Goal: Information Seeking & Learning: Learn about a topic

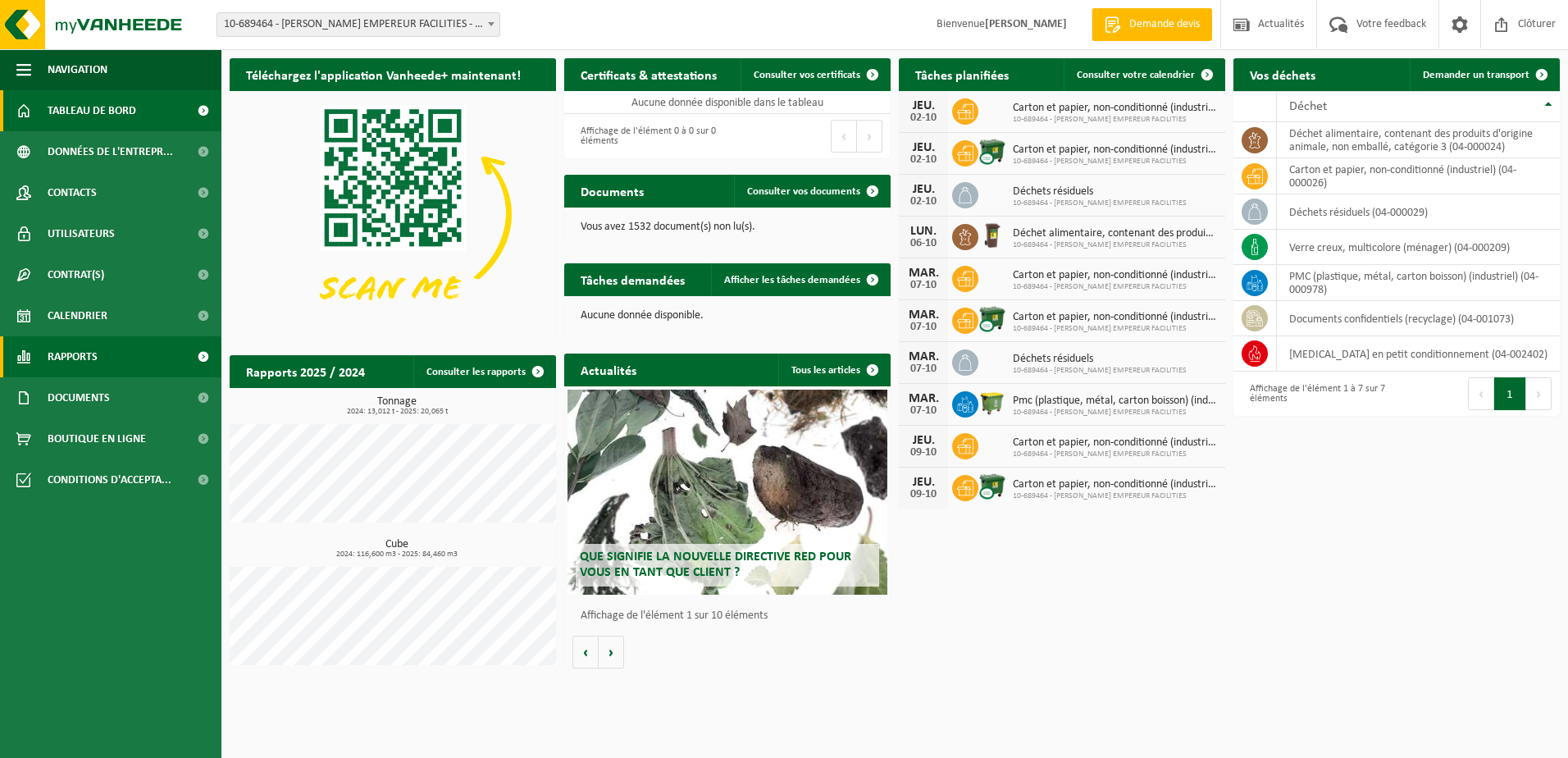
click at [99, 354] on link "Rapports" at bounding box center [110, 357] width 222 height 41
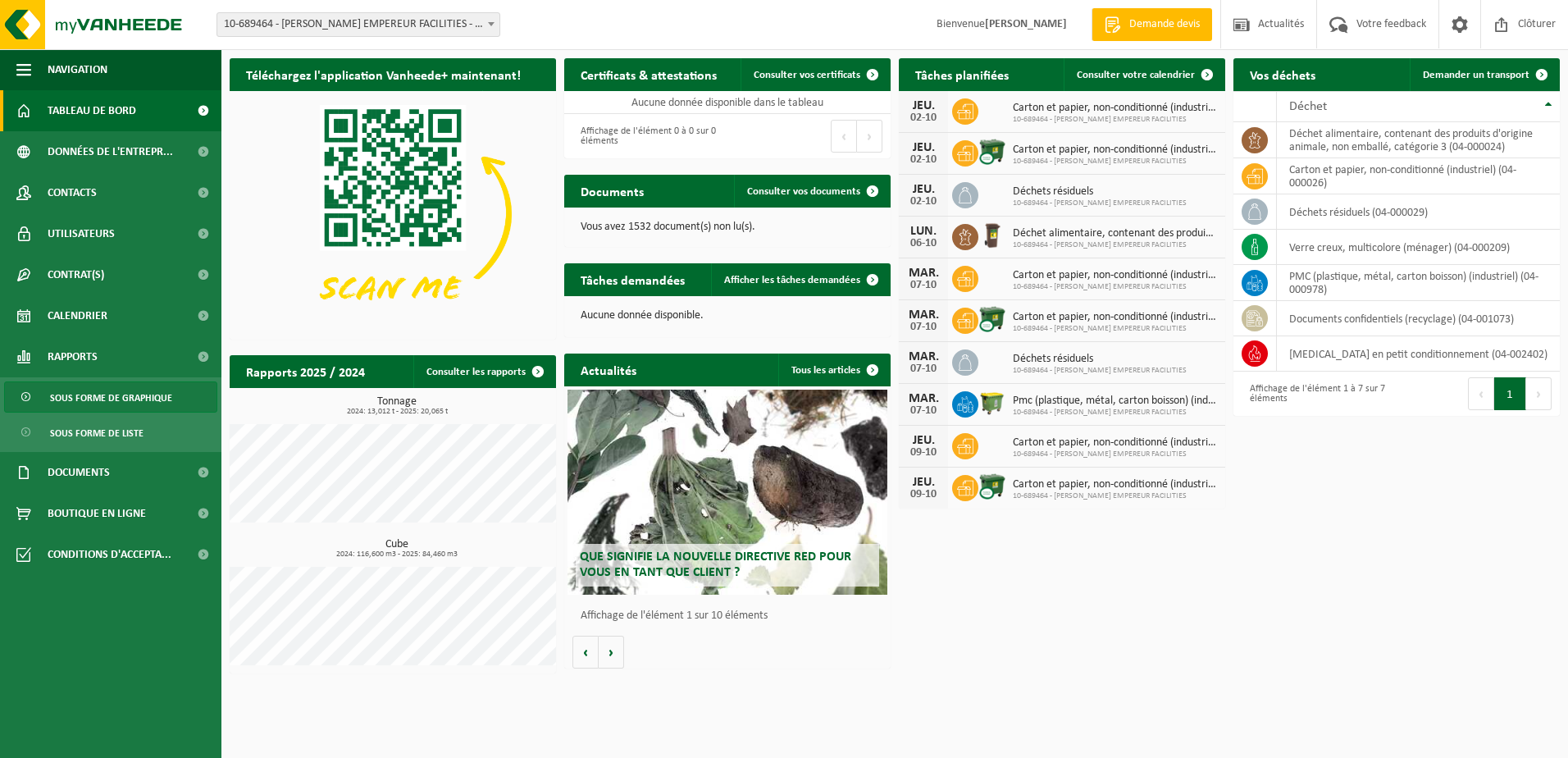
click at [141, 393] on span "Sous forme de graphique" at bounding box center [111, 398] width 122 height 31
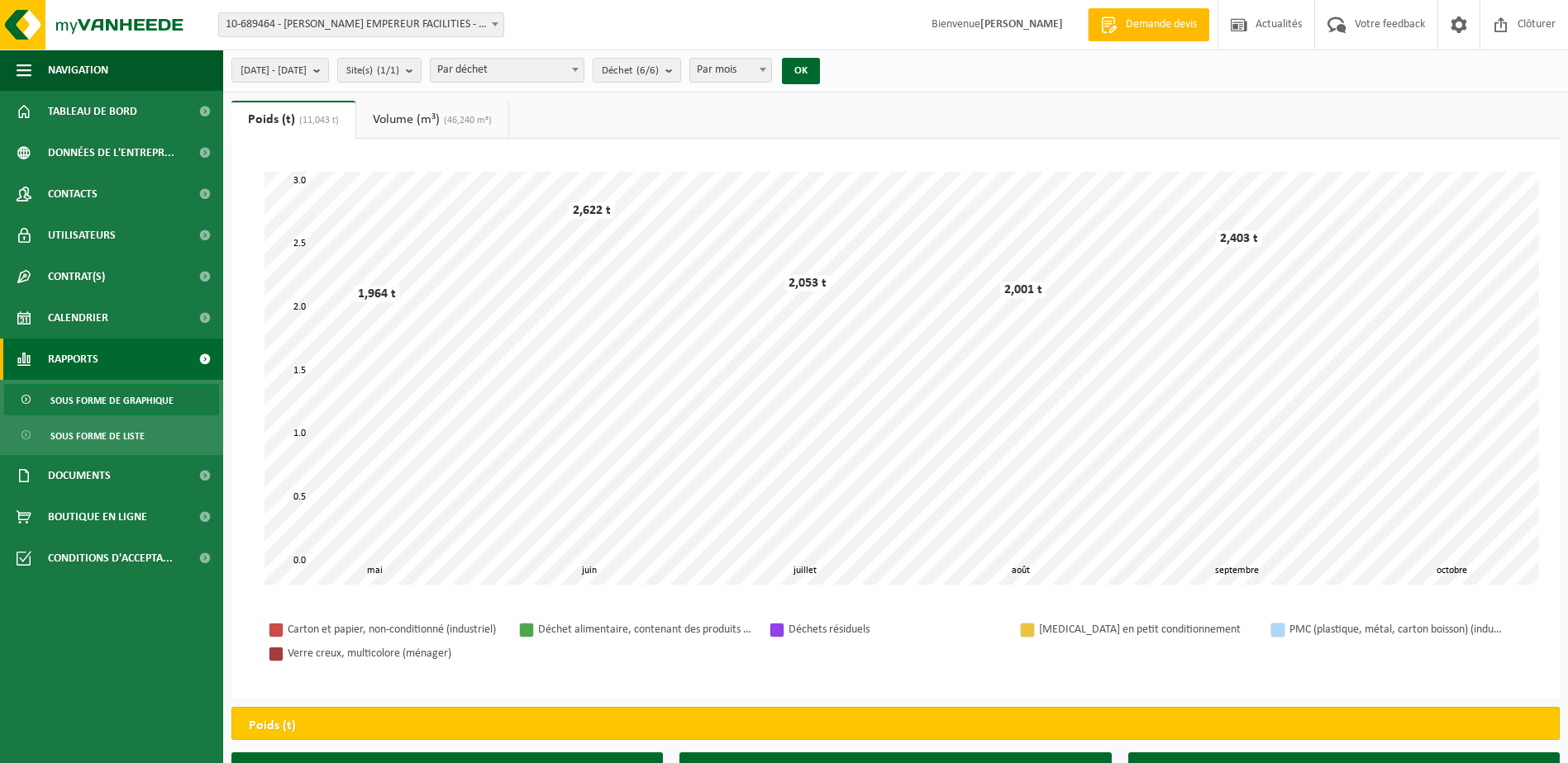
click at [424, 114] on link "Volume (m³) (46,240 m³)" at bounding box center [432, 120] width 152 height 38
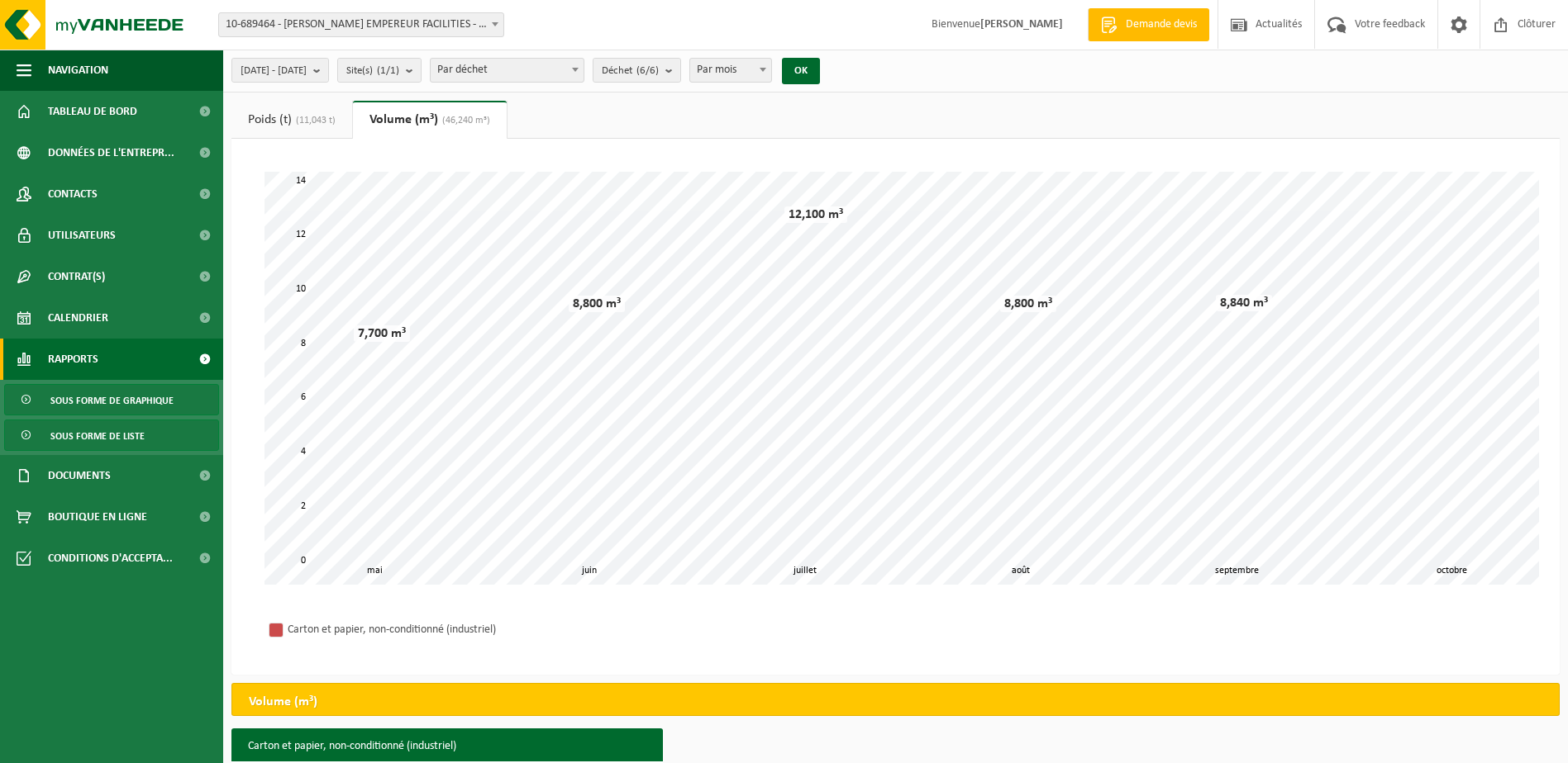
click at [98, 435] on span "Sous forme de liste" at bounding box center [98, 435] width 94 height 32
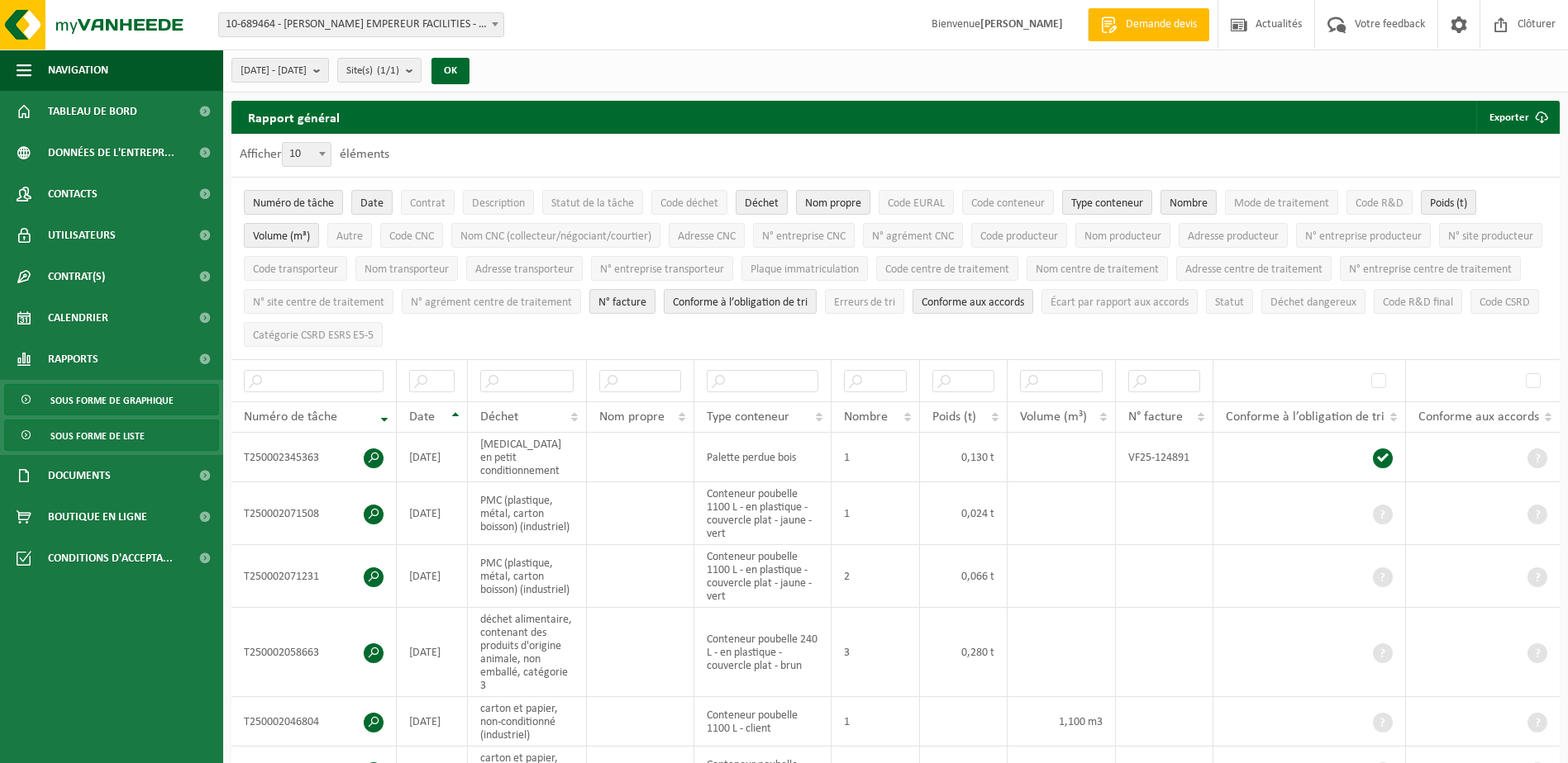
click at [92, 395] on span "Sous forme de graphique" at bounding box center [112, 400] width 123 height 32
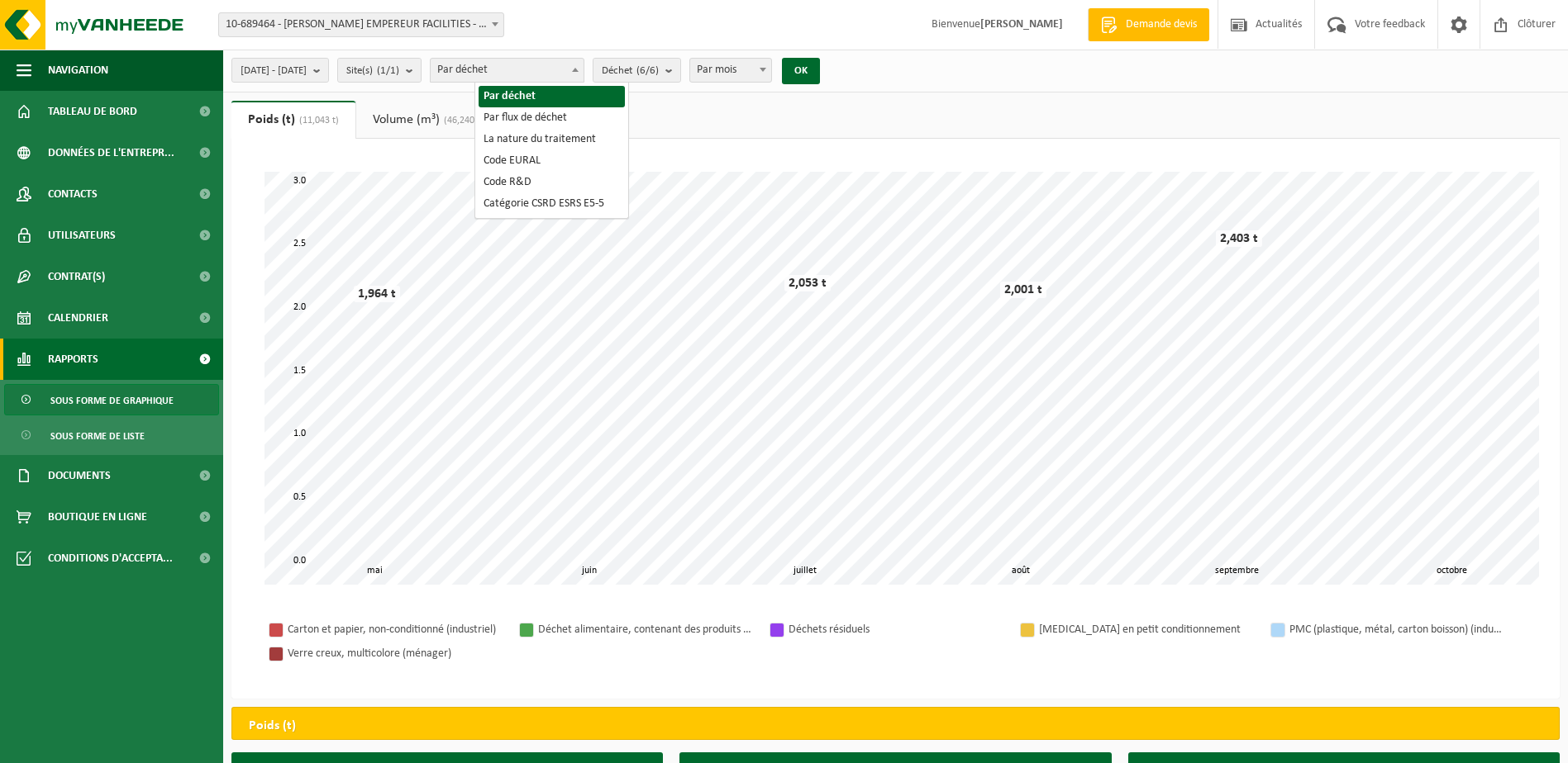
click at [584, 65] on span at bounding box center [574, 69] width 16 height 21
select select "2"
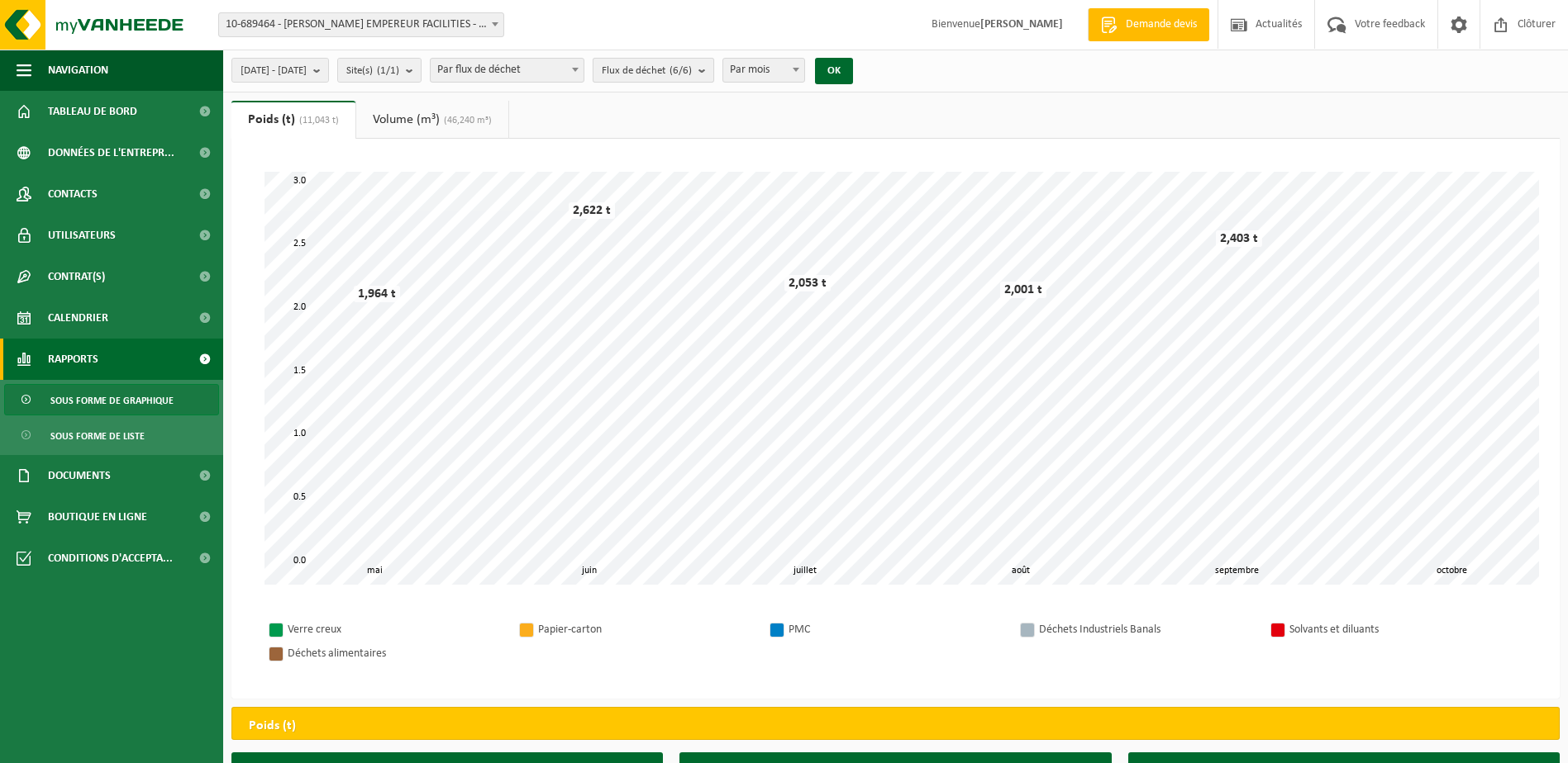
click at [713, 69] on b "submit" at bounding box center [705, 70] width 15 height 23
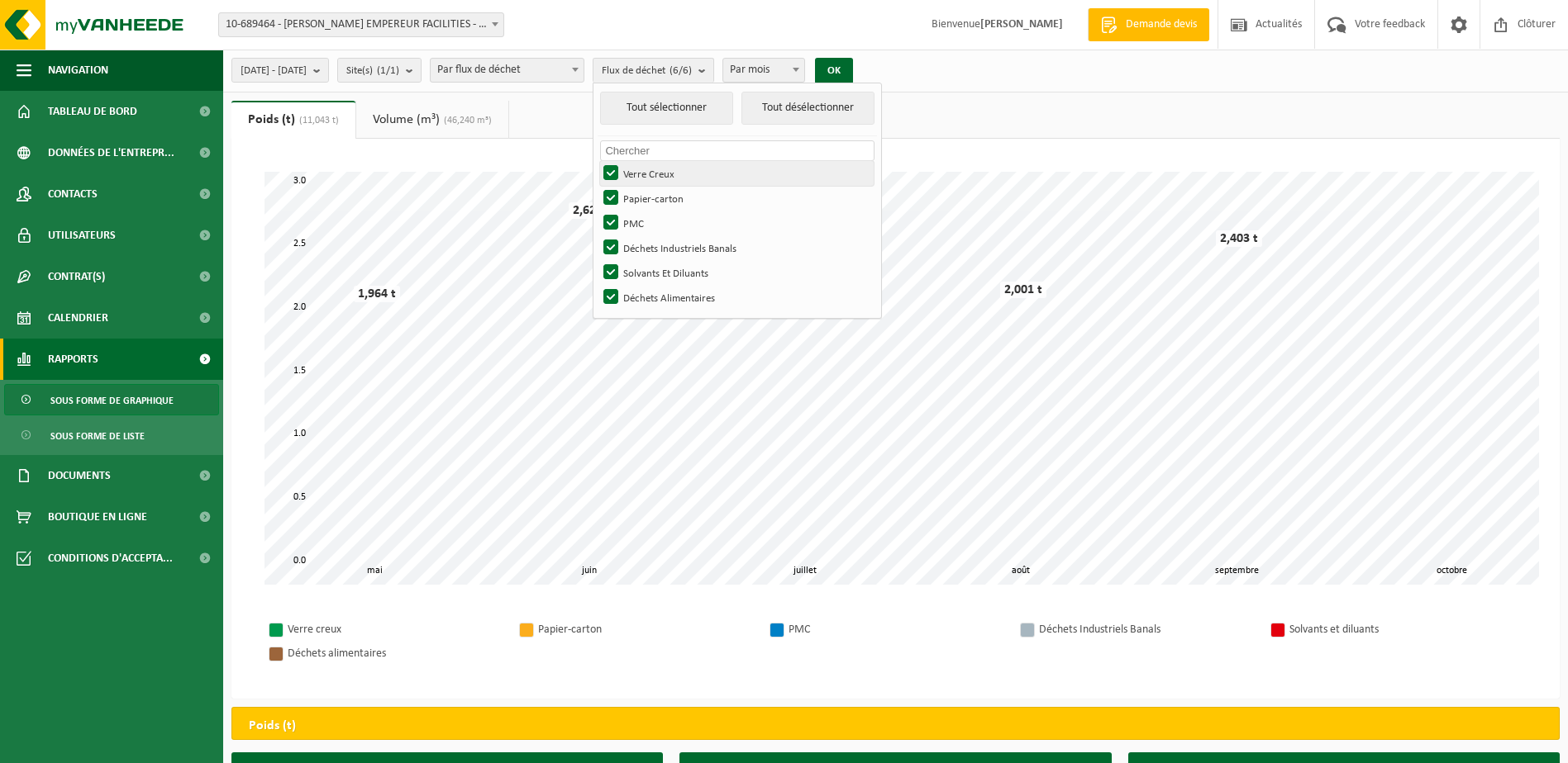
click at [658, 170] on label "Verre Creux" at bounding box center [737, 173] width 274 height 25
click at [597, 161] on input "Verre Creux" at bounding box center [597, 160] width 1 height 1
checkbox input "false"
drag, startPoint x: 651, startPoint y: 225, endPoint x: 656, endPoint y: 233, distance: 9.4
click at [653, 228] on label "PMC" at bounding box center [737, 222] width 274 height 25
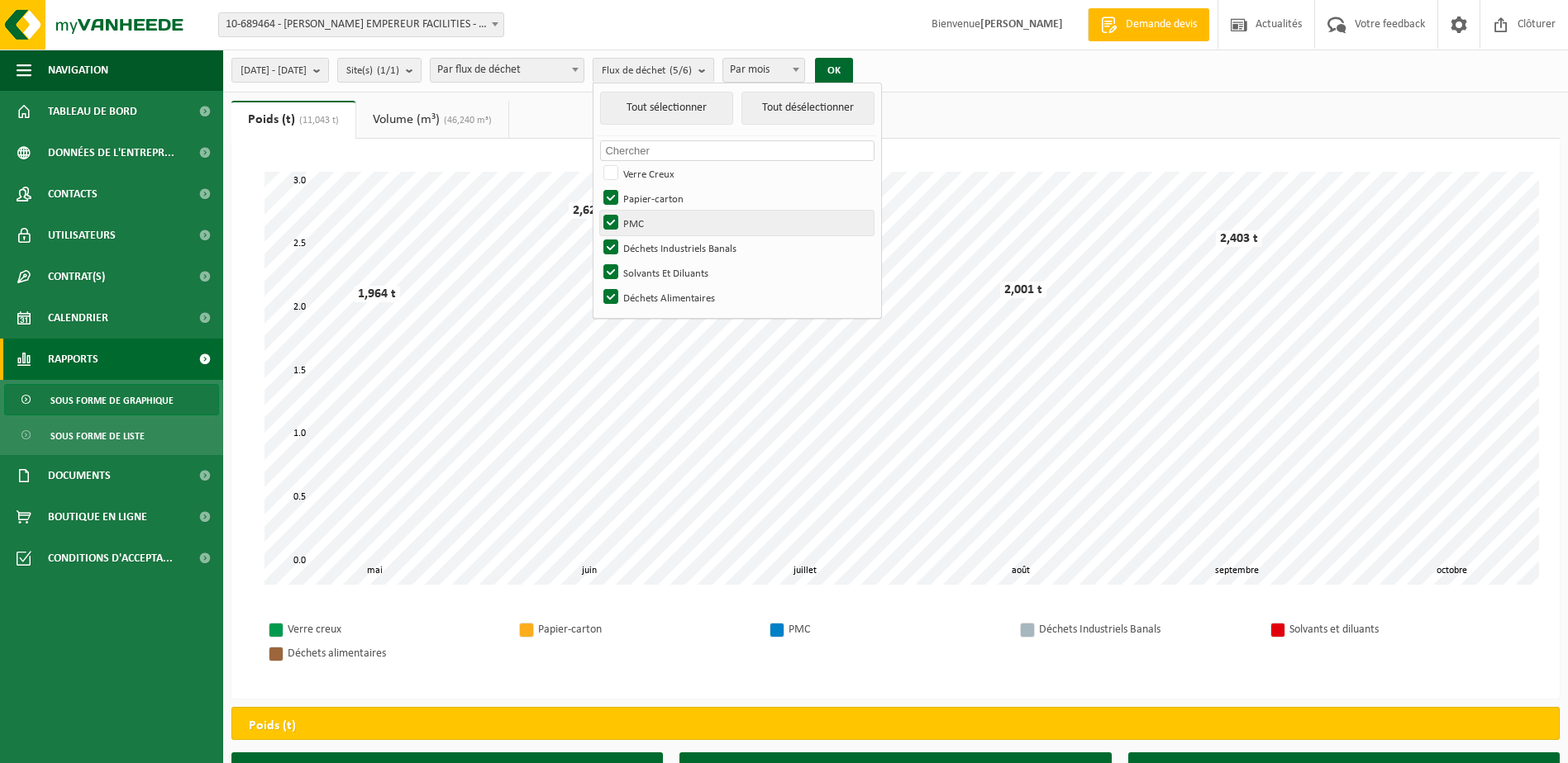
click at [597, 210] on input "PMC" at bounding box center [597, 210] width 1 height 1
checkbox input "false"
drag, startPoint x: 657, startPoint y: 254, endPoint x: 658, endPoint y: 271, distance: 17.0
click at [656, 261] on ul "Tout sélectionner Tout désélectionner Pas de matériel disponible pour le crénea…" at bounding box center [737, 201] width 288 height 234
drag, startPoint x: 655, startPoint y: 244, endPoint x: 656, endPoint y: 267, distance: 23.0
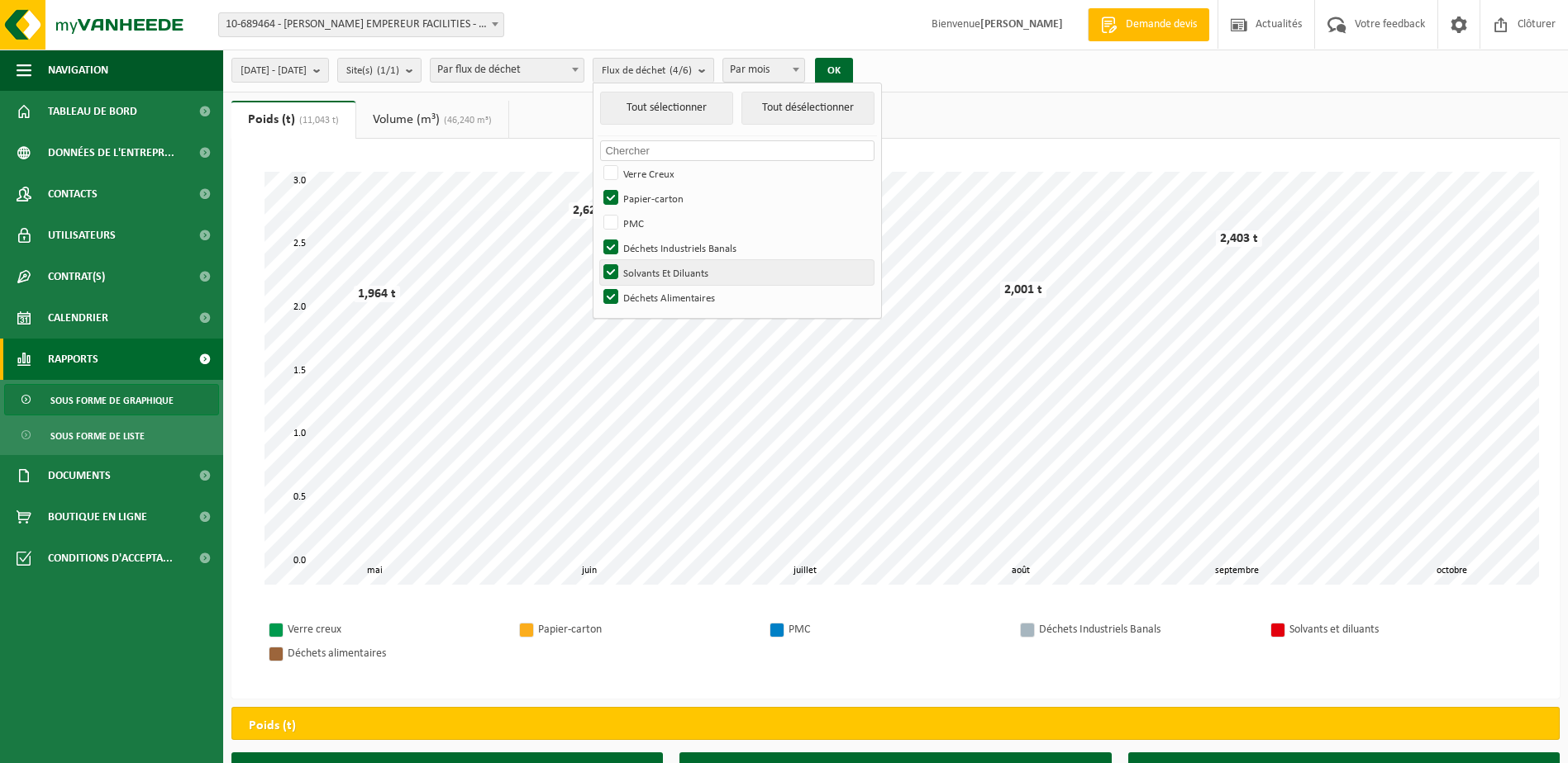
click at [655, 252] on label "Déchets Industriels Banals" at bounding box center [737, 247] width 274 height 25
click at [597, 235] on input "Déchets Industriels Banals" at bounding box center [597, 234] width 1 height 1
checkbox input "false"
drag, startPoint x: 656, startPoint y: 267, endPoint x: 652, endPoint y: 289, distance: 22.4
click at [656, 275] on label "Solvants Et Diluants" at bounding box center [737, 272] width 274 height 25
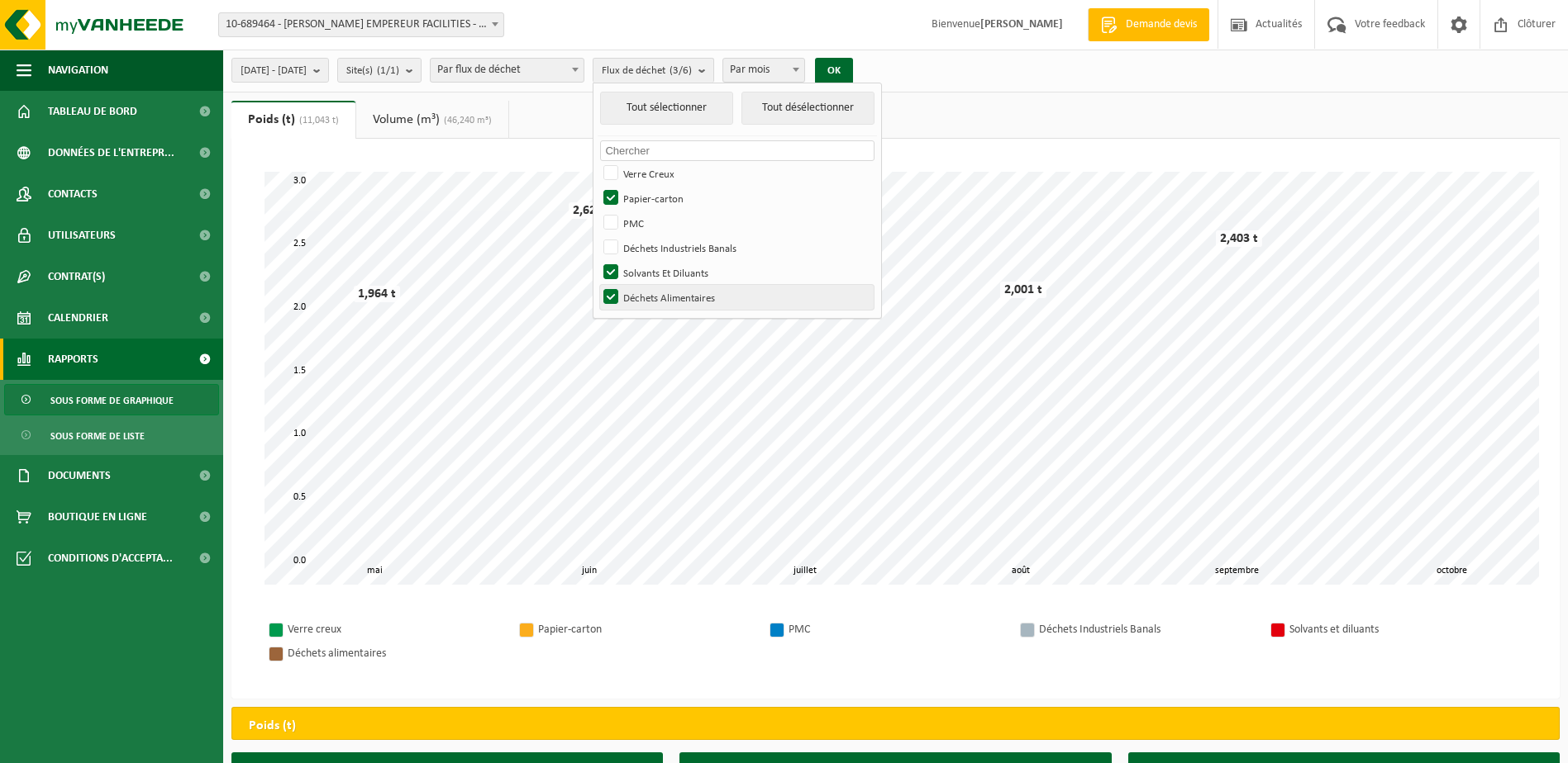
click at [597, 260] on input "Solvants Et Diluants" at bounding box center [597, 259] width 1 height 1
checkbox input "false"
click at [650, 291] on label "Déchets Alimentaires" at bounding box center [737, 297] width 274 height 25
click at [597, 285] on input "Déchets Alimentaires" at bounding box center [597, 284] width 1 height 1
checkbox input "false"
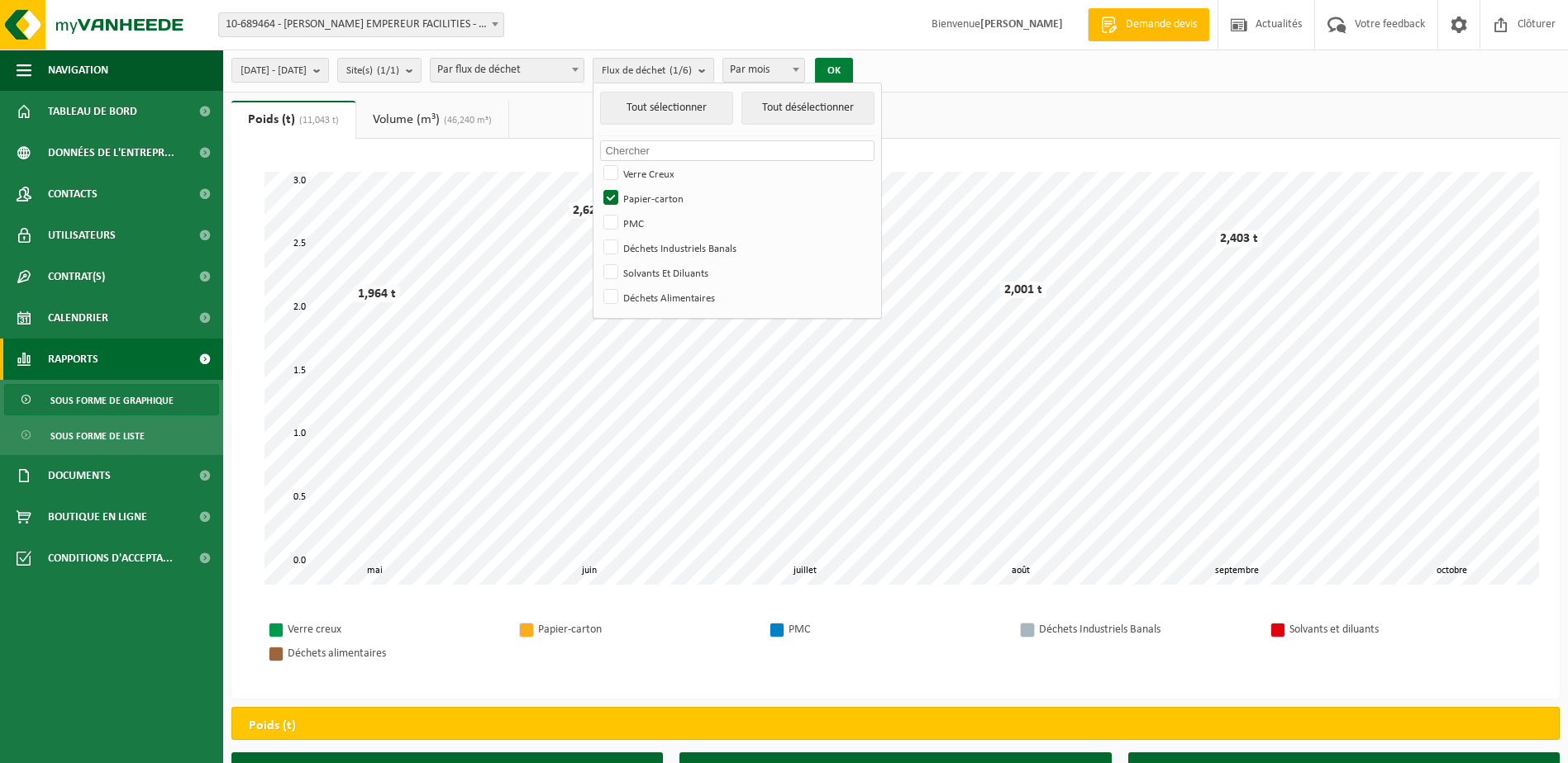
click at [852, 65] on button "OK" at bounding box center [834, 71] width 38 height 27
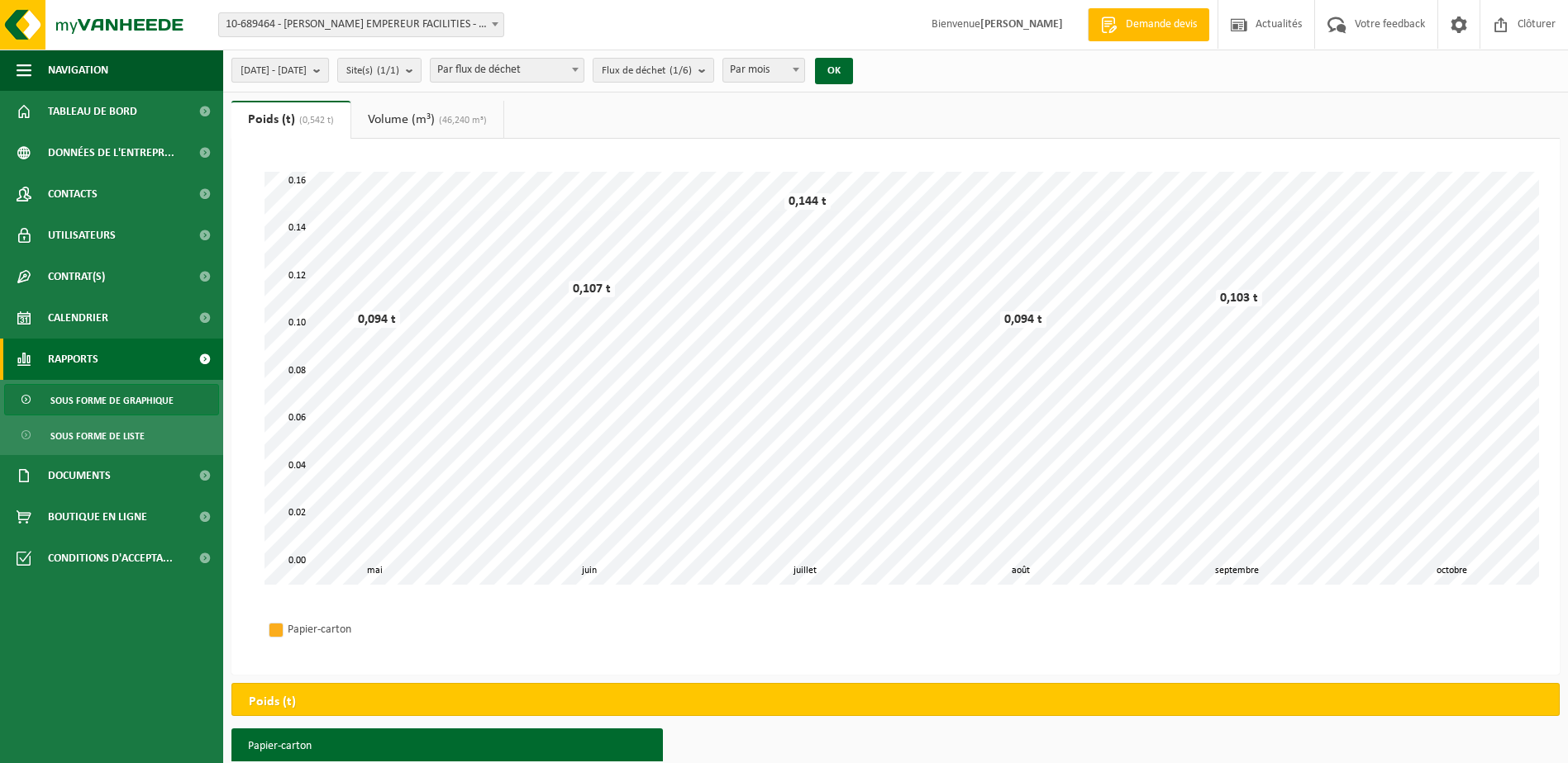
click at [329, 70] on button "2025-05-01 - 2025-10-02" at bounding box center [280, 70] width 98 height 25
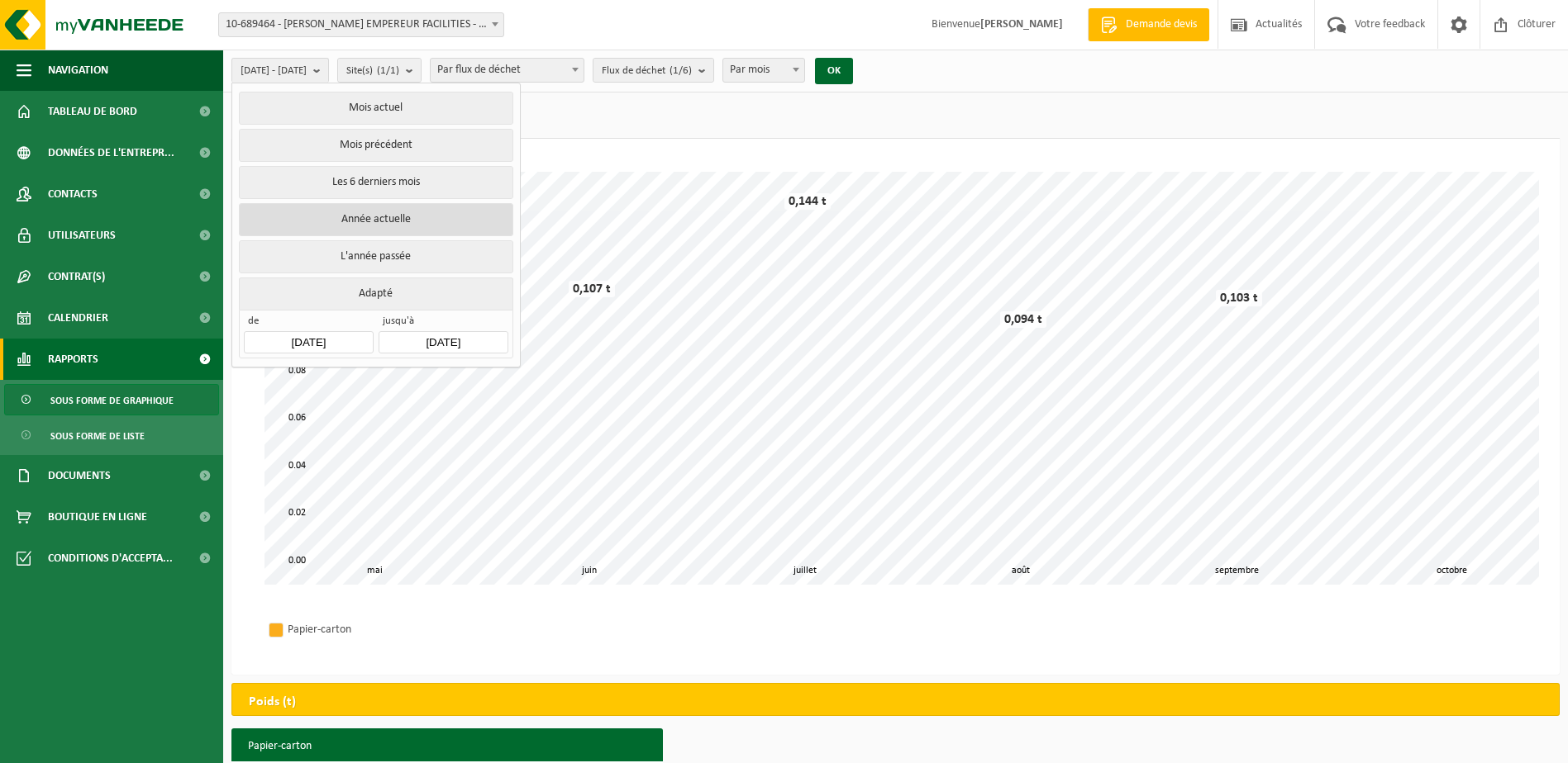
click at [392, 211] on button "Année actuelle" at bounding box center [376, 220] width 274 height 33
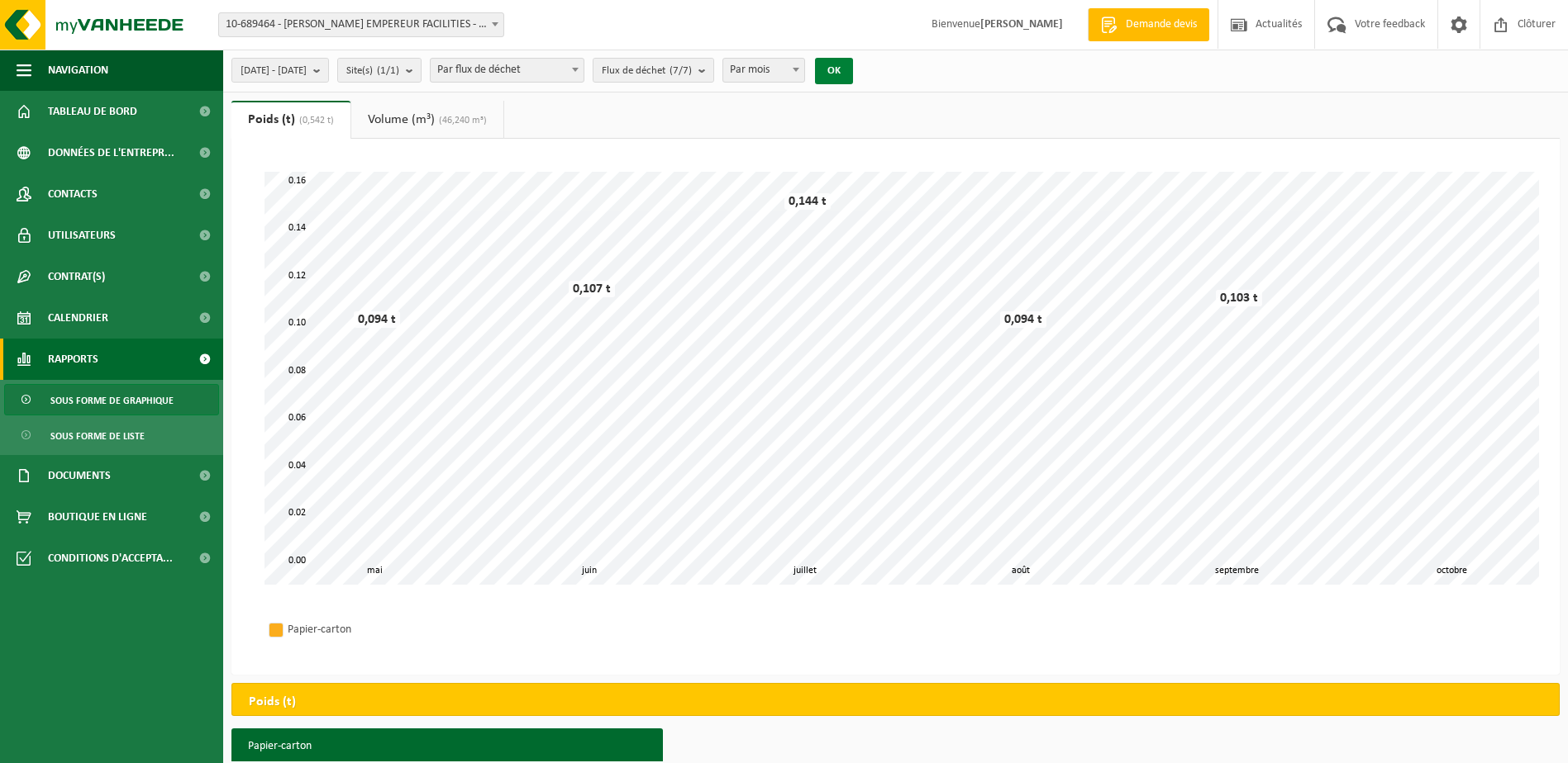
click at [852, 70] on button "OK" at bounding box center [834, 71] width 38 height 27
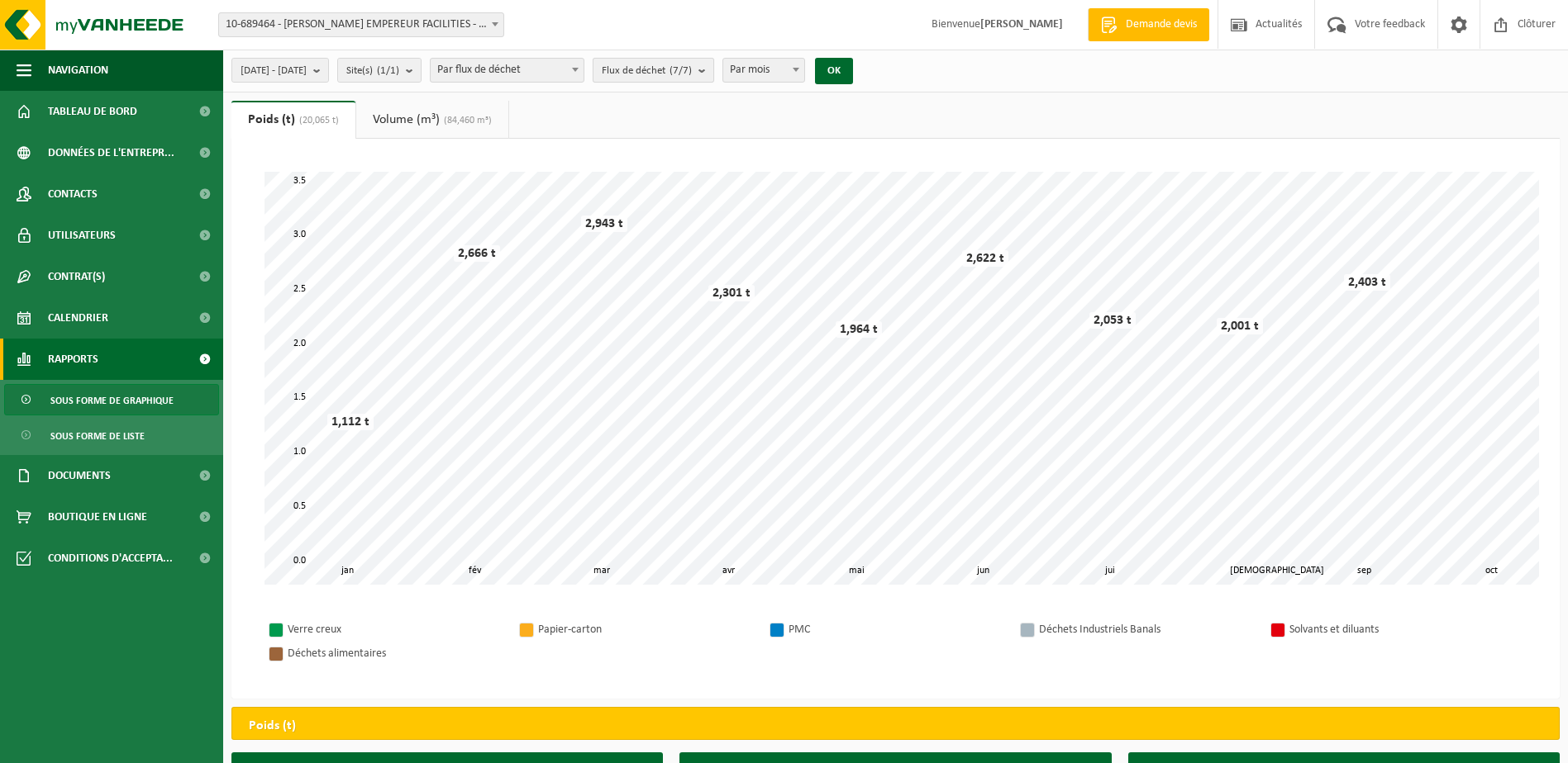
click at [713, 68] on b "submit" at bounding box center [705, 70] width 15 height 23
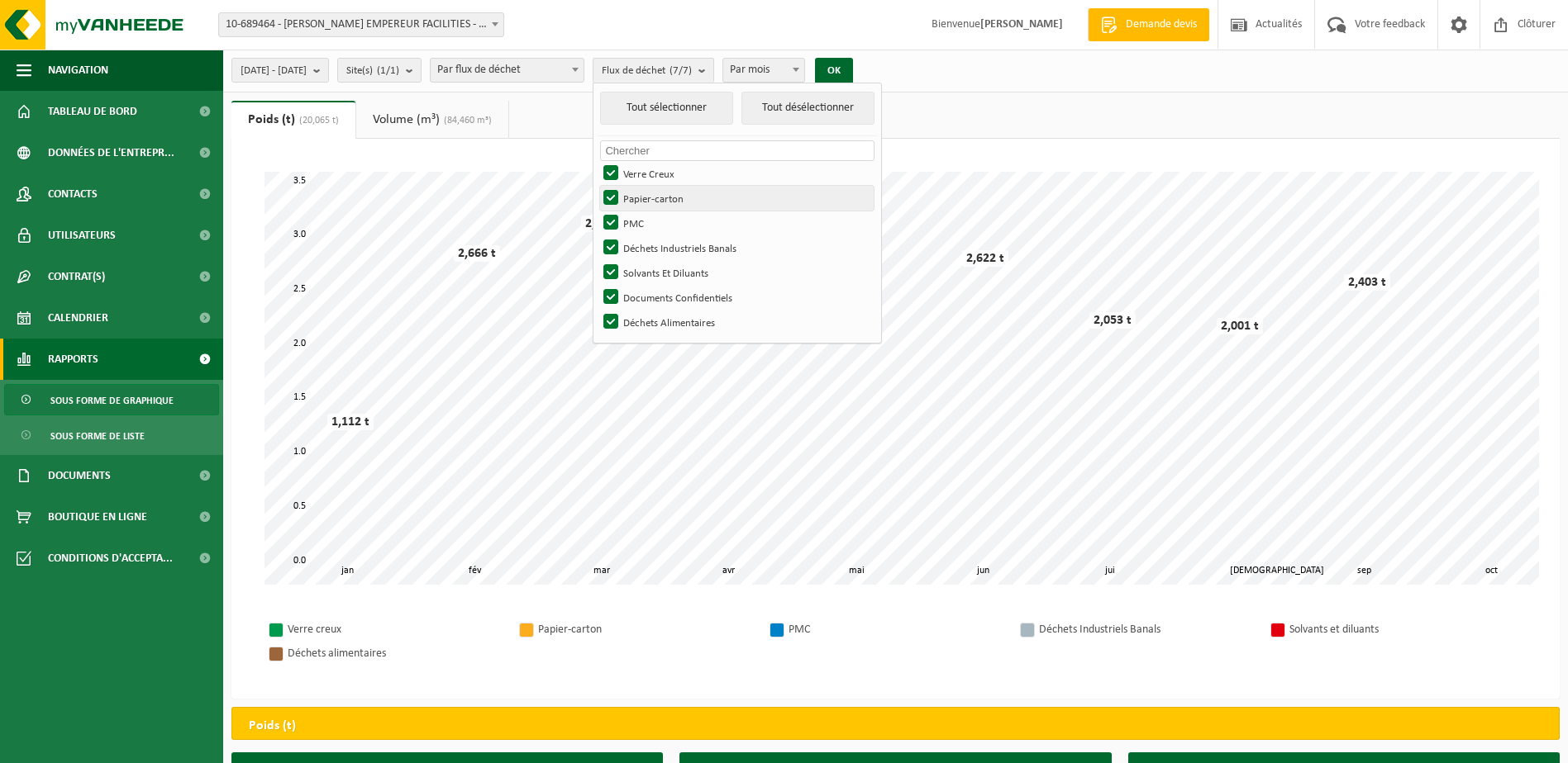
drag, startPoint x: 661, startPoint y: 174, endPoint x: 663, endPoint y: 188, distance: 14.1
click at [662, 174] on label "Verre Creux" at bounding box center [737, 173] width 274 height 25
click at [597, 161] on input "Verre Creux" at bounding box center [597, 160] width 1 height 1
checkbox input "false"
drag, startPoint x: 662, startPoint y: 198, endPoint x: 669, endPoint y: 227, distance: 29.8
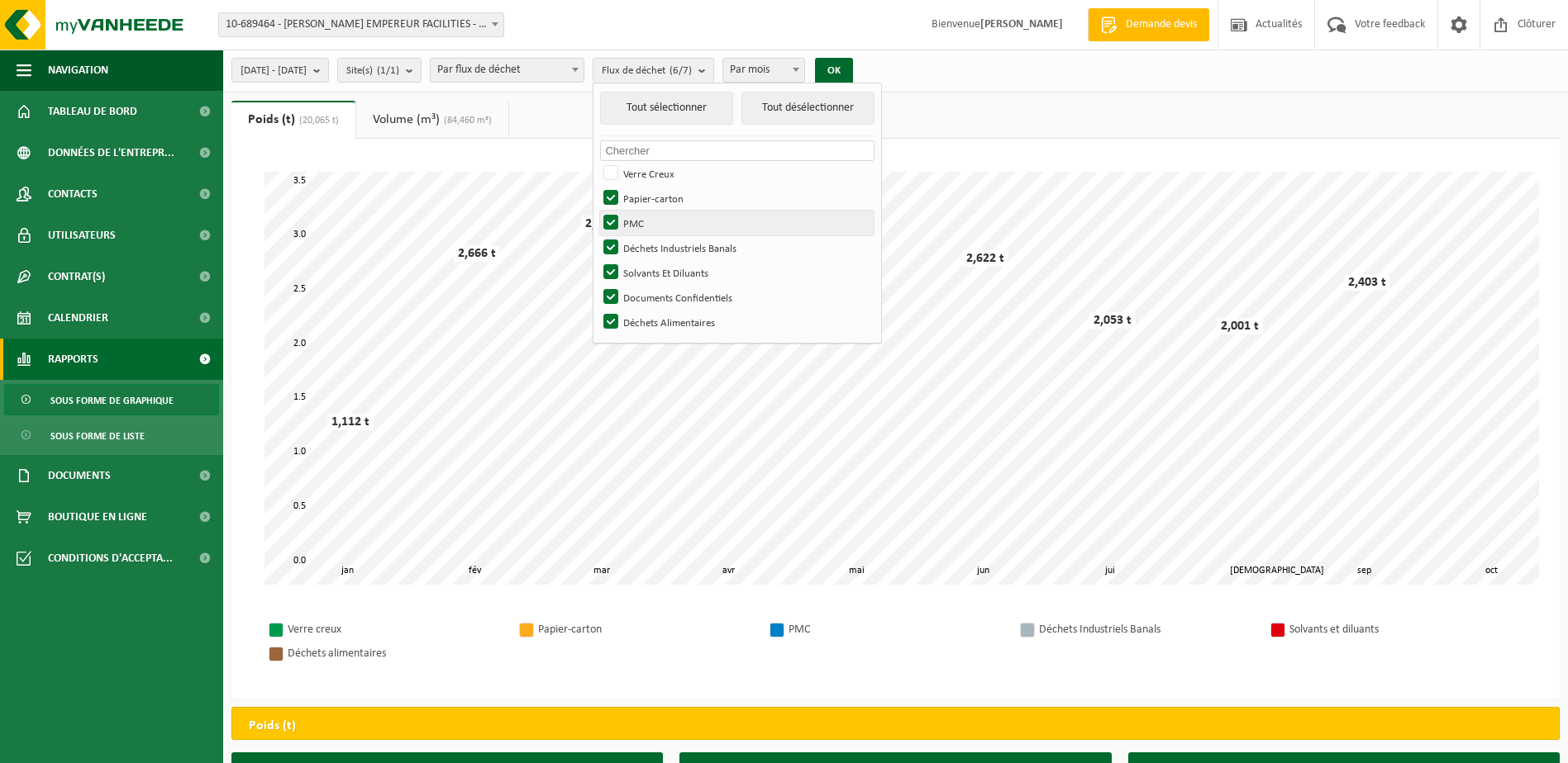
click at [666, 210] on ul "Tout sélectionner Tout désélectionner Pas de matériel disponible pour le crénea…" at bounding box center [737, 213] width 288 height 259
click at [662, 228] on label "PMC" at bounding box center [737, 222] width 274 height 25
click at [597, 210] on input "PMC" at bounding box center [597, 210] width 1 height 1
checkbox input "false"
click at [661, 245] on label "Déchets Industriels Banals" at bounding box center [737, 247] width 274 height 25
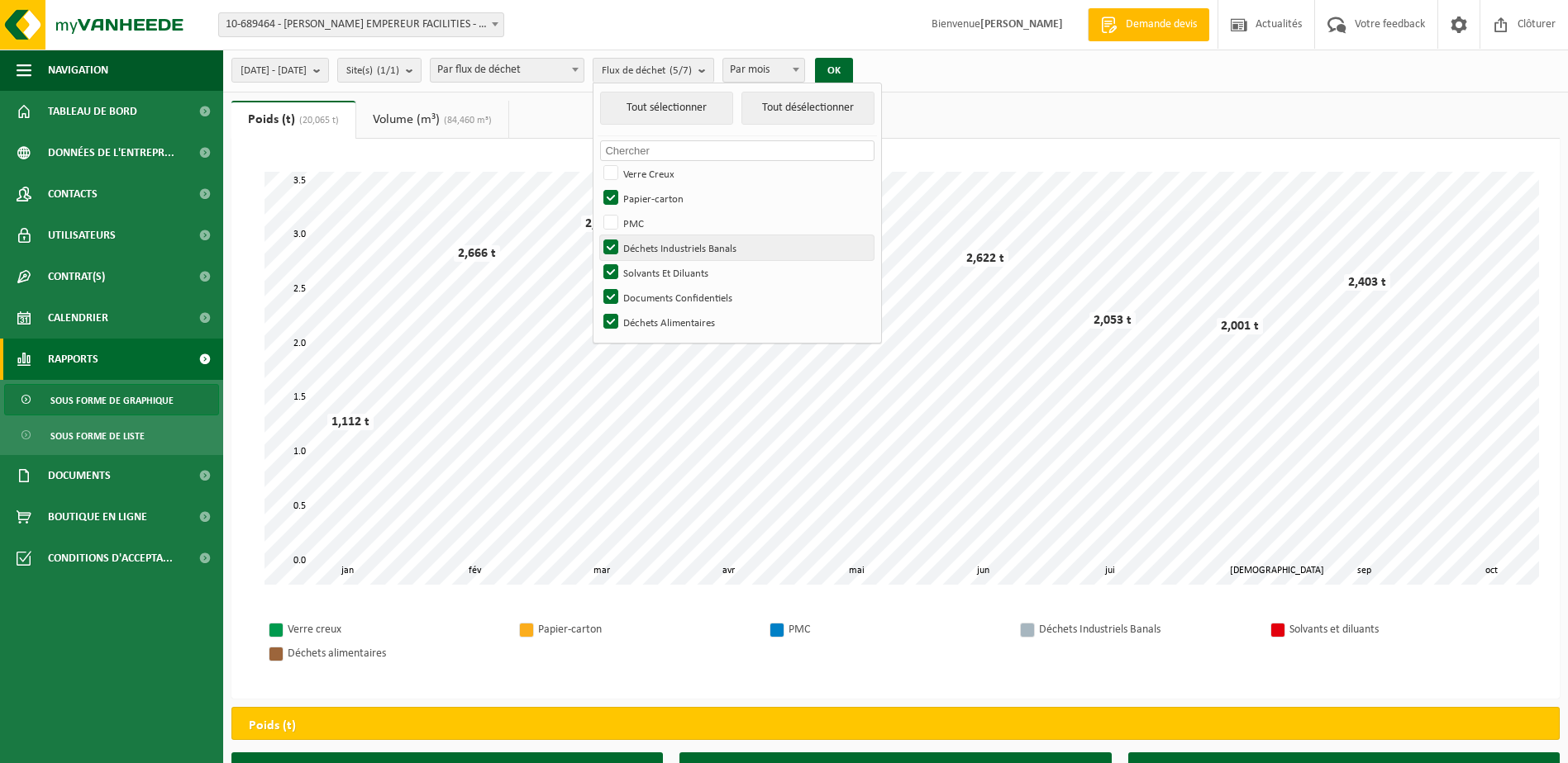
click at [597, 235] on input "Déchets Industriels Banals" at bounding box center [597, 234] width 1 height 1
checkbox input "false"
drag, startPoint x: 661, startPoint y: 271, endPoint x: 668, endPoint y: 295, distance: 25.0
click at [661, 273] on label "Solvants Et Diluants" at bounding box center [737, 272] width 274 height 25
click at [597, 260] on input "Solvants Et Diluants" at bounding box center [597, 259] width 1 height 1
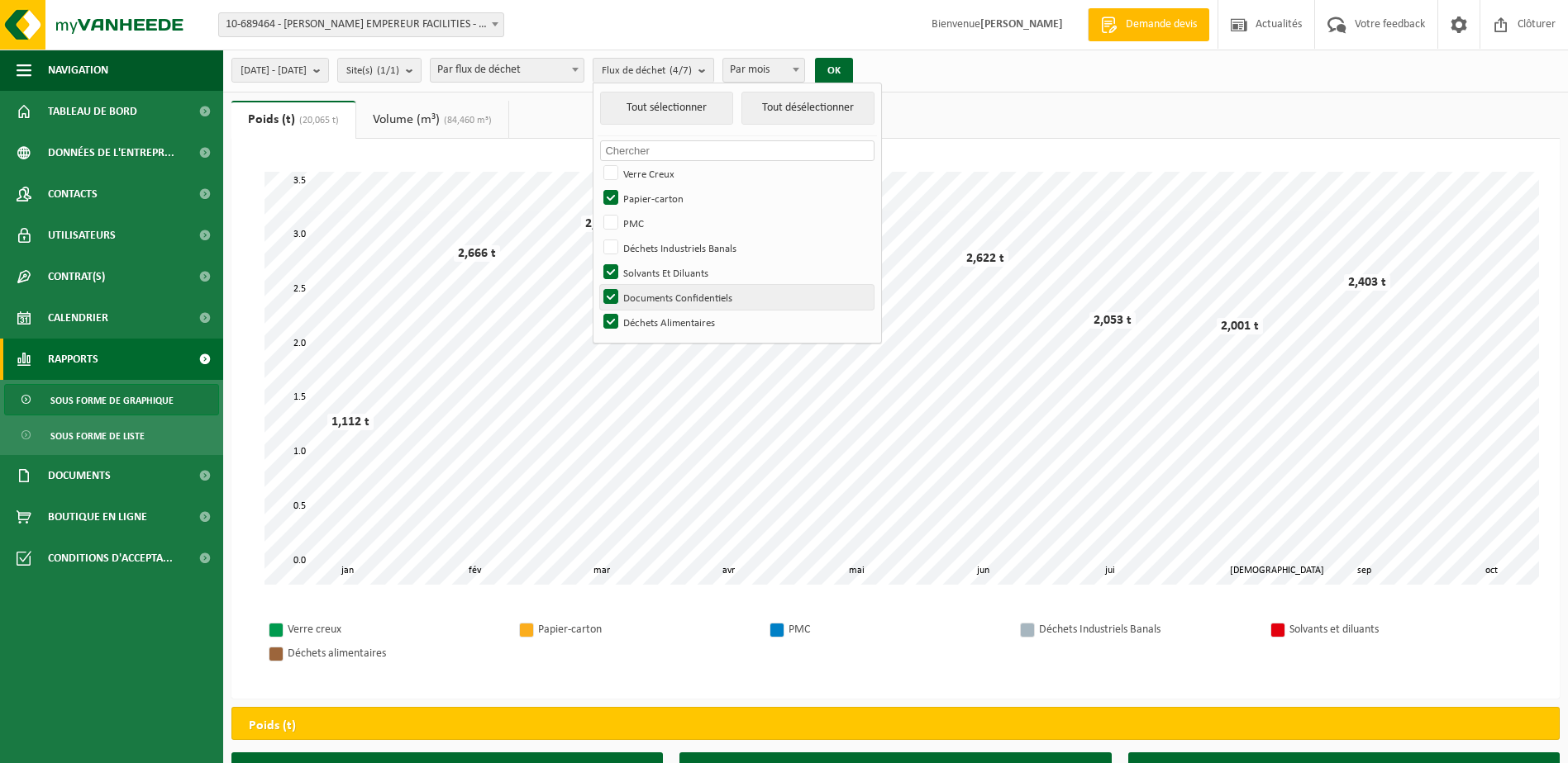
checkbox input "false"
drag, startPoint x: 655, startPoint y: 296, endPoint x: 659, endPoint y: 305, distance: 9.8
click at [656, 300] on label "Documents Confidentiels" at bounding box center [737, 297] width 274 height 25
click at [597, 285] on input "Documents Confidentiels" at bounding box center [597, 284] width 1 height 1
checkbox input "false"
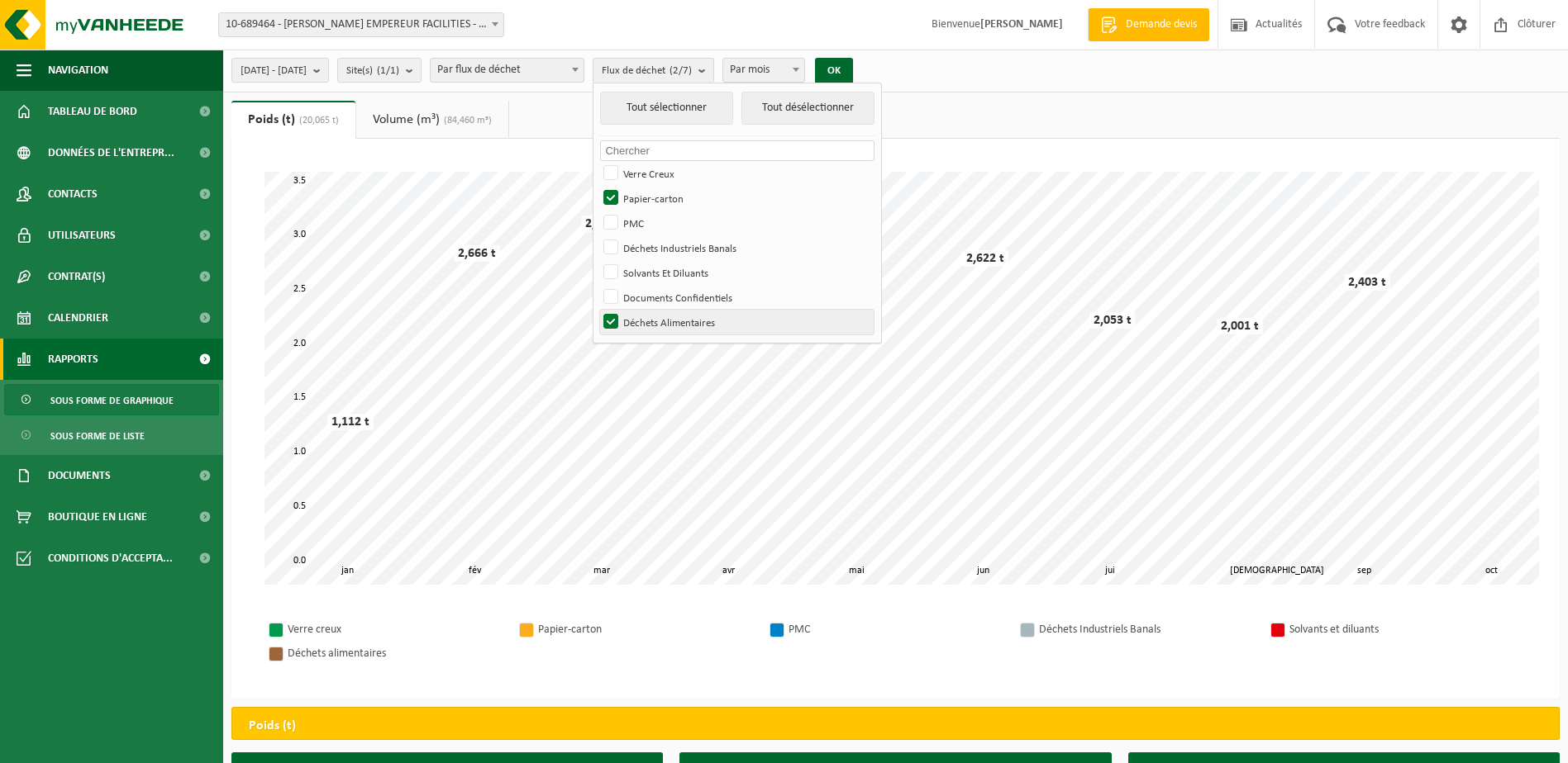
click at [661, 318] on label "Déchets Alimentaires" at bounding box center [737, 322] width 274 height 25
click at [597, 310] on input "Déchets Alimentaires" at bounding box center [597, 309] width 1 height 1
checkbox input "false"
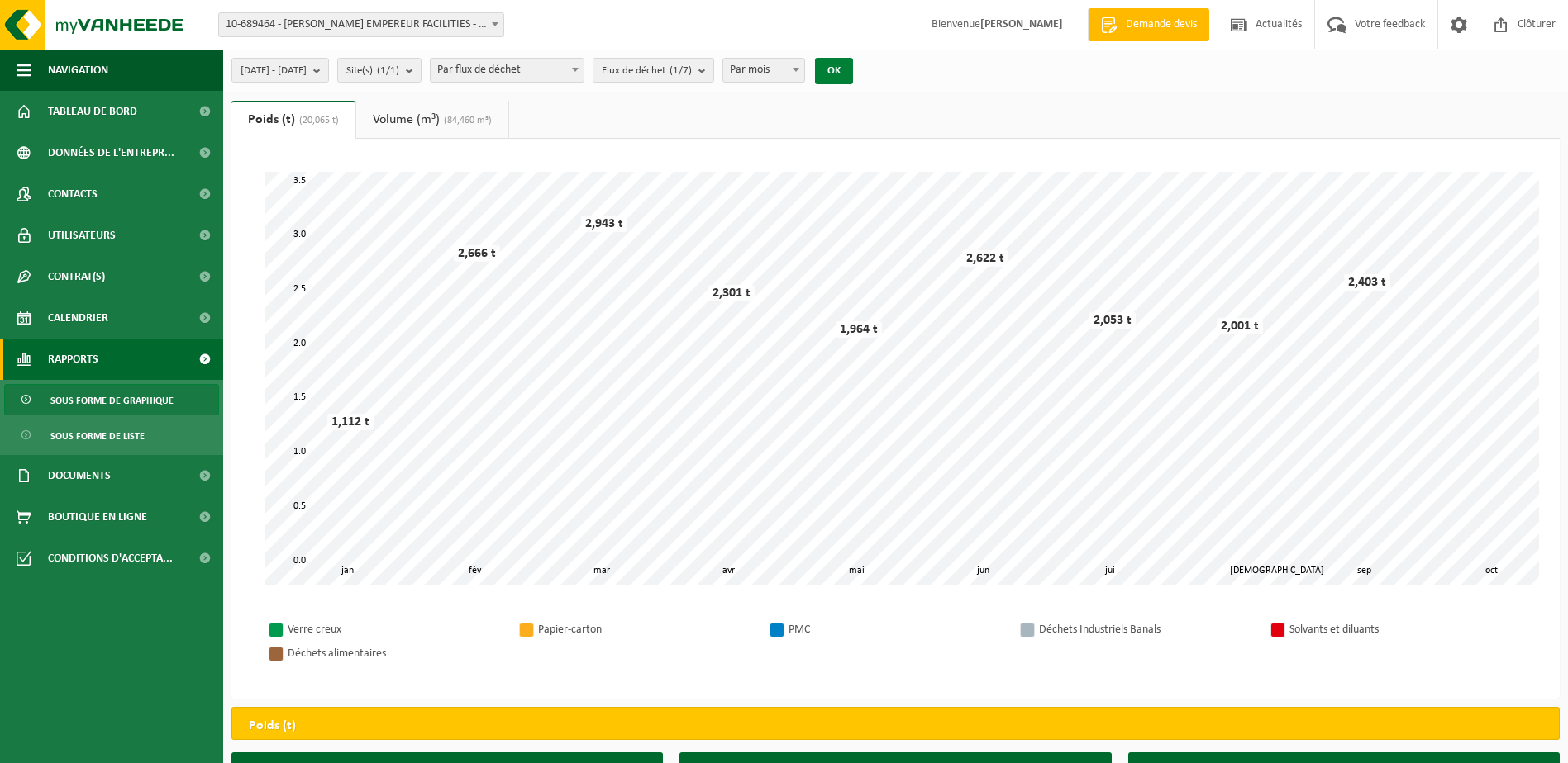
click at [852, 61] on button "OK" at bounding box center [834, 71] width 38 height 27
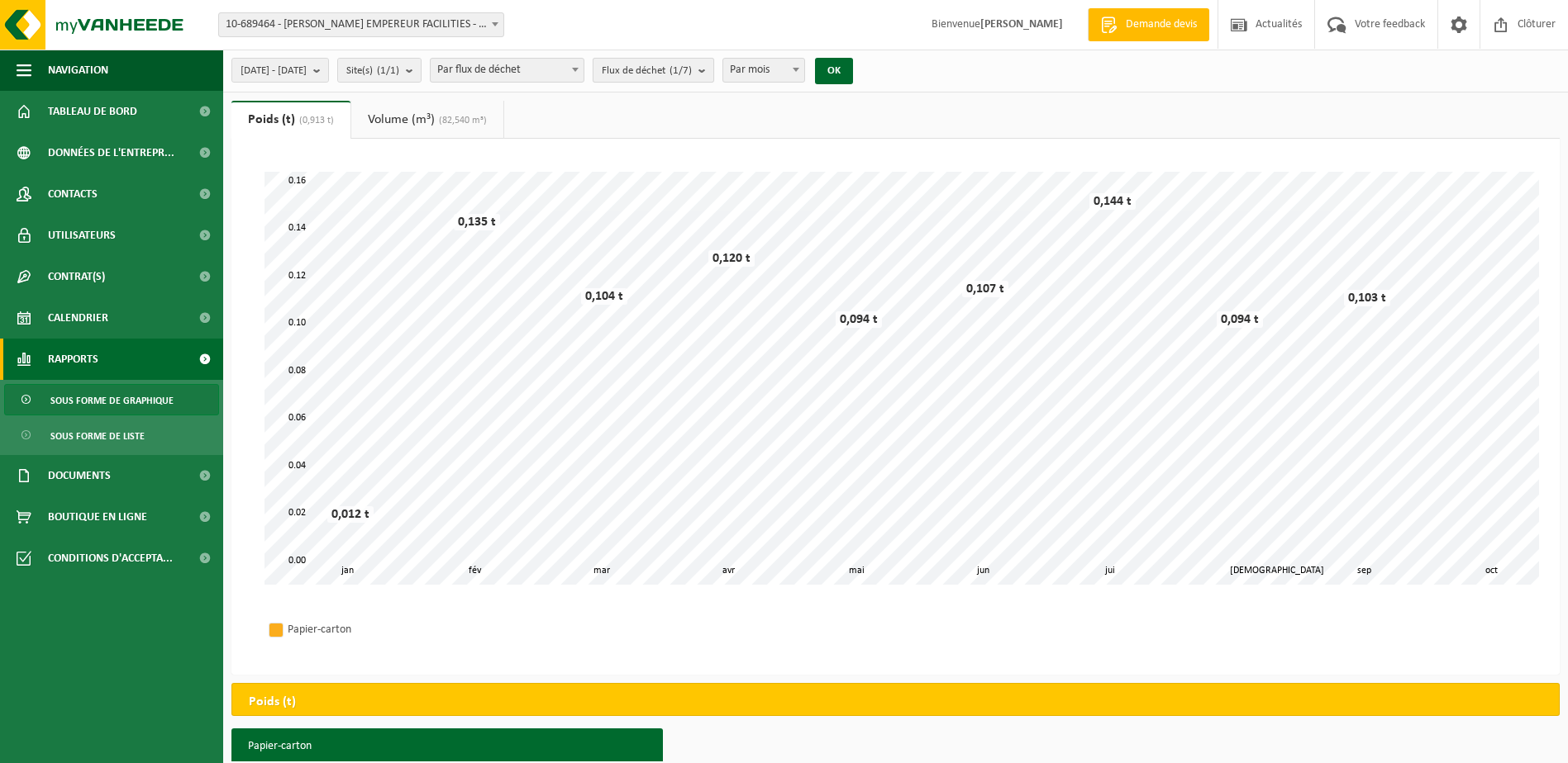
click at [713, 68] on b "submit" at bounding box center [705, 70] width 15 height 23
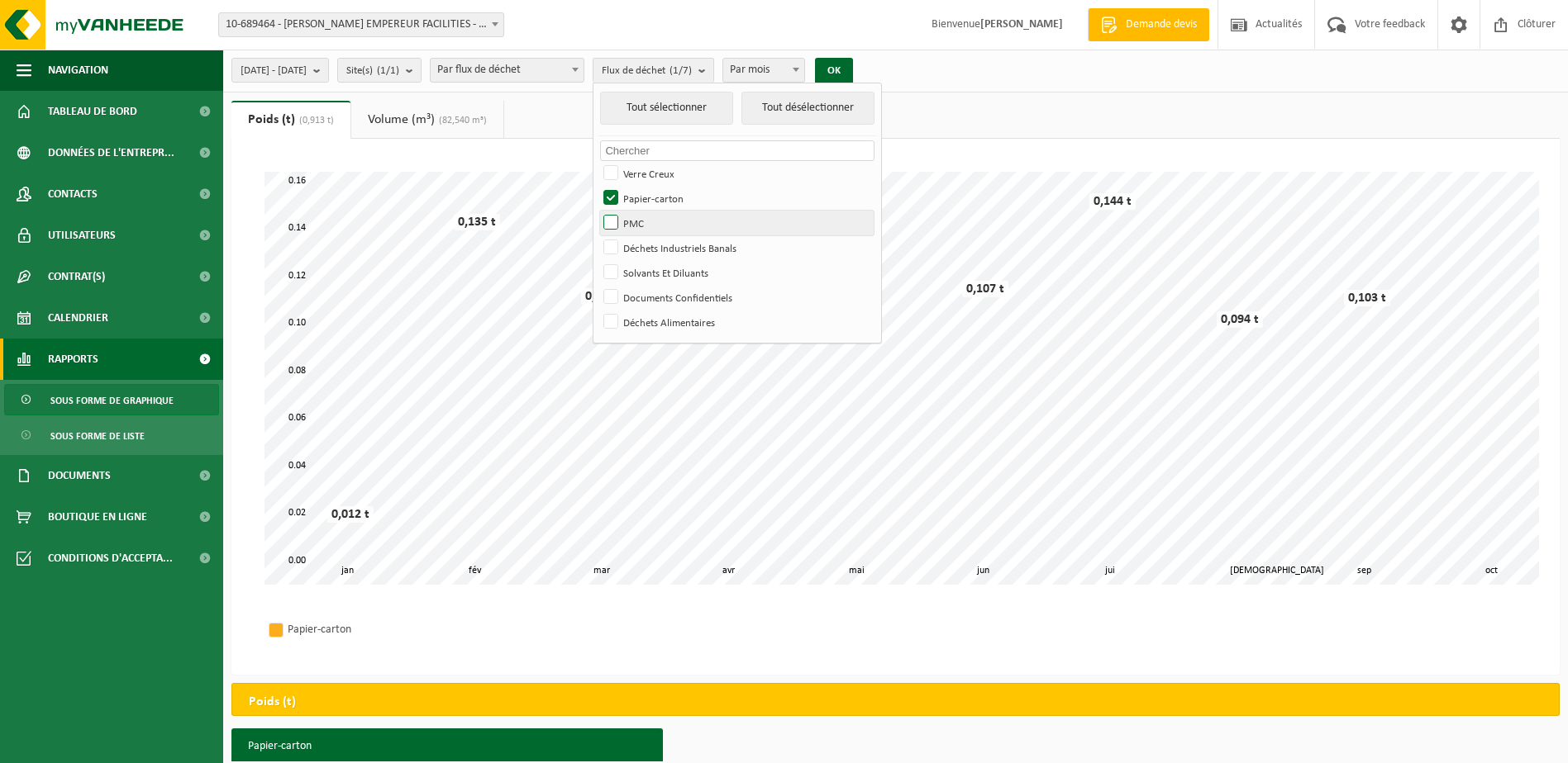
click at [655, 218] on label "PMC" at bounding box center [737, 222] width 274 height 25
click at [597, 210] on input "PMC" at bounding box center [597, 210] width 1 height 1
checkbox input "true"
click at [657, 200] on label "Papier-carton" at bounding box center [737, 198] width 274 height 25
click at [597, 186] on input "Papier-carton" at bounding box center [597, 185] width 1 height 1
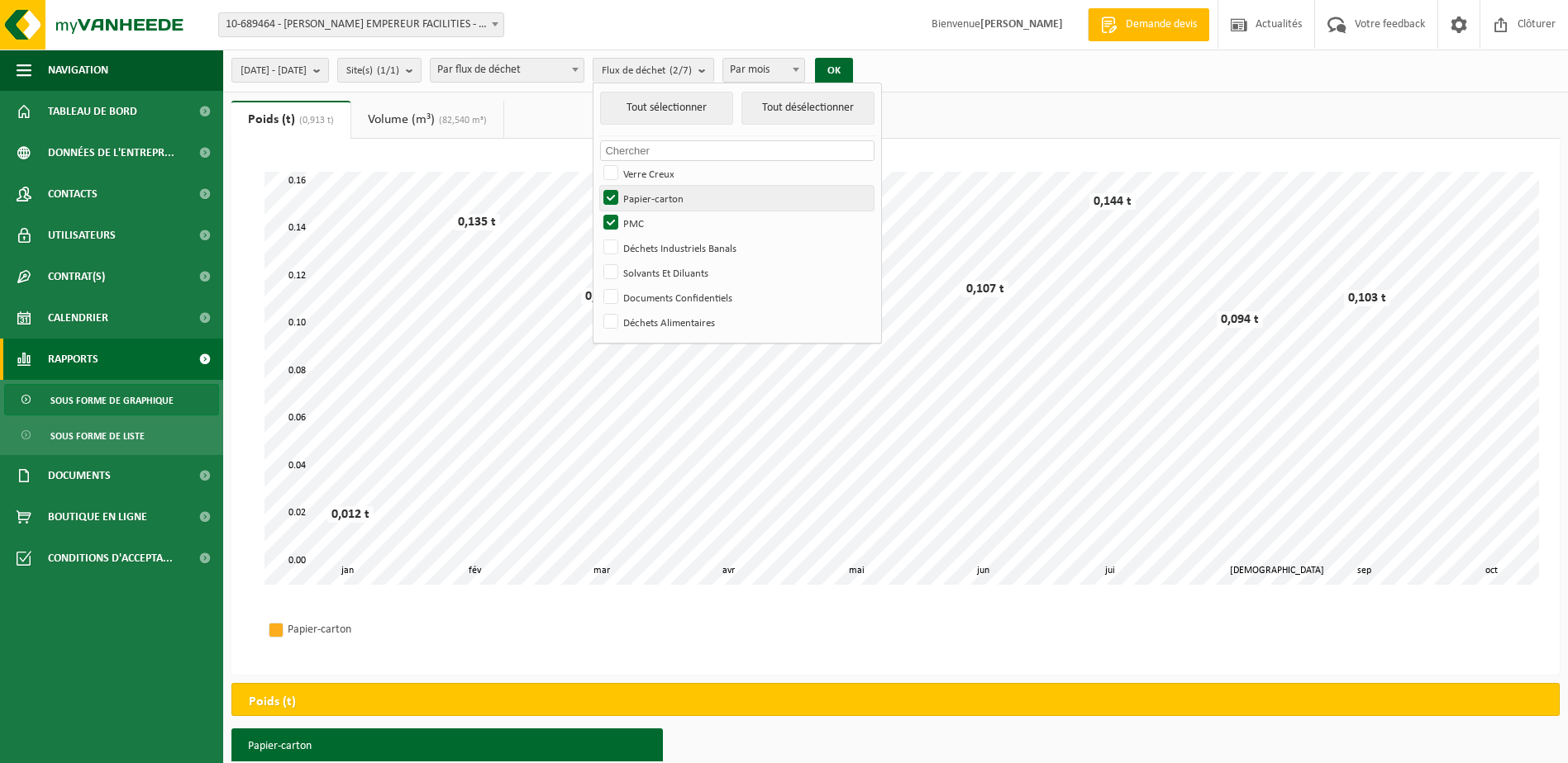
checkbox input "false"
click at [852, 62] on button "OK" at bounding box center [834, 71] width 38 height 27
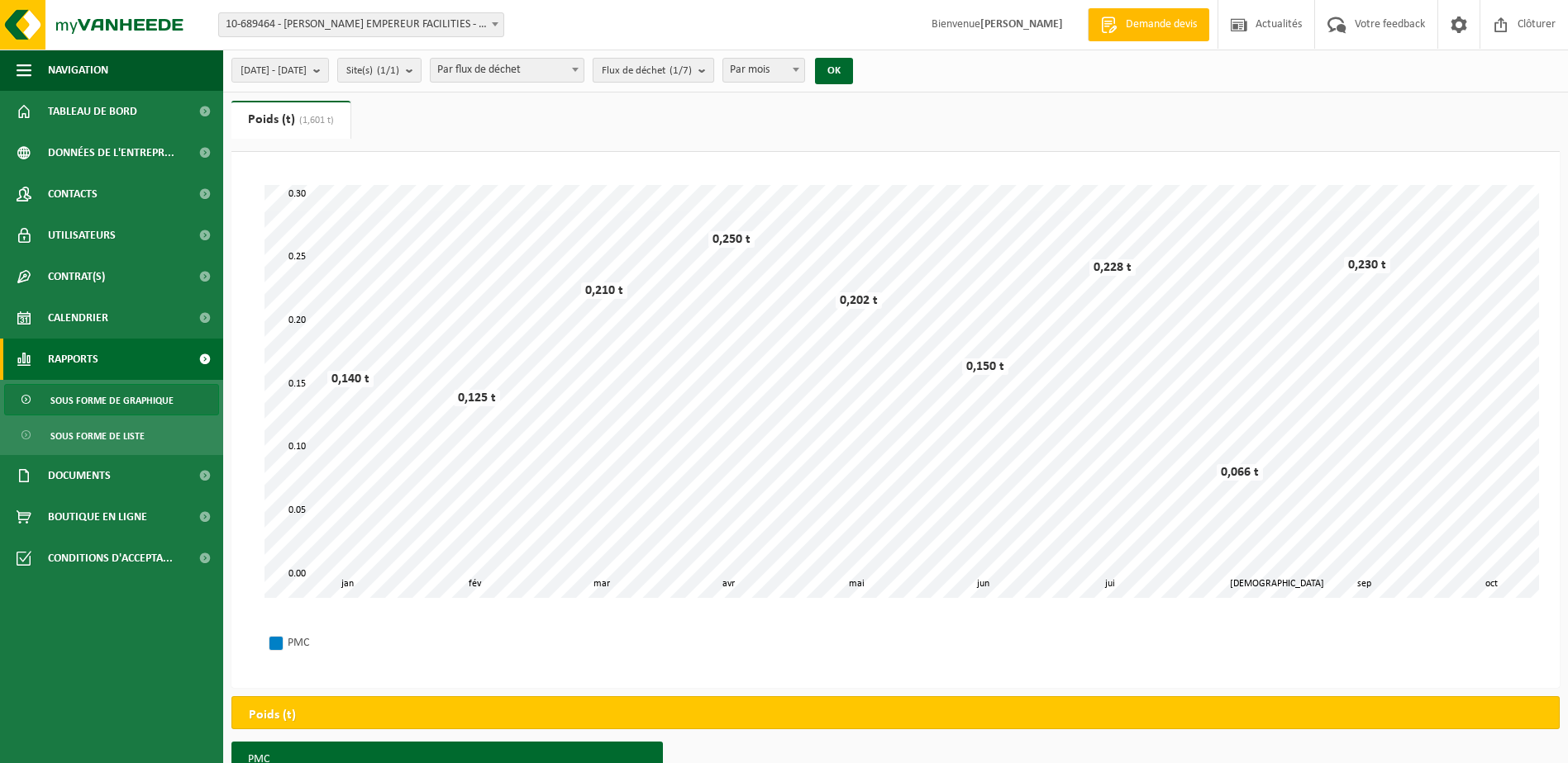
click at [713, 67] on b "submit" at bounding box center [705, 70] width 15 height 23
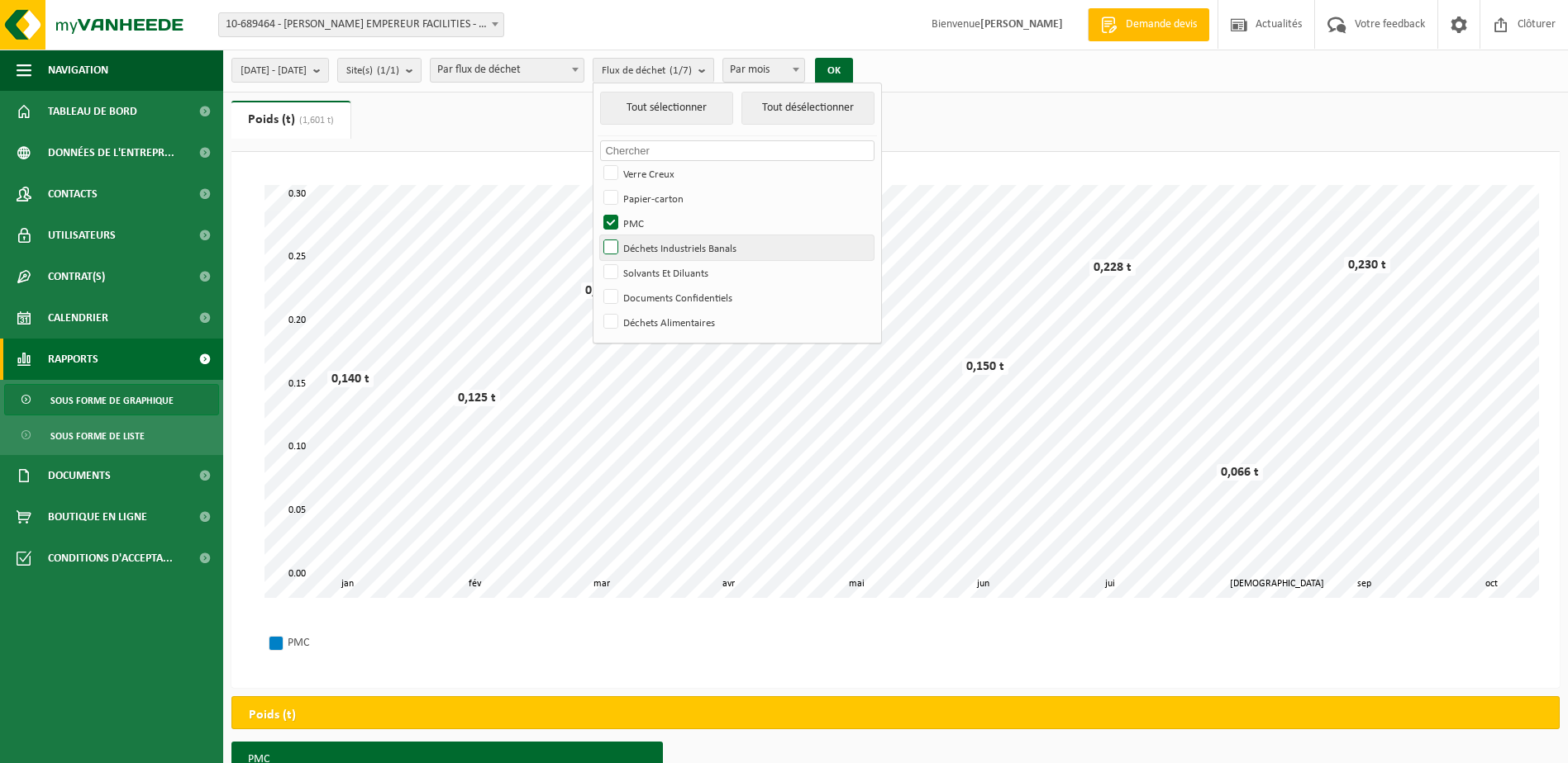
click at [657, 247] on label "Déchets Industriels Banals" at bounding box center [737, 247] width 274 height 25
click at [597, 235] on input "Déchets Industriels Banals" at bounding box center [597, 234] width 1 height 1
checkbox input "true"
click at [656, 218] on label "PMC" at bounding box center [737, 222] width 274 height 25
click at [597, 210] on input "PMC" at bounding box center [597, 210] width 1 height 1
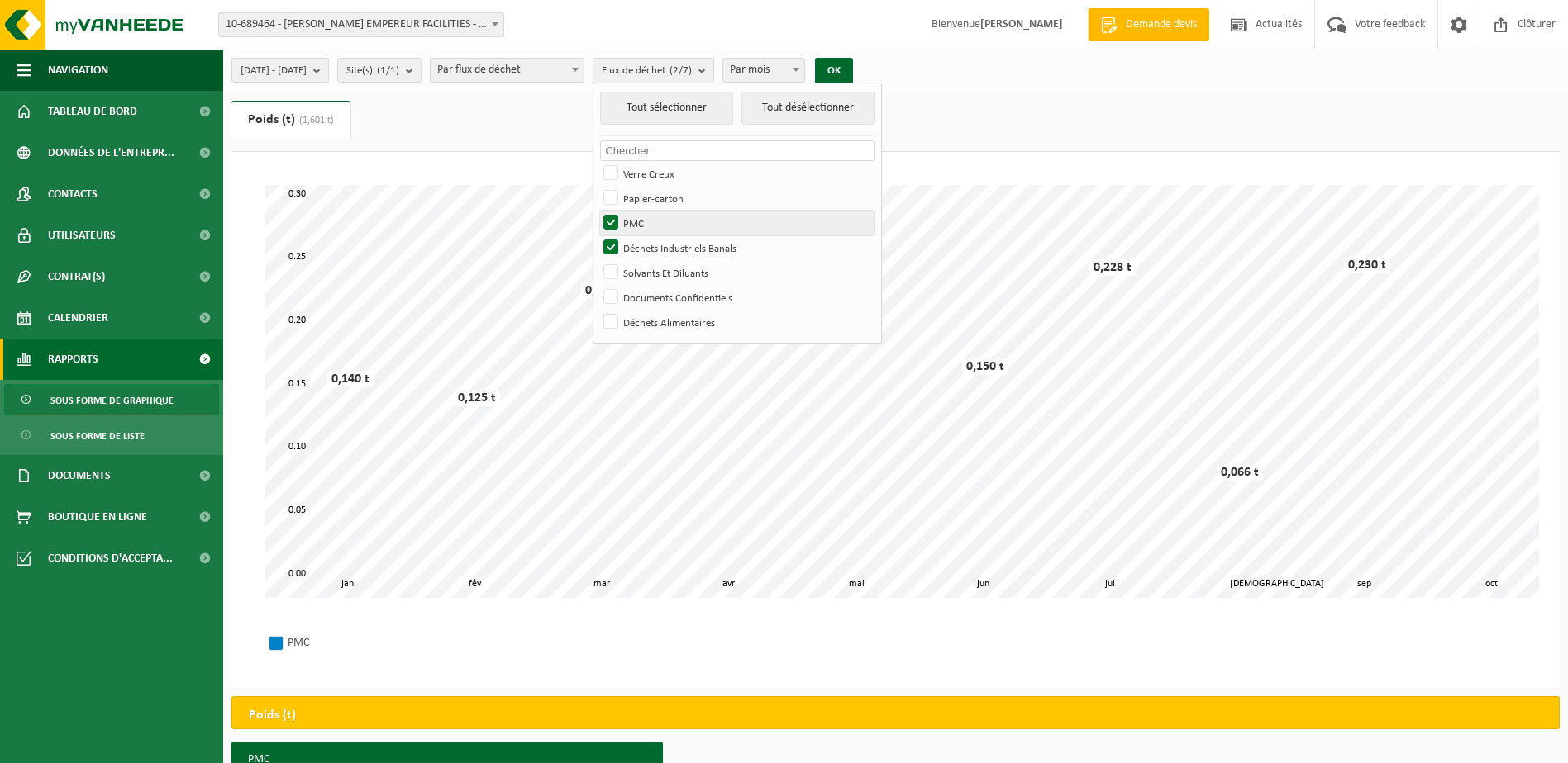
checkbox input "false"
click at [852, 64] on button "OK" at bounding box center [834, 71] width 38 height 27
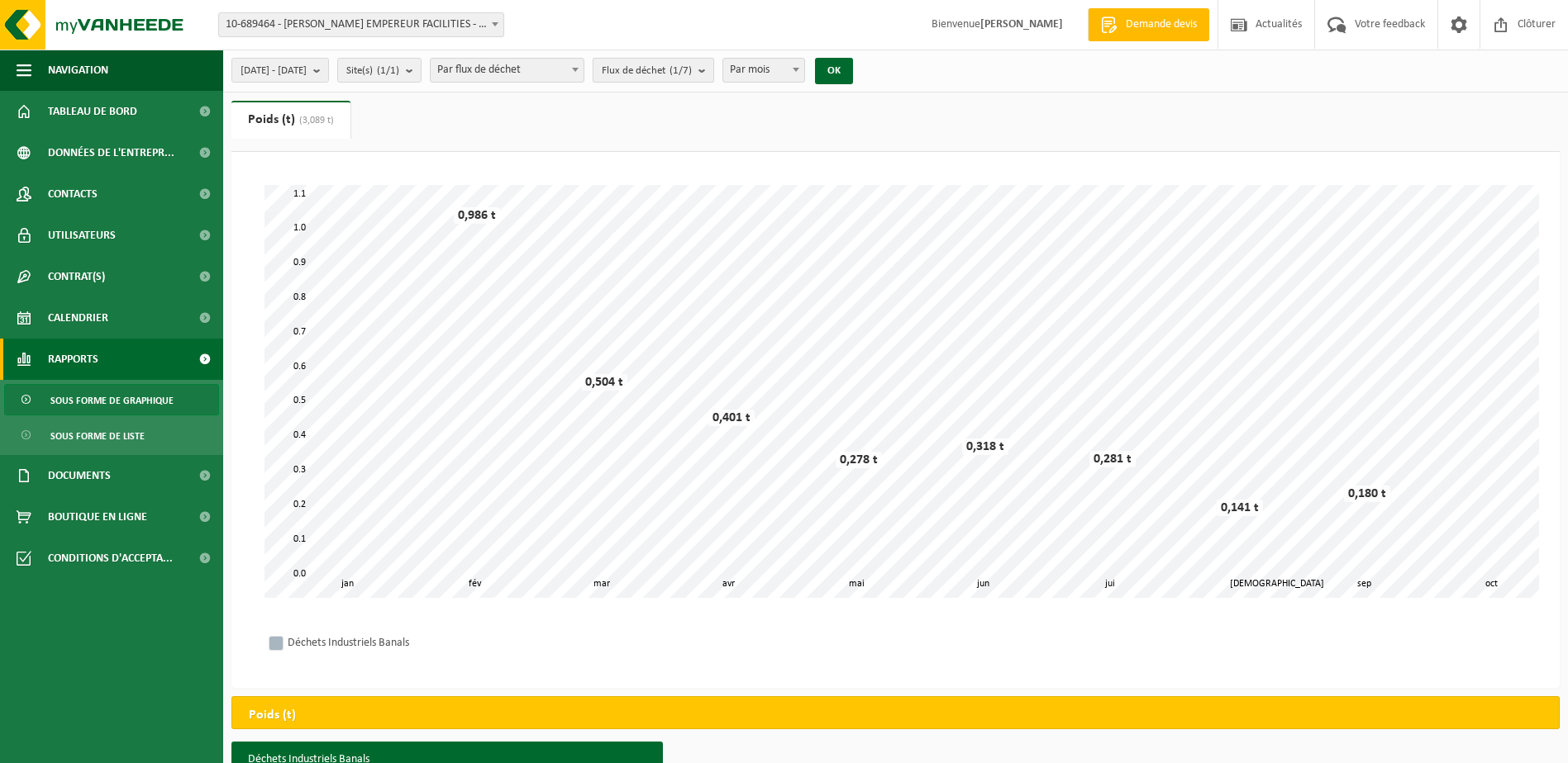
click at [713, 71] on b "submit" at bounding box center [705, 70] width 15 height 23
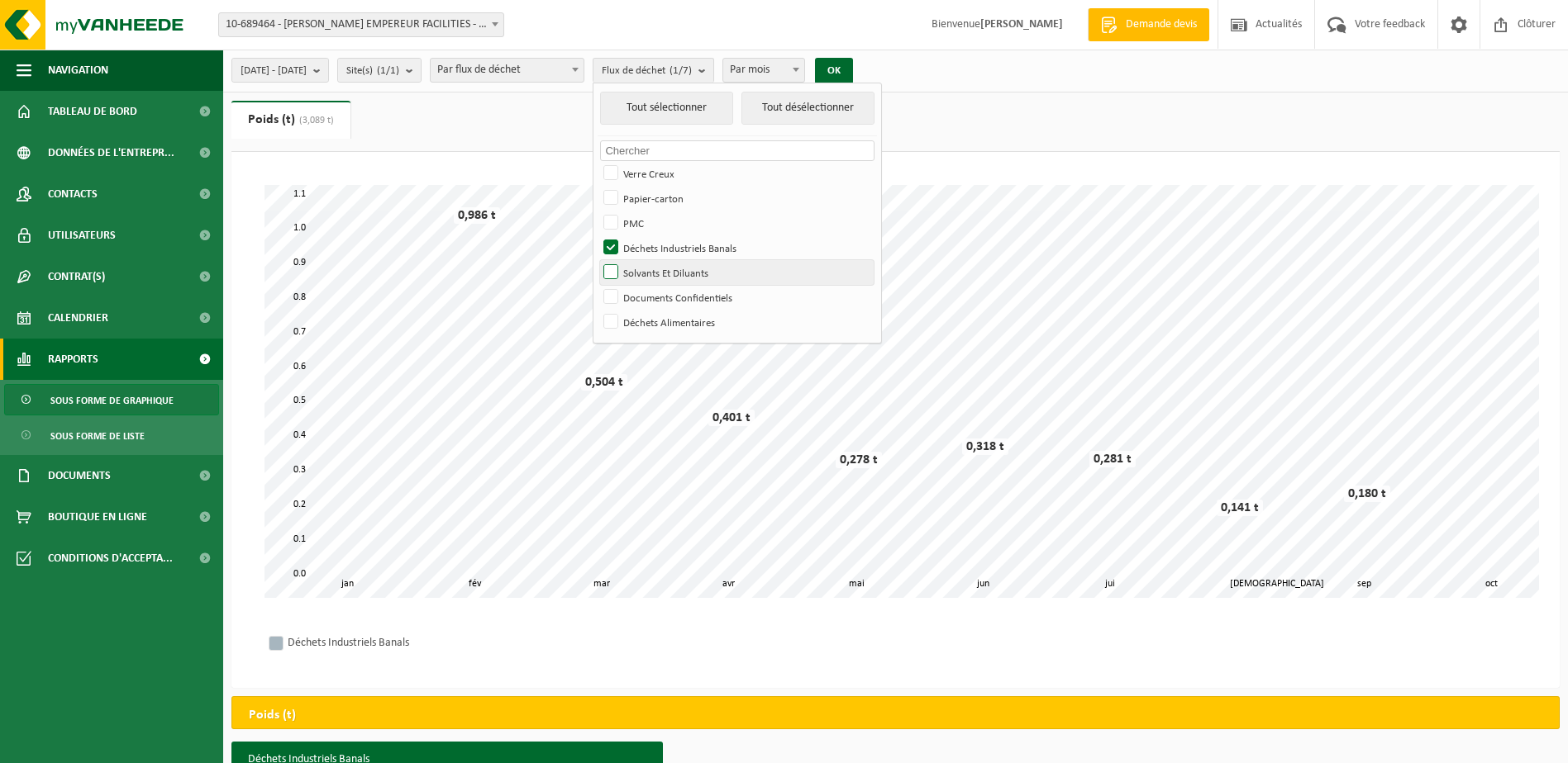
click at [659, 269] on label "Solvants Et Diluants" at bounding box center [737, 272] width 274 height 25
click at [597, 260] on input "Solvants Et Diluants" at bounding box center [597, 259] width 1 height 1
checkbox input "true"
drag, startPoint x: 657, startPoint y: 247, endPoint x: 669, endPoint y: 234, distance: 17.7
click at [658, 246] on label "Déchets Industriels Banals" at bounding box center [737, 247] width 274 height 25
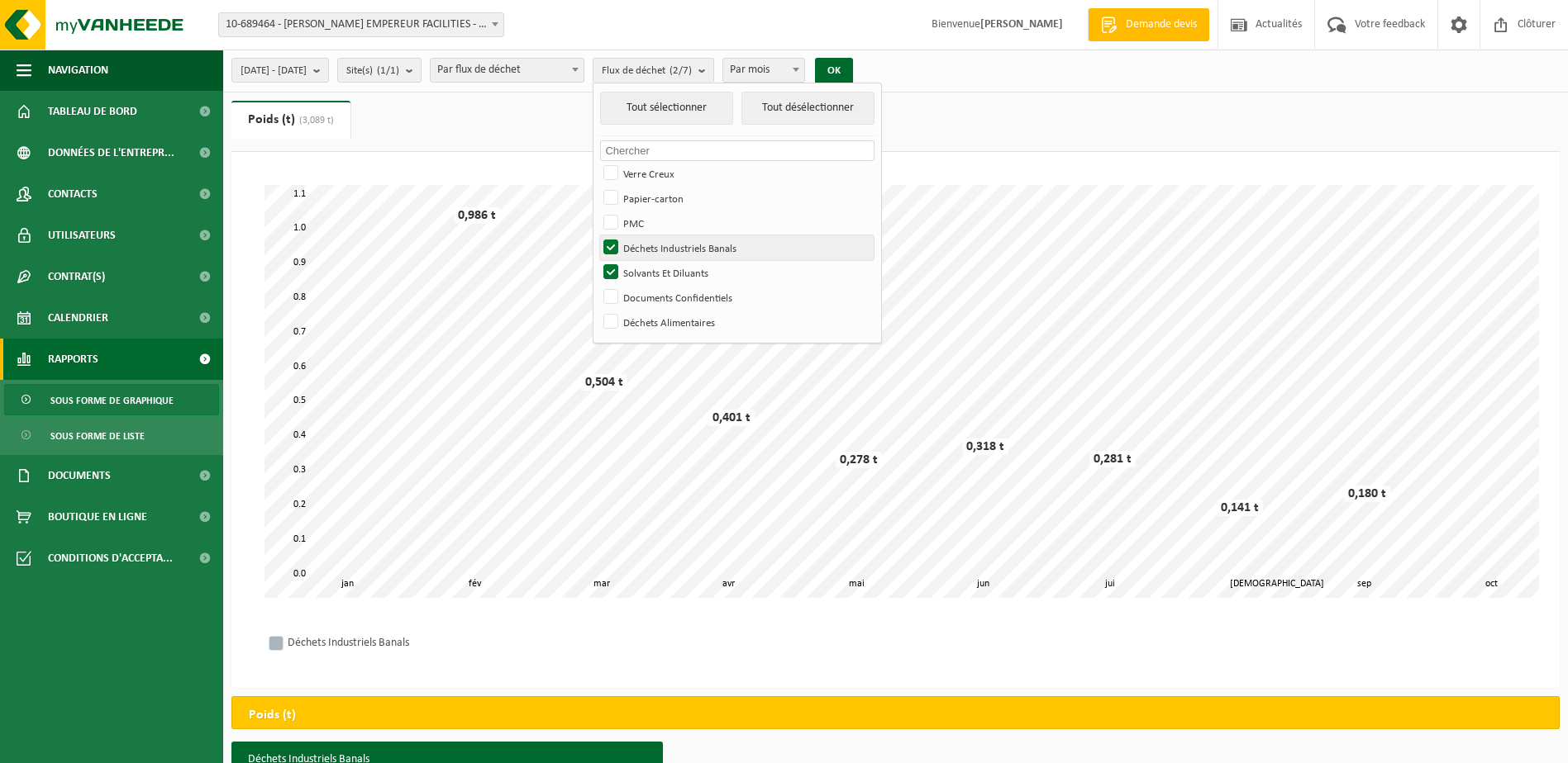
click at [597, 235] on input "Déchets Industriels Banals" at bounding box center [597, 234] width 1 height 1
checkbox input "false"
click at [852, 63] on button "OK" at bounding box center [834, 71] width 38 height 27
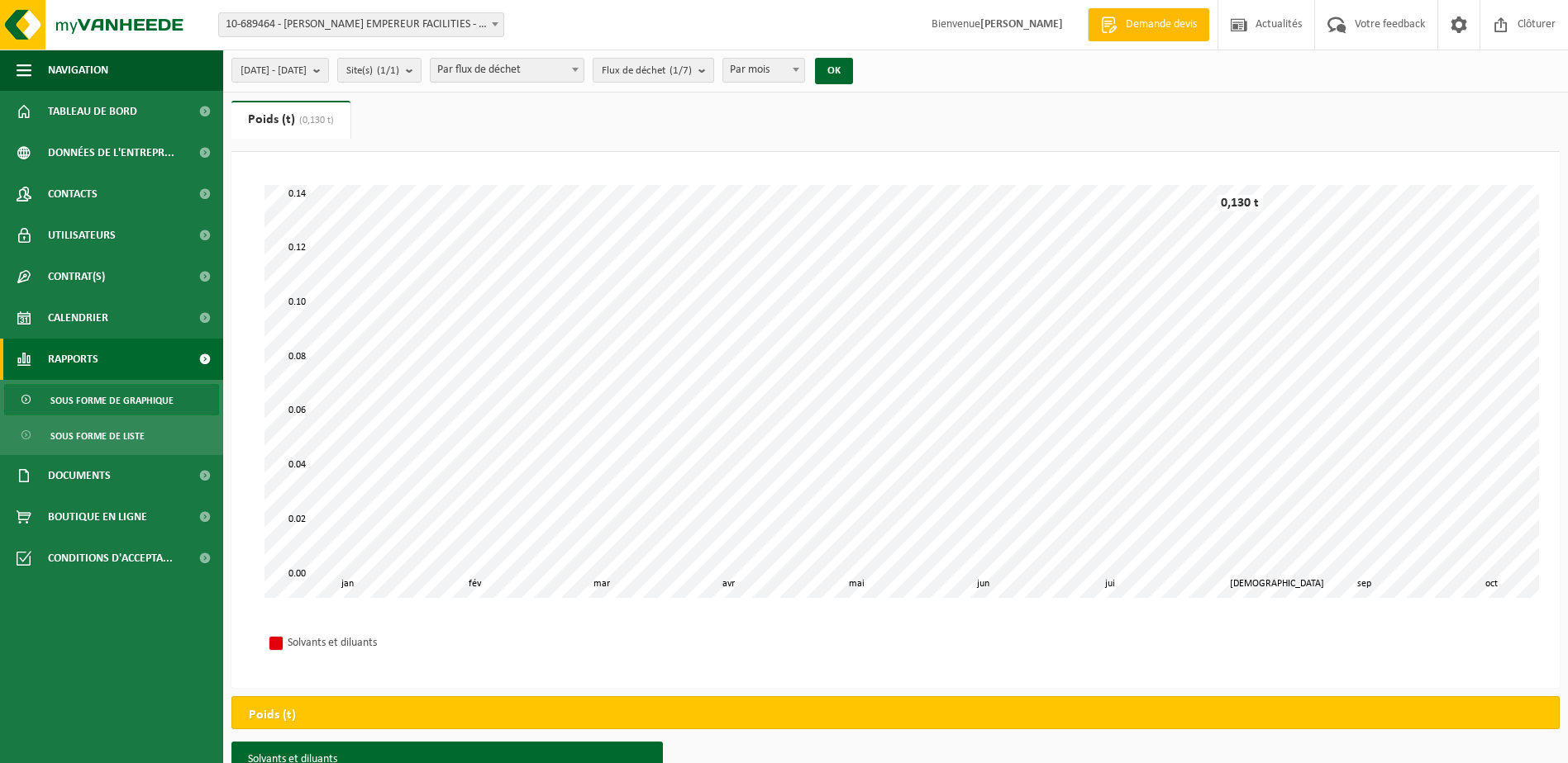
click at [713, 68] on b "submit" at bounding box center [705, 70] width 15 height 23
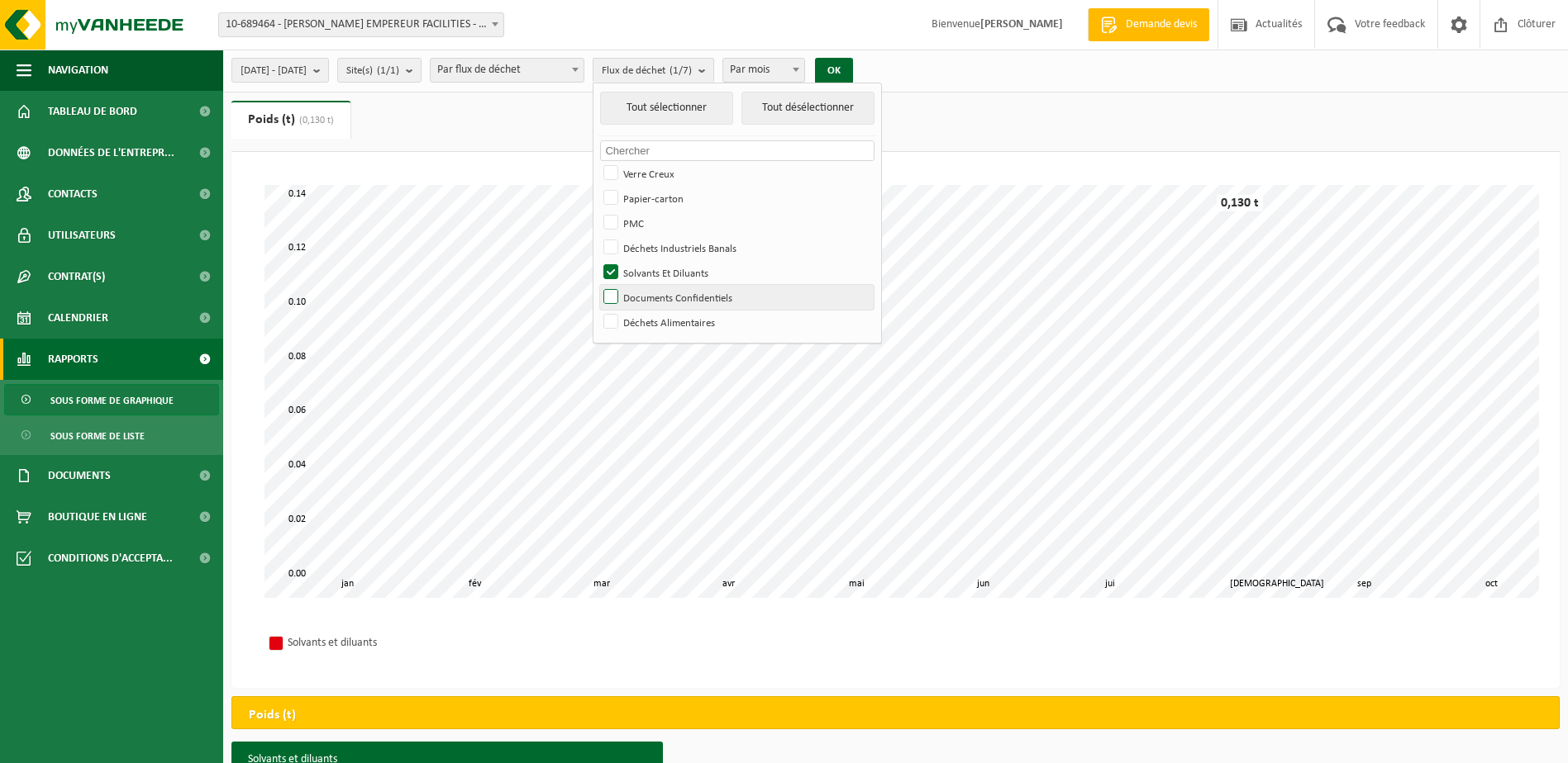
click at [654, 294] on label "Documents Confidentiels" at bounding box center [737, 297] width 274 height 25
click at [597, 285] on input "Documents Confidentiels" at bounding box center [597, 284] width 1 height 1
checkbox input "true"
click at [659, 268] on label "Solvants Et Diluants" at bounding box center [737, 272] width 274 height 25
click at [597, 260] on input "Solvants Et Diluants" at bounding box center [597, 259] width 1 height 1
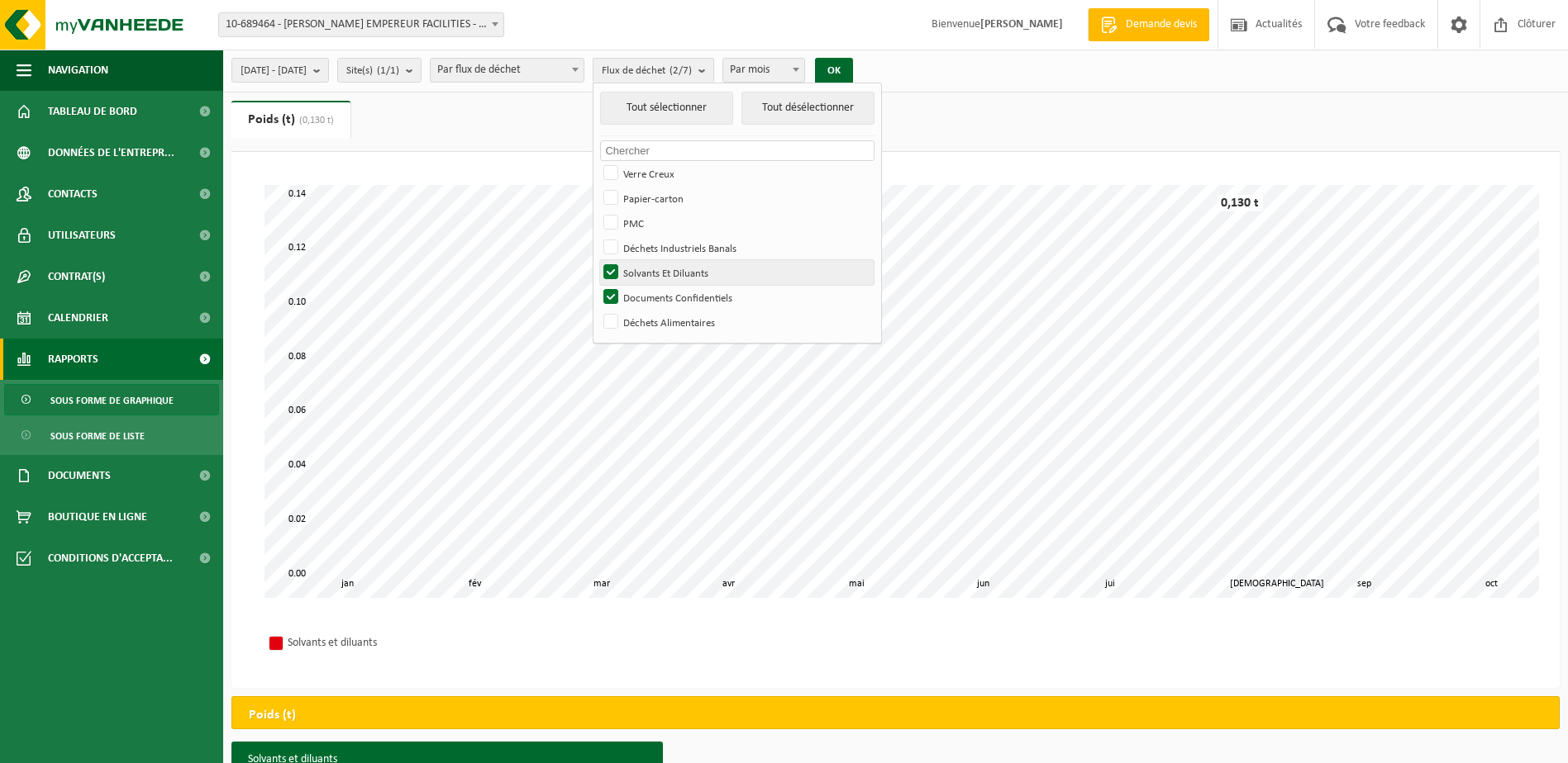
checkbox input "false"
click at [852, 65] on button "OK" at bounding box center [834, 71] width 38 height 27
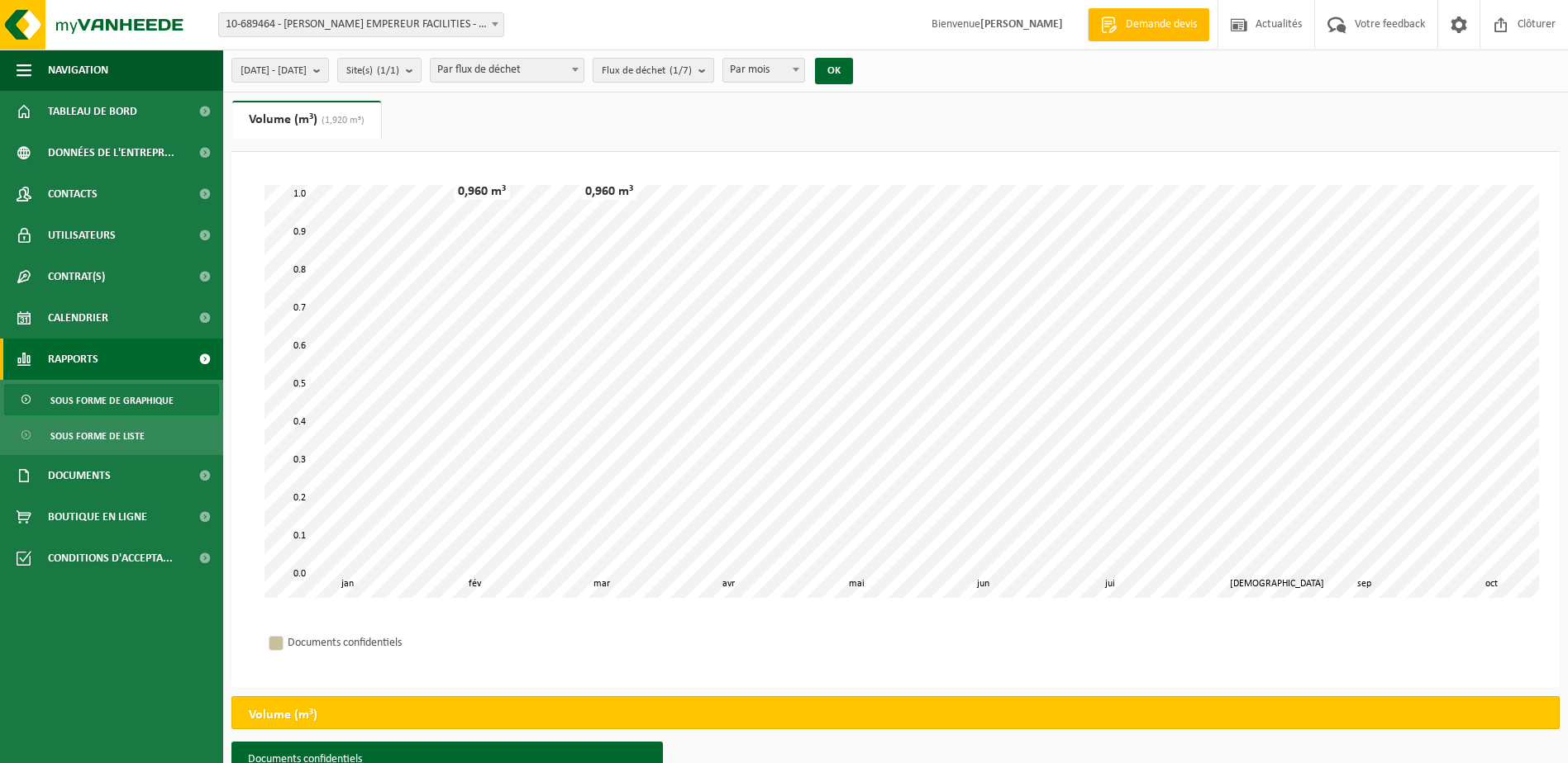
click at [713, 66] on b "submit" at bounding box center [705, 70] width 15 height 23
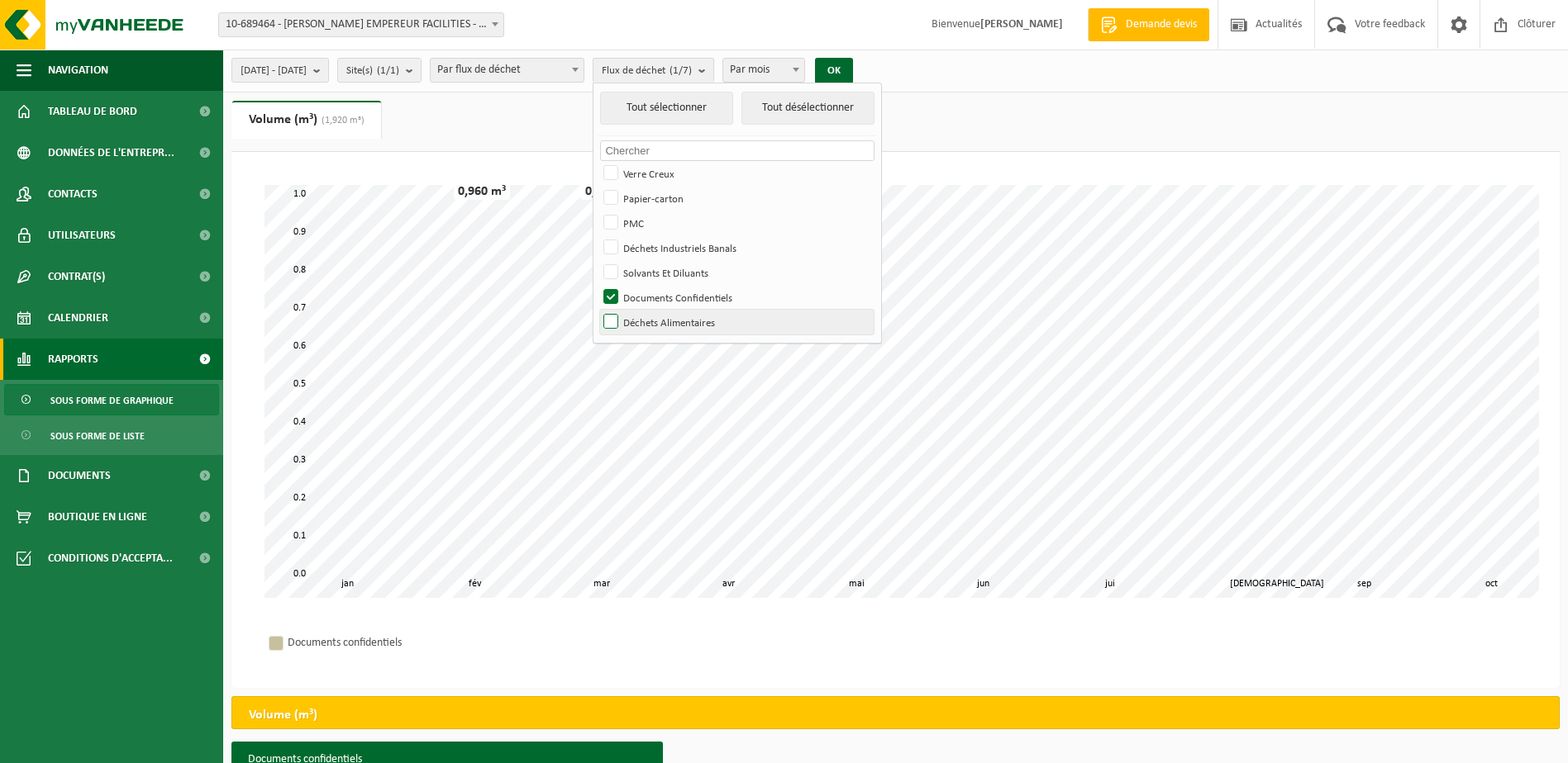
click at [658, 323] on label "Déchets Alimentaires" at bounding box center [737, 322] width 274 height 25
click at [597, 310] on input "Déchets Alimentaires" at bounding box center [597, 309] width 1 height 1
checkbox input "true"
click at [651, 294] on label "Documents Confidentiels" at bounding box center [737, 297] width 274 height 25
click at [597, 285] on input "Documents Confidentiels" at bounding box center [597, 284] width 1 height 1
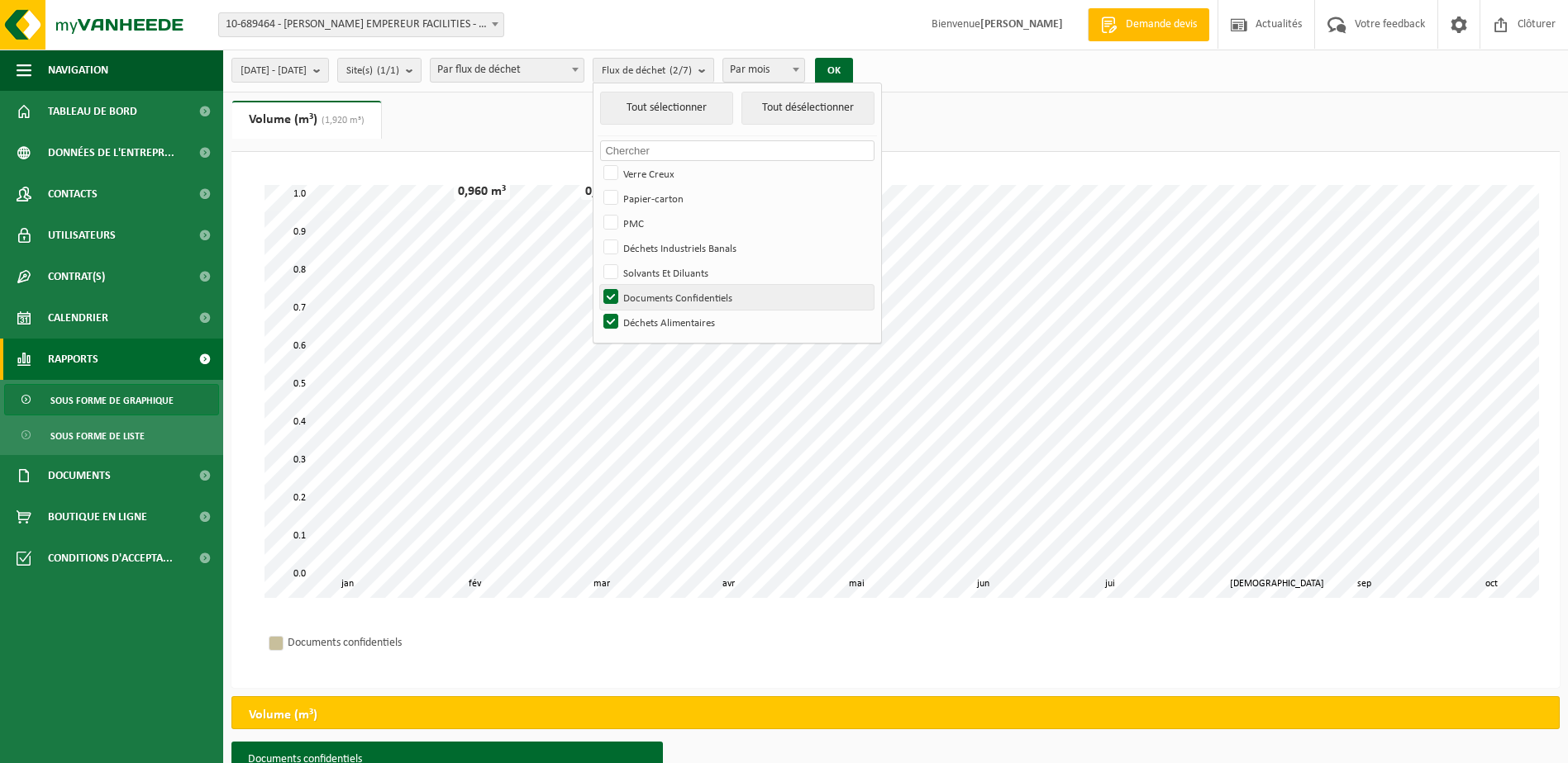
checkbox input "false"
click at [852, 70] on button "OK" at bounding box center [834, 71] width 38 height 27
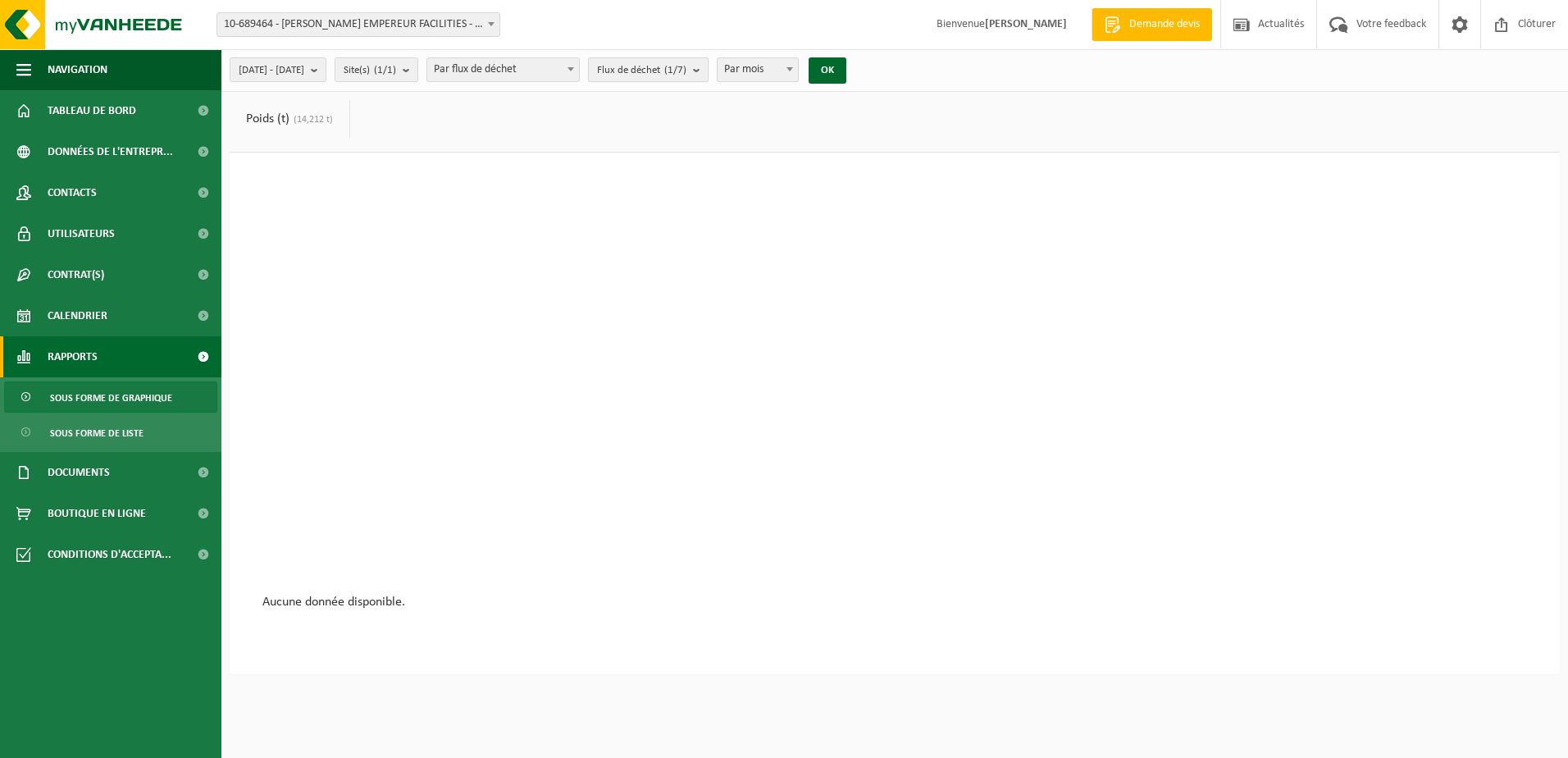
click at [708, 68] on b "submit" at bounding box center [700, 70] width 14 height 23
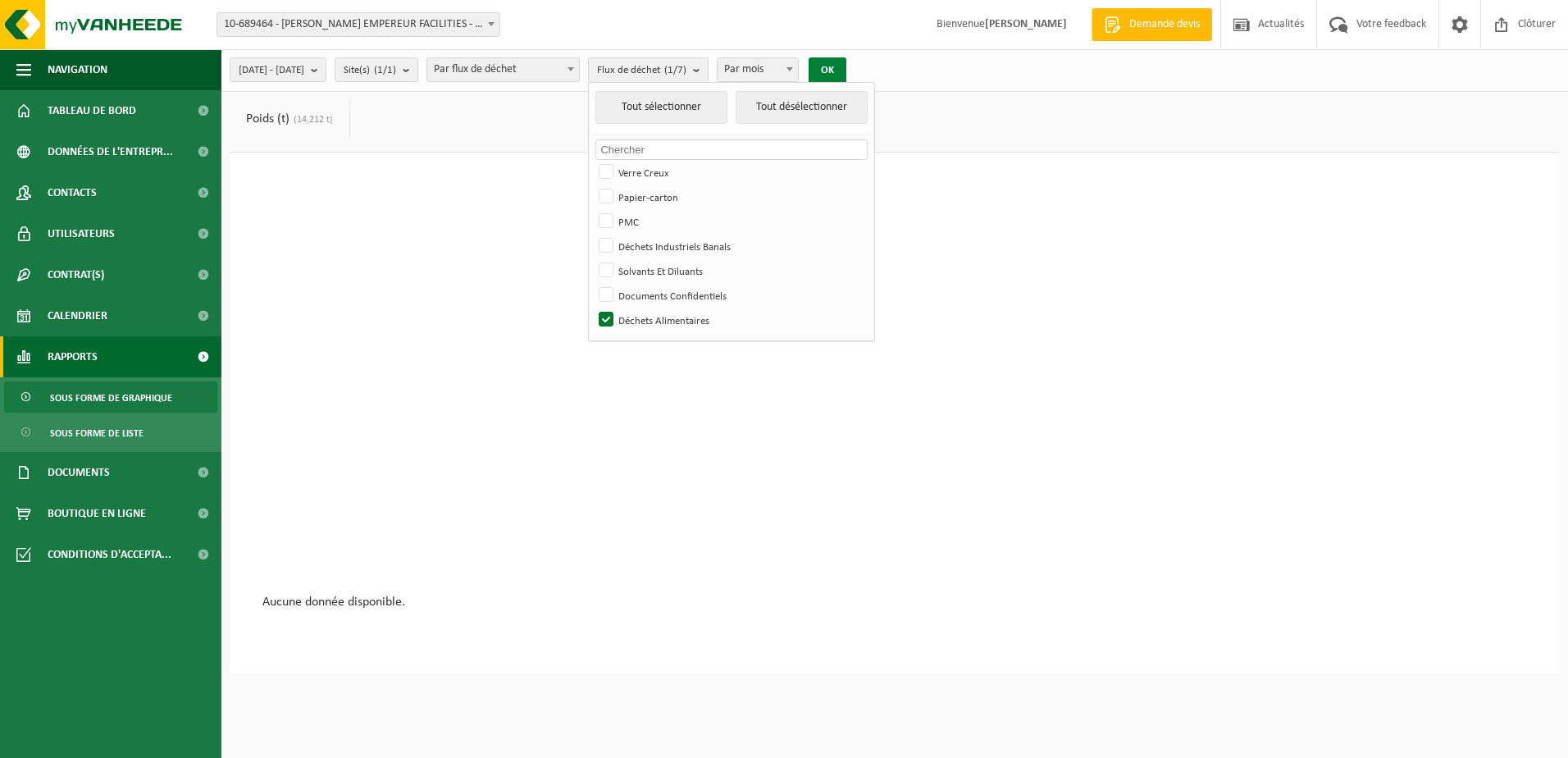
click at [846, 65] on button "OK" at bounding box center [827, 71] width 37 height 26
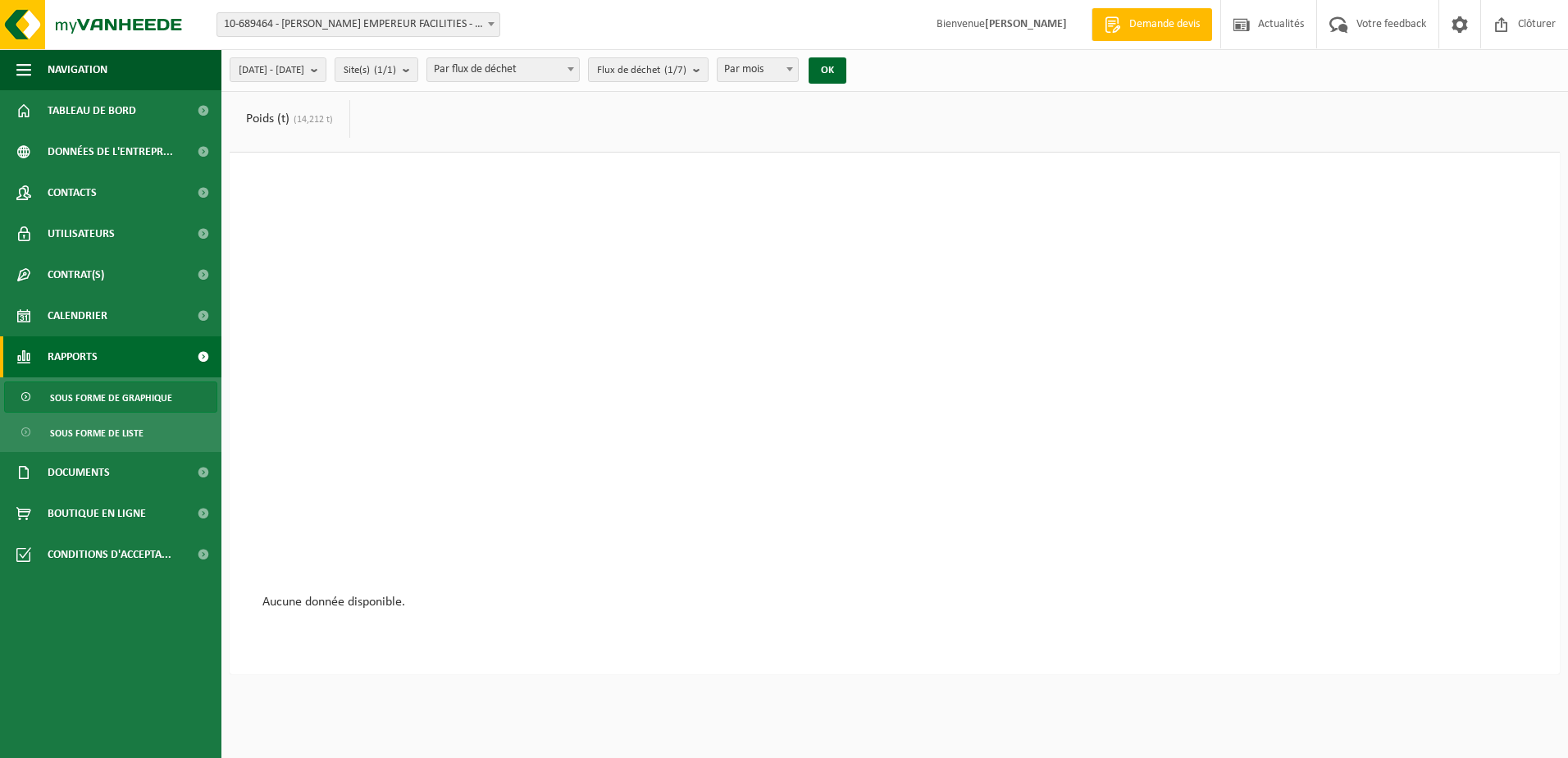
click at [767, 310] on div at bounding box center [894, 390] width 1265 height 410
click at [798, 65] on span at bounding box center [789, 69] width 16 height 21
click at [708, 73] on b "submit" at bounding box center [700, 70] width 14 height 23
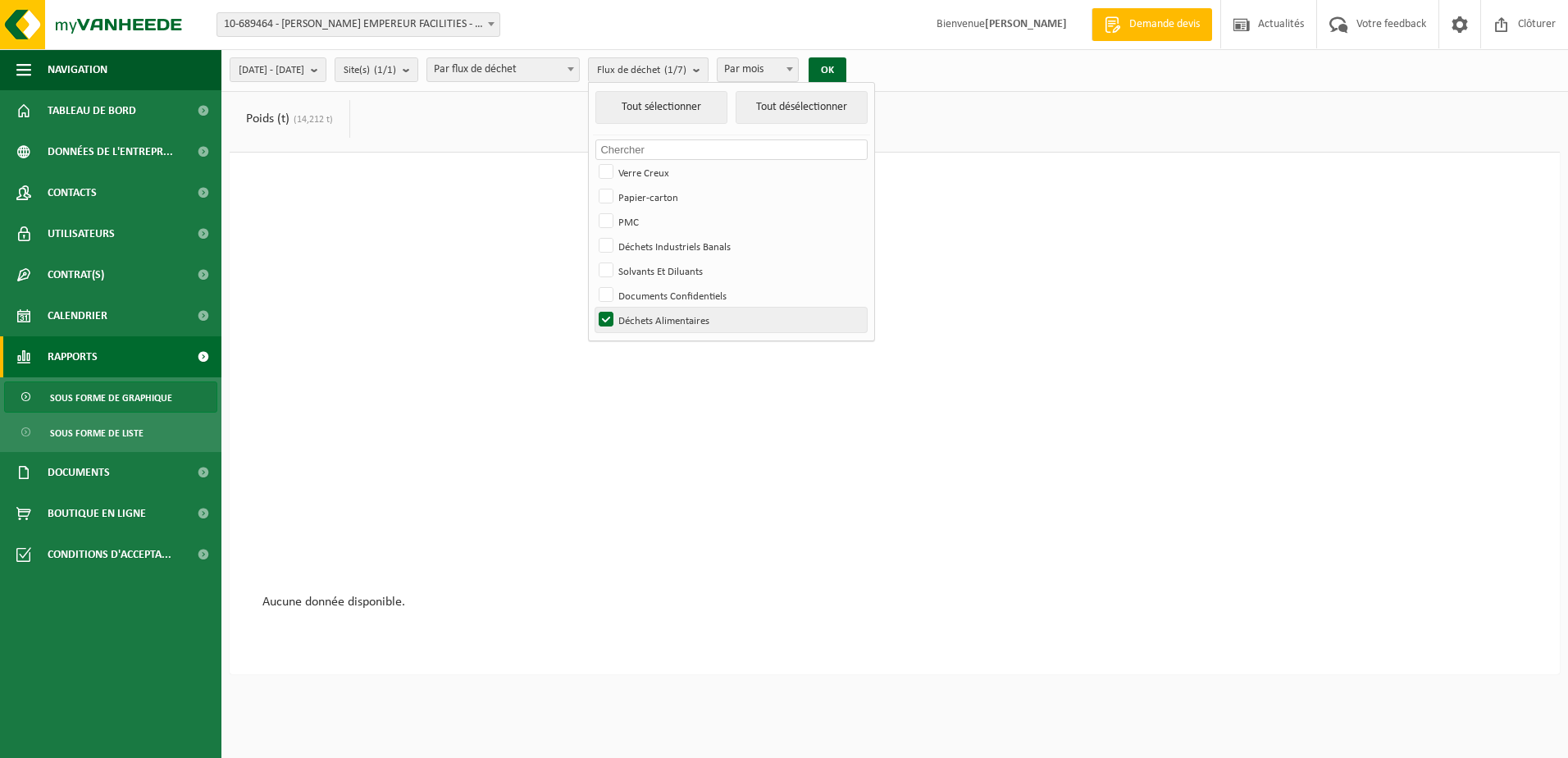
click at [656, 315] on label "Déchets Alimentaires" at bounding box center [731, 320] width 272 height 25
click at [593, 308] on input "Déchets Alimentaires" at bounding box center [592, 307] width 1 height 1
checkbox input "false"
click at [651, 272] on label "Solvants Et Diluants" at bounding box center [731, 270] width 272 height 25
click at [593, 258] on input "Solvants Et Diluants" at bounding box center [592, 257] width 1 height 1
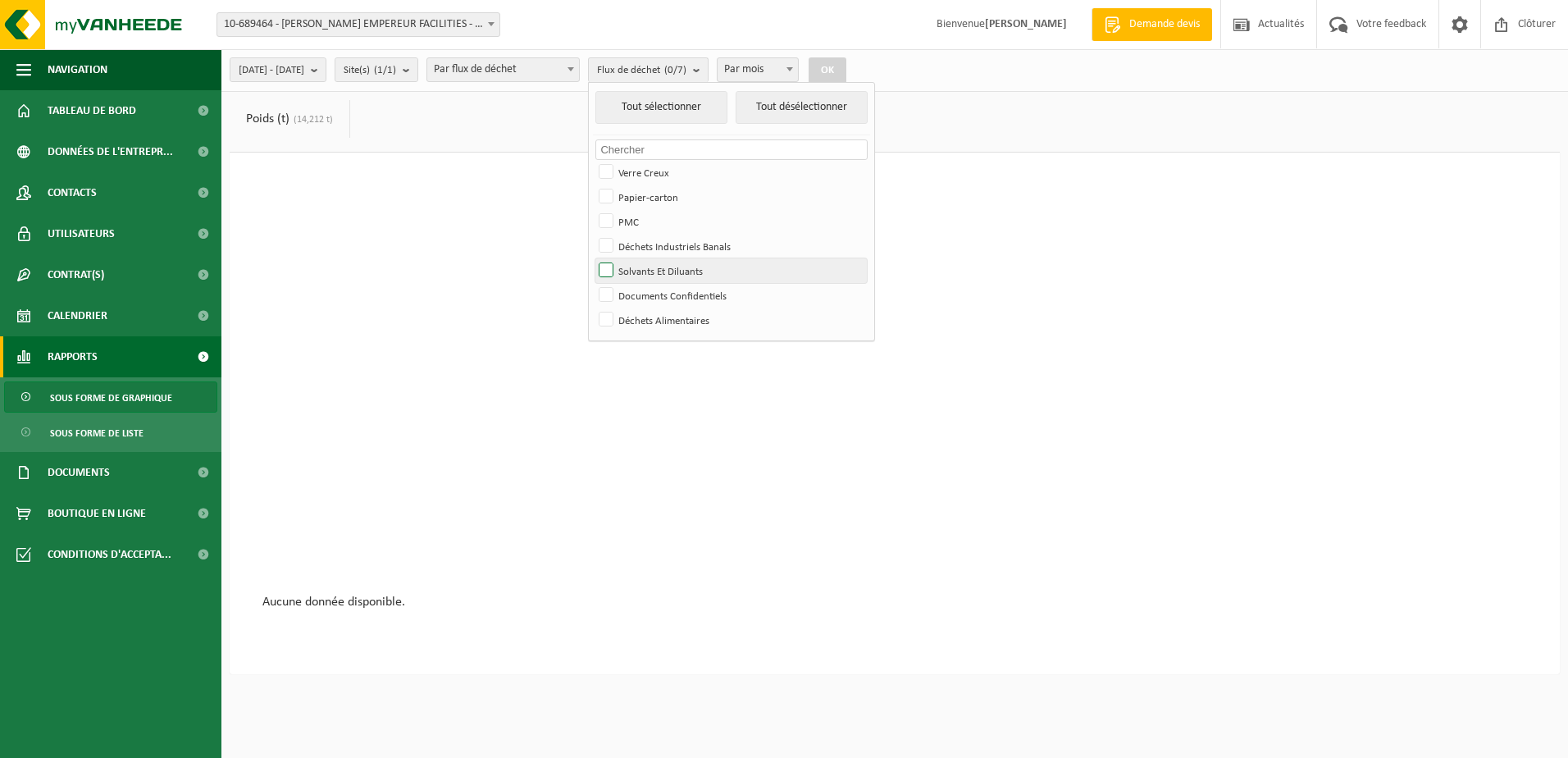
checkbox input "true"
click at [846, 68] on button "OK" at bounding box center [827, 71] width 37 height 26
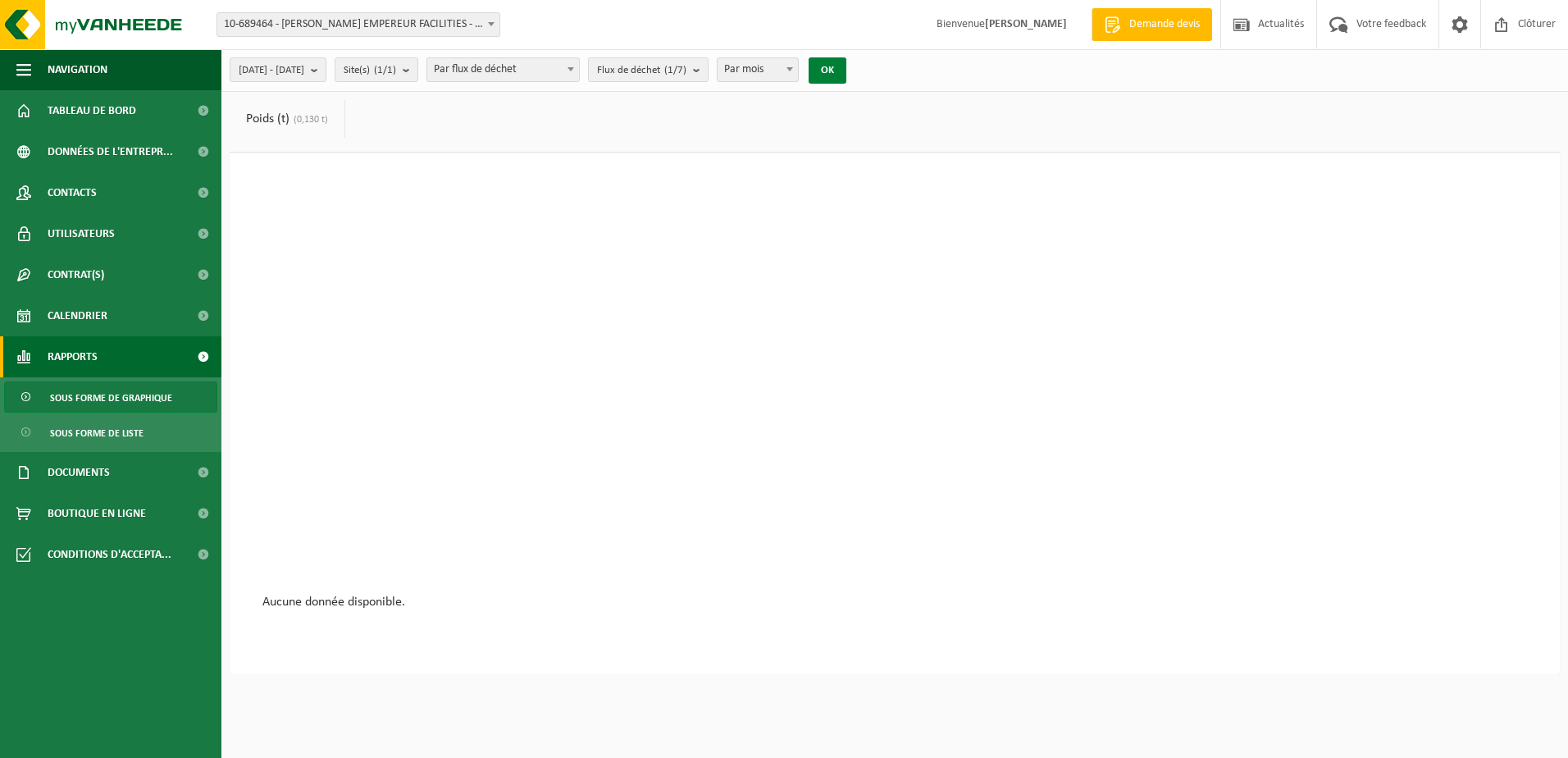
click at [846, 67] on button "OK" at bounding box center [827, 71] width 37 height 26
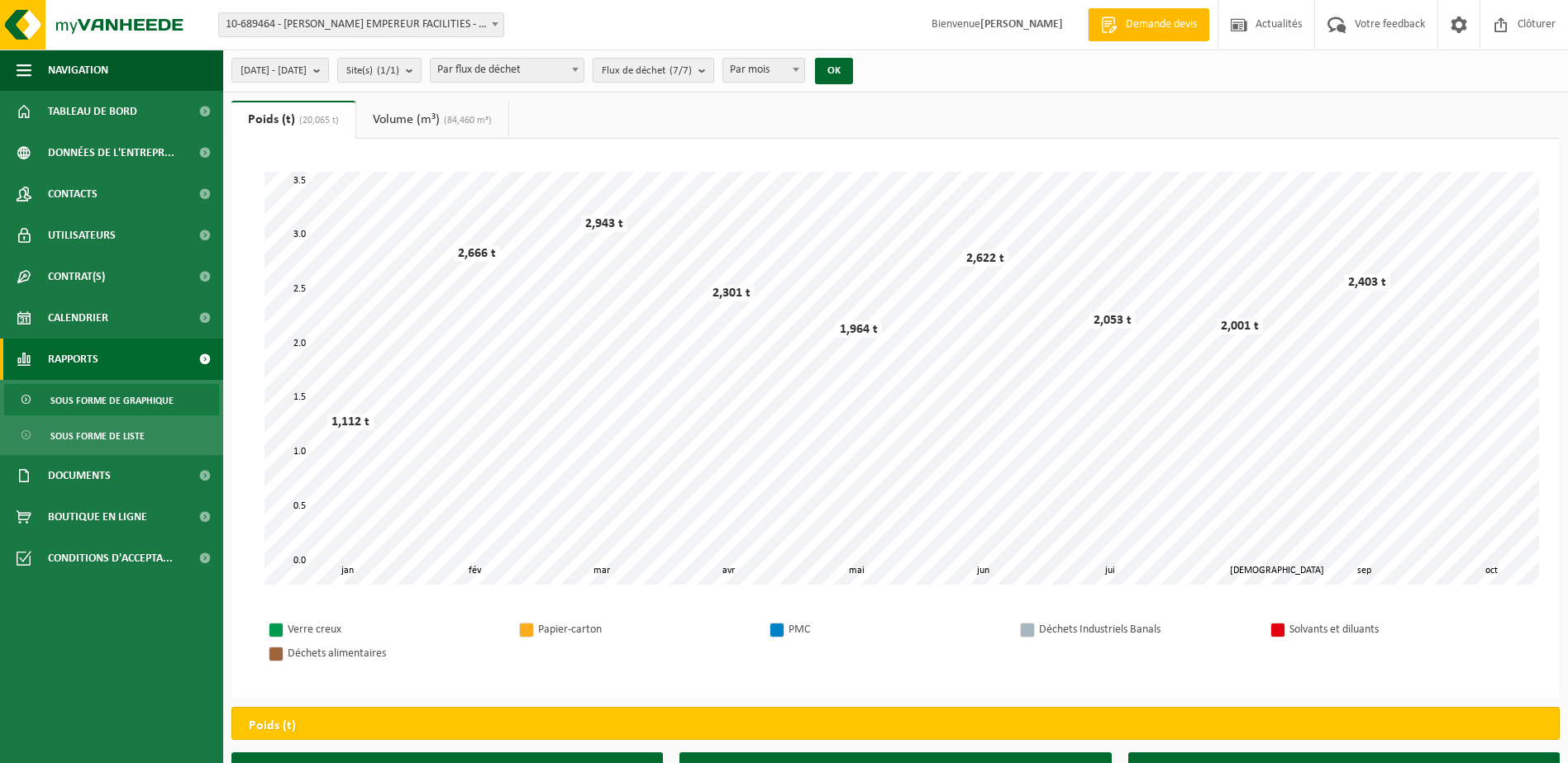
click at [713, 68] on b "submit" at bounding box center [705, 70] width 15 height 23
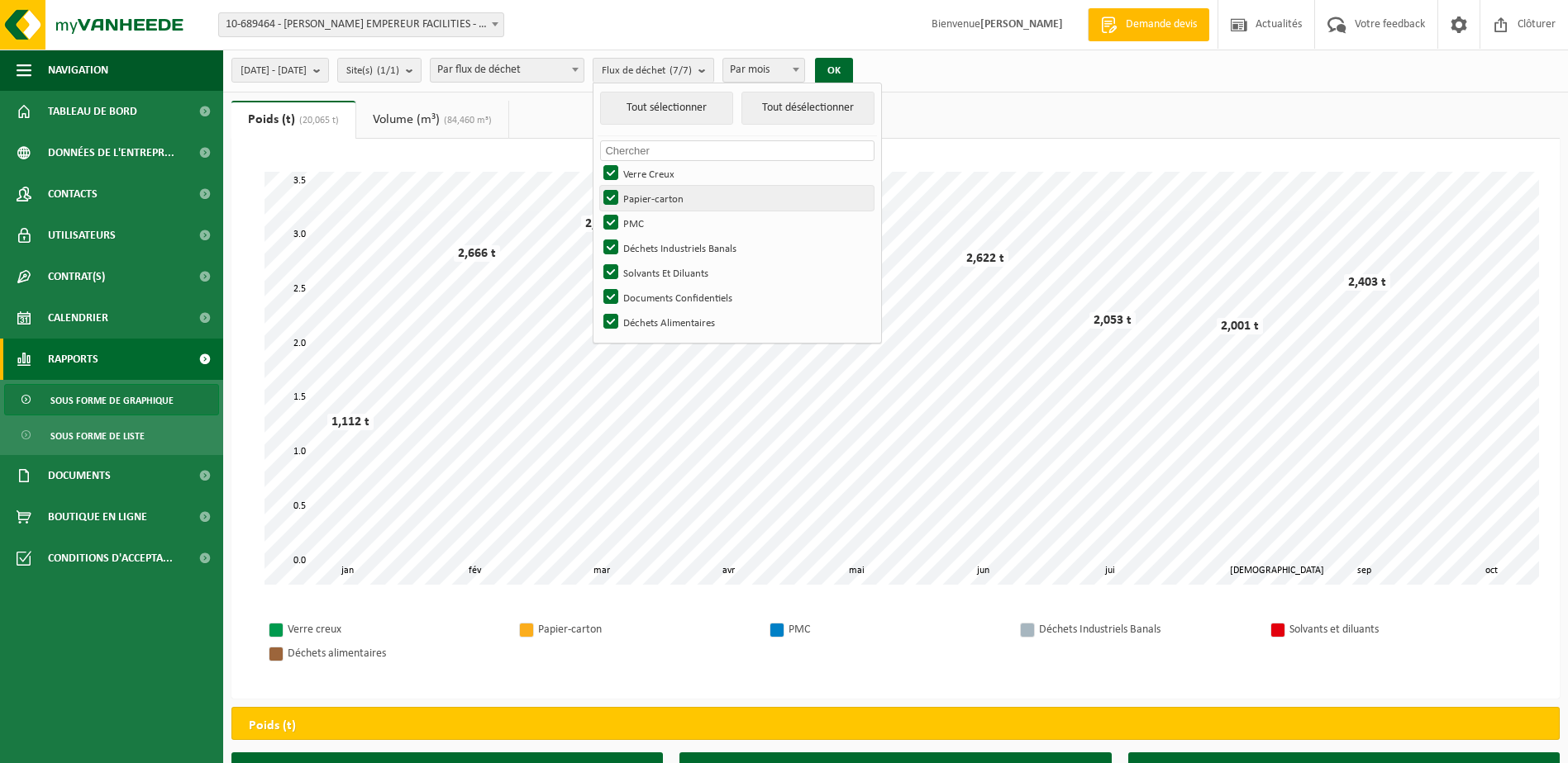
drag, startPoint x: 656, startPoint y: 169, endPoint x: 655, endPoint y: 188, distance: 19.0
click at [657, 176] on label "Verre Creux" at bounding box center [737, 173] width 274 height 25
click at [597, 161] on input "Verre Creux" at bounding box center [597, 160] width 1 height 1
checkbox input "false"
drag, startPoint x: 654, startPoint y: 190, endPoint x: 654, endPoint y: 210, distance: 20.0
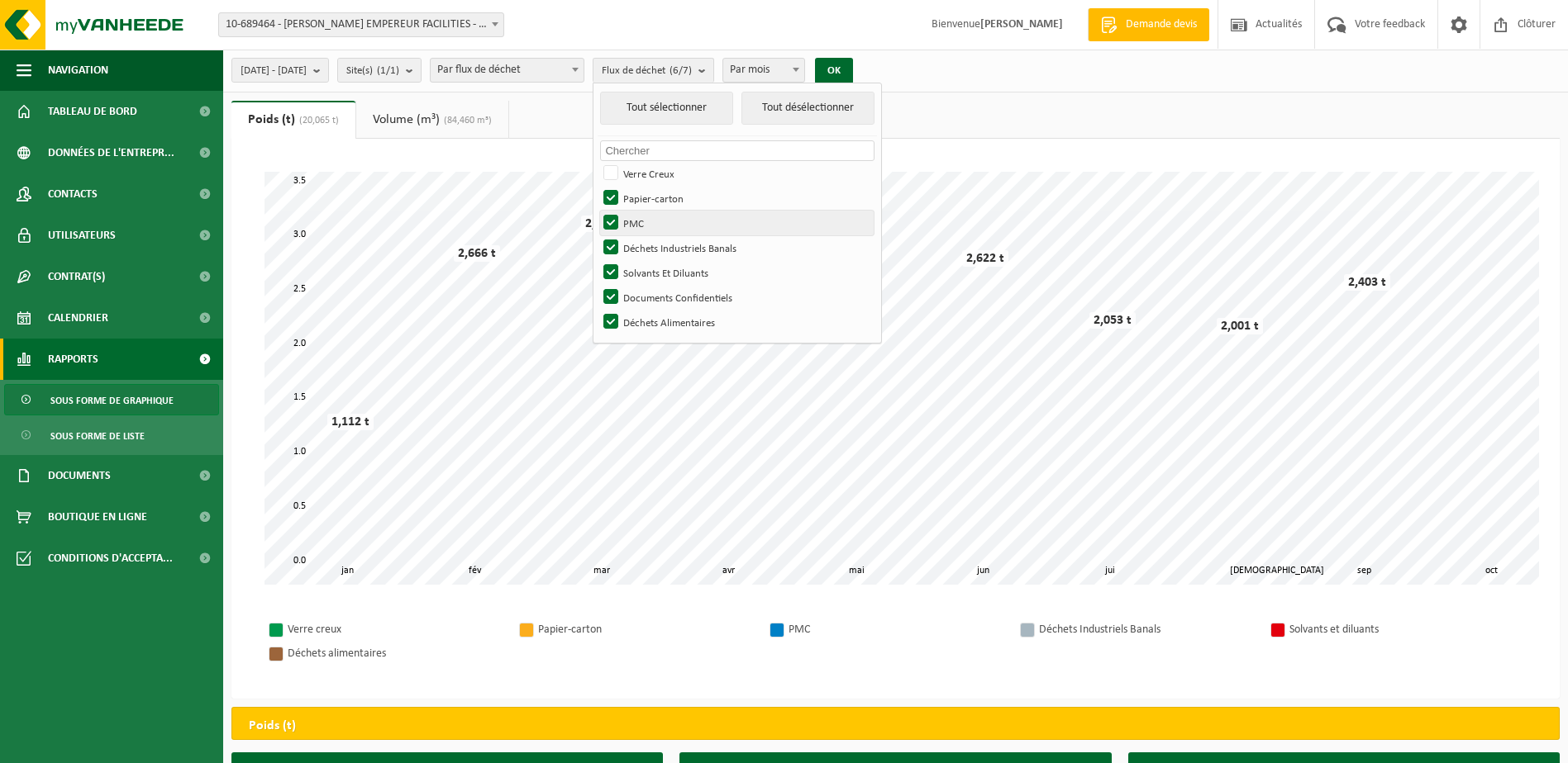
click at [654, 195] on label "Papier-carton" at bounding box center [737, 198] width 274 height 25
click at [597, 186] on input "Papier-carton" at bounding box center [597, 185] width 1 height 1
checkbox input "false"
click at [654, 220] on label "PMC" at bounding box center [737, 222] width 274 height 25
click at [597, 210] on input "PMC" at bounding box center [597, 210] width 1 height 1
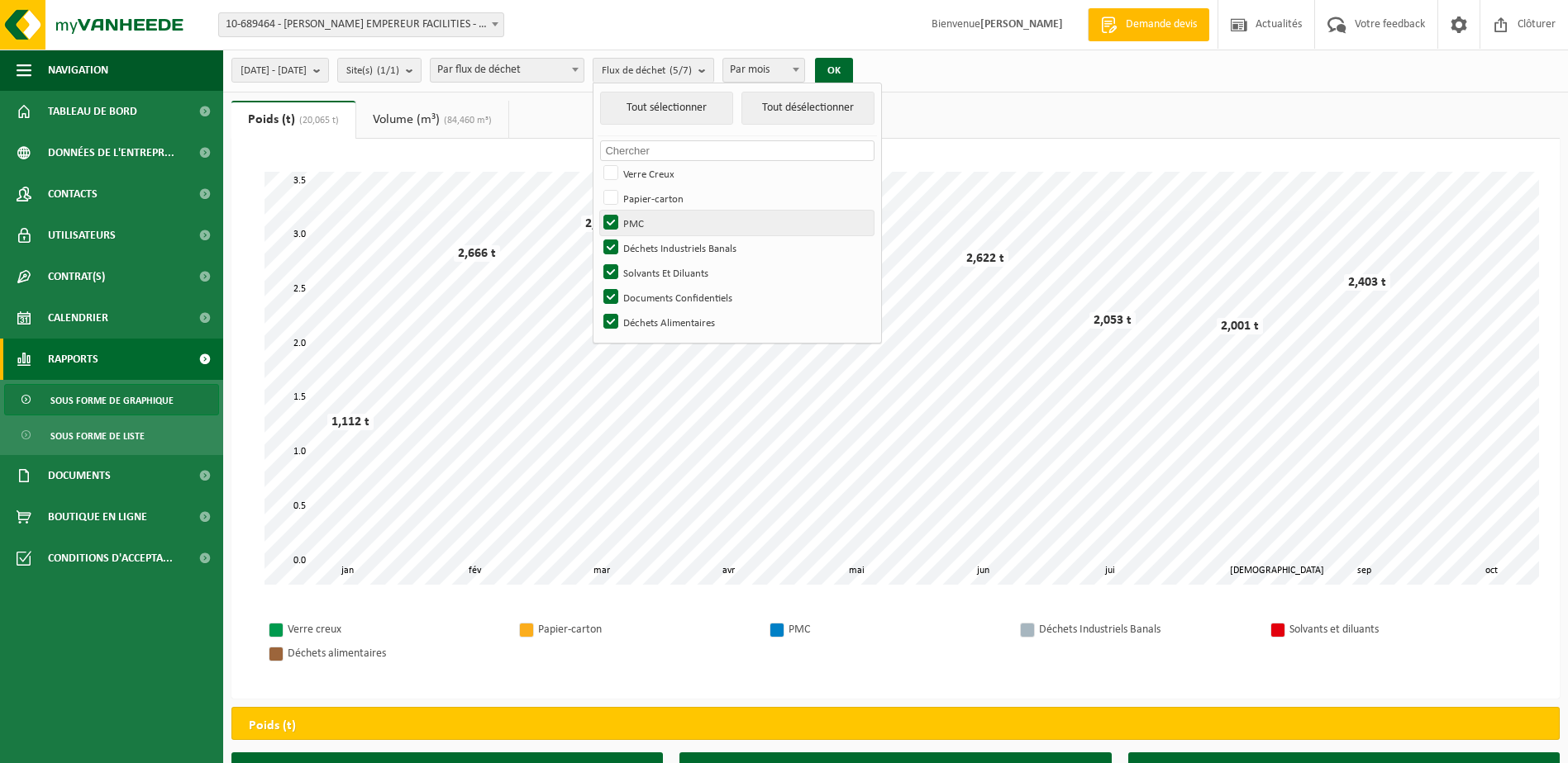
checkbox input "false"
click at [650, 239] on label "Déchets Industriels Banals" at bounding box center [737, 247] width 274 height 25
click at [597, 235] on input "Déchets Industriels Banals" at bounding box center [597, 234] width 1 height 1
checkbox input "false"
drag, startPoint x: 651, startPoint y: 263, endPoint x: 649, endPoint y: 274, distance: 11.2
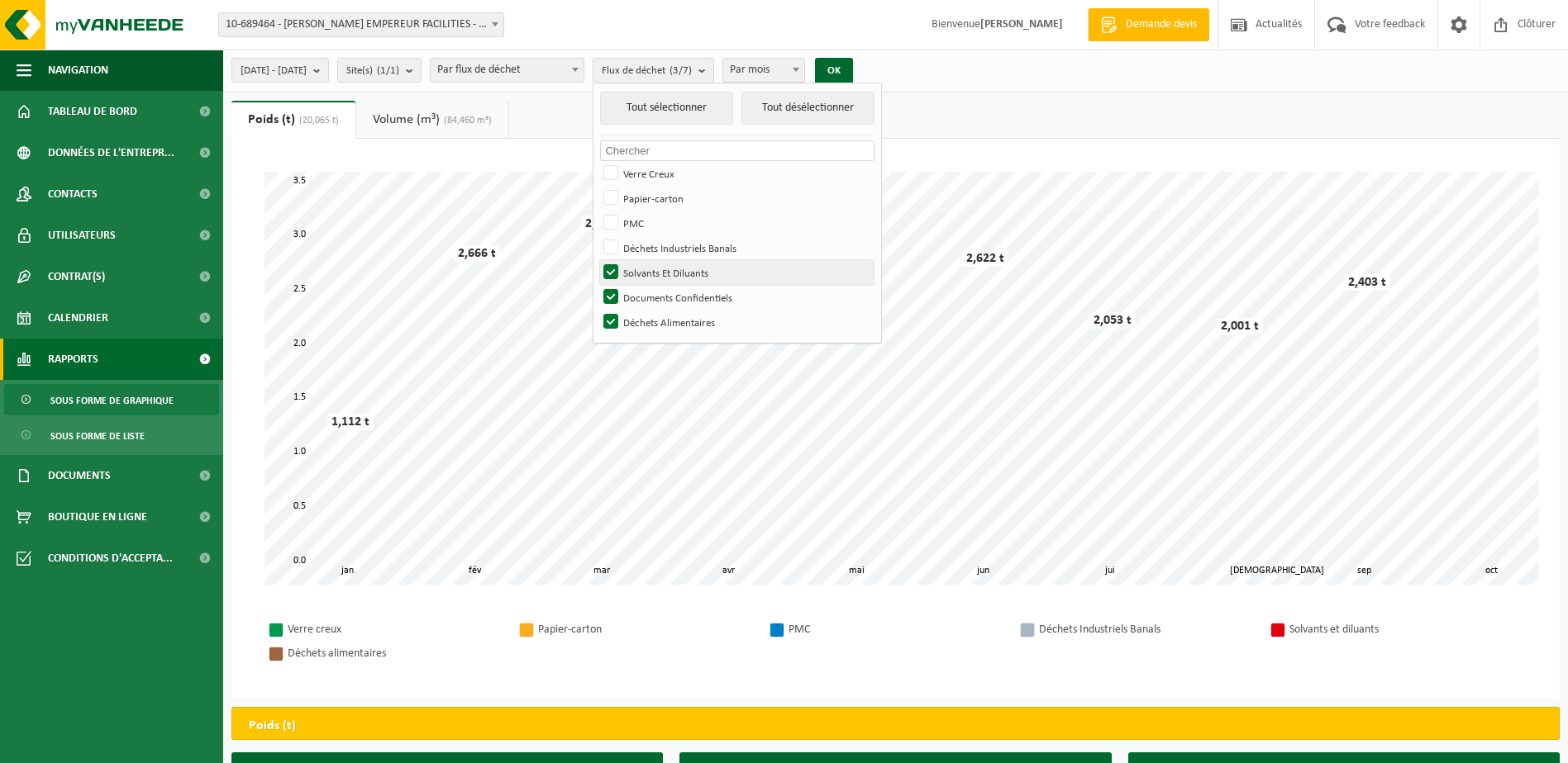
click at [650, 265] on label "Solvants Et Diluants" at bounding box center [737, 272] width 274 height 25
click at [597, 260] on input "Solvants Et Diluants" at bounding box center [597, 259] width 1 height 1
checkbox input "false"
click at [644, 294] on label "Documents Confidentiels" at bounding box center [737, 297] width 274 height 25
click at [597, 285] on input "Documents Confidentiels" at bounding box center [597, 284] width 1 height 1
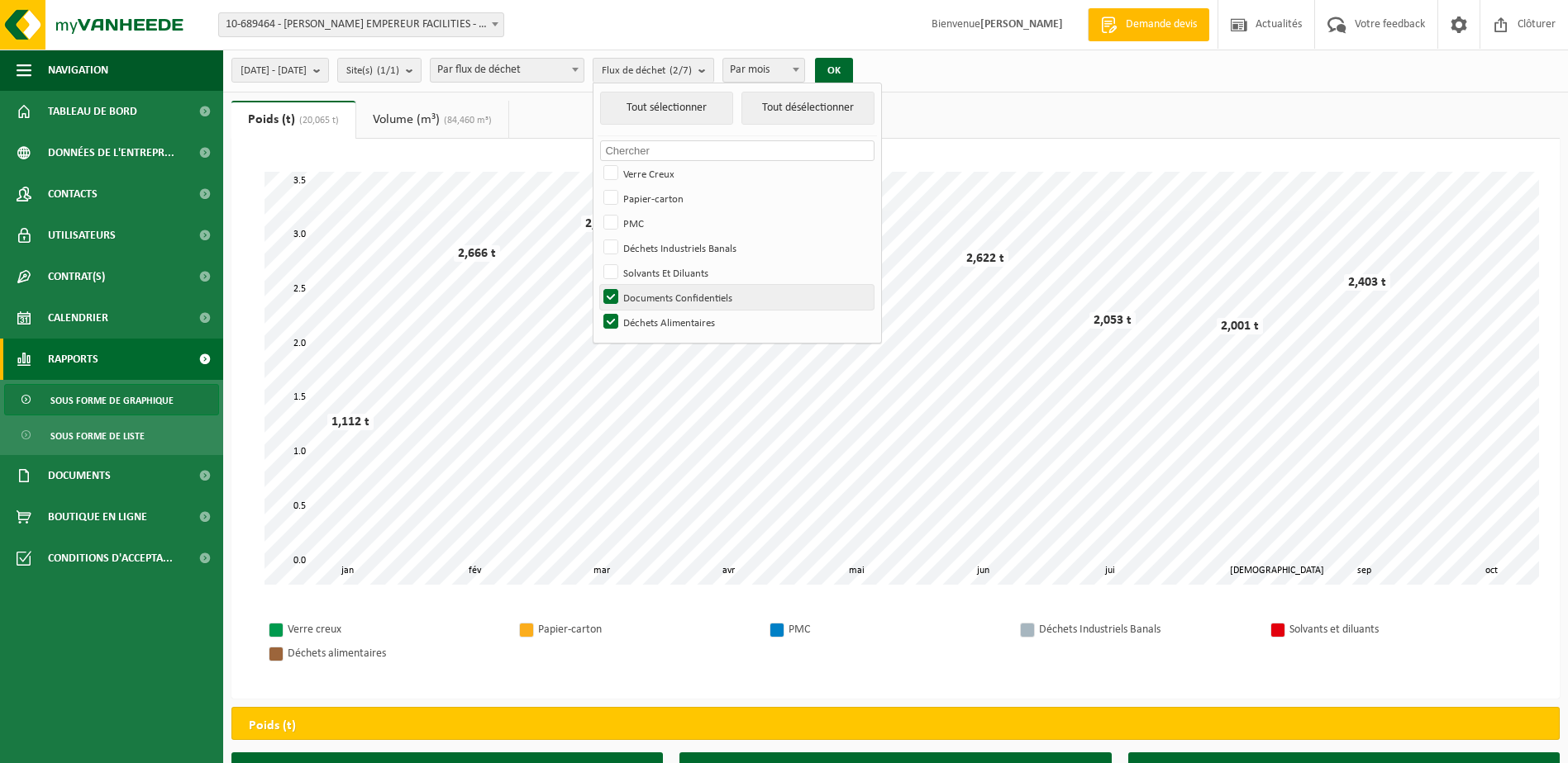
checkbox input "false"
click at [652, 315] on label "Déchets Alimentaires" at bounding box center [737, 322] width 274 height 25
click at [597, 310] on input "Déchets Alimentaires" at bounding box center [597, 309] width 1 height 1
checkbox input "false"
click at [660, 269] on label "Solvants Et Diluants" at bounding box center [737, 272] width 274 height 25
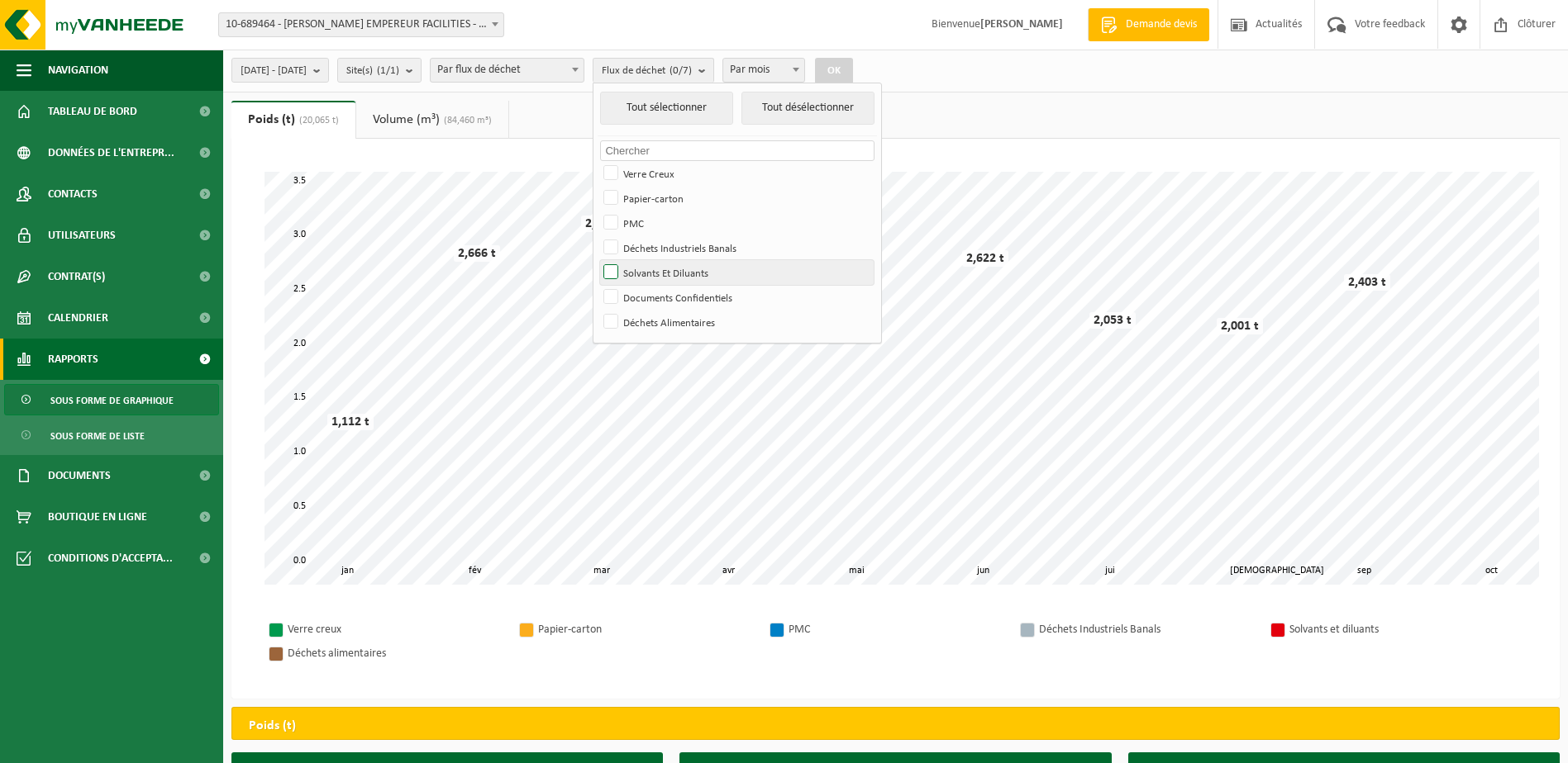
click at [597, 260] on input "Solvants Et Diluants" at bounding box center [597, 259] width 1 height 1
checkbox input "true"
click at [852, 67] on button "OK" at bounding box center [834, 71] width 38 height 27
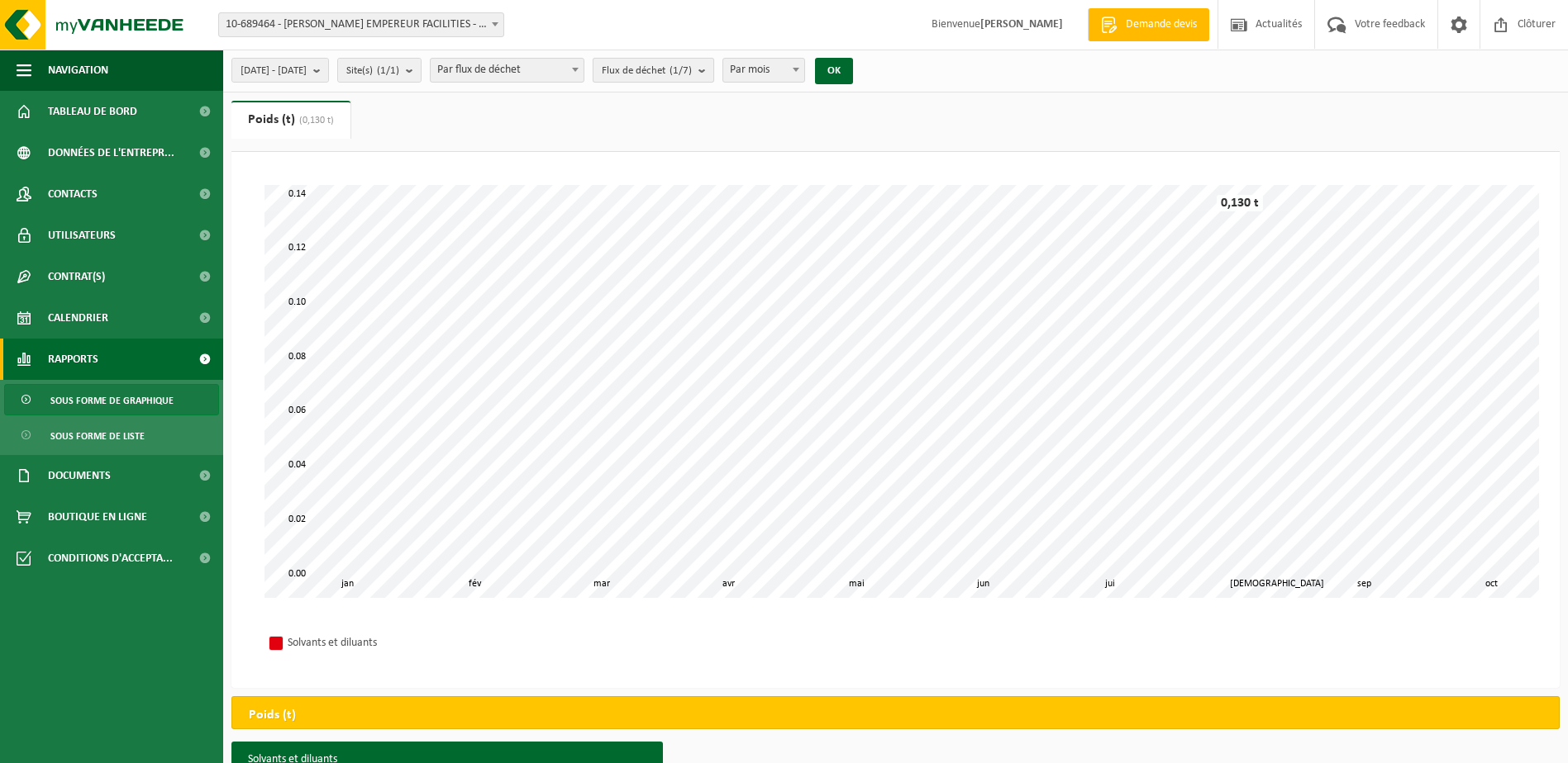
click at [713, 71] on b "submit" at bounding box center [705, 70] width 15 height 23
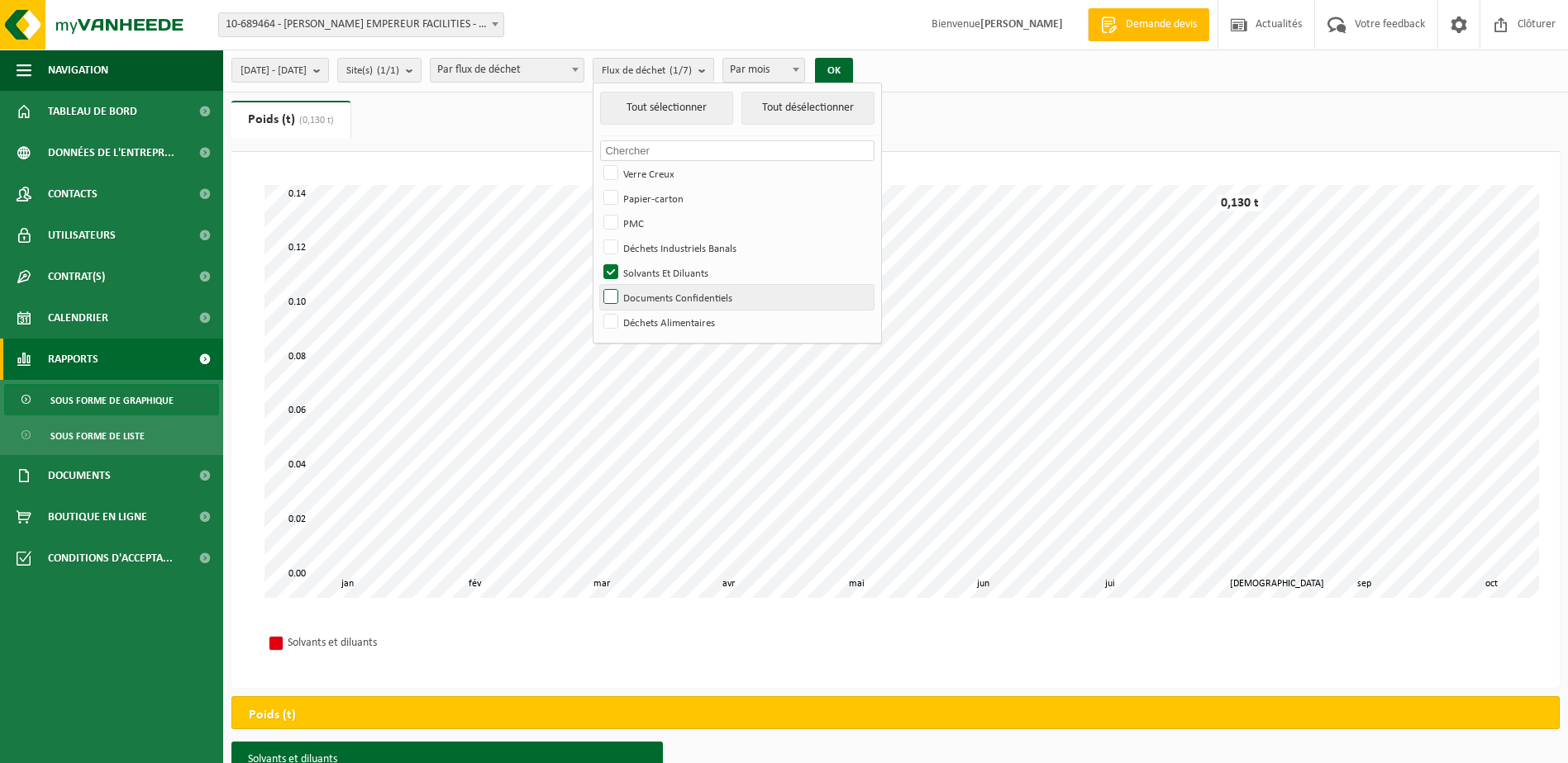
drag, startPoint x: 656, startPoint y: 320, endPoint x: 653, endPoint y: 289, distance: 31.1
click at [656, 318] on label "Déchets Alimentaires" at bounding box center [737, 322] width 274 height 25
click at [597, 310] on input "Déchets Alimentaires" at bounding box center [597, 309] width 1 height 1
checkbox input "true"
click at [656, 273] on label "Solvants Et Diluants" at bounding box center [737, 272] width 274 height 25
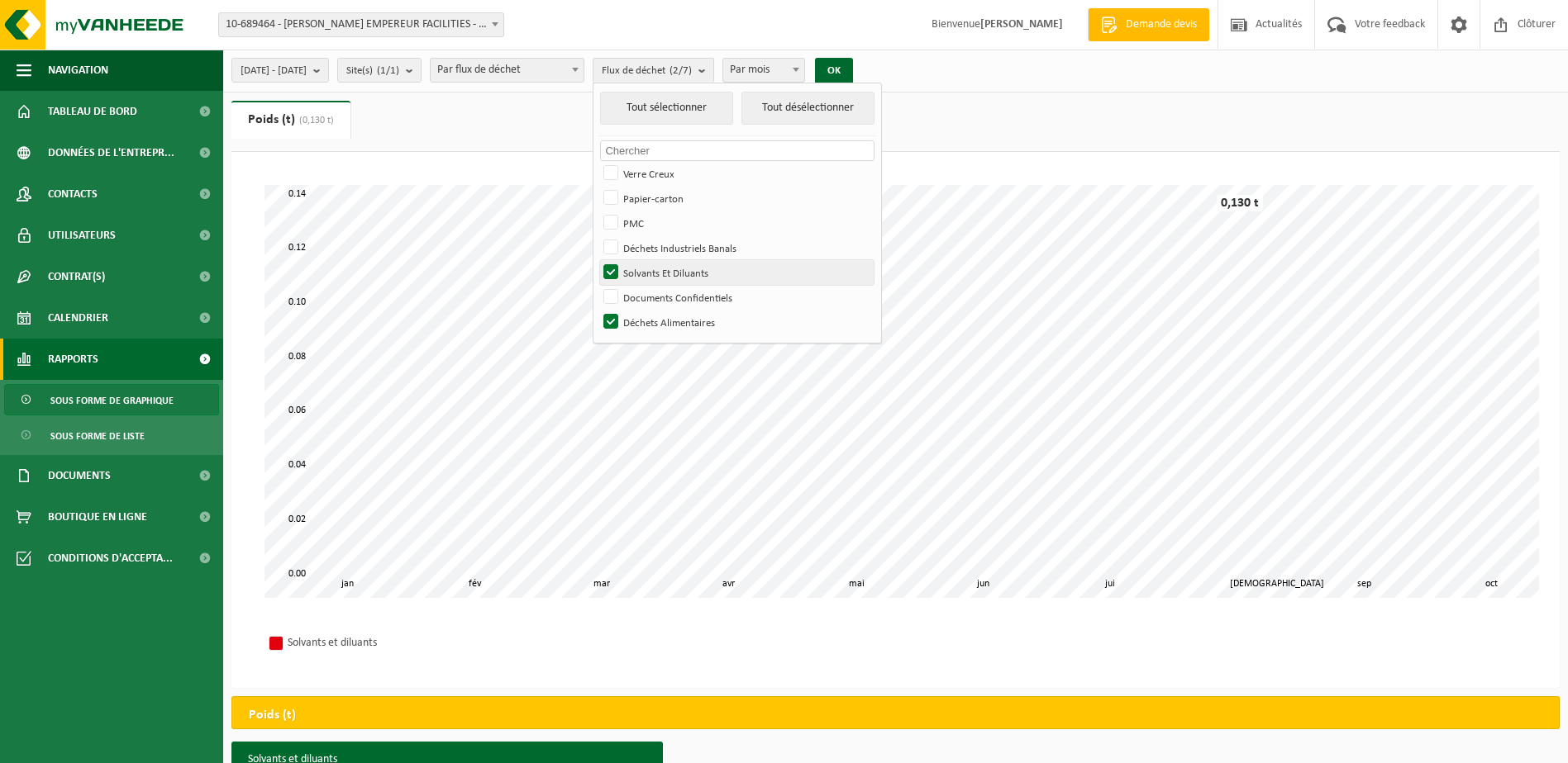
click at [597, 260] on input "Solvants Et Diluants" at bounding box center [597, 259] width 1 height 1
checkbox input "false"
click at [852, 62] on button "OK" at bounding box center [834, 71] width 38 height 27
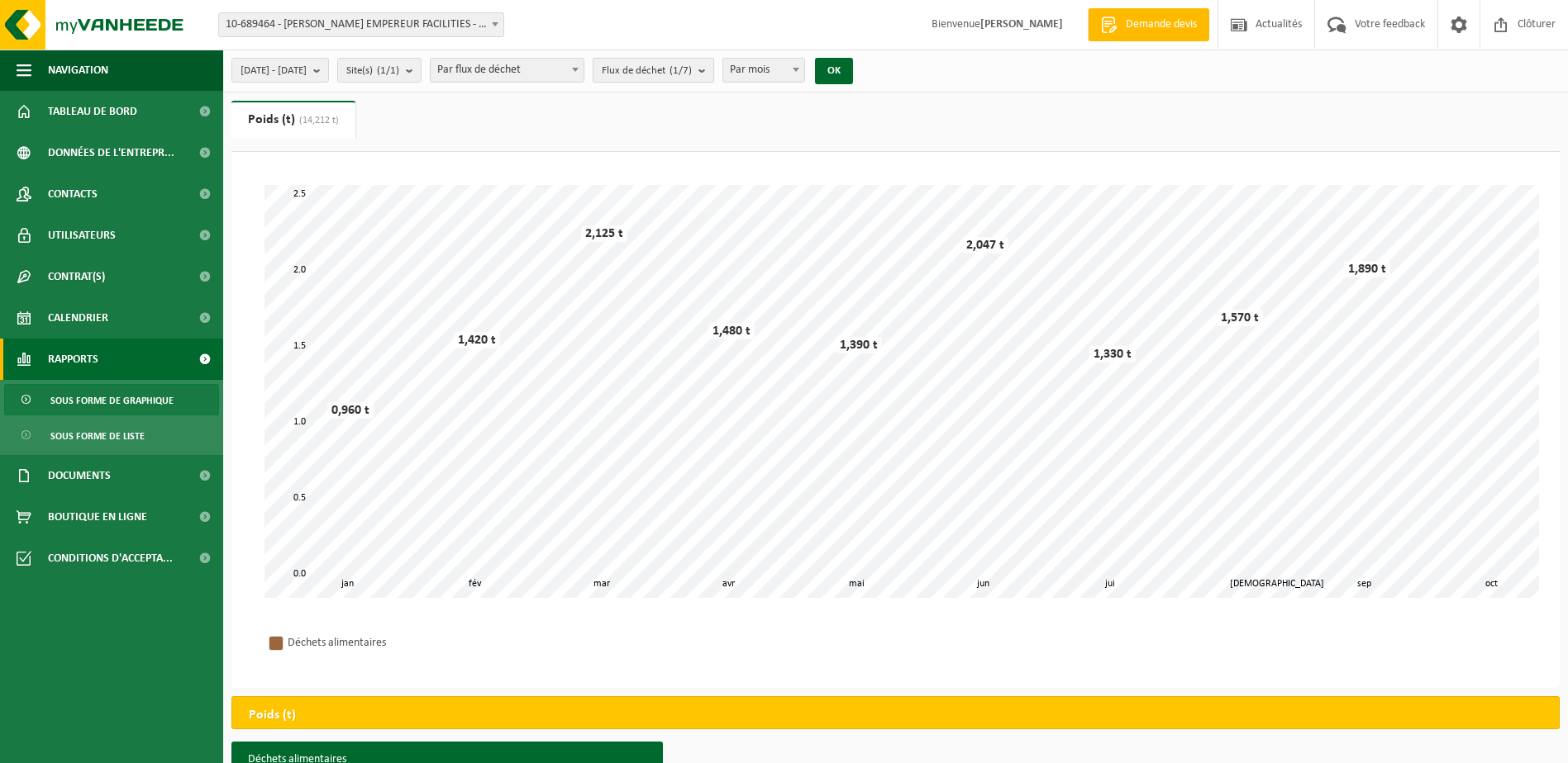
click at [713, 72] on b "submit" at bounding box center [705, 70] width 15 height 23
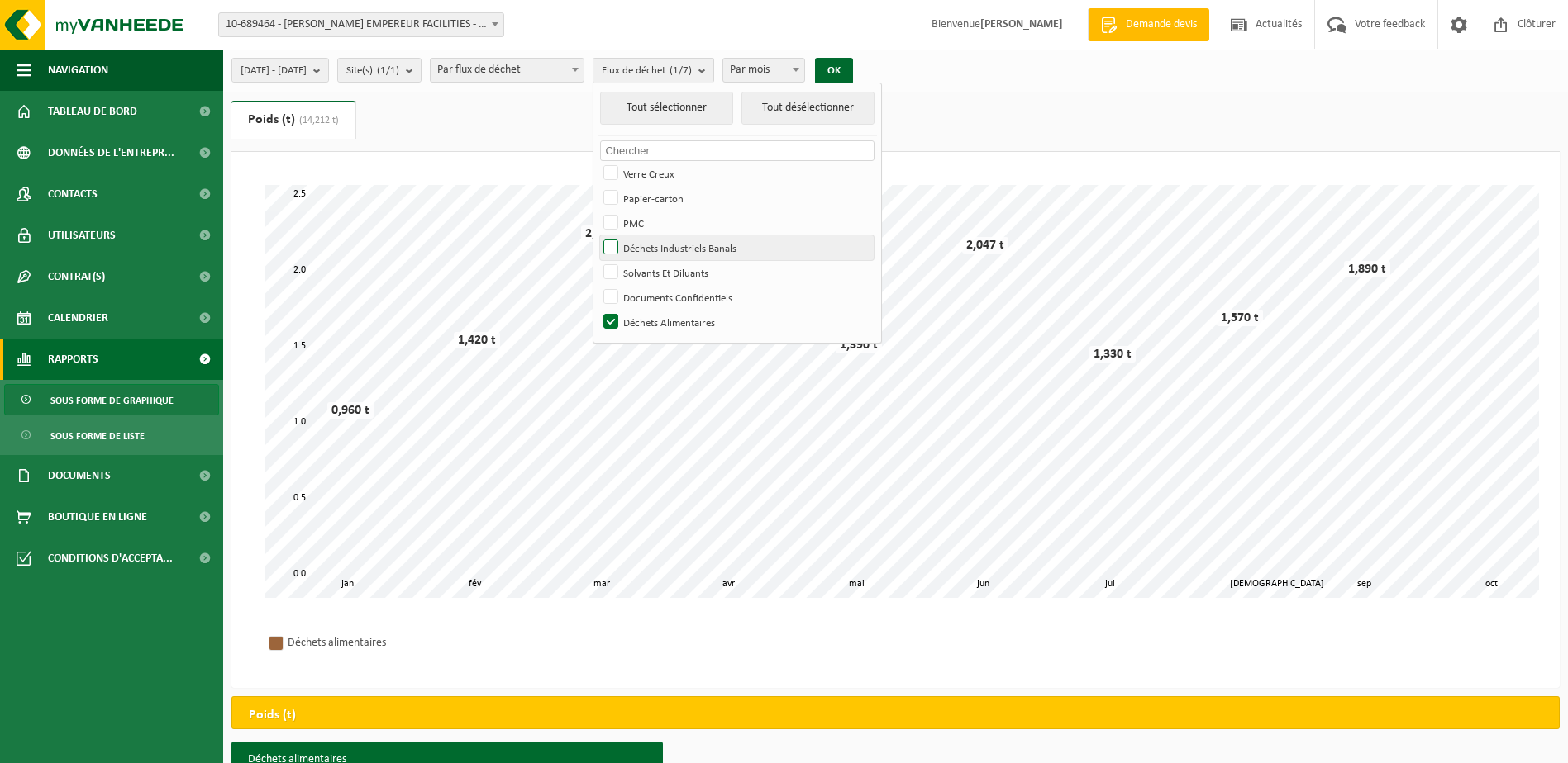
click at [656, 250] on label "Déchets Industriels Banals" at bounding box center [737, 247] width 274 height 25
click at [597, 235] on input "Déchets Industriels Banals" at bounding box center [597, 234] width 1 height 1
checkbox input "true"
click at [656, 317] on label "Déchets Alimentaires" at bounding box center [737, 322] width 274 height 25
click at [597, 310] on input "Déchets Alimentaires" at bounding box center [597, 309] width 1 height 1
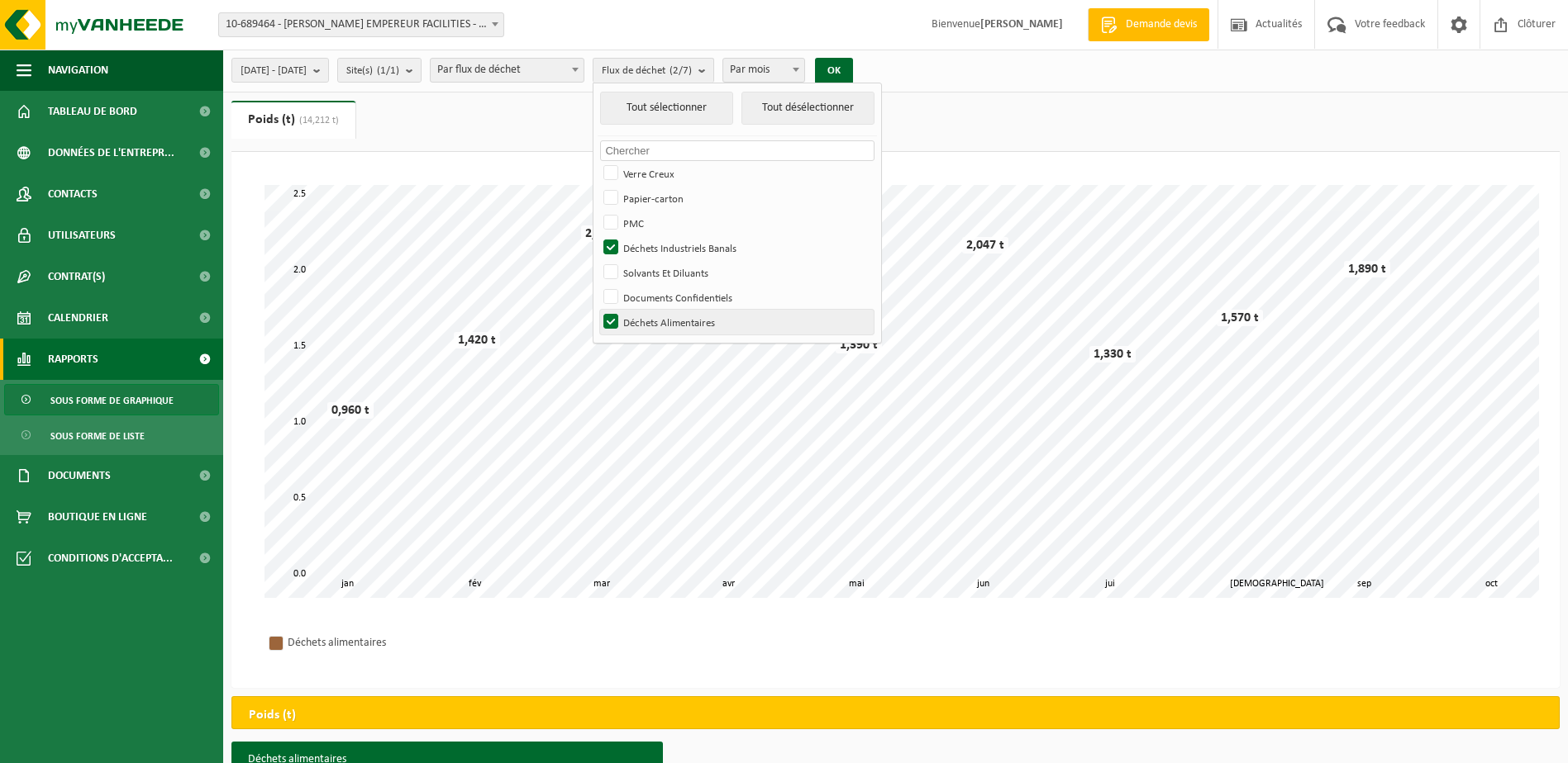
checkbox input "false"
click at [852, 63] on button "OK" at bounding box center [834, 71] width 38 height 27
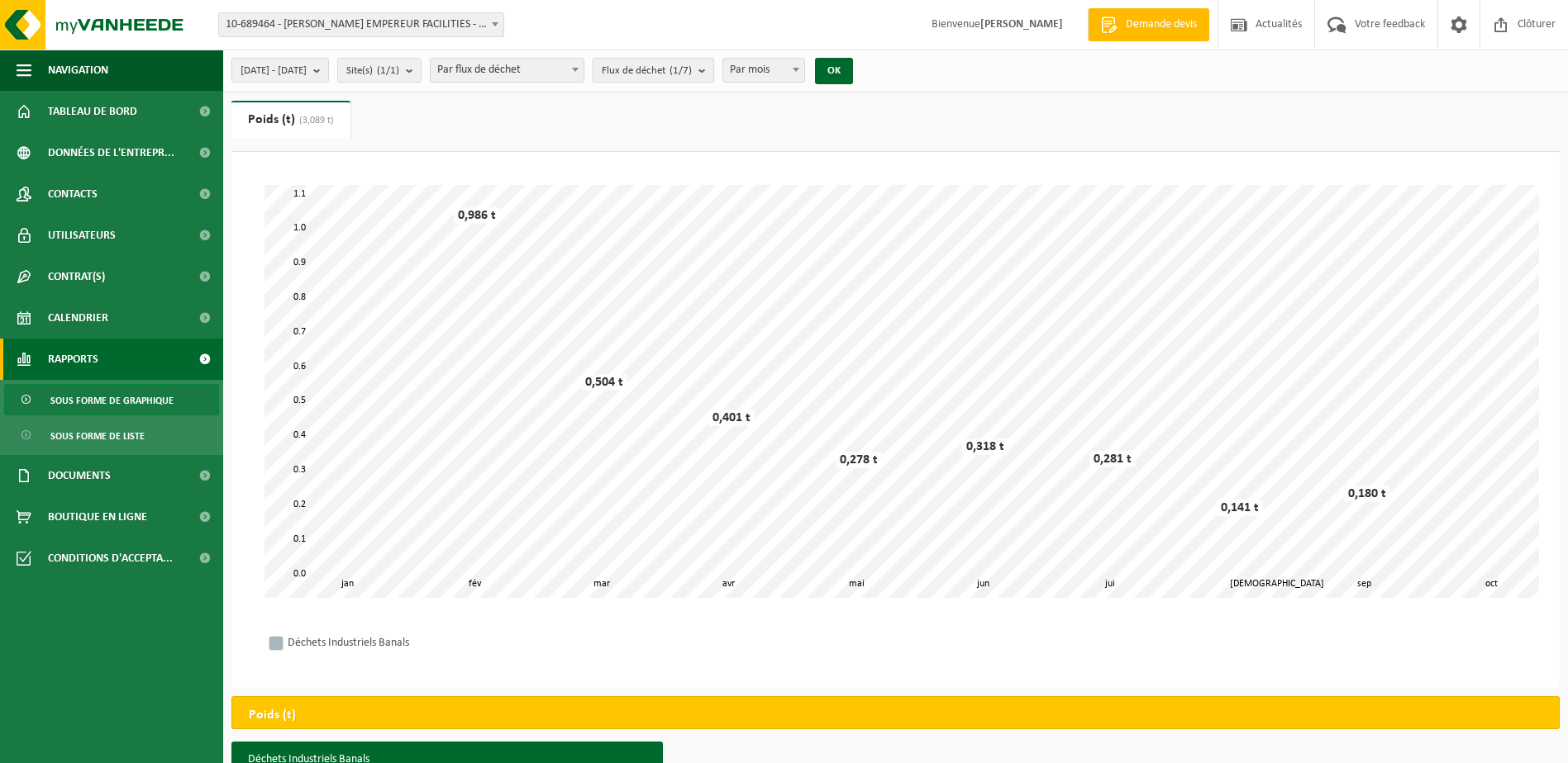
click at [714, 68] on button "Flux de déchet (1/7)" at bounding box center [653, 70] width 122 height 25
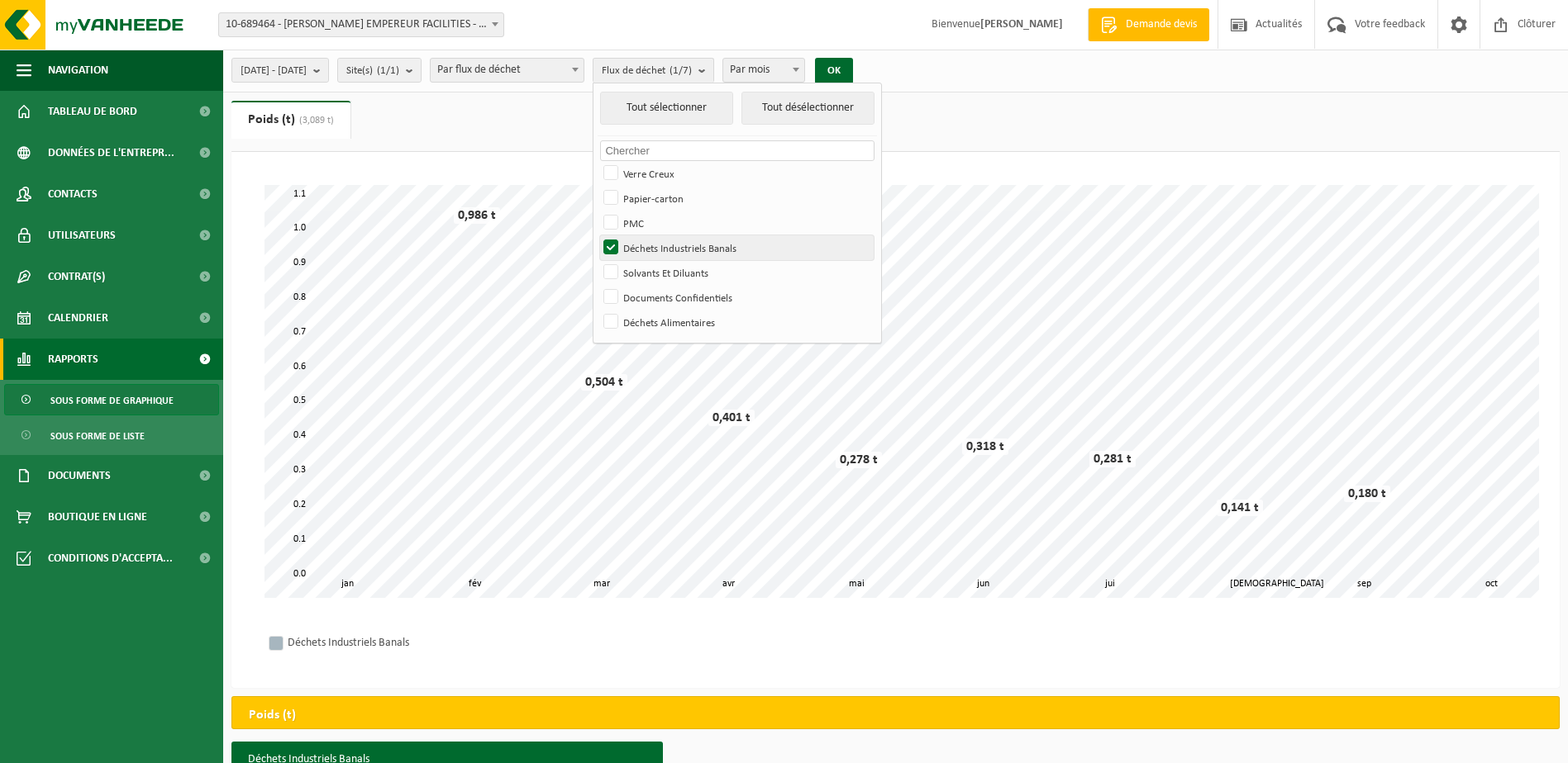
click at [656, 245] on label "Déchets Industriels Banals" at bounding box center [737, 247] width 274 height 25
click at [597, 235] on input "Déchets Industriels Banals" at bounding box center [597, 234] width 1 height 1
checkbox input "false"
click at [659, 168] on label "Verre Creux" at bounding box center [737, 173] width 274 height 25
click at [597, 161] on input "Verre Creux" at bounding box center [597, 160] width 1 height 1
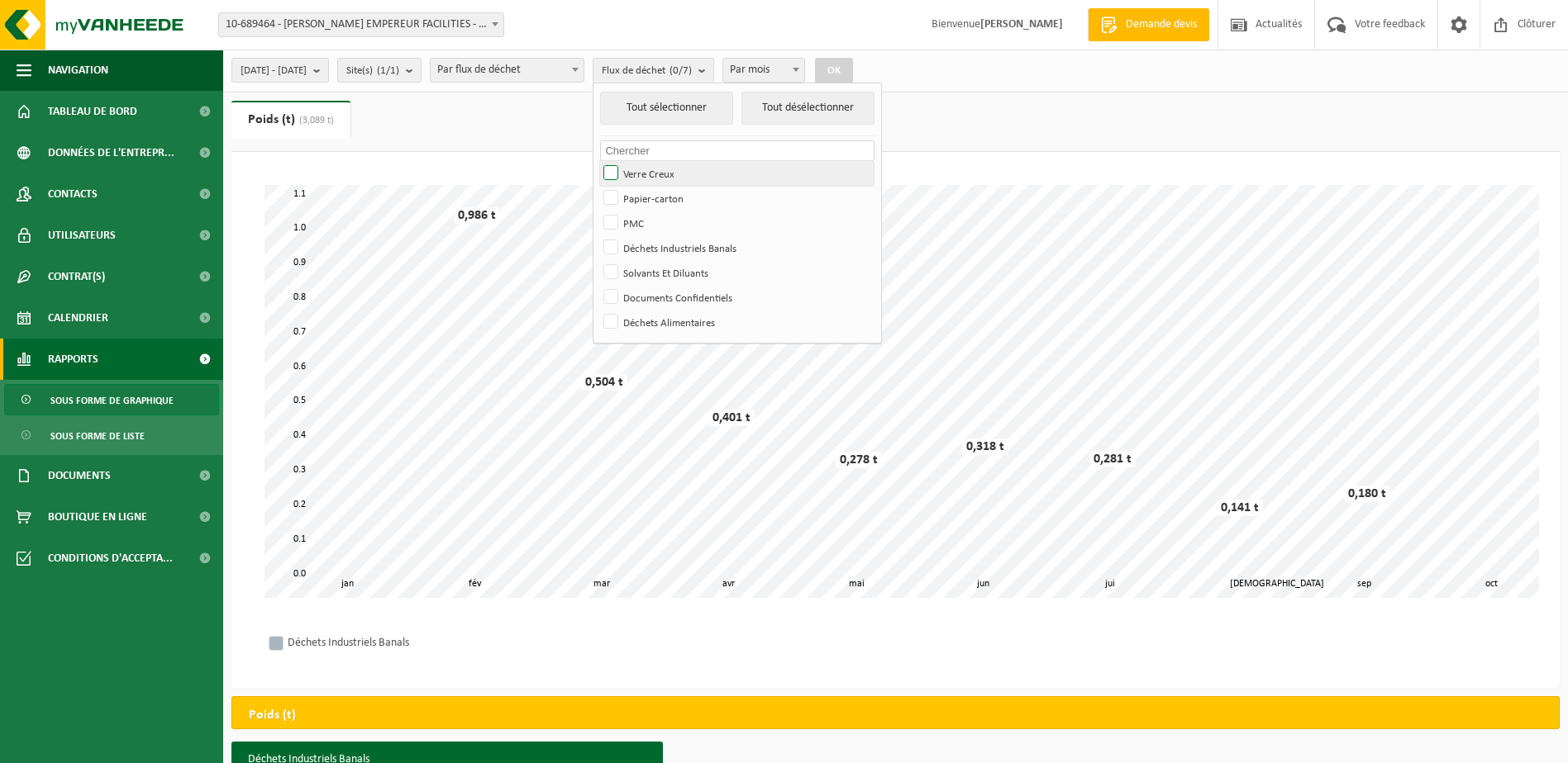
checkbox input "true"
click at [852, 63] on button "OK" at bounding box center [834, 71] width 38 height 27
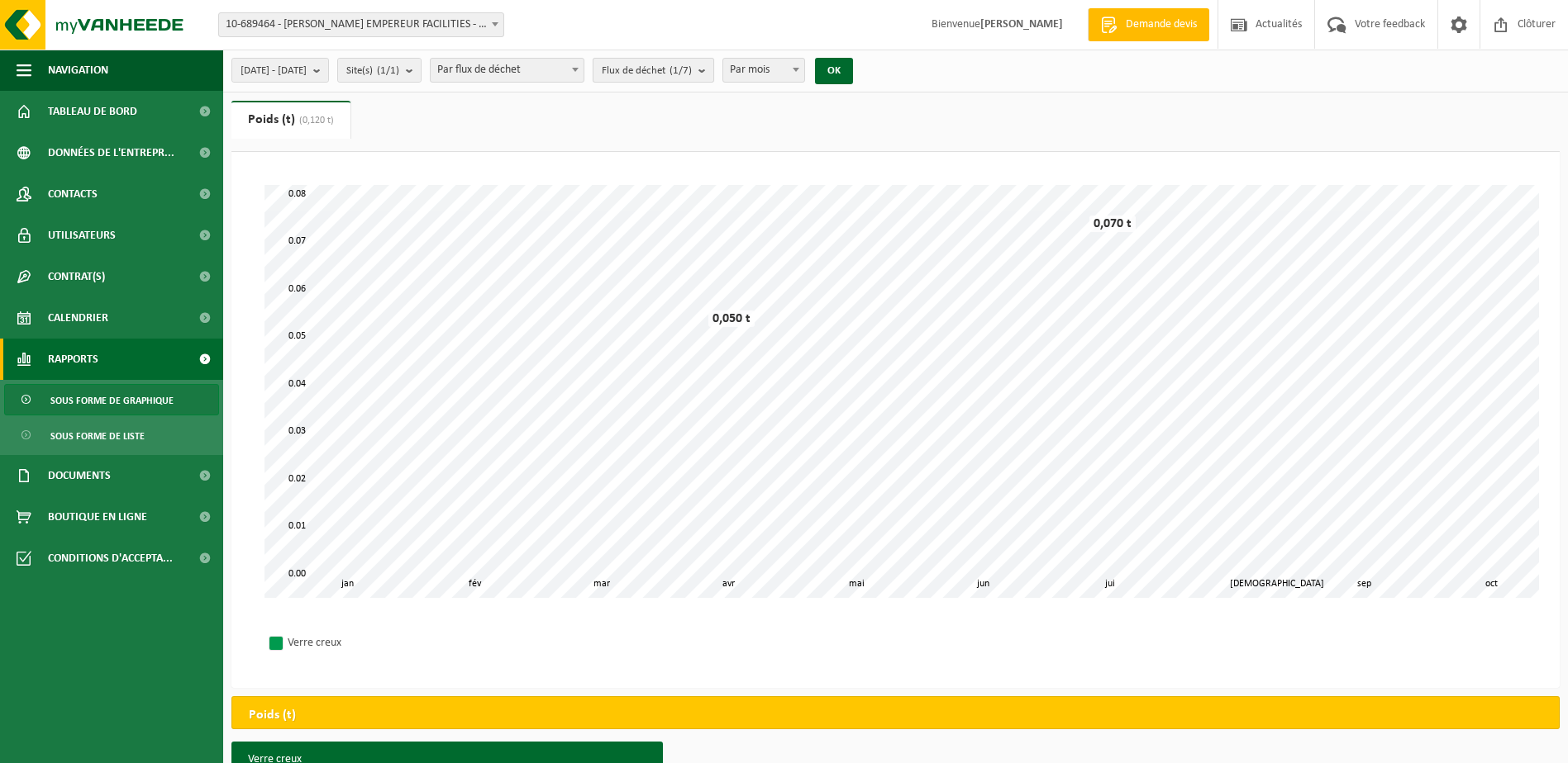
click at [713, 69] on b "submit" at bounding box center [705, 70] width 15 height 23
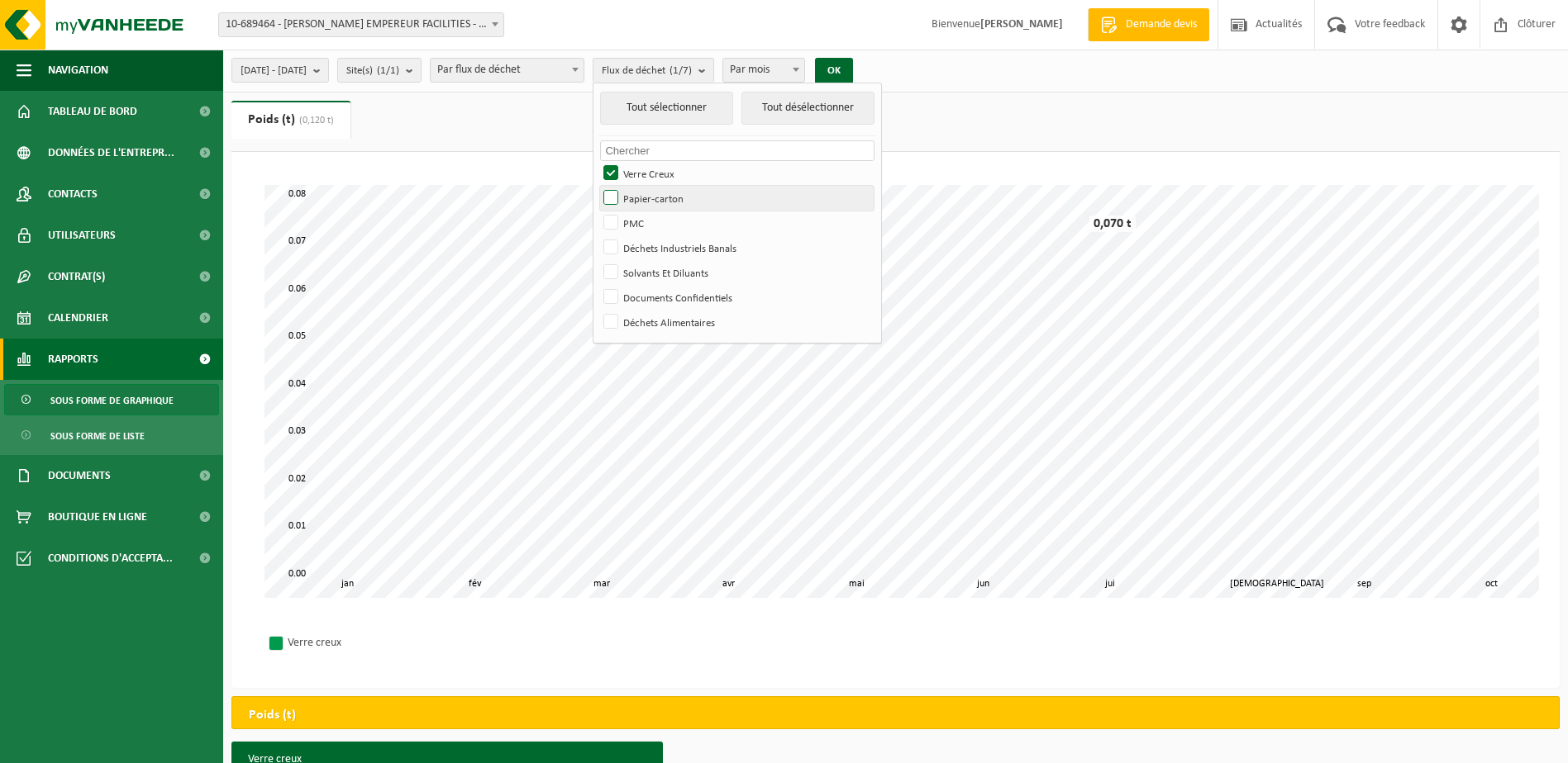
click at [660, 192] on label "Papier-carton" at bounding box center [737, 198] width 274 height 25
click at [597, 186] on input "Papier-carton" at bounding box center [597, 185] width 1 height 1
checkbox input "true"
click at [660, 221] on label "PMC" at bounding box center [737, 222] width 274 height 25
click at [597, 210] on input "PMC" at bounding box center [597, 210] width 1 height 1
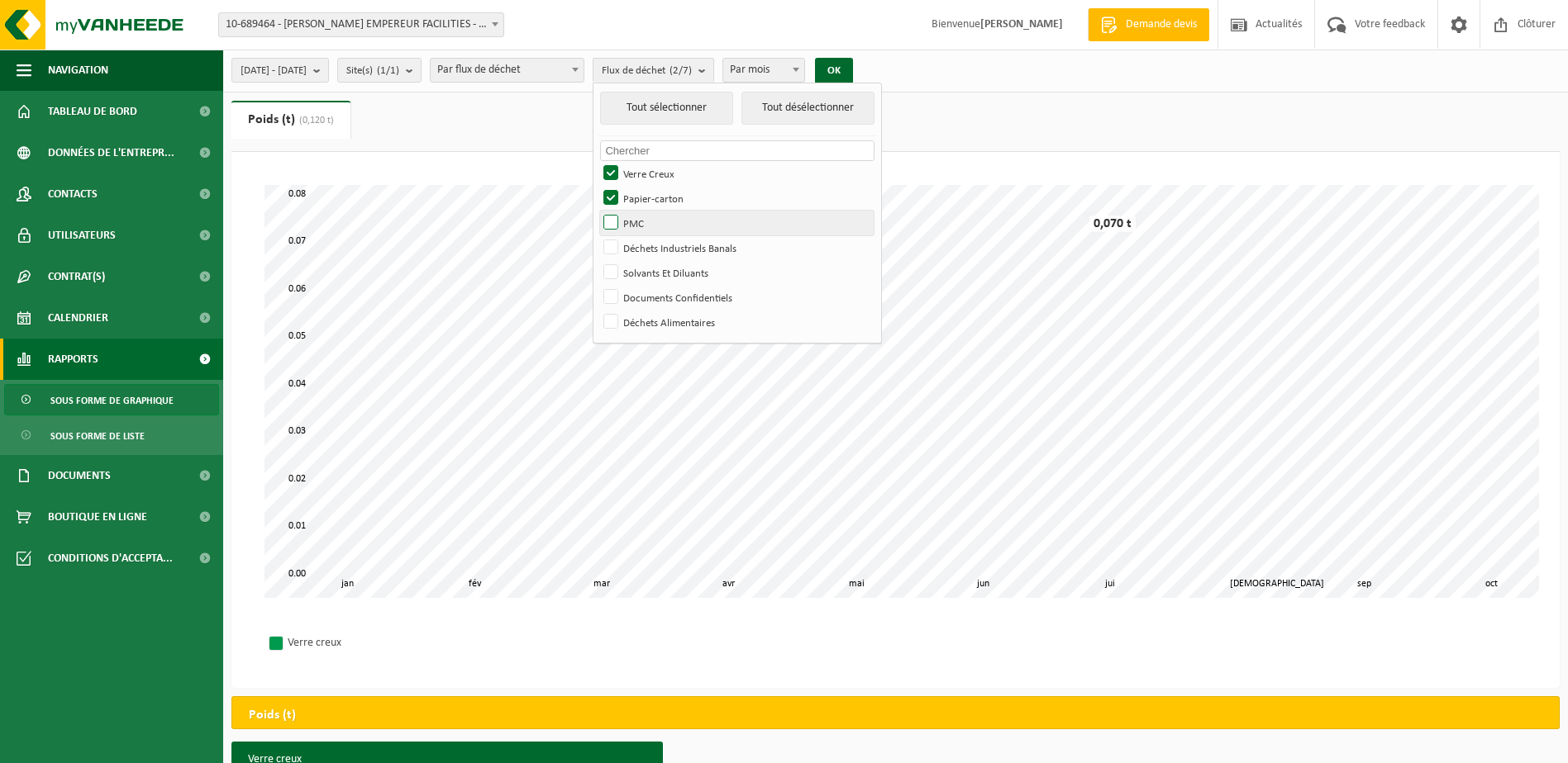
checkbox input "true"
click at [656, 248] on label "Déchets Industriels Banals" at bounding box center [737, 247] width 274 height 25
click at [597, 235] on input "Déchets Industriels Banals" at bounding box center [597, 234] width 1 height 1
checkbox input "true"
click at [660, 268] on label "Solvants Et Diluants" at bounding box center [737, 272] width 274 height 25
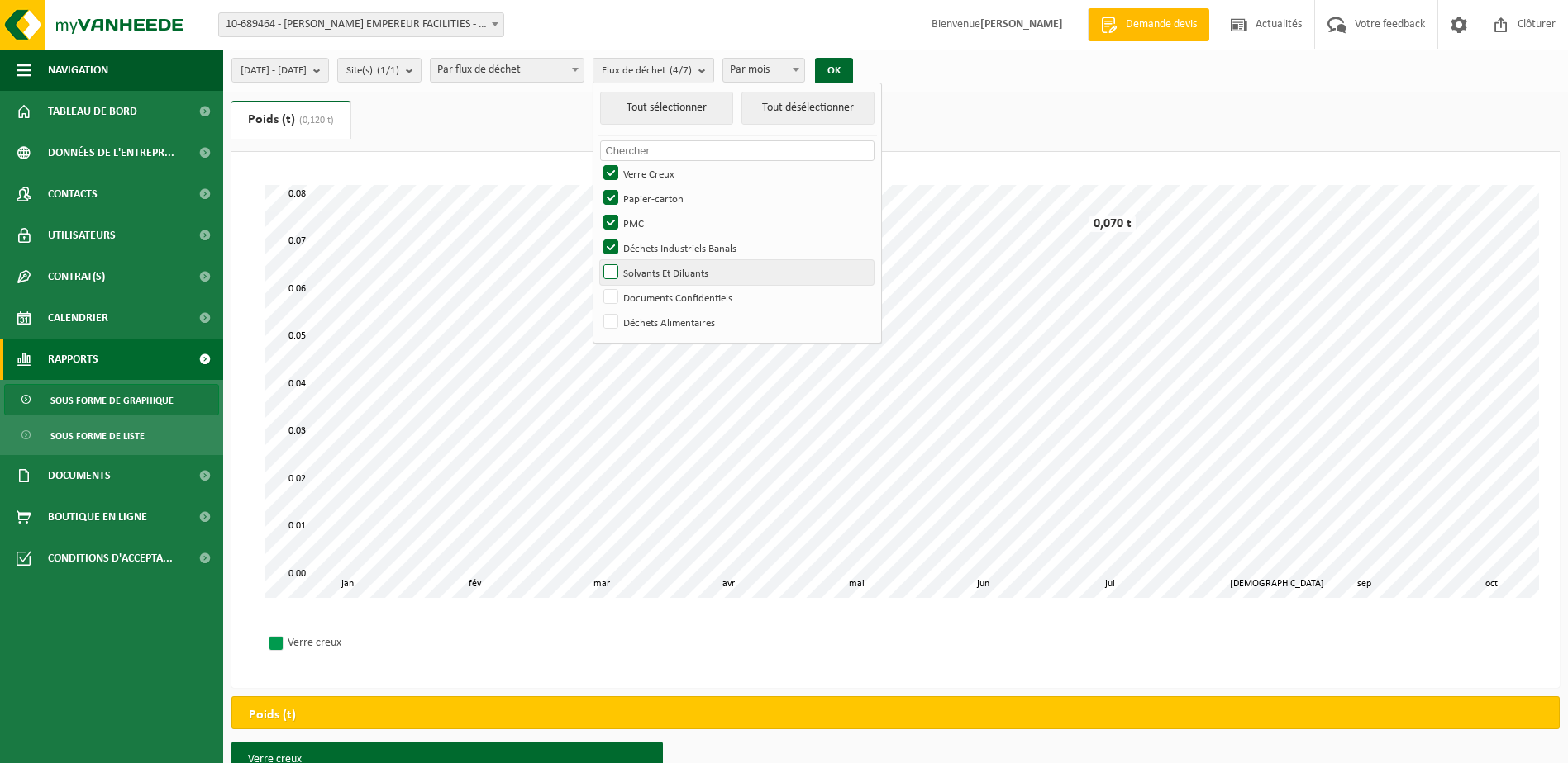
click at [597, 260] on input "Solvants Et Diluants" at bounding box center [597, 259] width 1 height 1
checkbox input "true"
click at [657, 289] on label "Documents Confidentiels" at bounding box center [737, 297] width 274 height 25
click at [597, 285] on input "Documents Confidentiels" at bounding box center [597, 284] width 1 height 1
checkbox input "true"
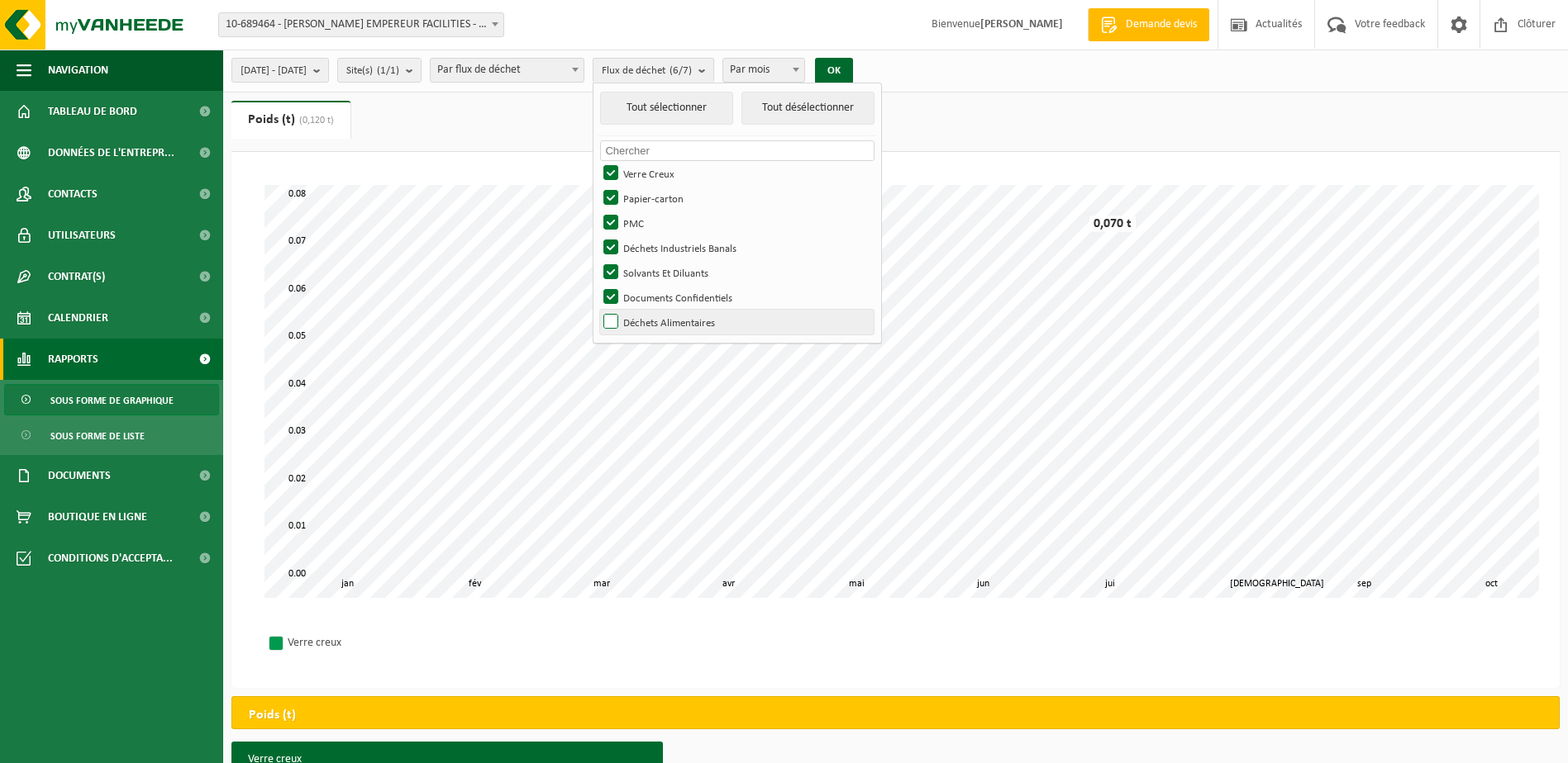
click at [656, 321] on label "Déchets Alimentaires" at bounding box center [737, 322] width 274 height 25
click at [597, 310] on input "Déchets Alimentaires" at bounding box center [597, 309] width 1 height 1
checkbox input "true"
click at [852, 67] on button "OK" at bounding box center [834, 71] width 38 height 27
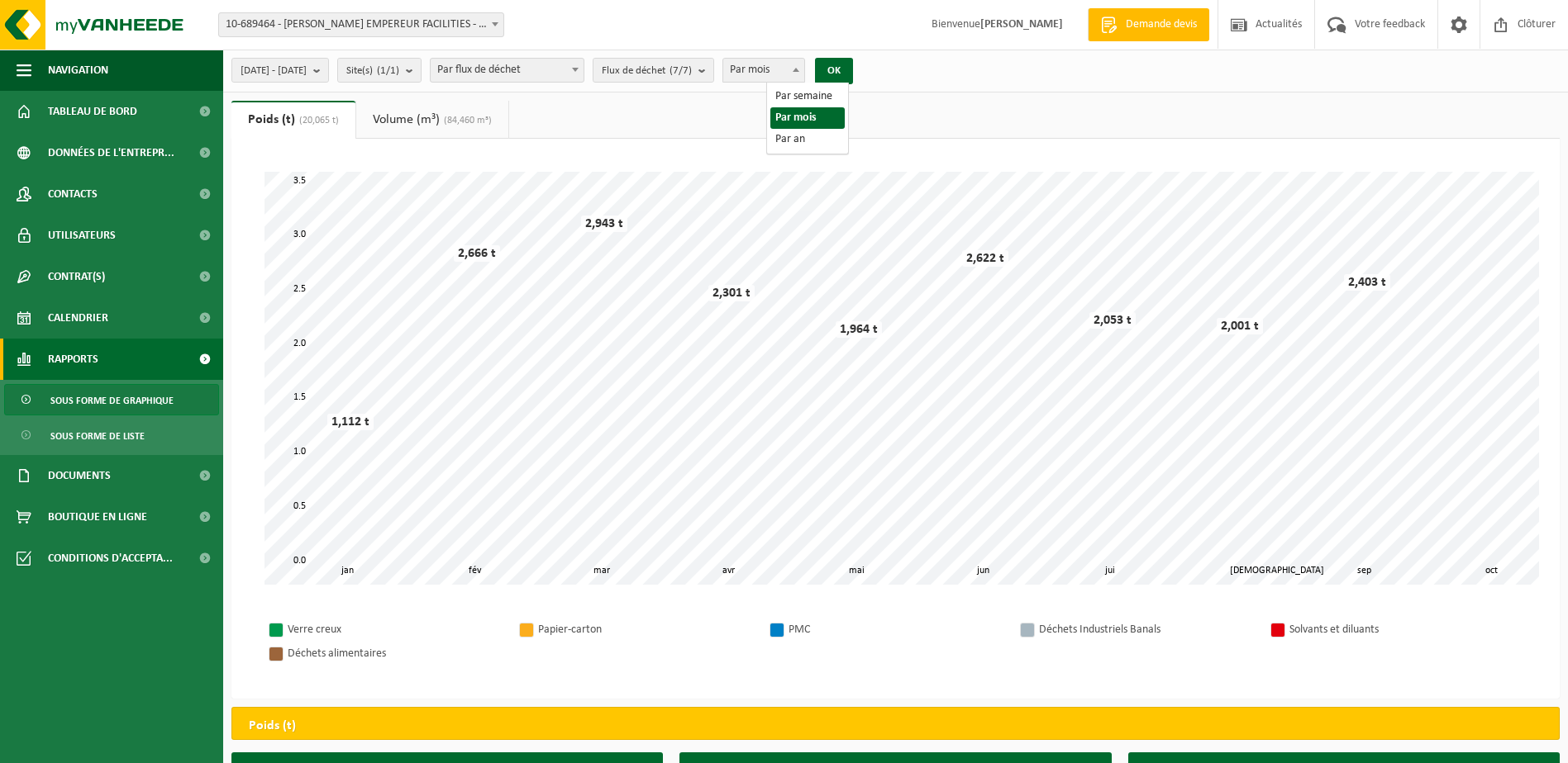
click at [805, 67] on span at bounding box center [795, 69] width 16 height 21
select select "3"
click at [852, 67] on button "OK" at bounding box center [834, 71] width 38 height 27
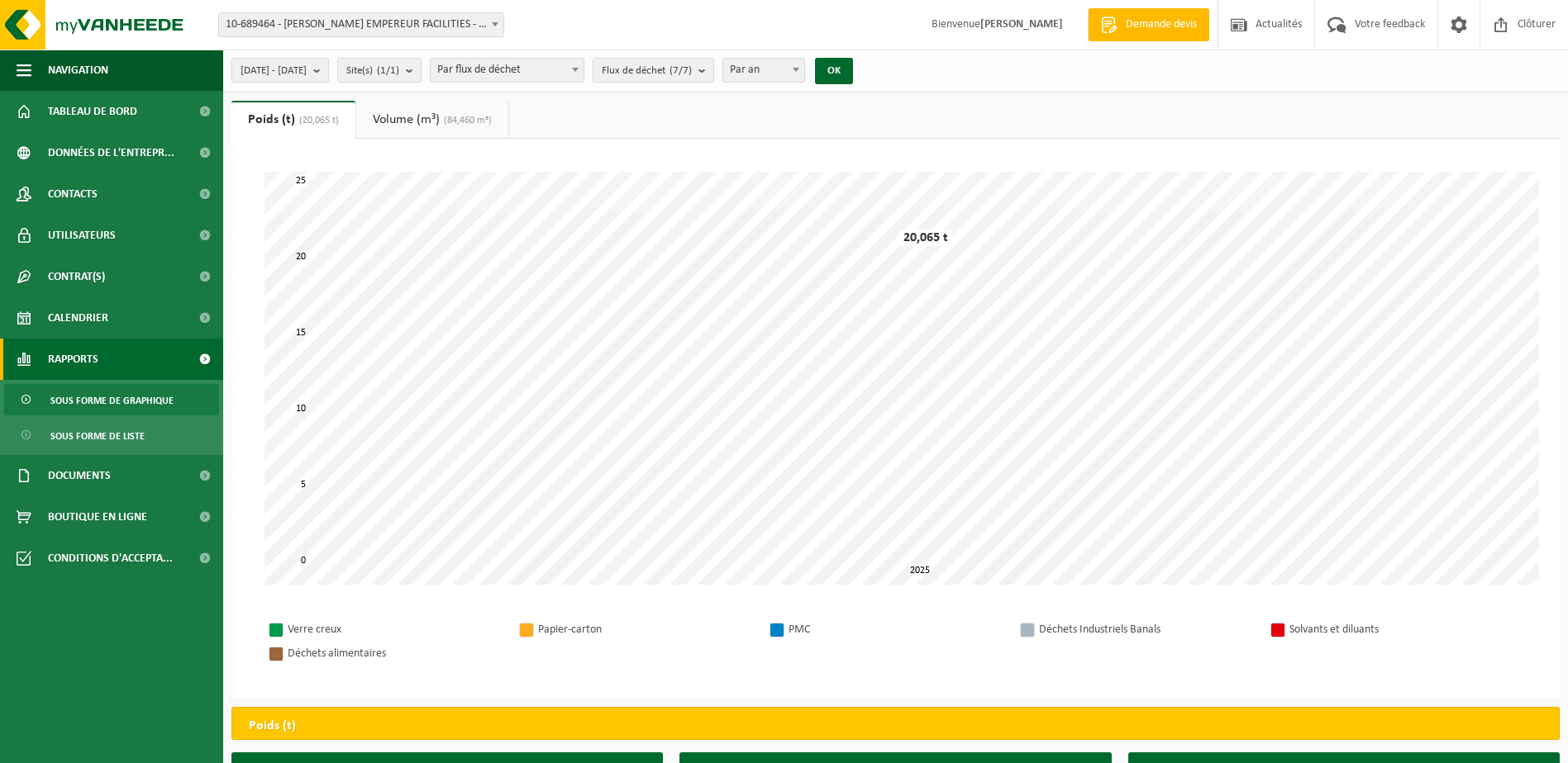
click at [328, 68] on b "submit" at bounding box center [320, 70] width 15 height 23
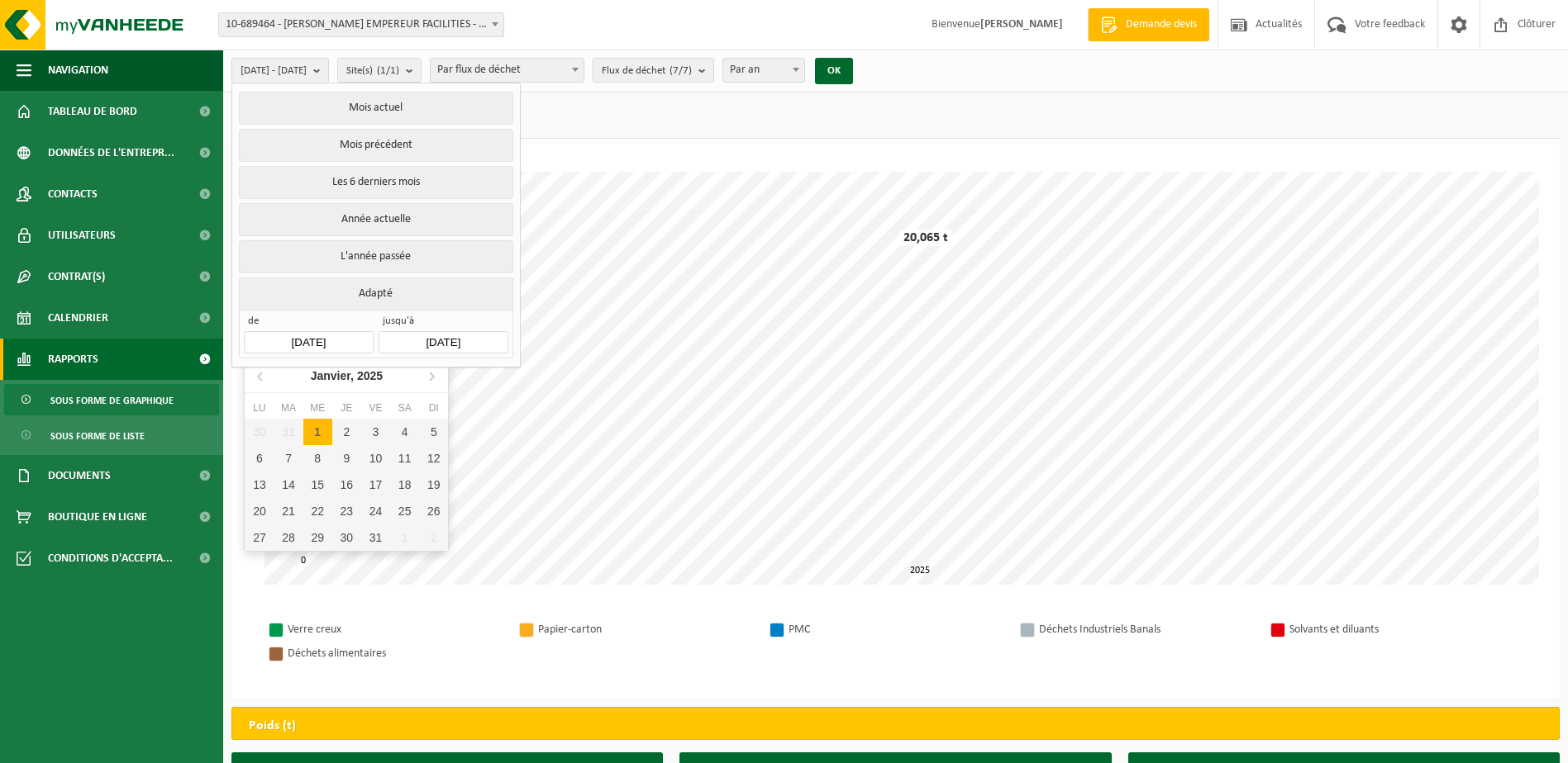
click at [318, 331] on input "[DATE]" at bounding box center [308, 342] width 129 height 22
click at [258, 375] on icon at bounding box center [261, 376] width 27 height 27
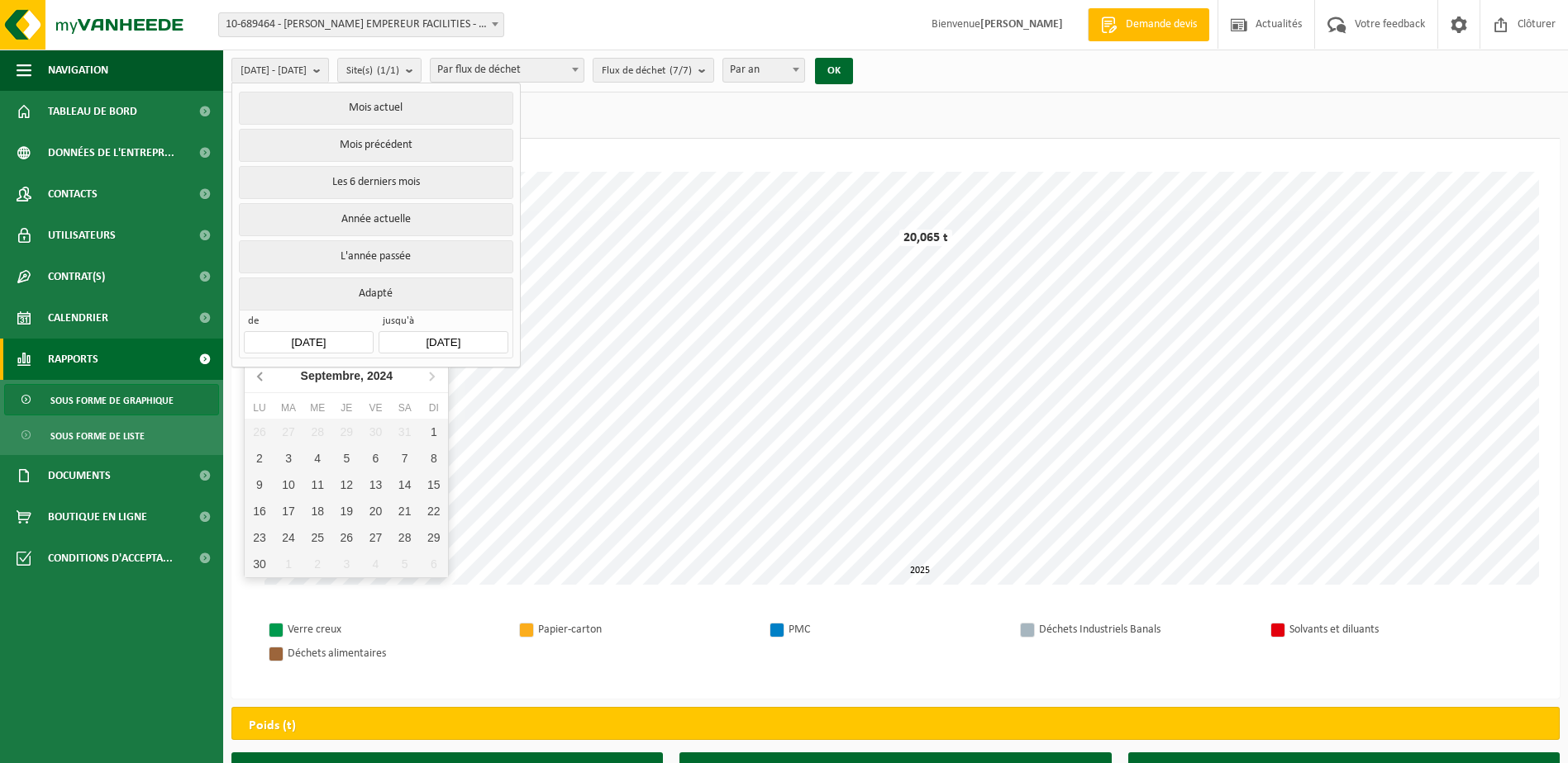
click at [258, 375] on icon at bounding box center [261, 376] width 27 height 27
click at [258, 374] on icon at bounding box center [261, 376] width 27 height 27
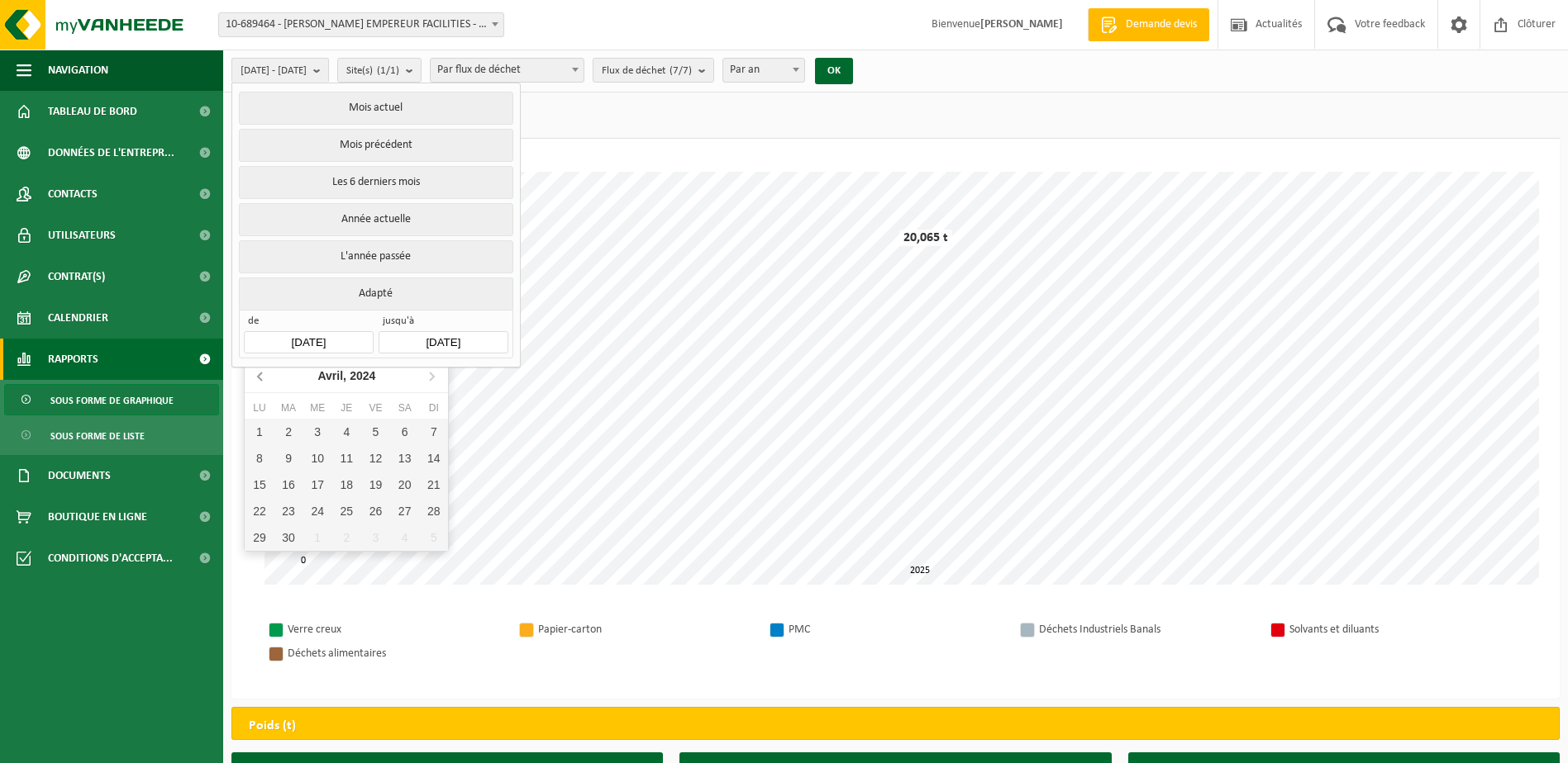
click at [258, 374] on icon at bounding box center [261, 376] width 27 height 27
click at [258, 376] on icon at bounding box center [261, 376] width 27 height 27
click at [258, 376] on icon at bounding box center [259, 376] width 4 height 9
click at [434, 373] on icon at bounding box center [431, 376] width 27 height 27
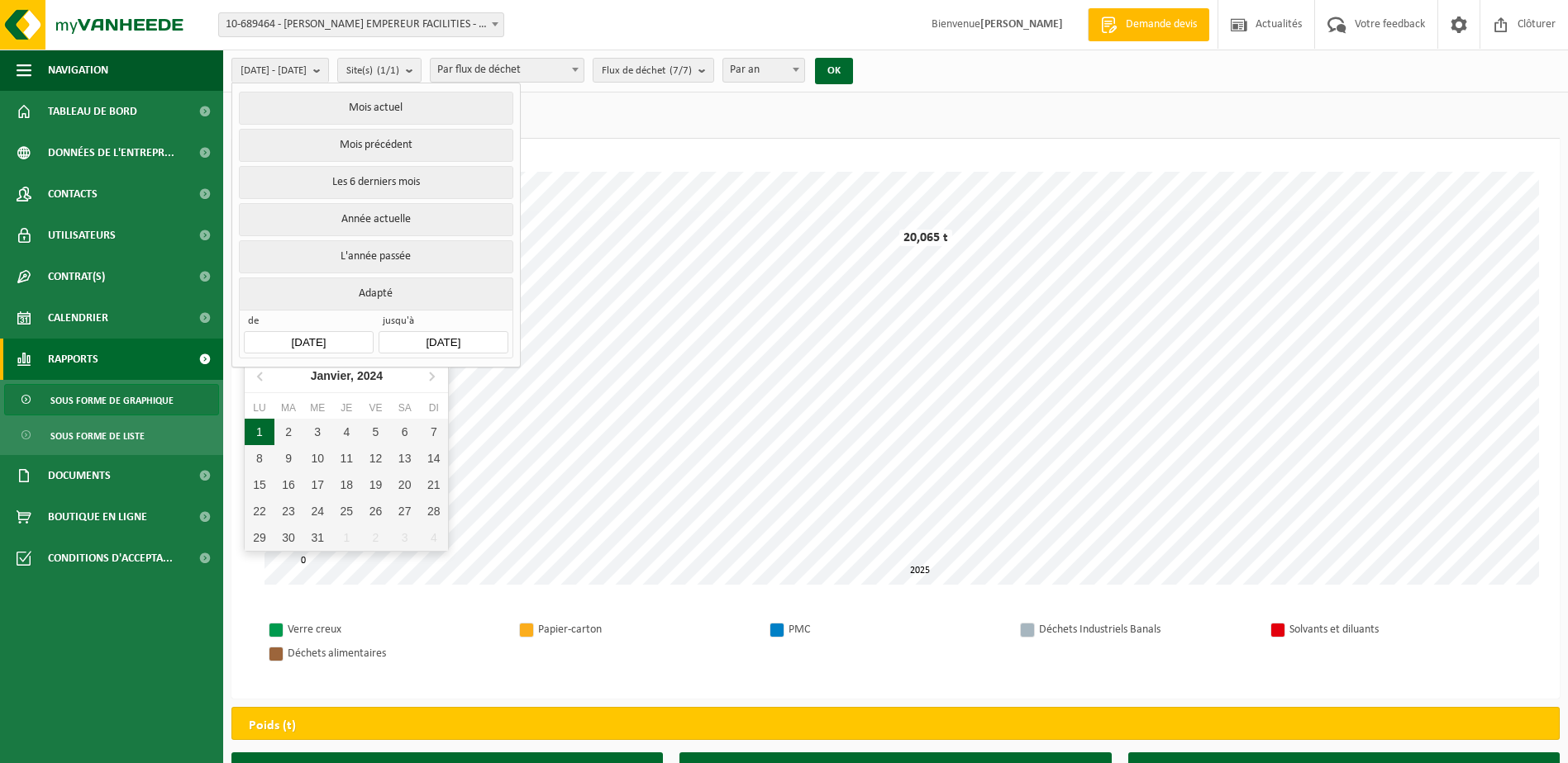
click at [260, 428] on div "1" at bounding box center [259, 432] width 29 height 27
type input "[DATE]"
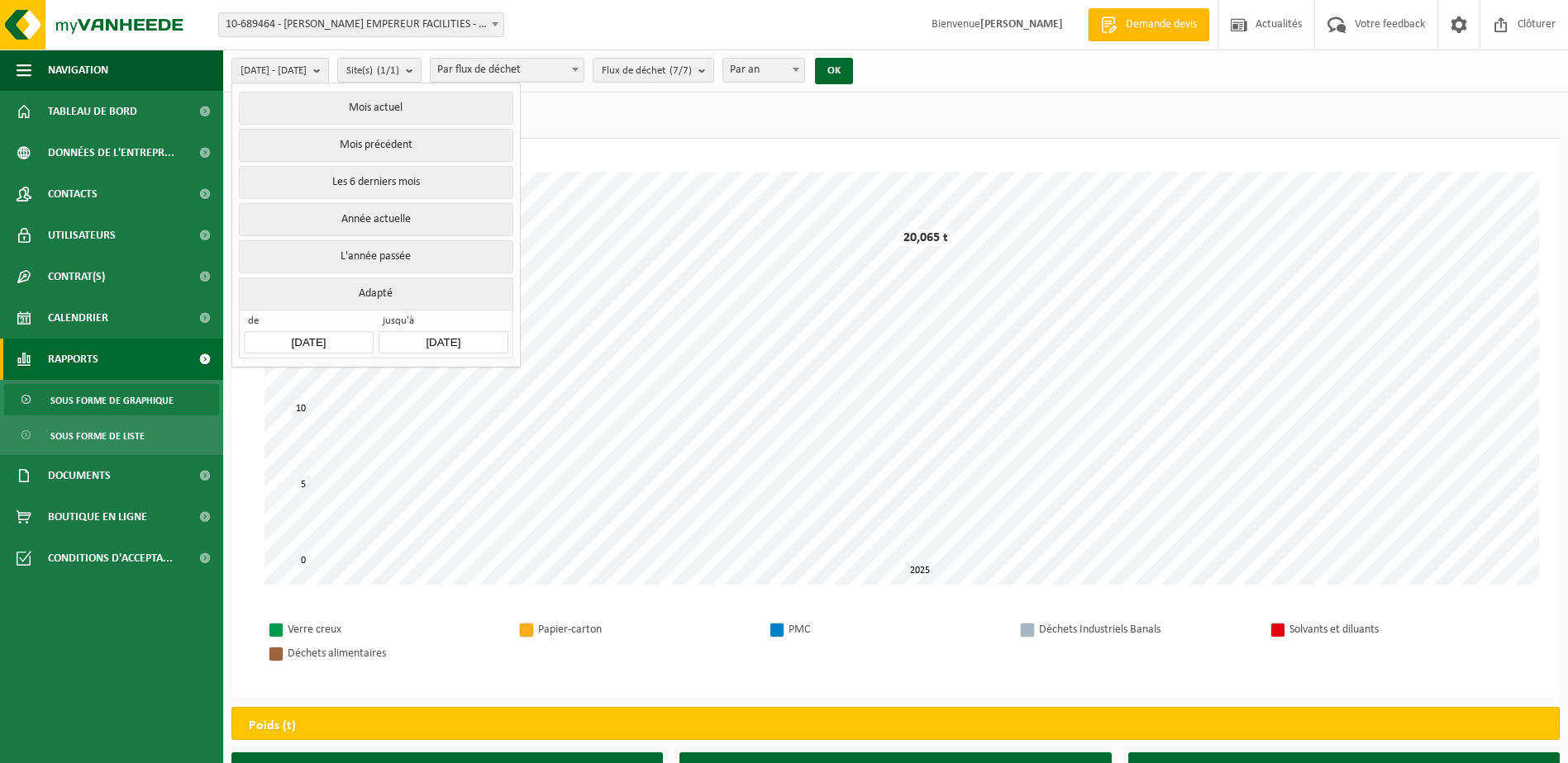
click at [944, 64] on div "[DATE] - [DATE] Mois actuel Mois précédent Les 6 derniers mois Année actuelle L…" at bounding box center [895, 71] width 1345 height 43
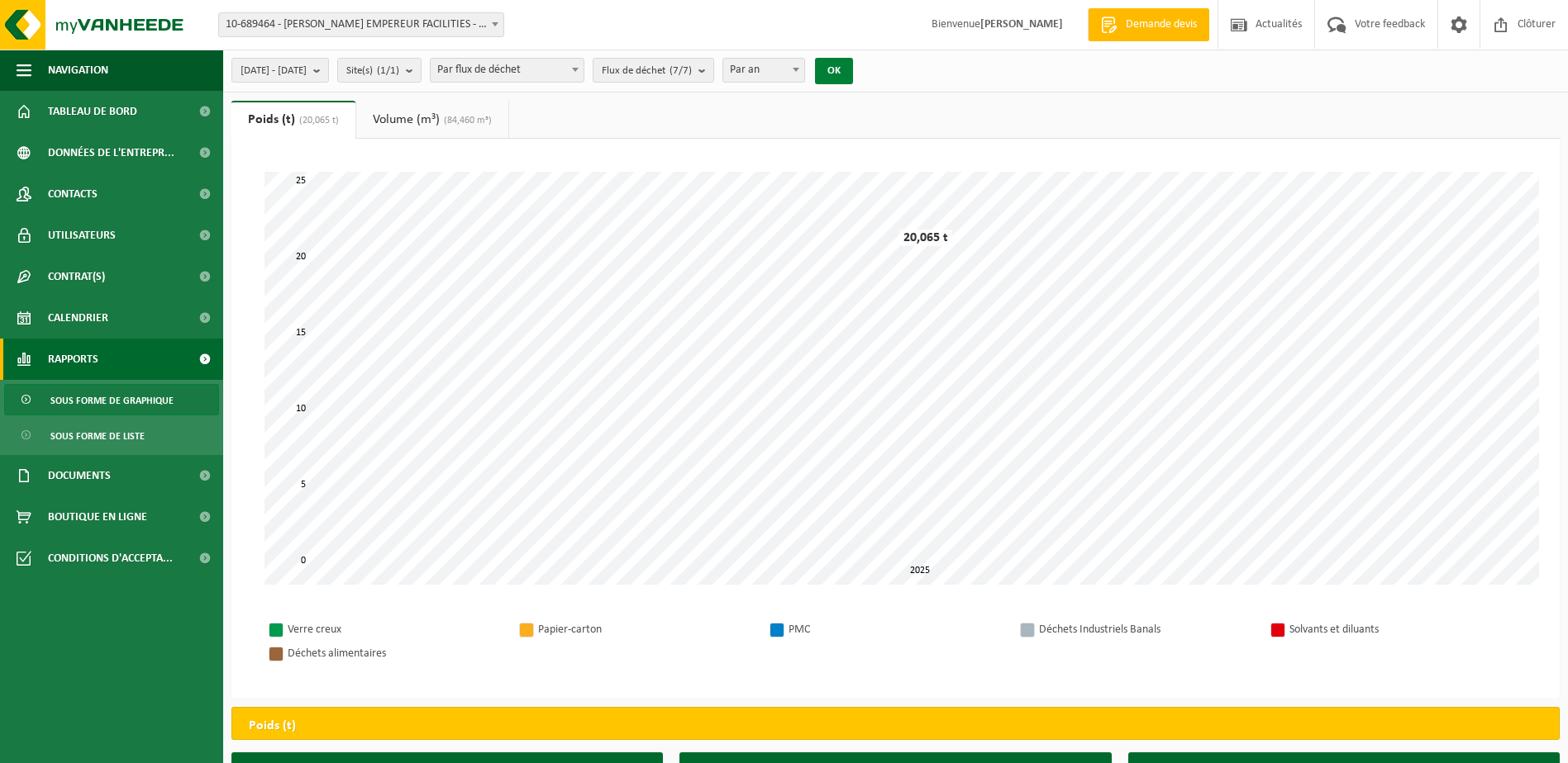
click at [852, 65] on button "OK" at bounding box center [834, 71] width 38 height 27
click at [713, 69] on b "submit" at bounding box center [705, 70] width 15 height 23
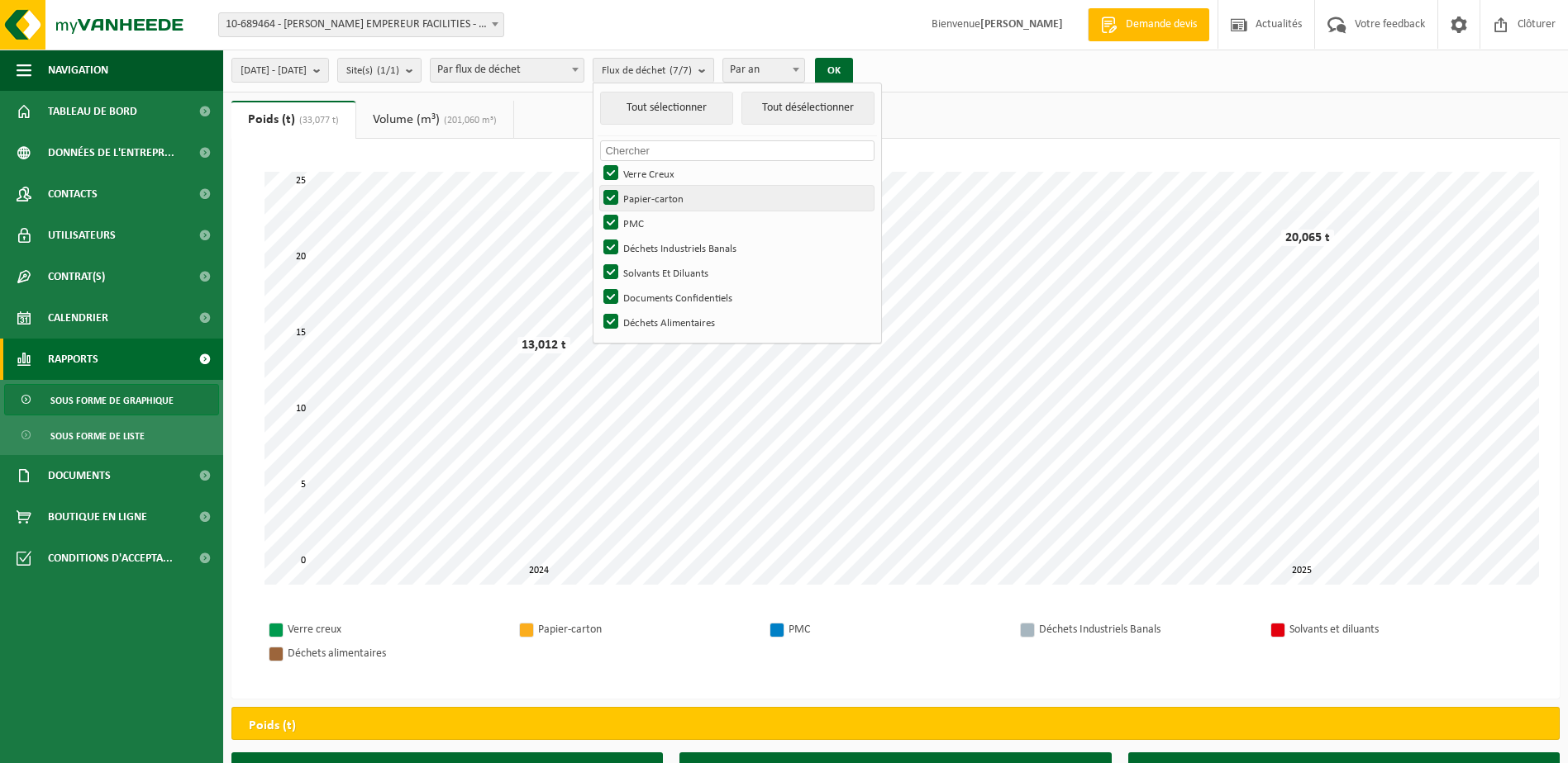
click at [656, 188] on label "Papier-carton" at bounding box center [737, 198] width 274 height 25
click at [597, 186] on input "Papier-carton" at bounding box center [597, 185] width 1 height 1
checkbox input "false"
click at [650, 218] on label "PMC" at bounding box center [737, 222] width 274 height 25
click at [597, 210] on input "PMC" at bounding box center [597, 210] width 1 height 1
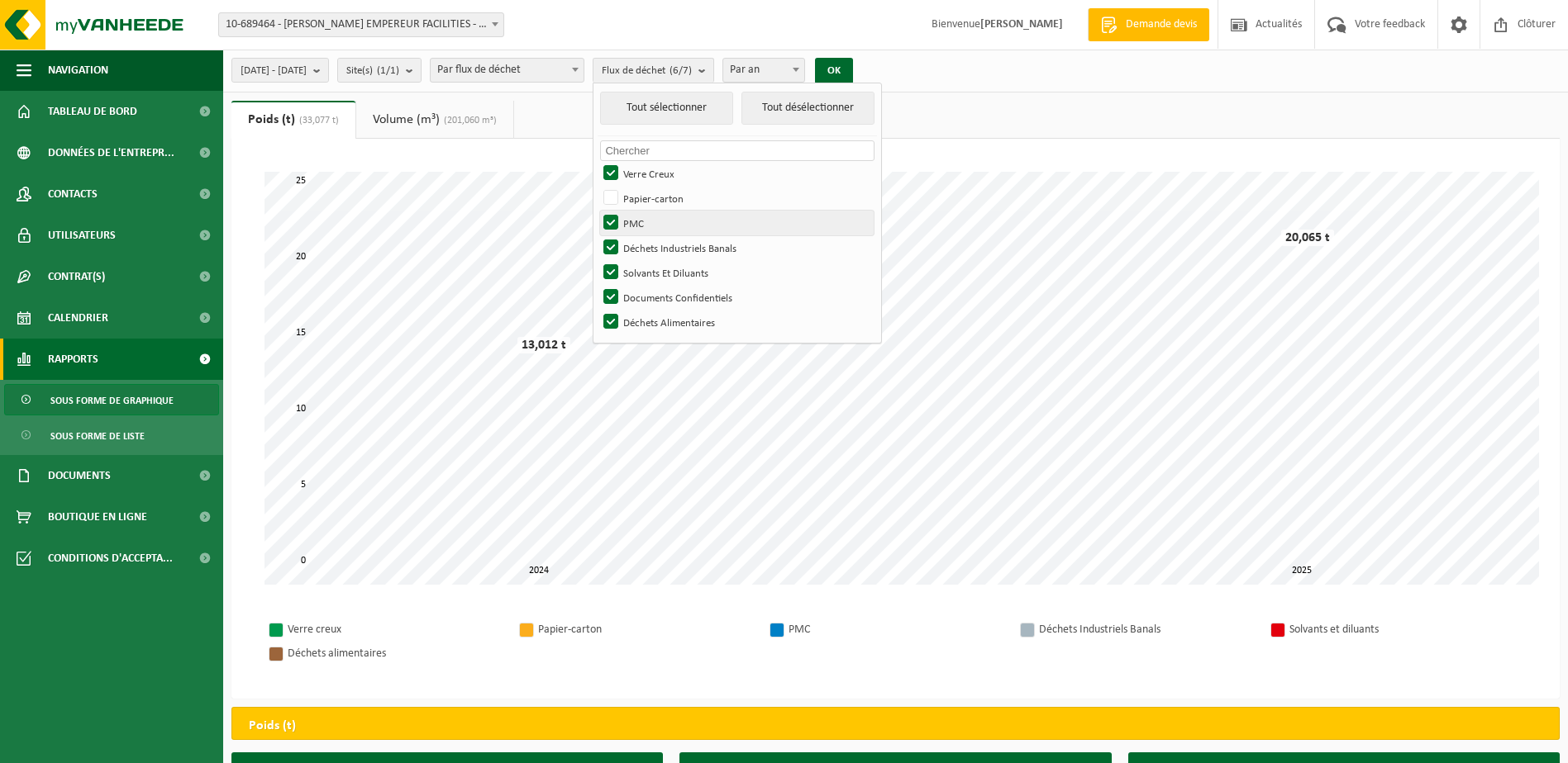
checkbox input "false"
click at [657, 247] on label "Déchets Industriels Banals" at bounding box center [737, 247] width 274 height 25
click at [597, 235] on input "Déchets Industriels Banals" at bounding box center [597, 234] width 1 height 1
checkbox input "false"
click at [656, 264] on label "Solvants Et Diluants" at bounding box center [737, 272] width 274 height 25
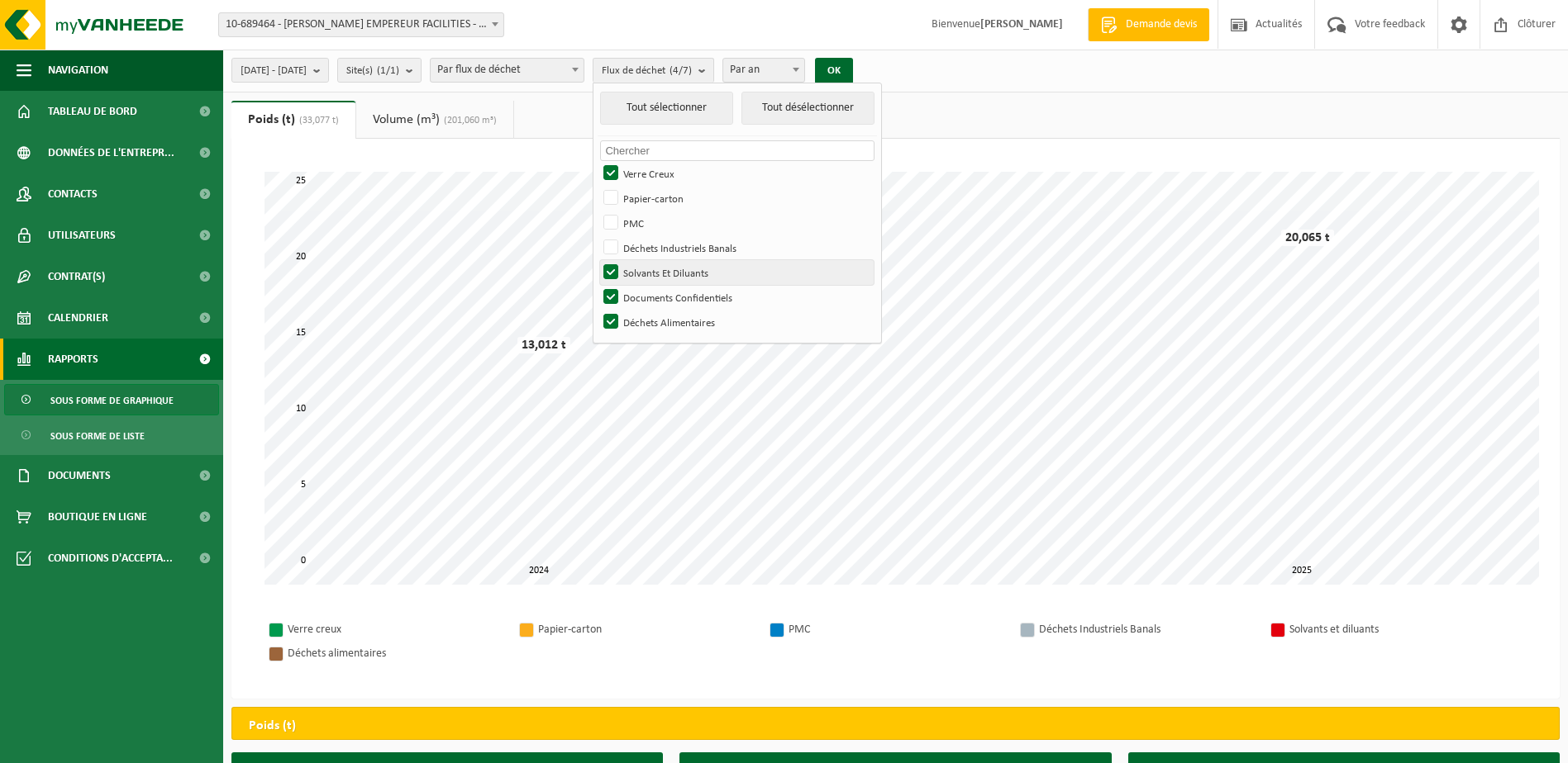
click at [597, 260] on input "Solvants Et Diluants" at bounding box center [597, 259] width 1 height 1
checkbox input "false"
click at [652, 297] on label "Documents Confidentiels" at bounding box center [737, 297] width 274 height 25
click at [597, 285] on input "Documents Confidentiels" at bounding box center [597, 284] width 1 height 1
checkbox input "false"
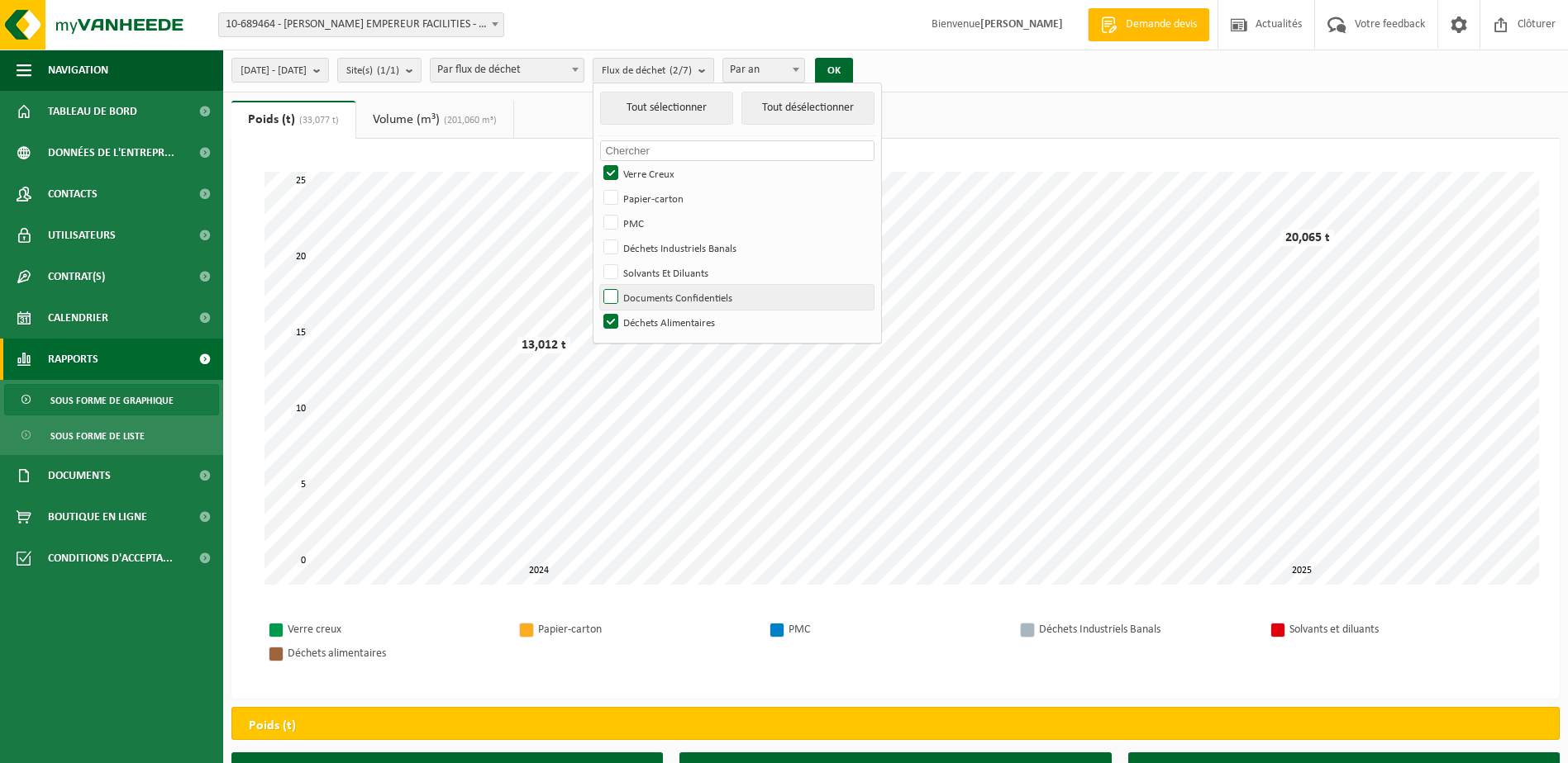
drag, startPoint x: 659, startPoint y: 319, endPoint x: 678, endPoint y: 293, distance: 32.2
click at [661, 316] on label "Déchets Alimentaires" at bounding box center [737, 322] width 274 height 25
click at [597, 310] on input "Déchets Alimentaires" at bounding box center [597, 309] width 1 height 1
checkbox input "false"
click at [852, 67] on button "OK" at bounding box center [834, 71] width 38 height 27
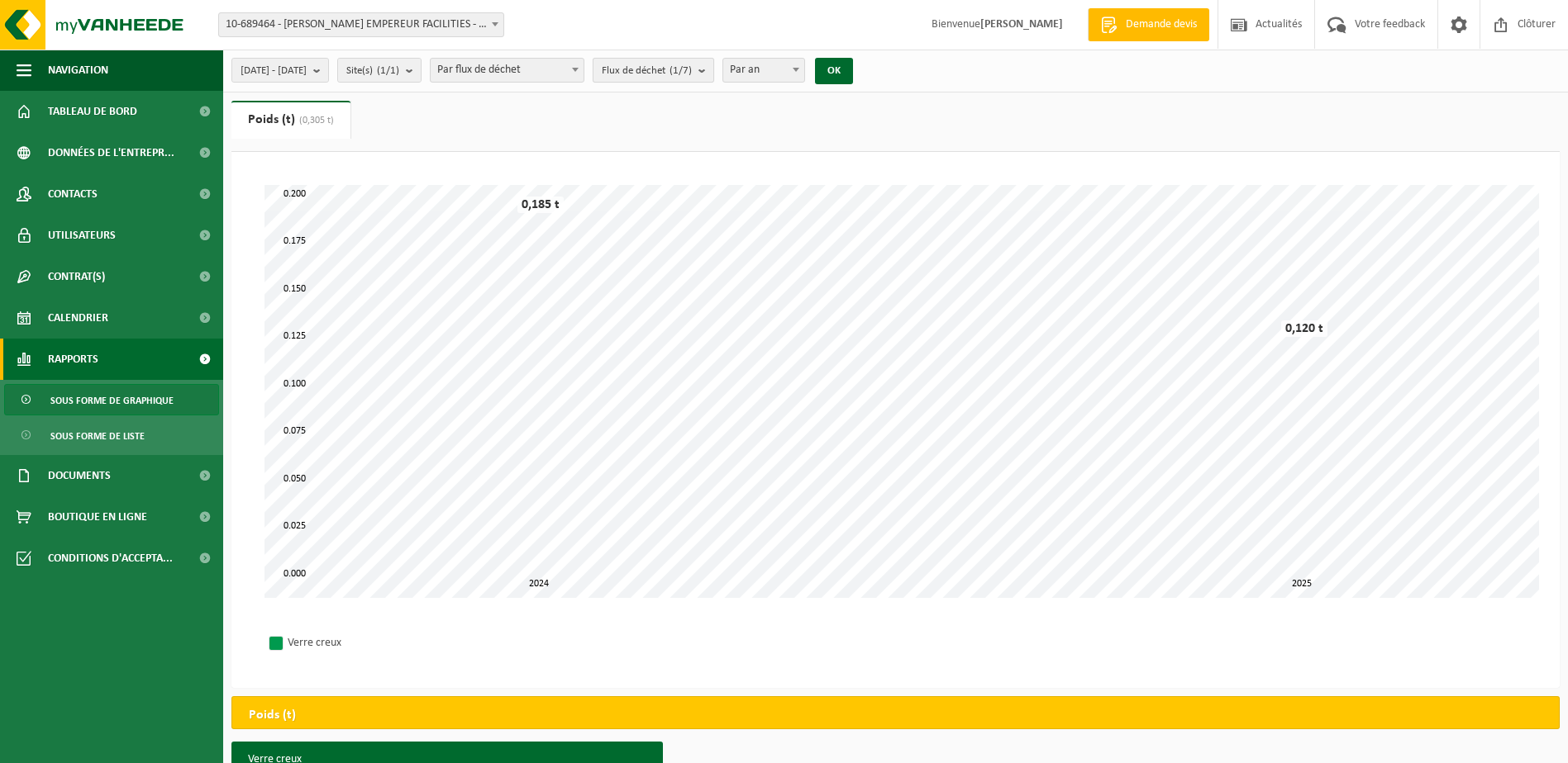
click at [713, 70] on b "submit" at bounding box center [705, 70] width 15 height 23
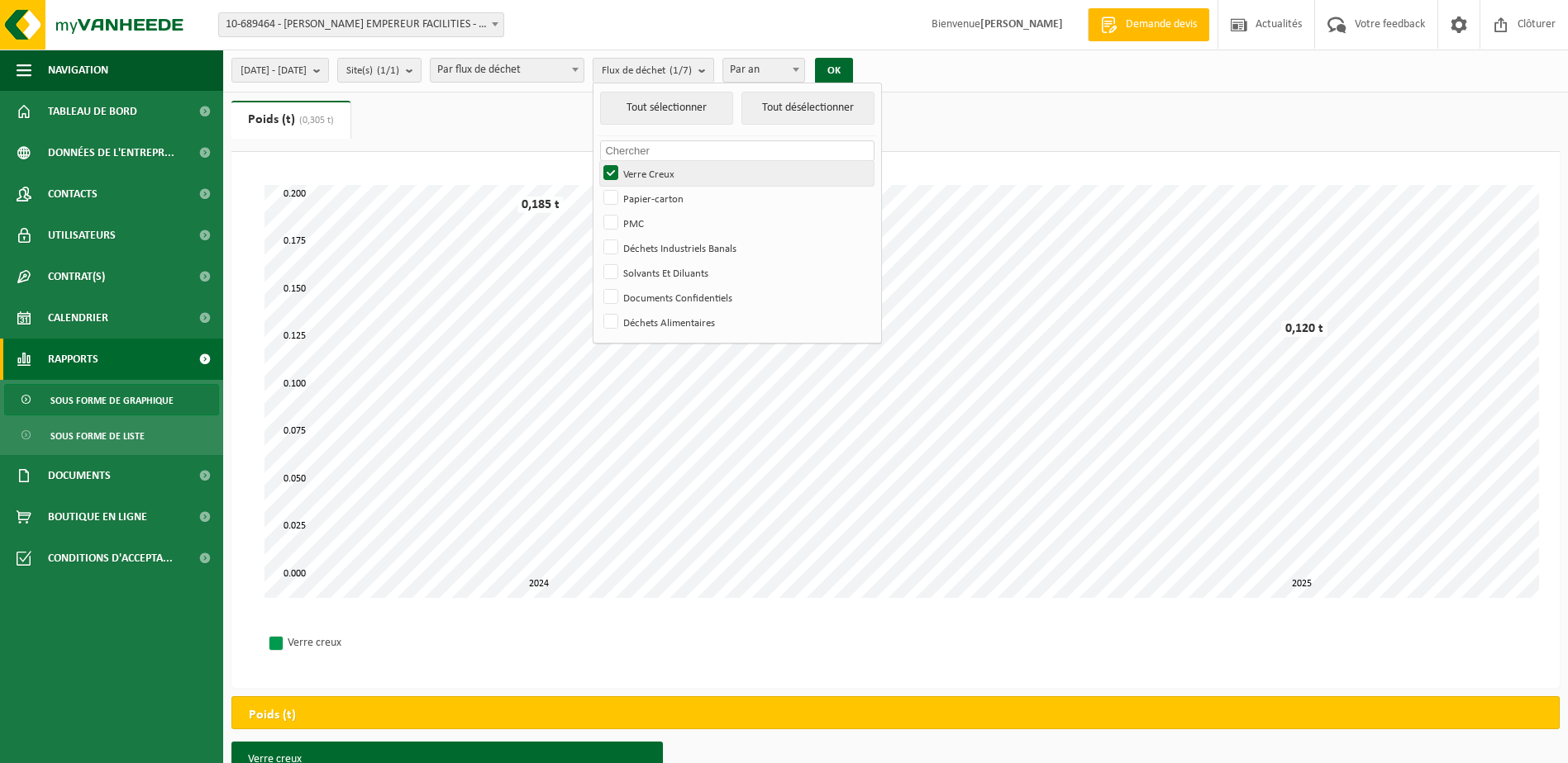
drag, startPoint x: 658, startPoint y: 197, endPoint x: 658, endPoint y: 180, distance: 17.0
click at [657, 195] on label "Papier-carton" at bounding box center [737, 198] width 274 height 25
click at [597, 186] on input "Papier-carton" at bounding box center [597, 185] width 1 height 1
checkbox input "true"
click at [659, 172] on label "Verre Creux" at bounding box center [737, 173] width 274 height 25
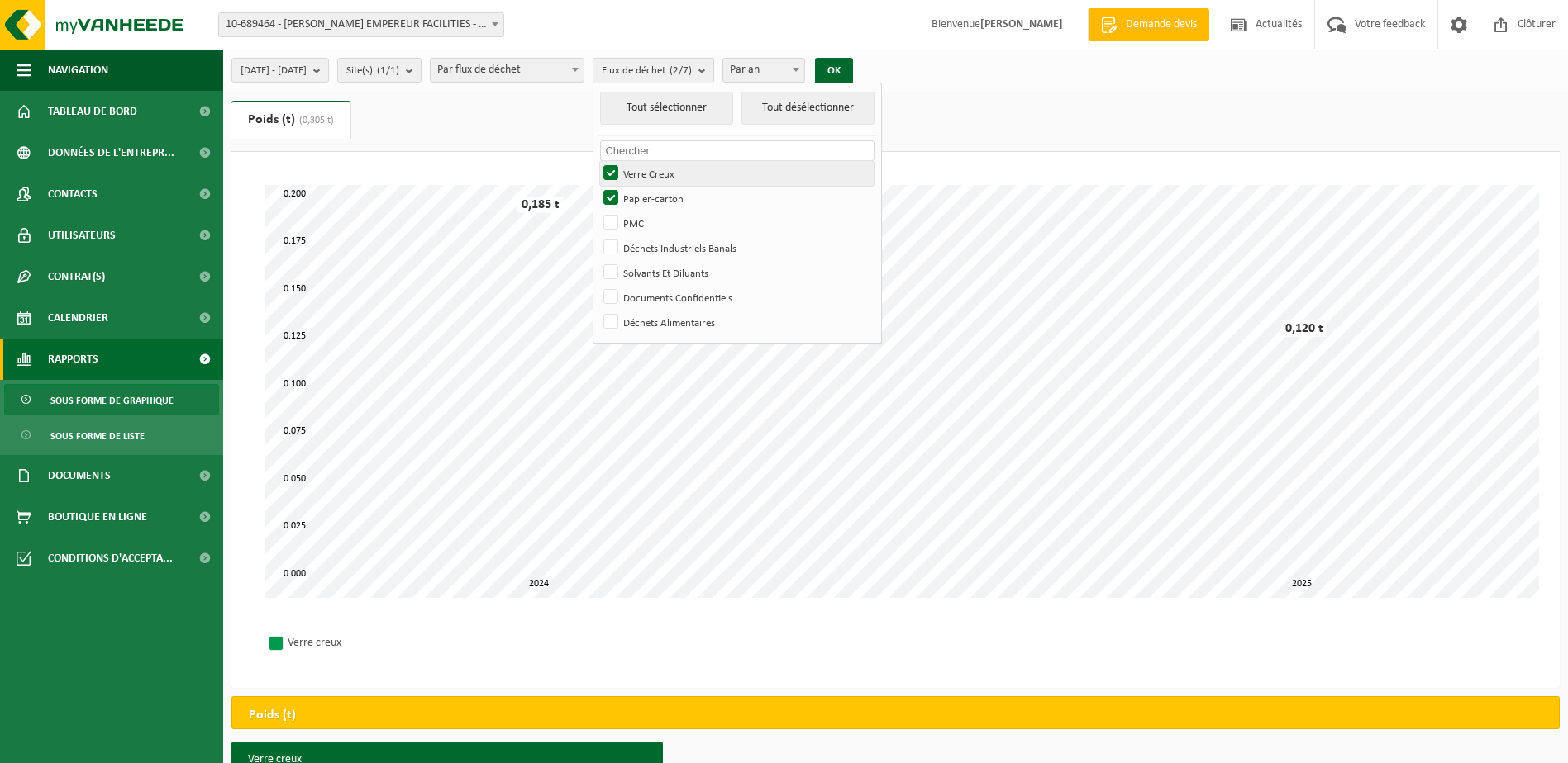
click at [597, 161] on input "Verre Creux" at bounding box center [597, 160] width 1 height 1
checkbox input "false"
click at [852, 65] on button "OK" at bounding box center [834, 71] width 38 height 27
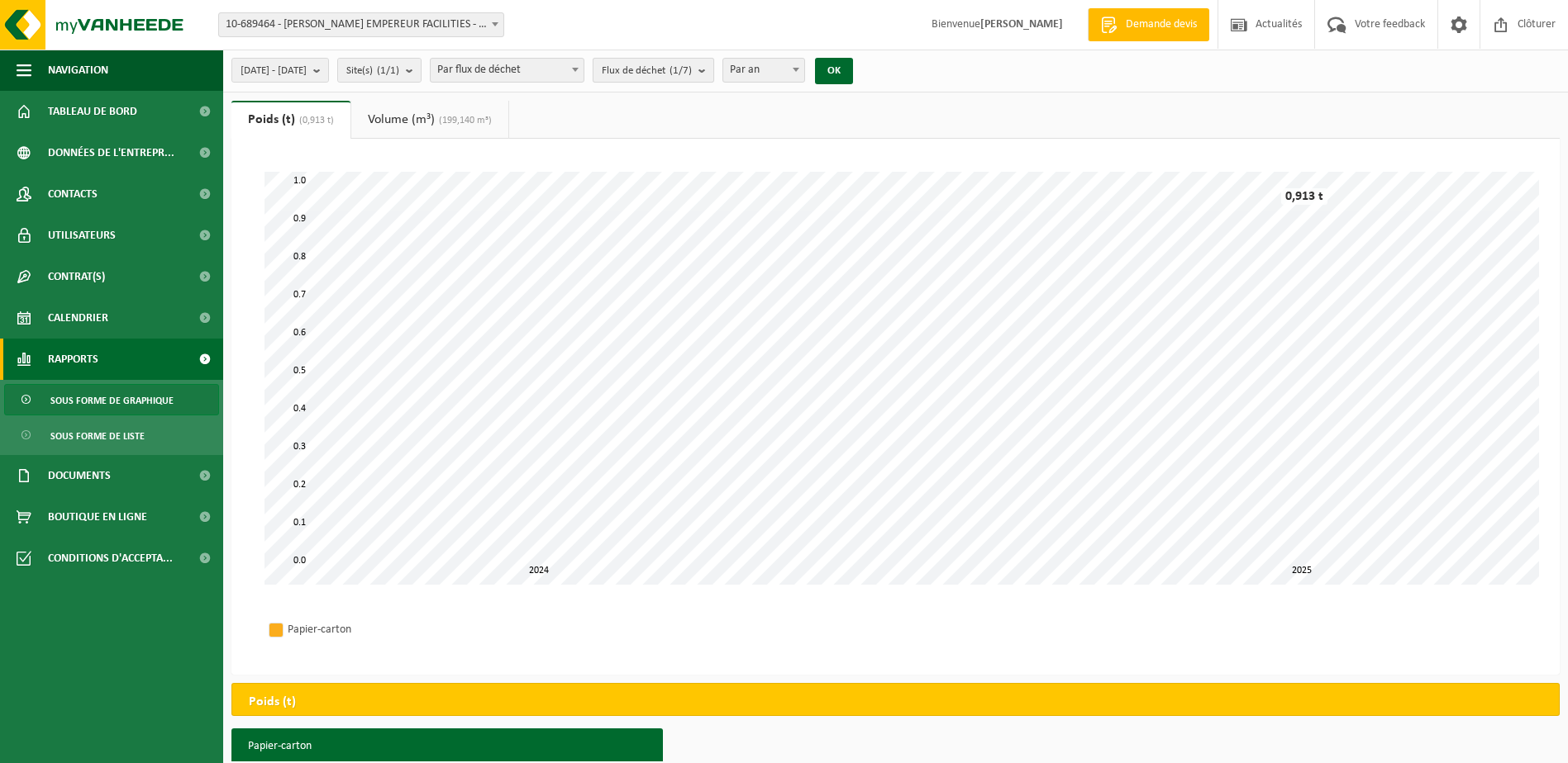
click at [713, 67] on b "submit" at bounding box center [705, 70] width 15 height 23
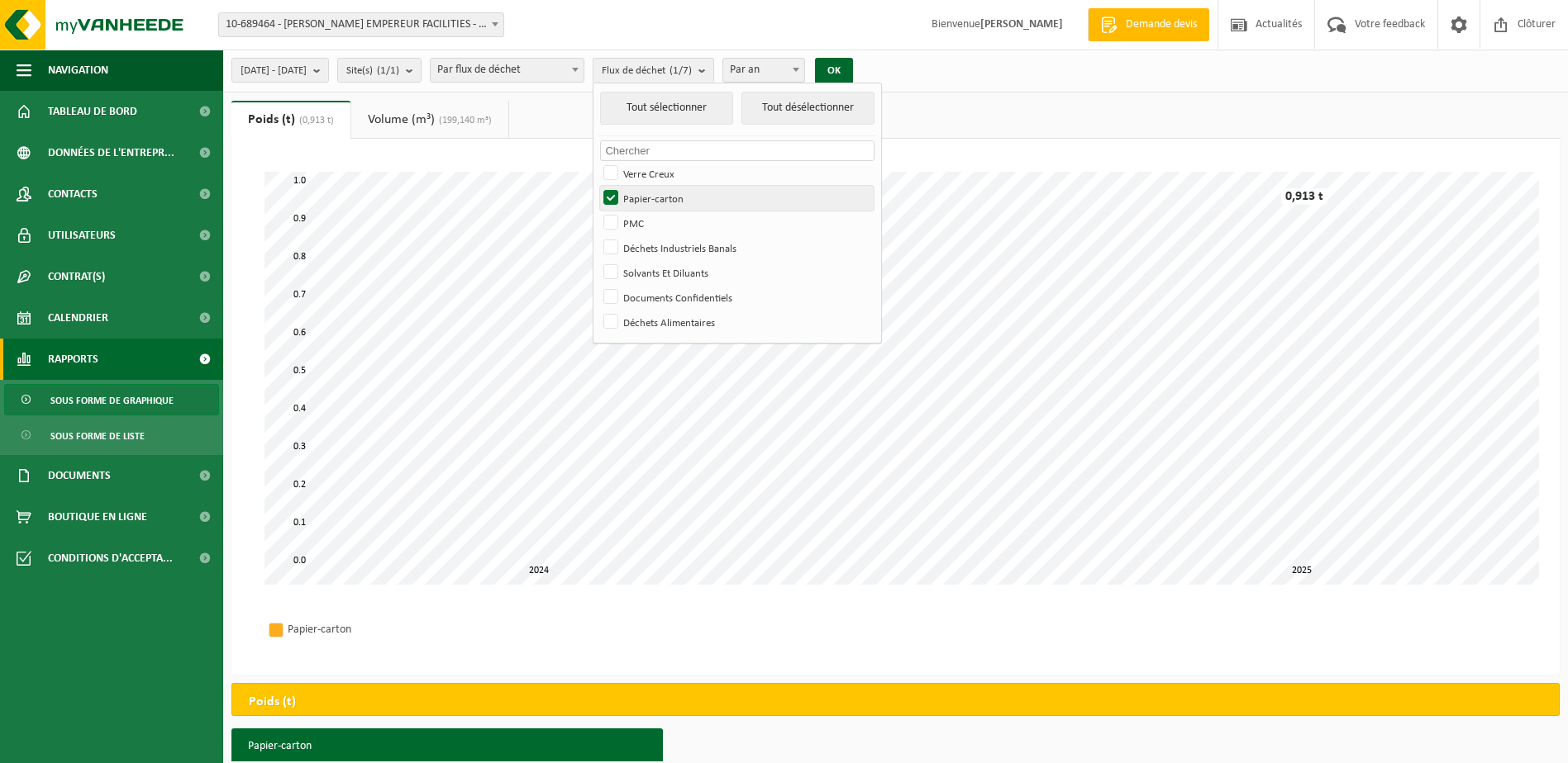
click at [654, 198] on label "Papier-carton" at bounding box center [737, 198] width 274 height 25
click at [597, 186] on input "Papier-carton" at bounding box center [597, 185] width 1 height 1
checkbox input "false"
click at [660, 218] on label "PMC" at bounding box center [737, 222] width 274 height 25
click at [597, 210] on input "PMC" at bounding box center [597, 210] width 1 height 1
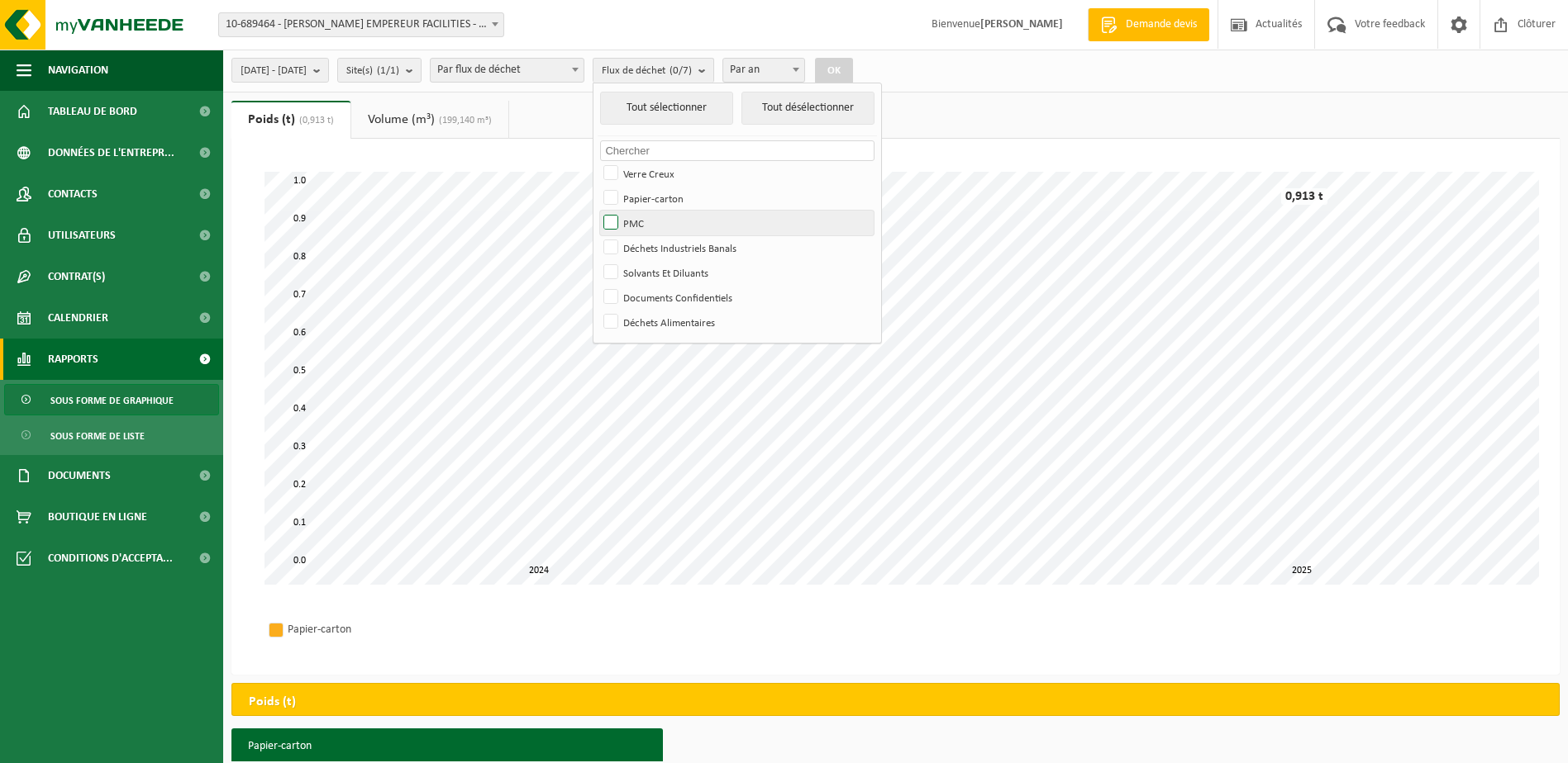
checkbox input "true"
click at [852, 74] on button "OK" at bounding box center [834, 71] width 38 height 27
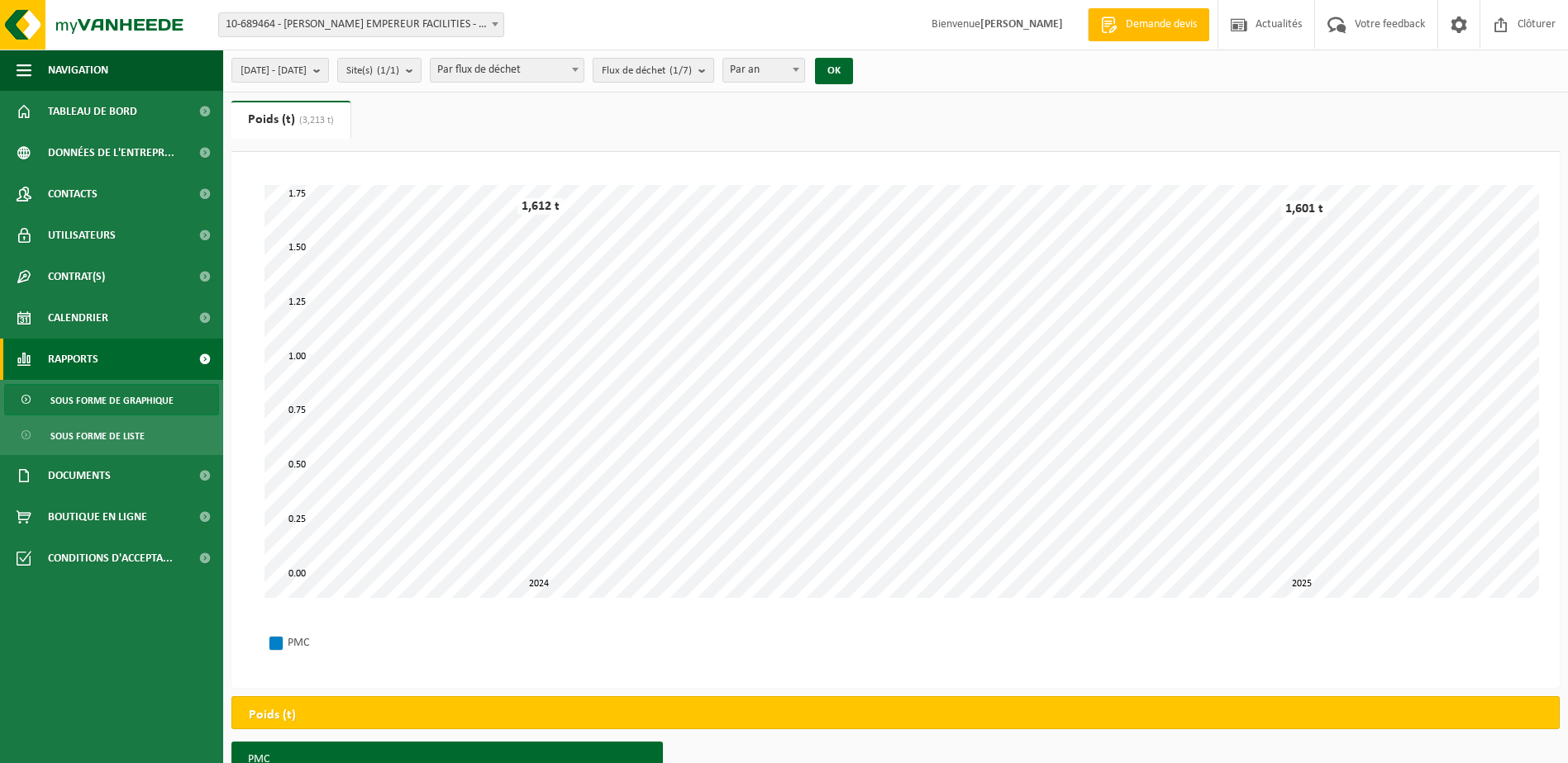
click at [713, 65] on b "submit" at bounding box center [705, 70] width 15 height 23
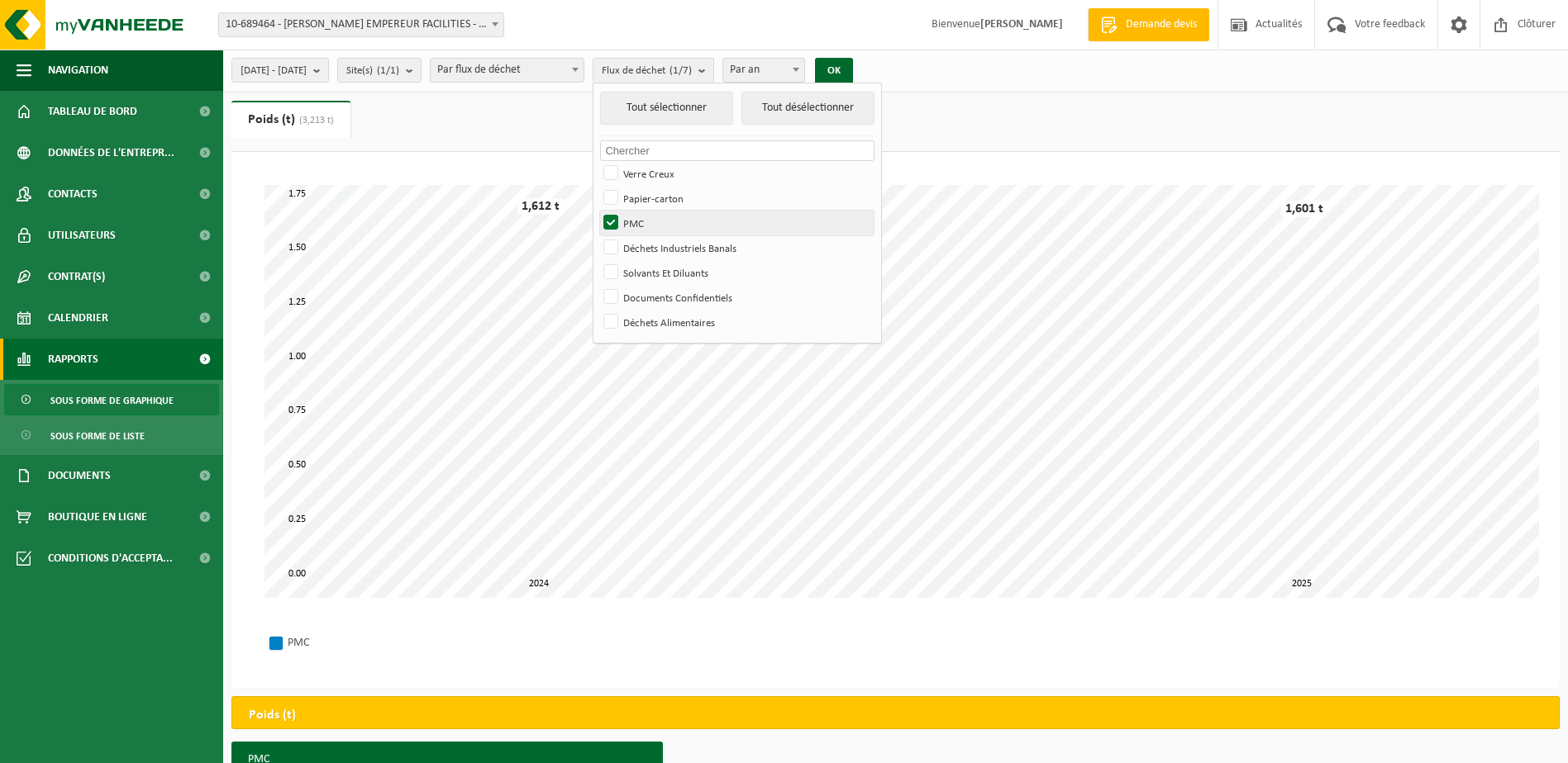
drag, startPoint x: 654, startPoint y: 245, endPoint x: 652, endPoint y: 234, distance: 11.2
click at [654, 241] on label "Déchets Industriels Banals" at bounding box center [737, 247] width 274 height 25
click at [597, 235] on input "Déchets Industriels Banals" at bounding box center [597, 234] width 1 height 1
checkbox input "true"
click at [655, 219] on label "PMC" at bounding box center [737, 222] width 274 height 25
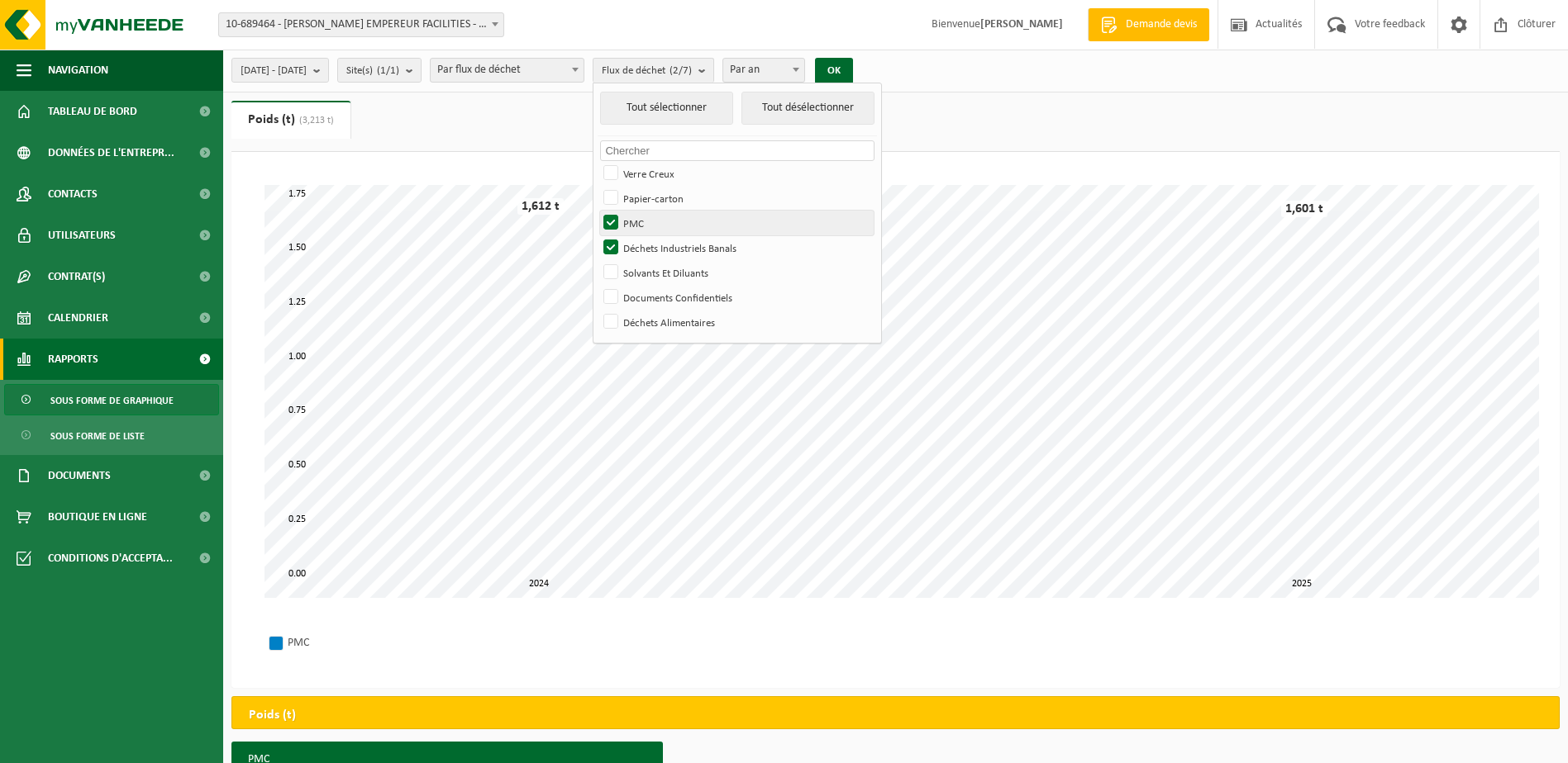
click at [597, 210] on input "PMC" at bounding box center [597, 210] width 1 height 1
checkbox input "false"
click at [852, 66] on button "OK" at bounding box center [834, 71] width 38 height 27
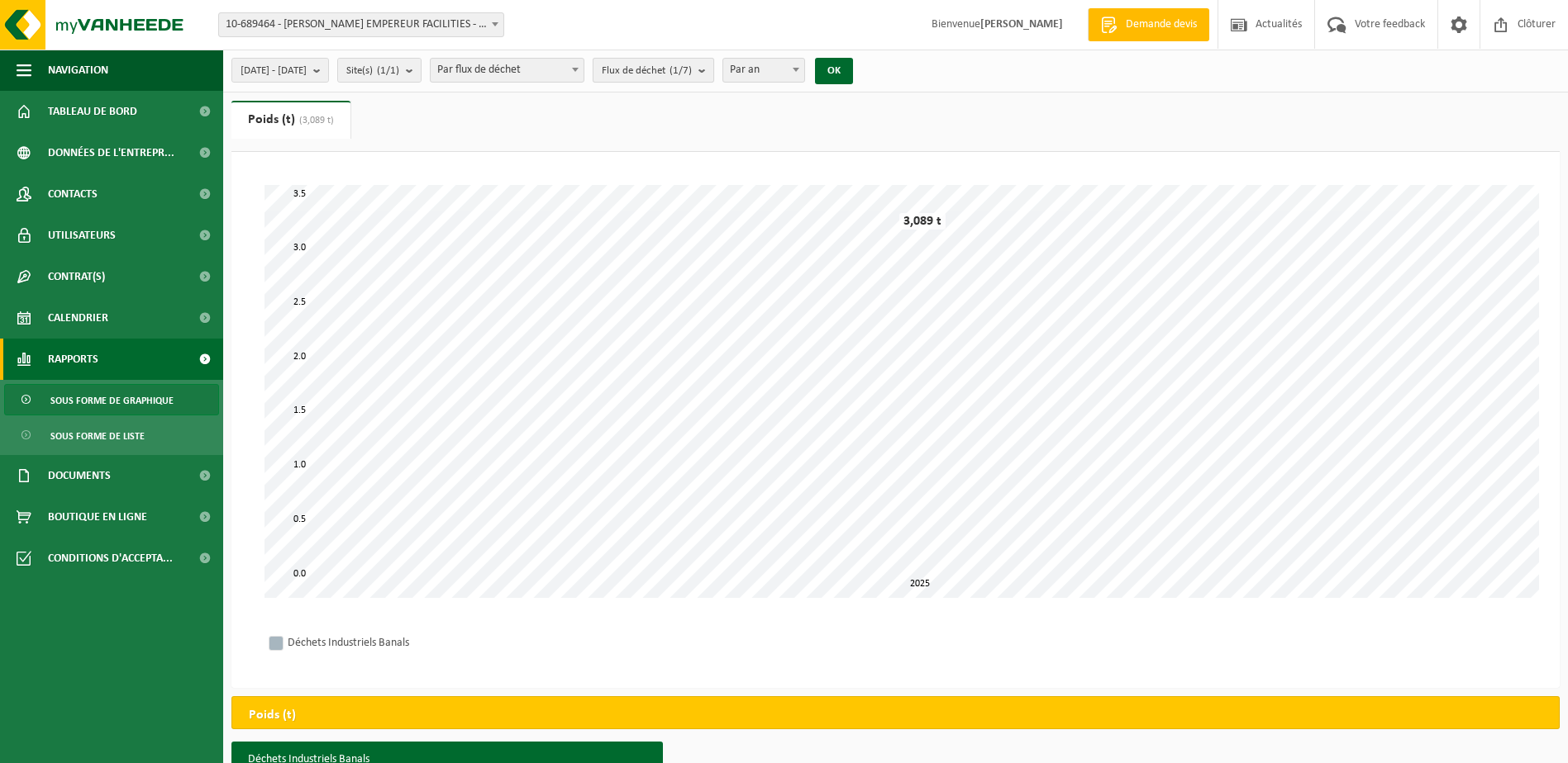
click at [713, 65] on b "submit" at bounding box center [705, 70] width 15 height 23
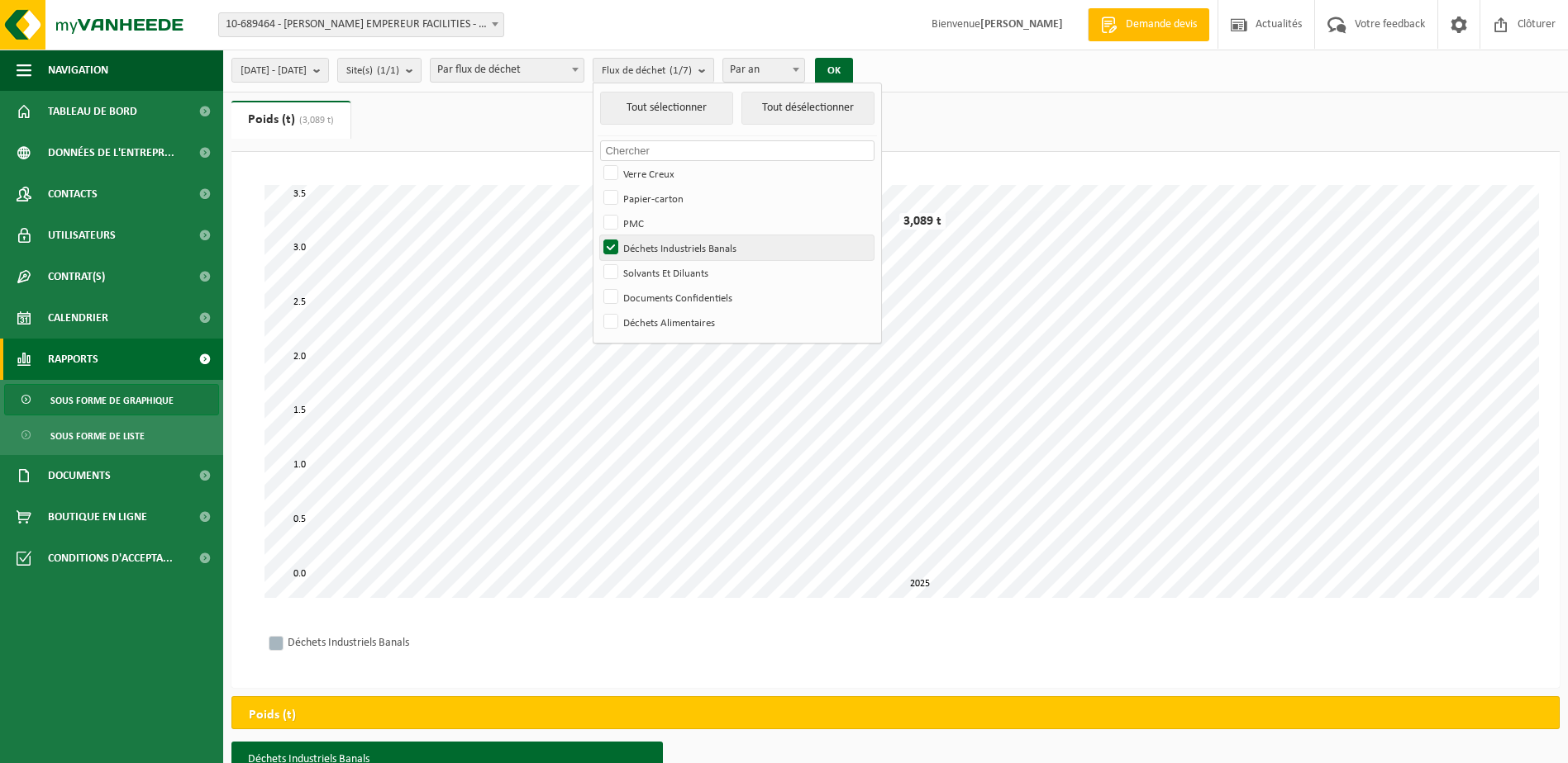
drag, startPoint x: 659, startPoint y: 270, endPoint x: 656, endPoint y: 254, distance: 16.3
click at [659, 269] on label "Solvants Et Diluants" at bounding box center [737, 272] width 274 height 25
click at [597, 260] on input "Solvants Et Diluants" at bounding box center [597, 259] width 1 height 1
checkbox input "true"
click at [656, 248] on label "Déchets Industriels Banals" at bounding box center [737, 247] width 274 height 25
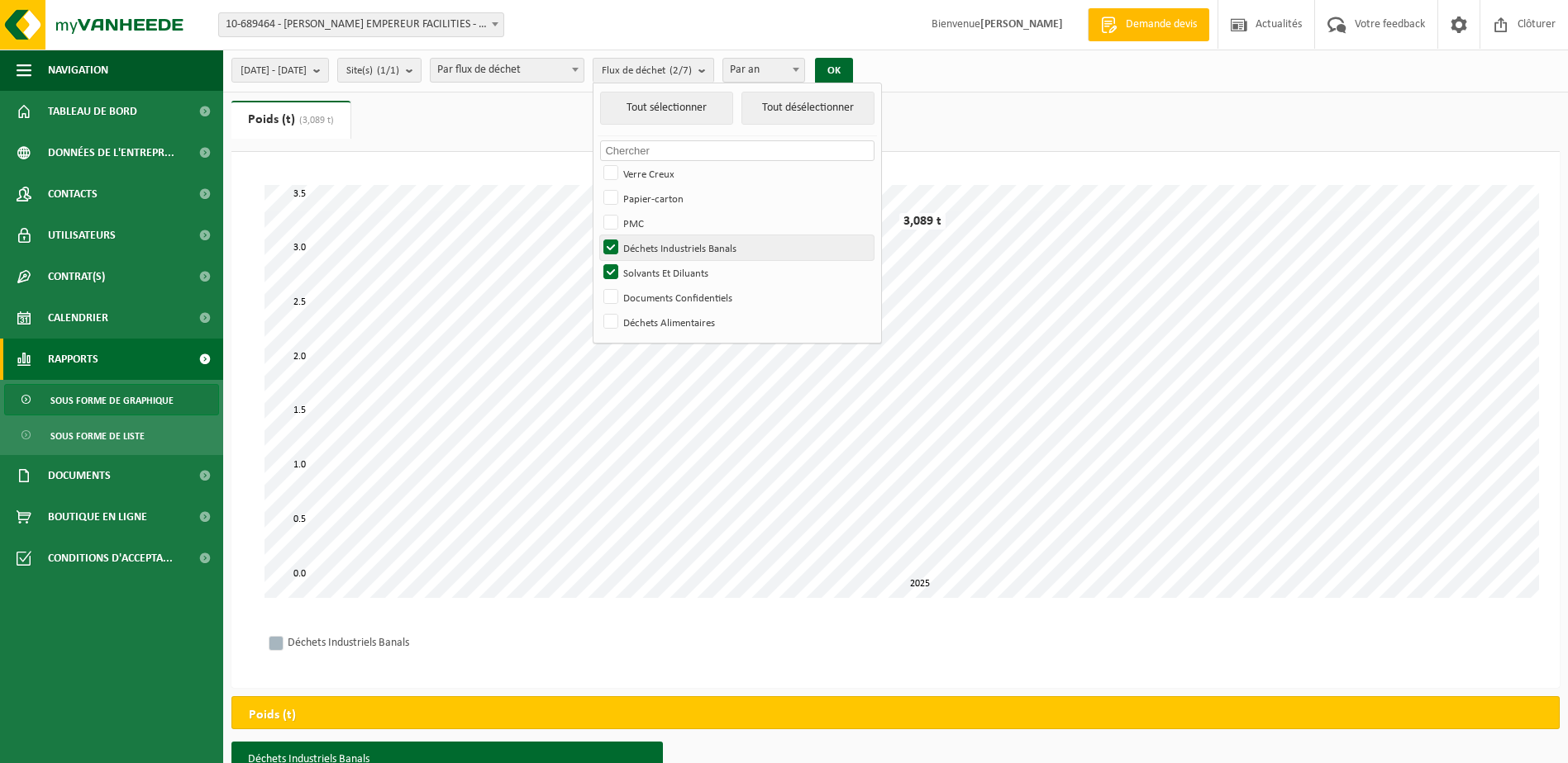
click at [597, 235] on input "Déchets Industriels Banals" at bounding box center [597, 234] width 1 height 1
checkbox input "false"
click at [852, 69] on button "OK" at bounding box center [834, 71] width 38 height 27
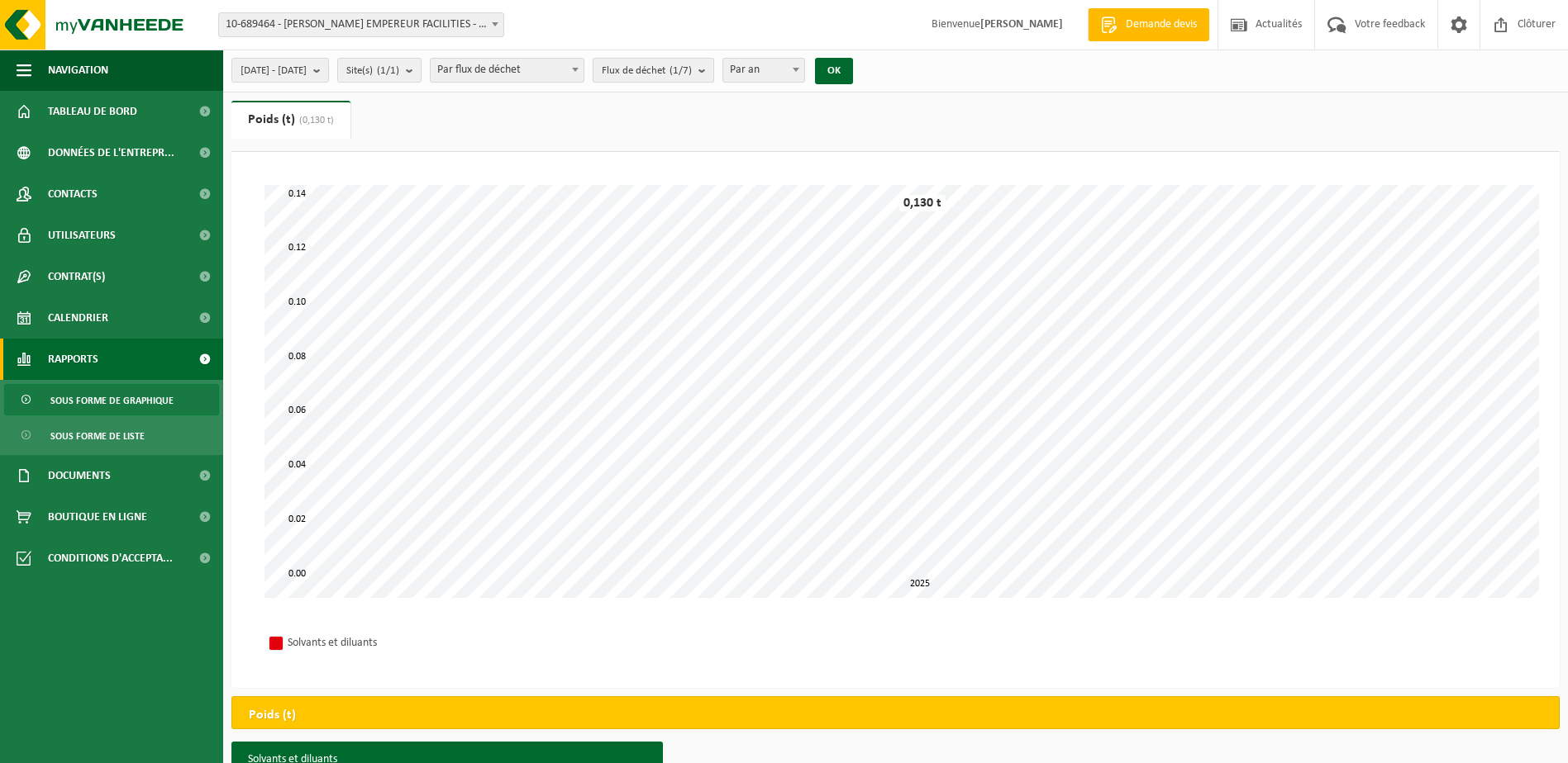
click at [713, 65] on b "submit" at bounding box center [705, 70] width 15 height 23
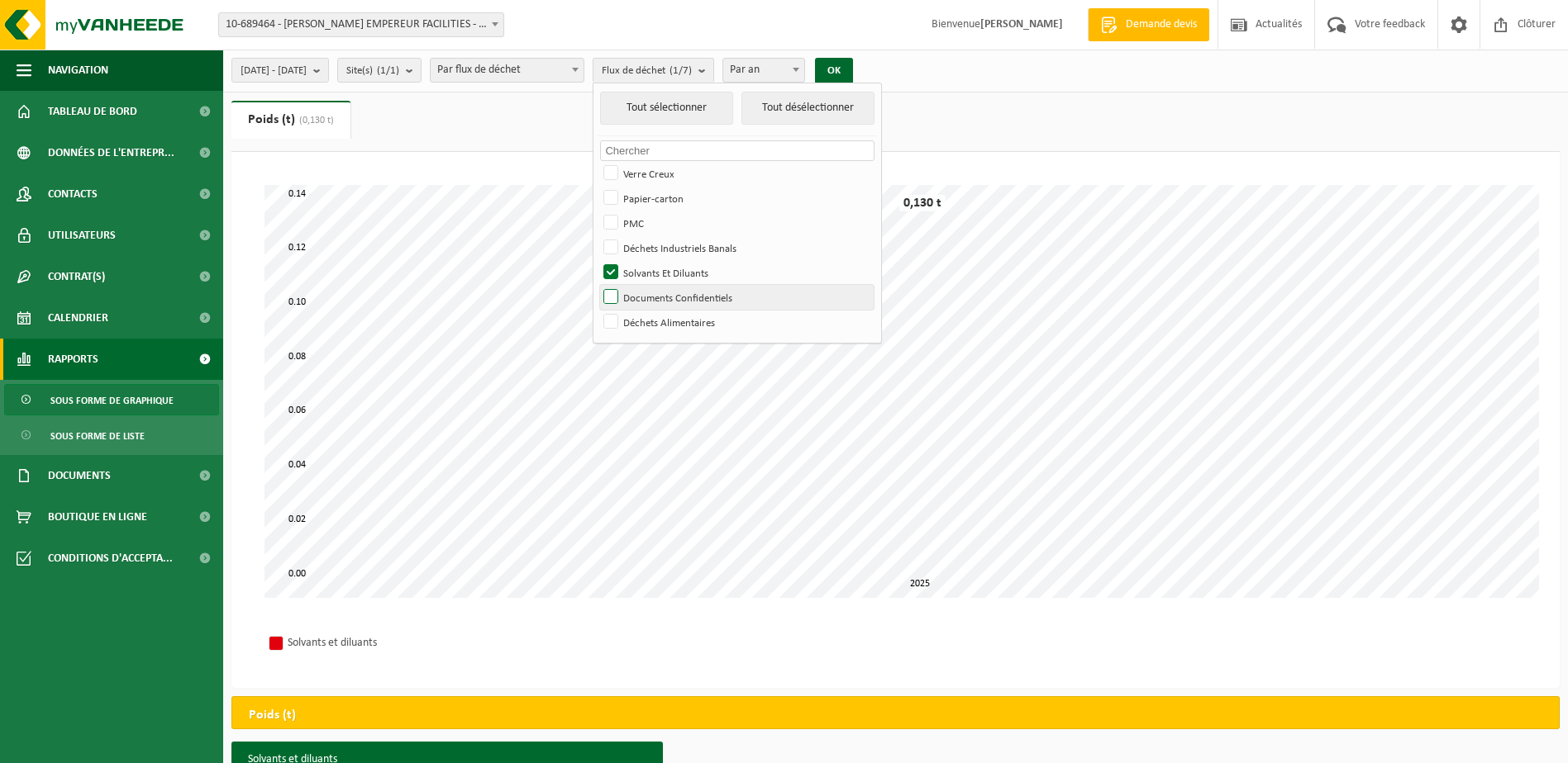
click at [663, 297] on label "Documents Confidentiels" at bounding box center [737, 297] width 274 height 25
click at [597, 285] on input "Documents Confidentiels" at bounding box center [597, 284] width 1 height 1
checkbox input "true"
click at [661, 268] on label "Solvants Et Diluants" at bounding box center [737, 272] width 274 height 25
click at [597, 260] on input "Solvants Et Diluants" at bounding box center [597, 259] width 1 height 1
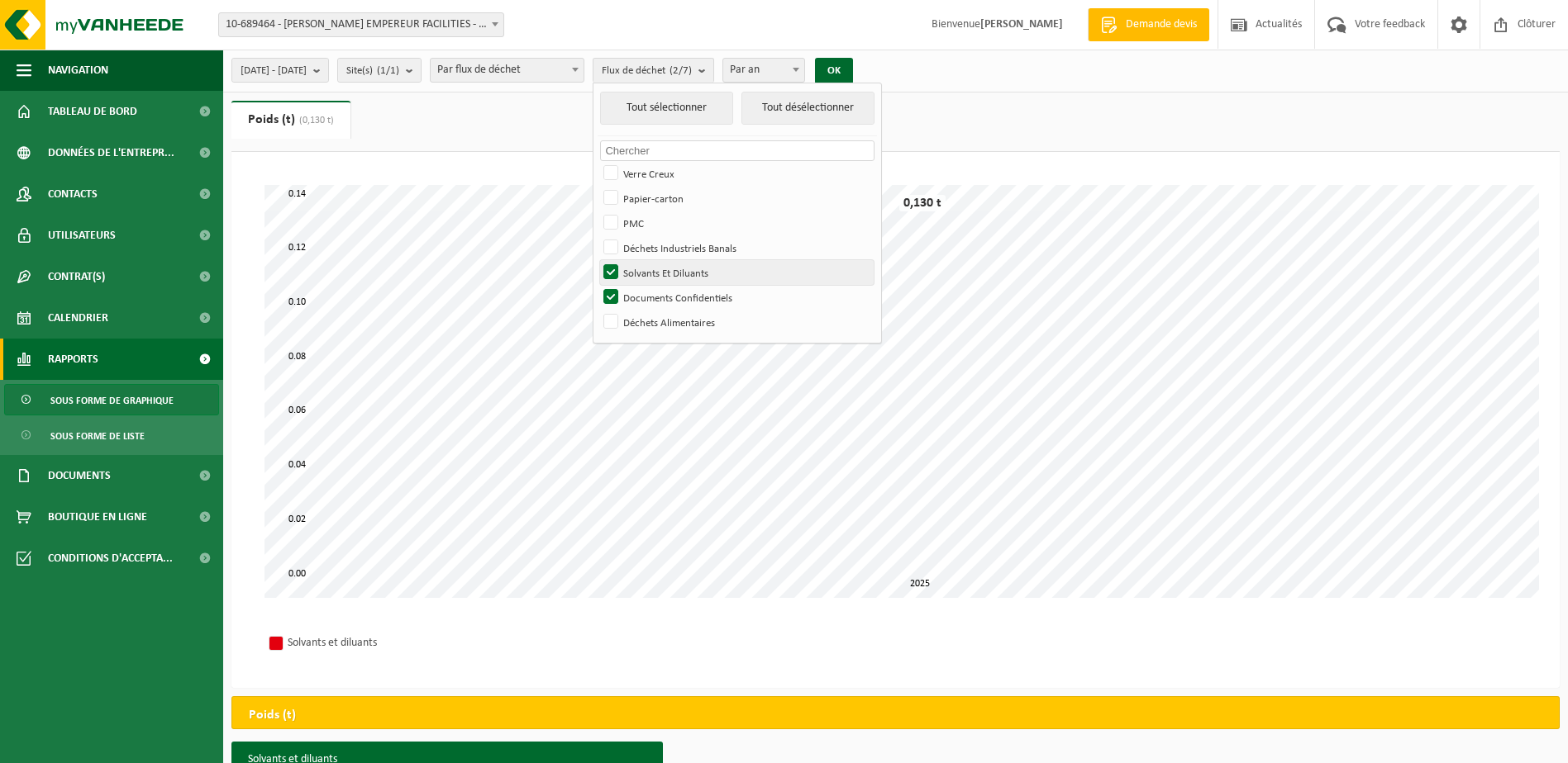
checkbox input "false"
click at [852, 60] on button "OK" at bounding box center [834, 71] width 38 height 27
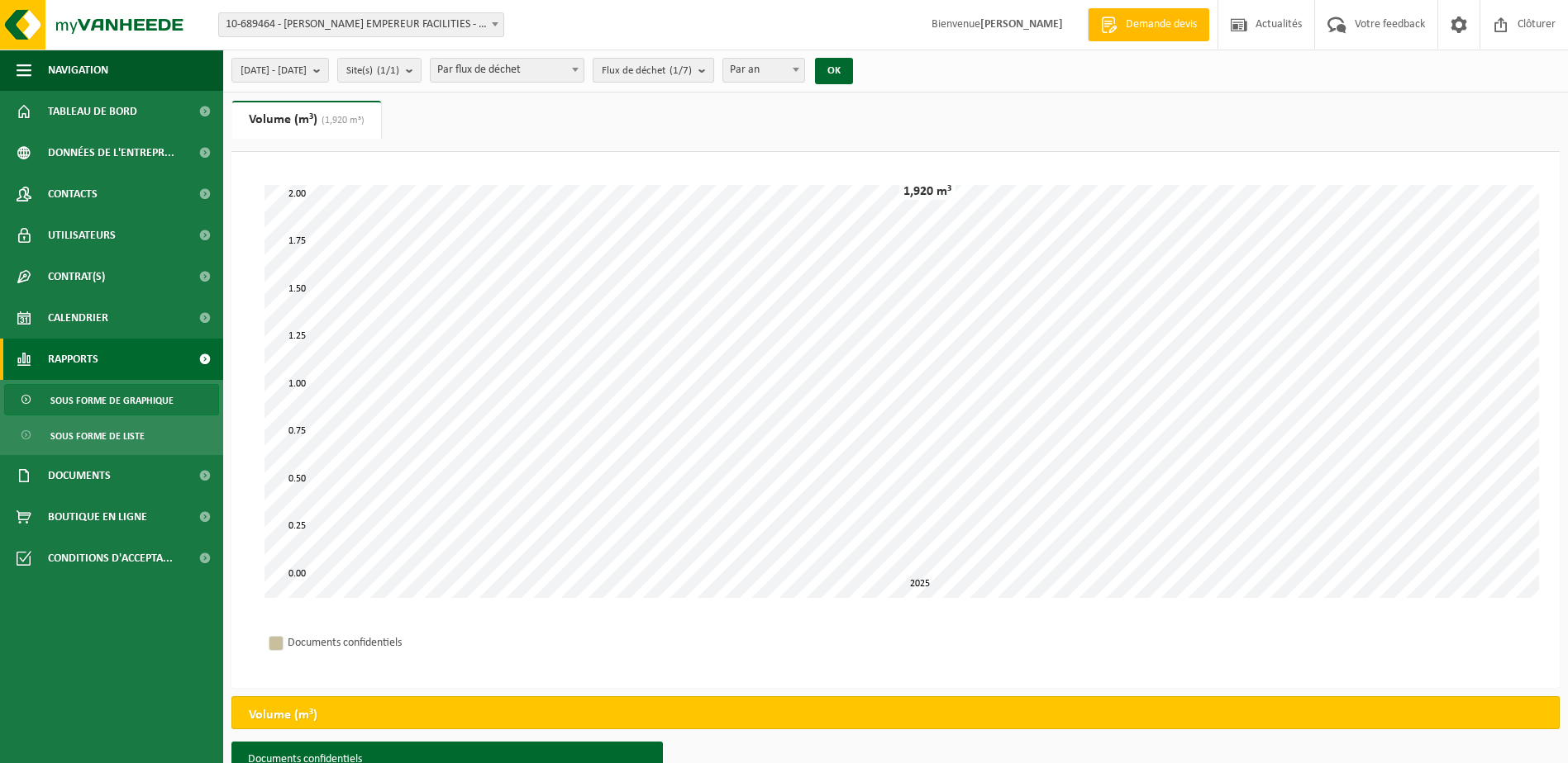
click at [713, 68] on b "submit" at bounding box center [705, 70] width 15 height 23
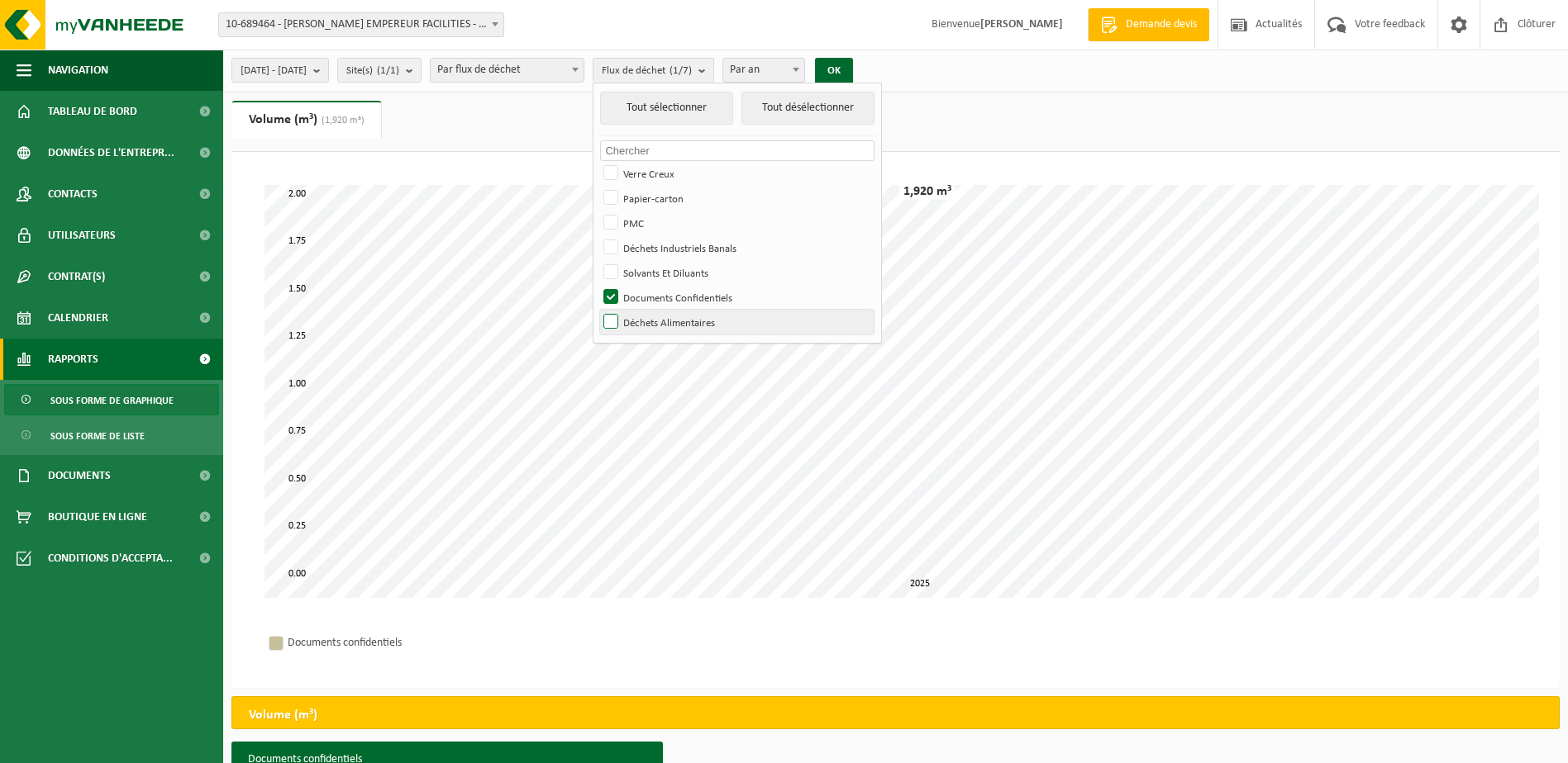
click at [658, 323] on label "Déchets Alimentaires" at bounding box center [737, 322] width 274 height 25
click at [597, 310] on input "Déchets Alimentaires" at bounding box center [597, 309] width 1 height 1
checkbox input "true"
click at [654, 291] on label "Documents Confidentiels" at bounding box center [737, 297] width 274 height 25
click at [597, 285] on input "Documents Confidentiels" at bounding box center [597, 284] width 1 height 1
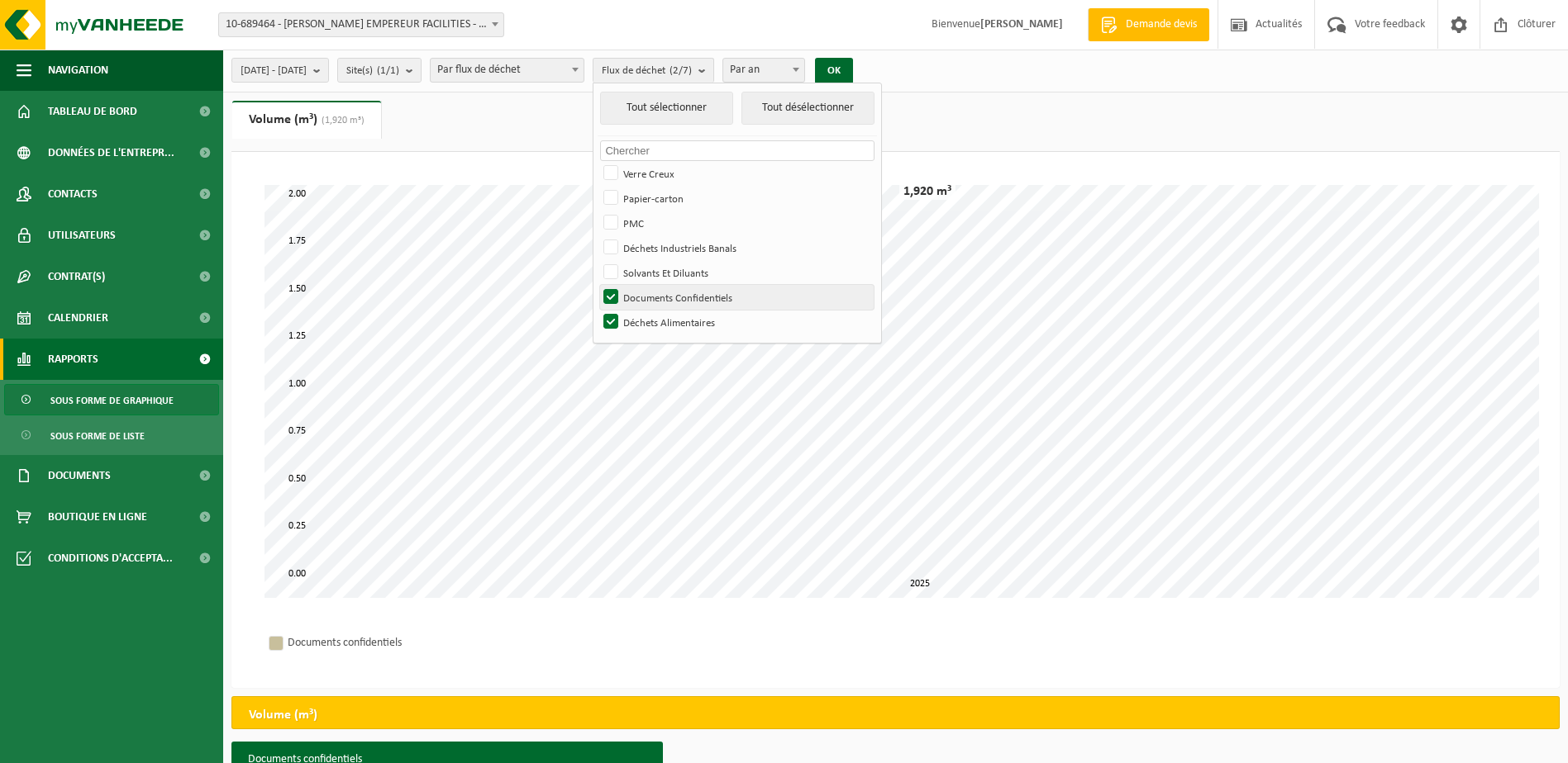
checkbox input "false"
click at [852, 66] on button "OK" at bounding box center [834, 71] width 38 height 27
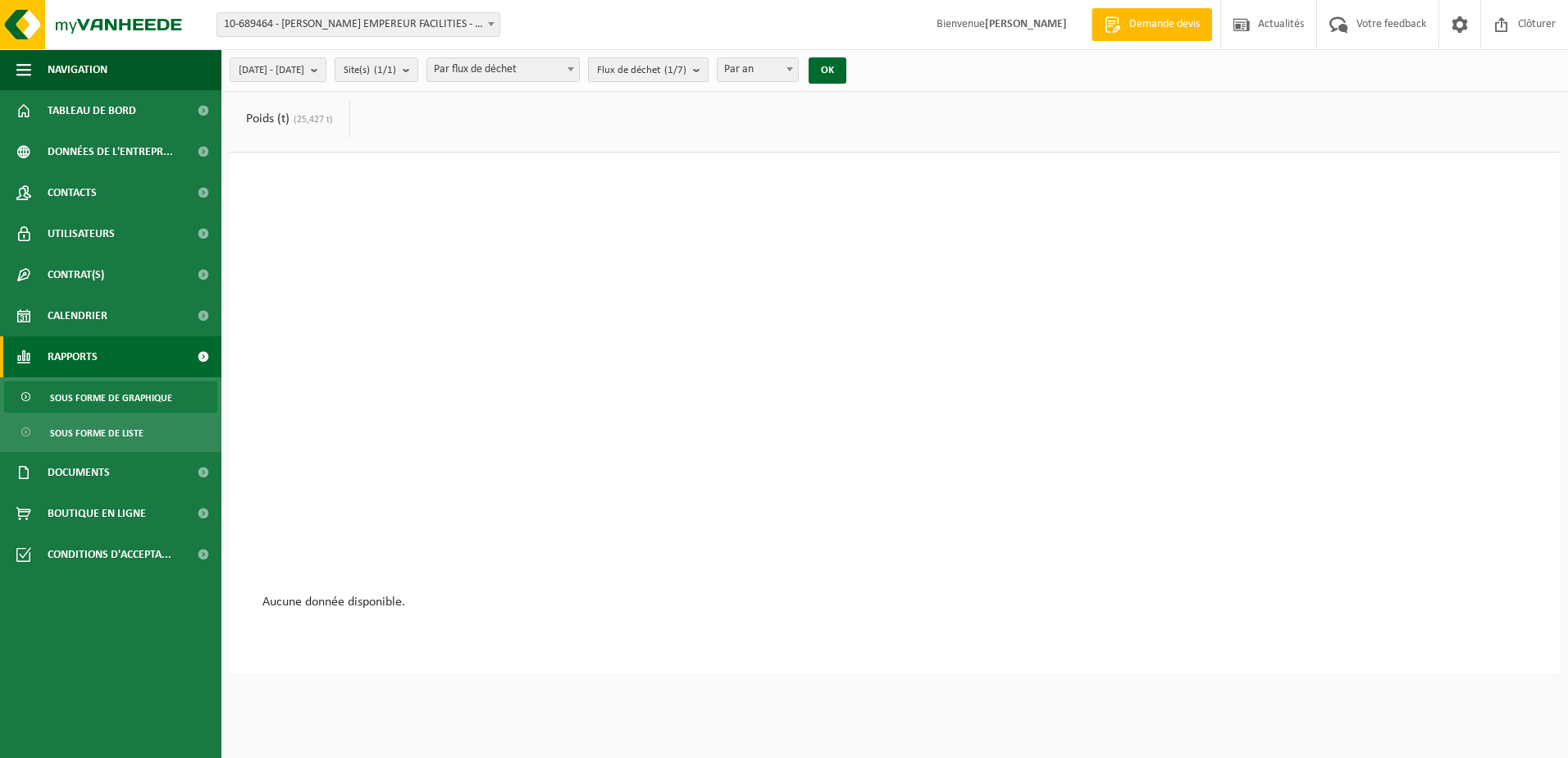
click at [708, 70] on b "submit" at bounding box center [700, 70] width 14 height 23
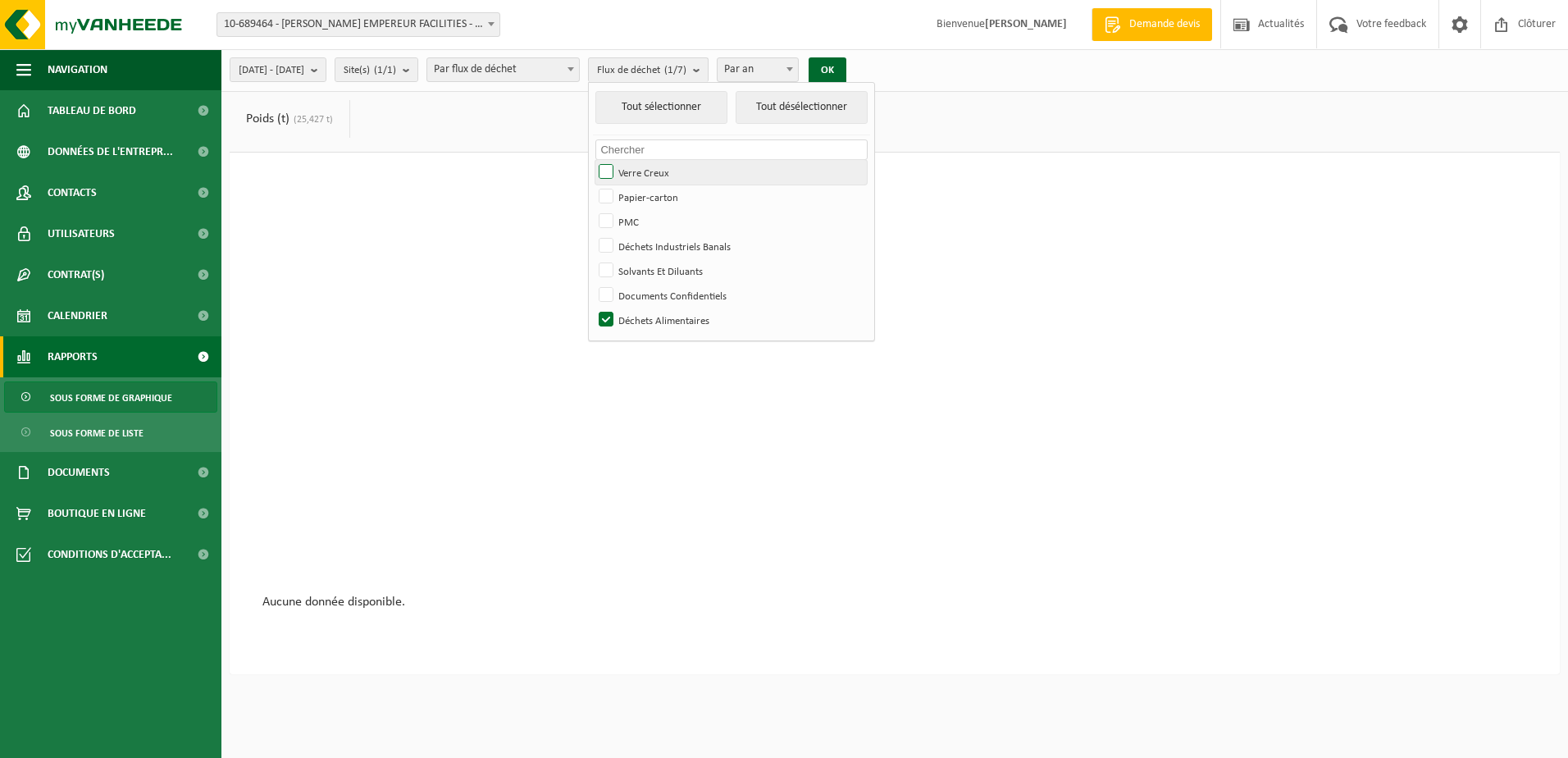
click at [654, 178] on label "Verre Creux" at bounding box center [731, 172] width 272 height 25
click at [593, 160] on input "Verre Creux" at bounding box center [592, 159] width 1 height 1
checkbox input "true"
drag, startPoint x: 654, startPoint y: 189, endPoint x: 657, endPoint y: 207, distance: 18.2
click at [654, 193] on label "Papier-carton" at bounding box center [731, 196] width 272 height 25
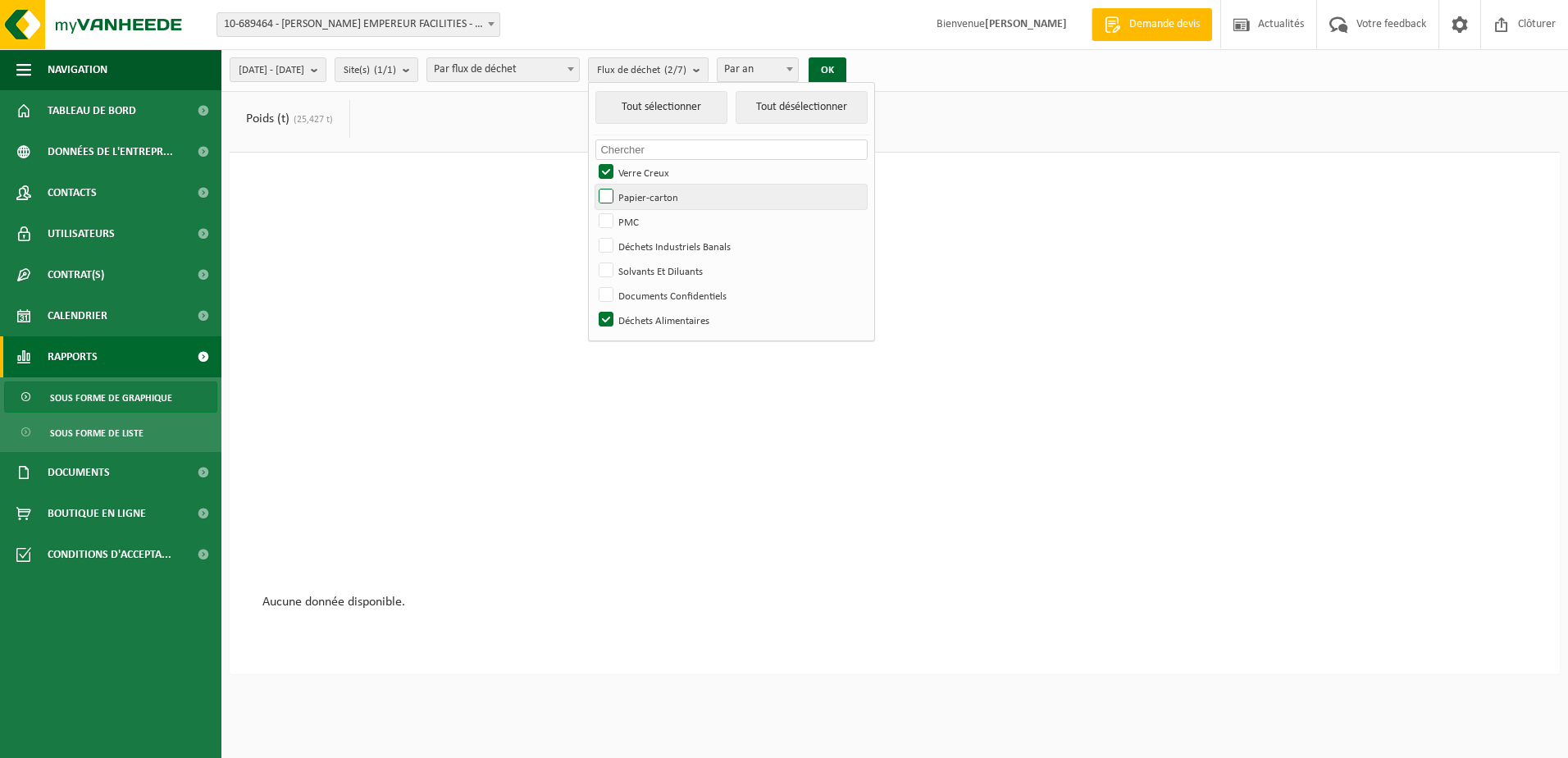
click at [593, 184] on input "Papier-carton" at bounding box center [592, 184] width 1 height 1
checkbox input "true"
click at [658, 219] on label "PMC" at bounding box center [731, 221] width 272 height 25
click at [593, 209] on input "PMC" at bounding box center [592, 208] width 1 height 1
checkbox input "true"
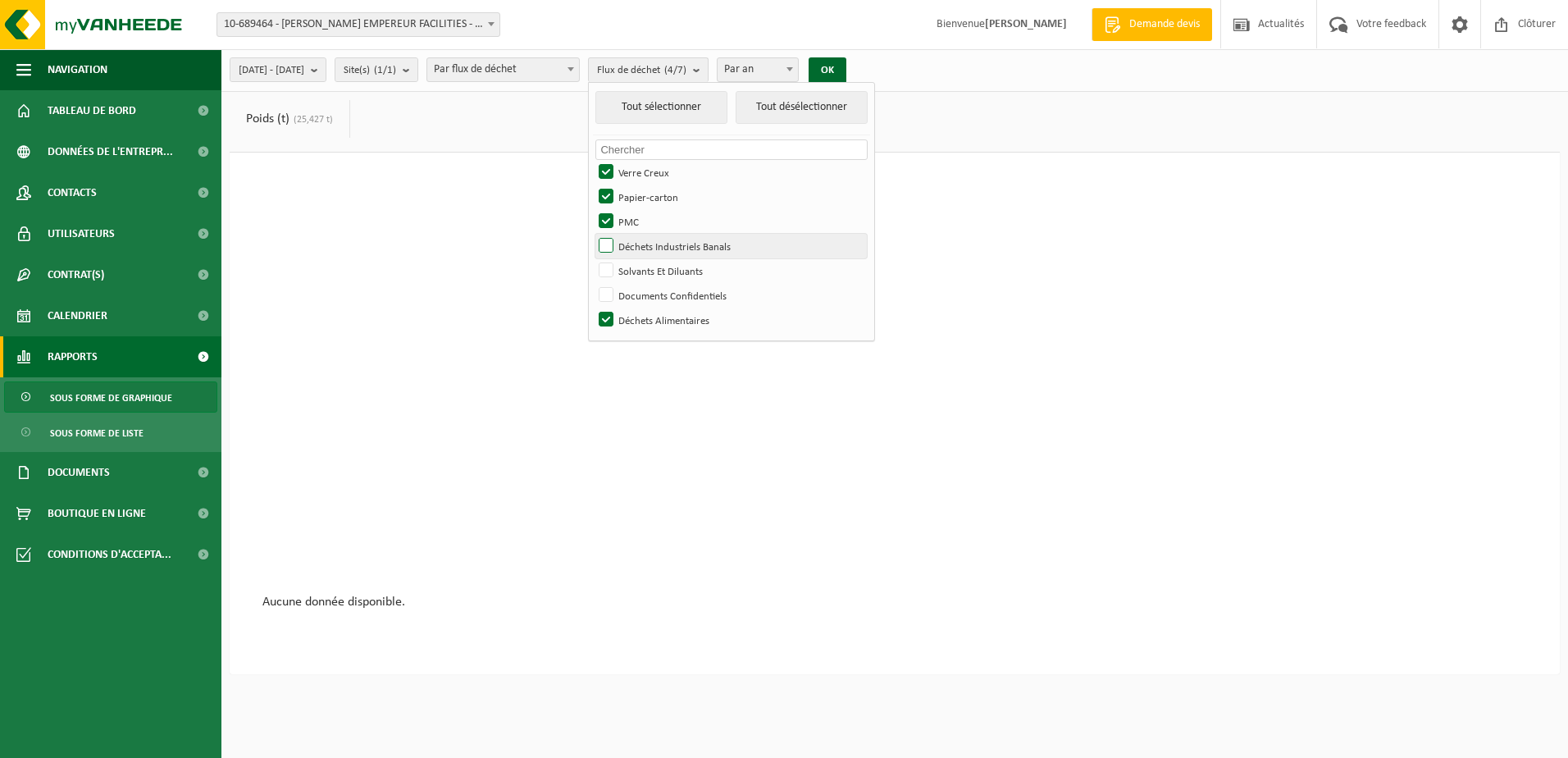
click at [650, 250] on label "Déchets Industriels Banals" at bounding box center [731, 246] width 272 height 25
click at [593, 234] on input "Déchets Industriels Banals" at bounding box center [592, 233] width 1 height 1
checkbox input "true"
click at [656, 273] on label "Solvants Et Diluants" at bounding box center [731, 270] width 272 height 25
click at [593, 258] on input "Solvants Et Diluants" at bounding box center [592, 257] width 1 height 1
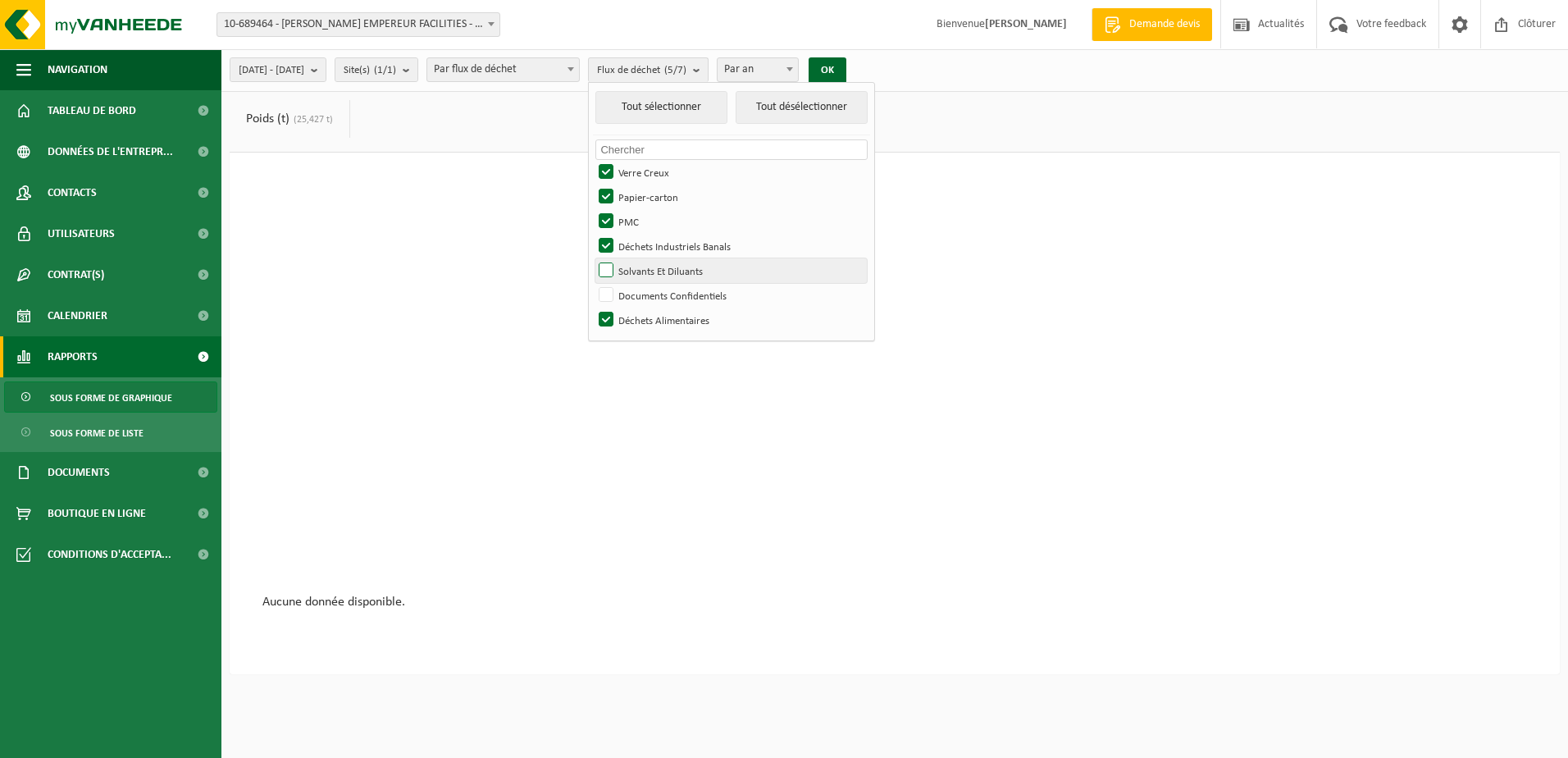
checkbox input "true"
drag, startPoint x: 649, startPoint y: 292, endPoint x: 674, endPoint y: 278, distance: 28.7
click at [651, 291] on label "Documents Confidentiels" at bounding box center [731, 295] width 272 height 25
click at [593, 283] on input "Documents Confidentiels" at bounding box center [592, 282] width 1 height 1
checkbox input "true"
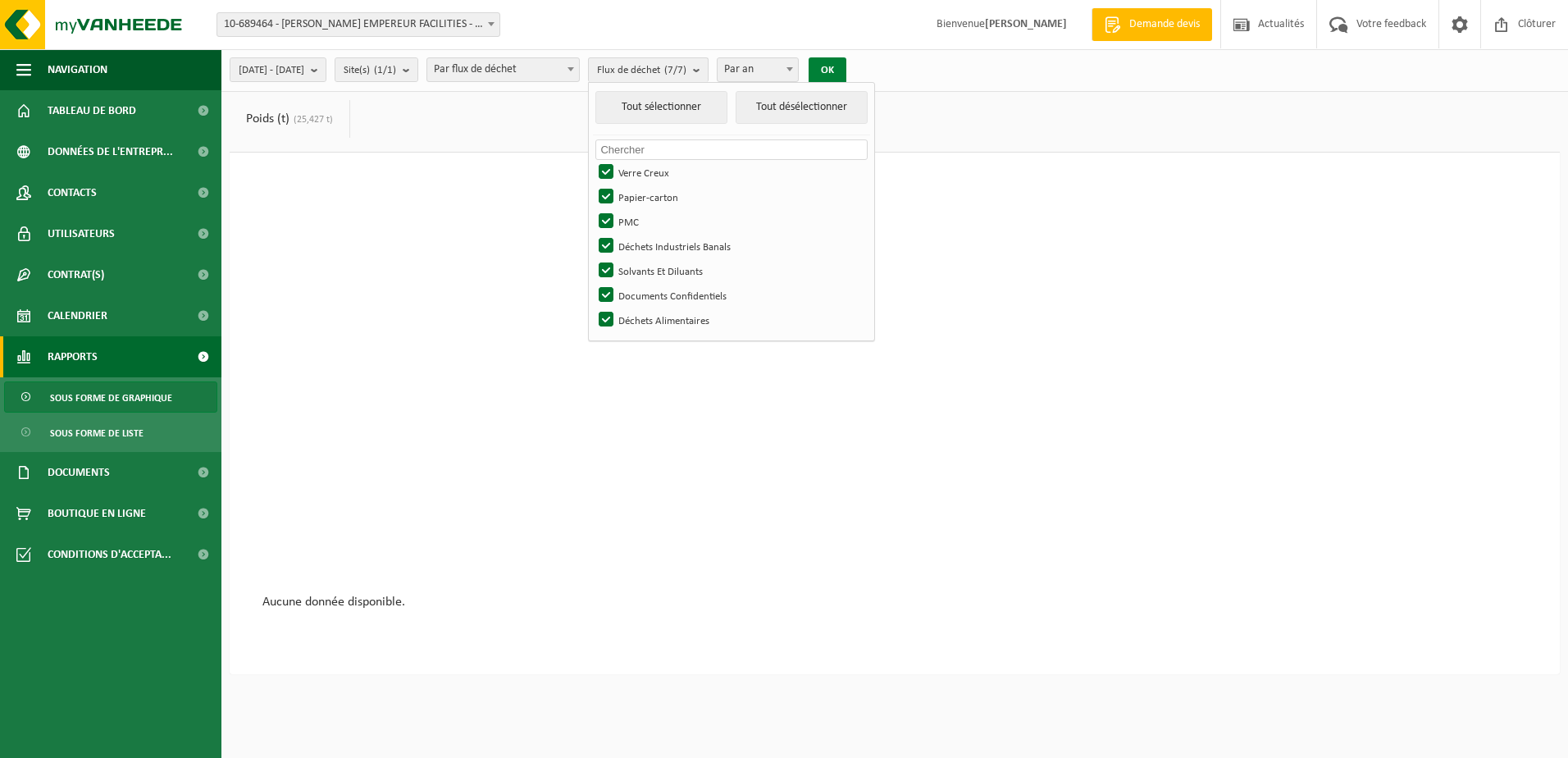
click at [846, 65] on button "OK" at bounding box center [827, 71] width 37 height 26
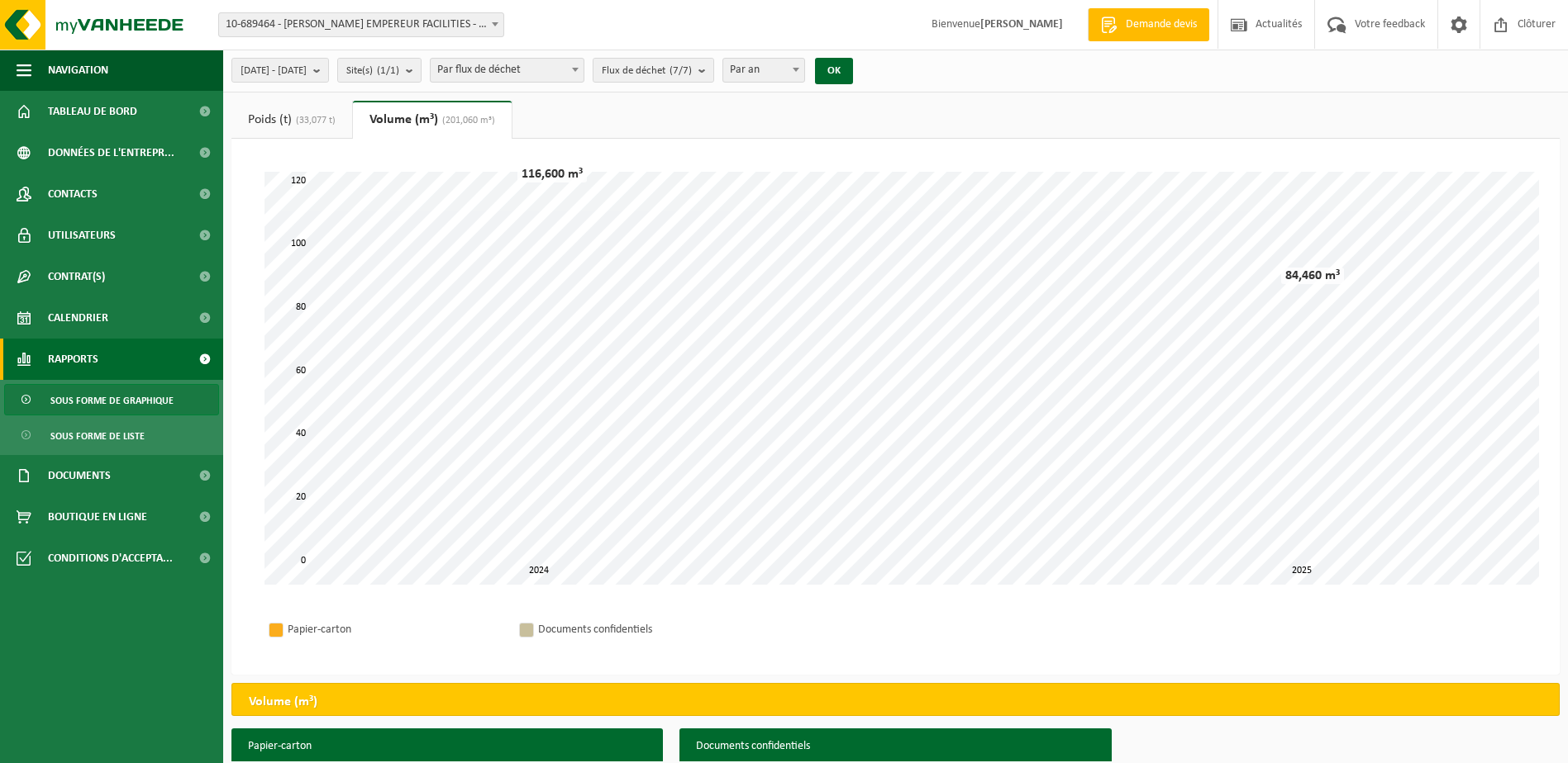
click at [315, 115] on span "(33,077 t)" at bounding box center [313, 121] width 44 height 10
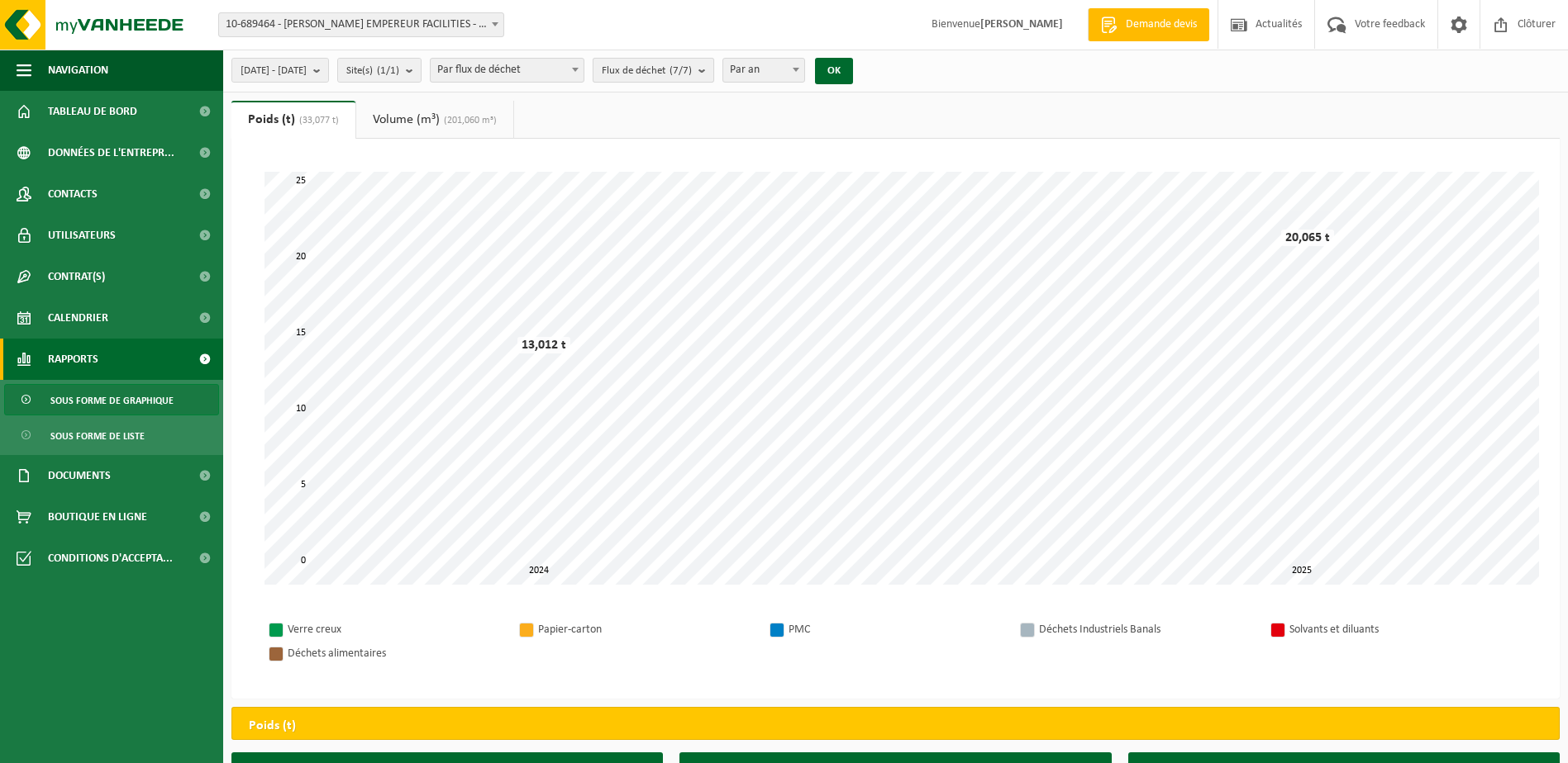
click at [713, 67] on b "submit" at bounding box center [705, 70] width 15 height 23
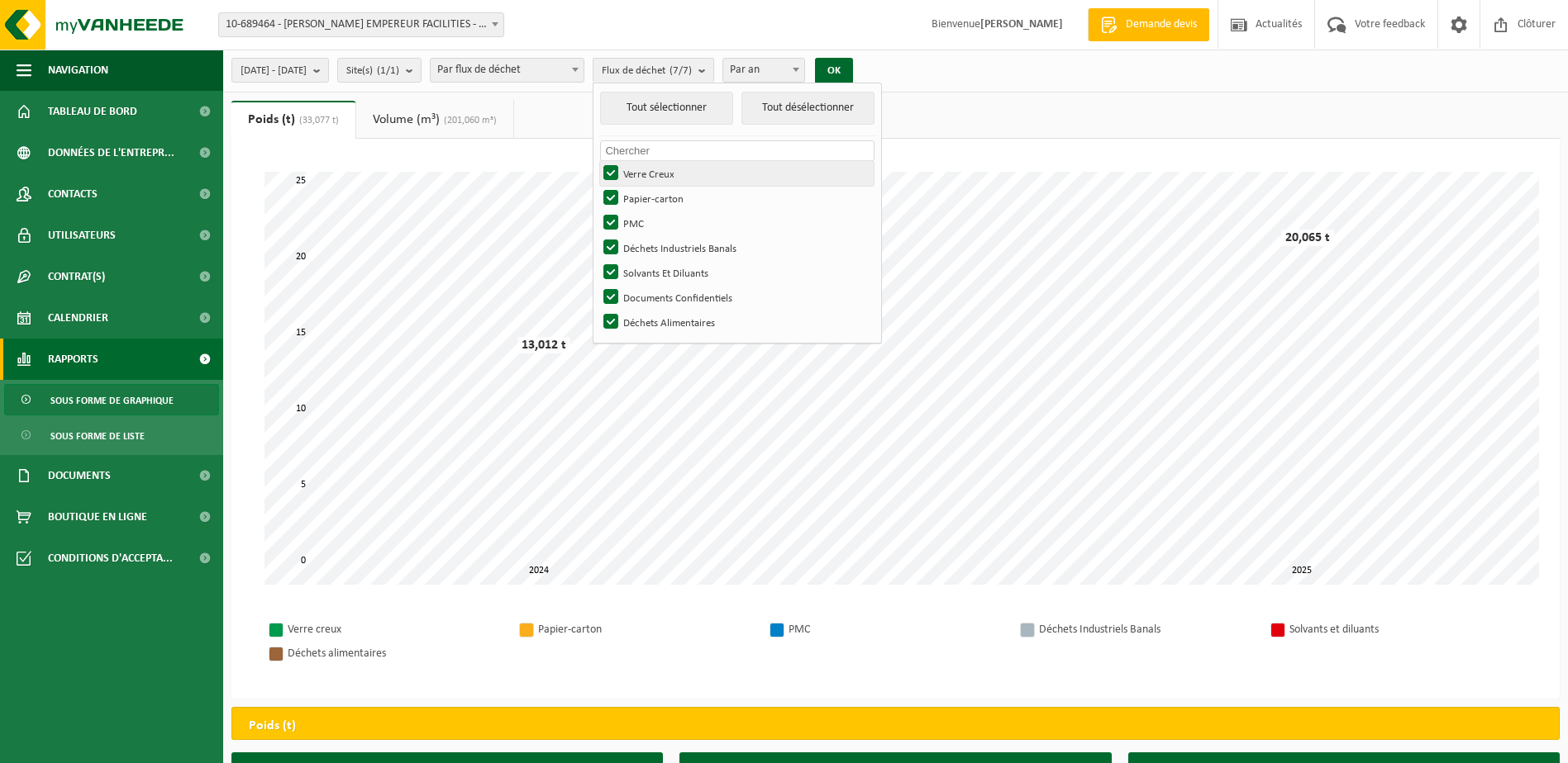
click at [652, 168] on label "Verre Creux" at bounding box center [737, 173] width 274 height 25
click at [597, 161] on input "Verre Creux" at bounding box center [597, 160] width 1 height 1
checkbox input "false"
click at [651, 186] on label "Papier-carton" at bounding box center [737, 198] width 274 height 25
click at [597, 186] on input "Papier-carton" at bounding box center [597, 185] width 1 height 1
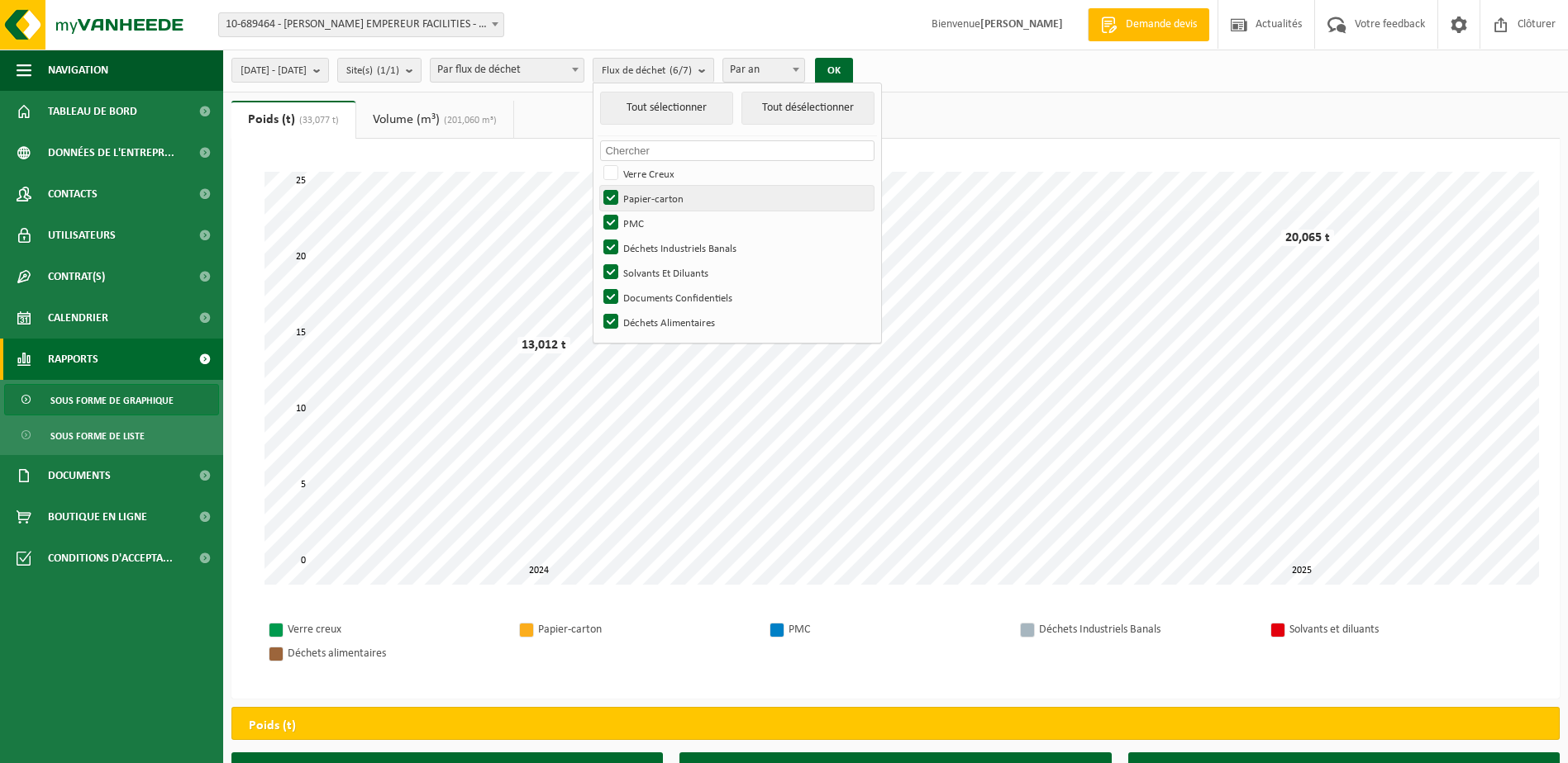
checkbox input "false"
click at [658, 216] on label "PMC" at bounding box center [737, 222] width 274 height 25
click at [597, 210] on input "PMC" at bounding box center [597, 210] width 1 height 1
checkbox input "false"
click at [656, 247] on label "Déchets Industriels Banals" at bounding box center [737, 247] width 274 height 25
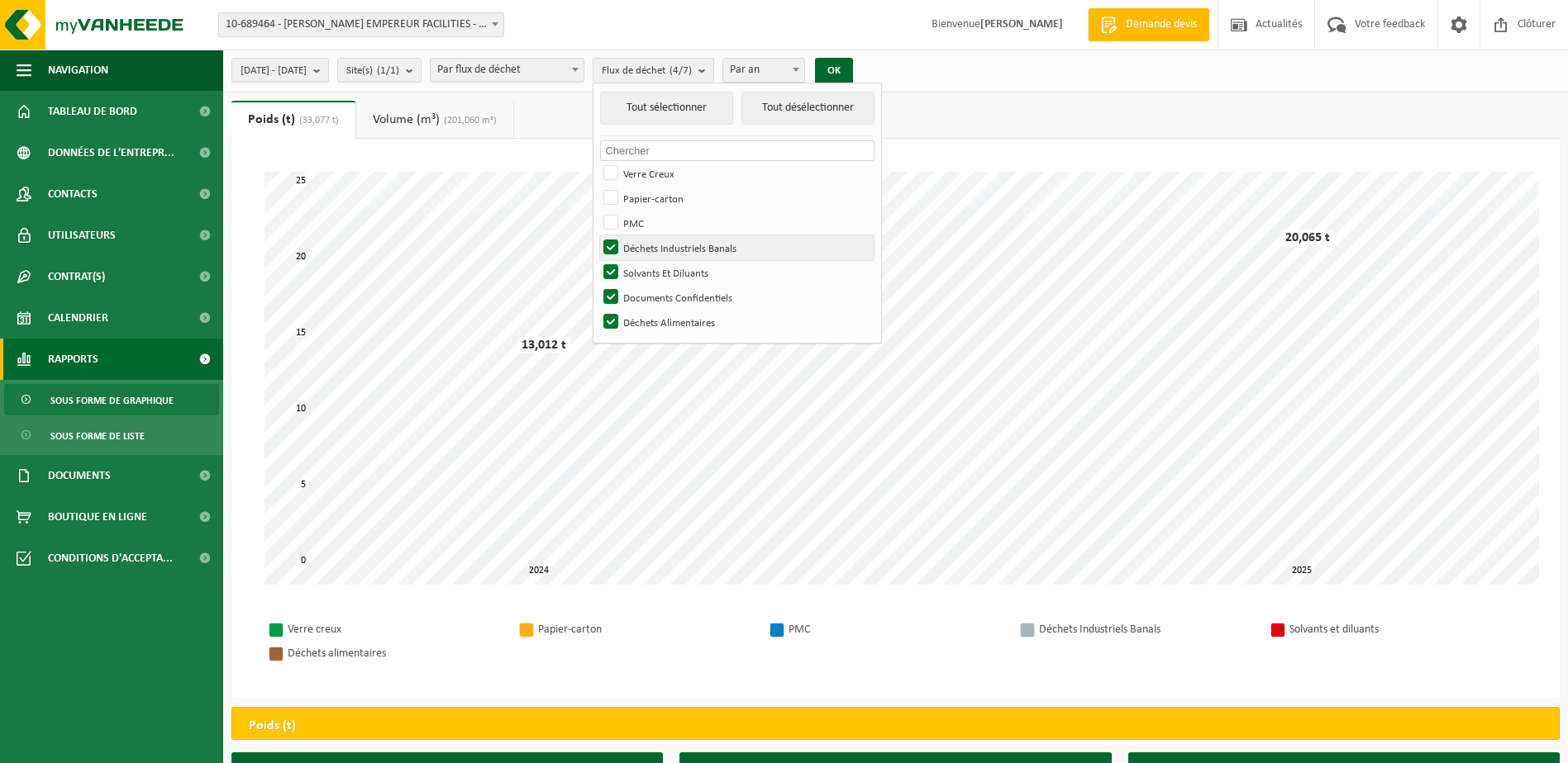
click at [597, 235] on input "Déchets Industriels Banals" at bounding box center [597, 234] width 1 height 1
checkbox input "false"
click at [653, 270] on label "Solvants Et Diluants" at bounding box center [737, 272] width 274 height 25
click at [597, 260] on input "Solvants Et Diluants" at bounding box center [597, 259] width 1 height 1
checkbox input "false"
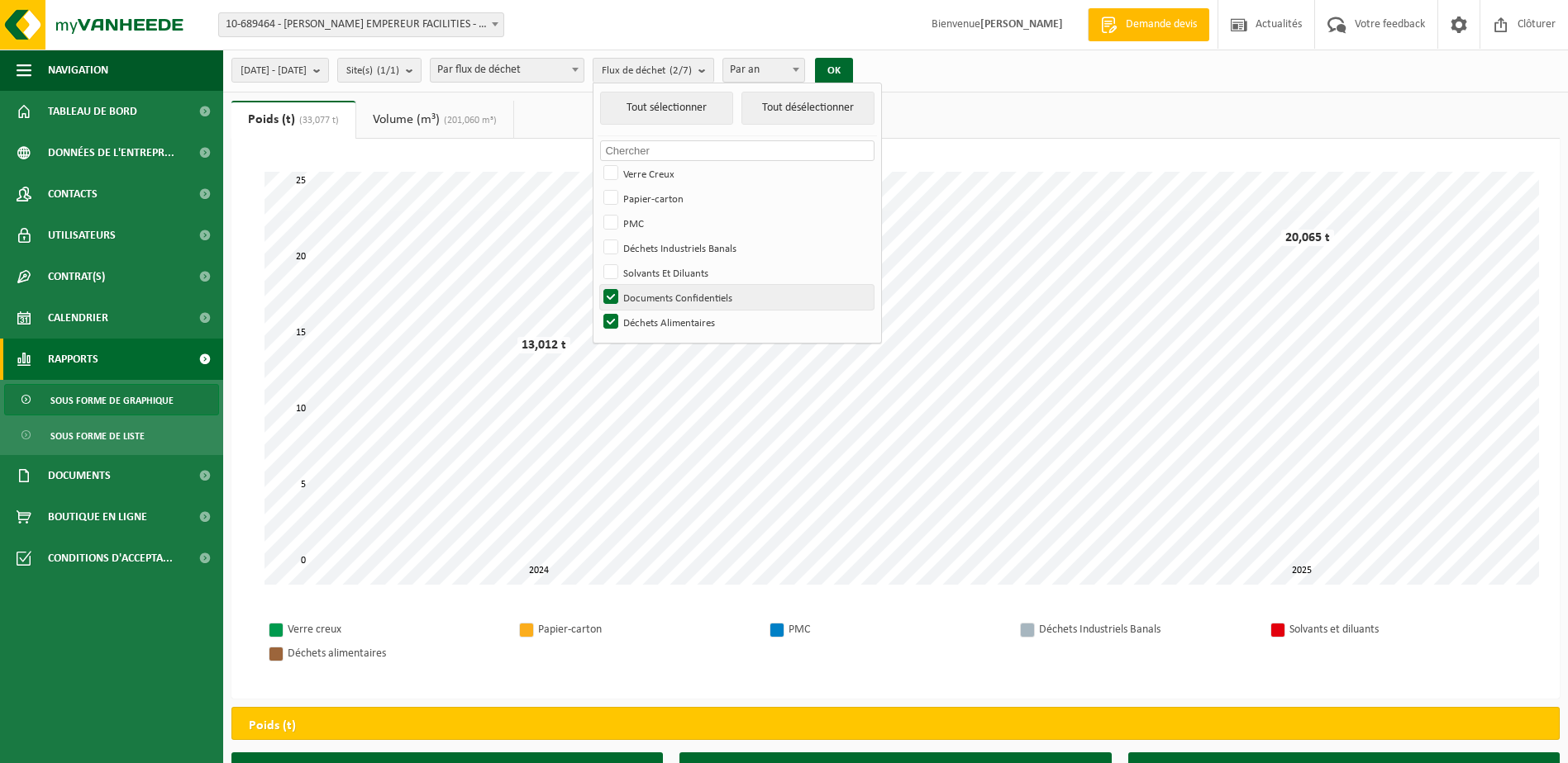
click at [656, 289] on label "Documents Confidentiels" at bounding box center [737, 297] width 274 height 25
click at [597, 285] on input "Documents Confidentiels" at bounding box center [597, 284] width 1 height 1
checkbox input "false"
click at [852, 64] on button "OK" at bounding box center [834, 71] width 38 height 27
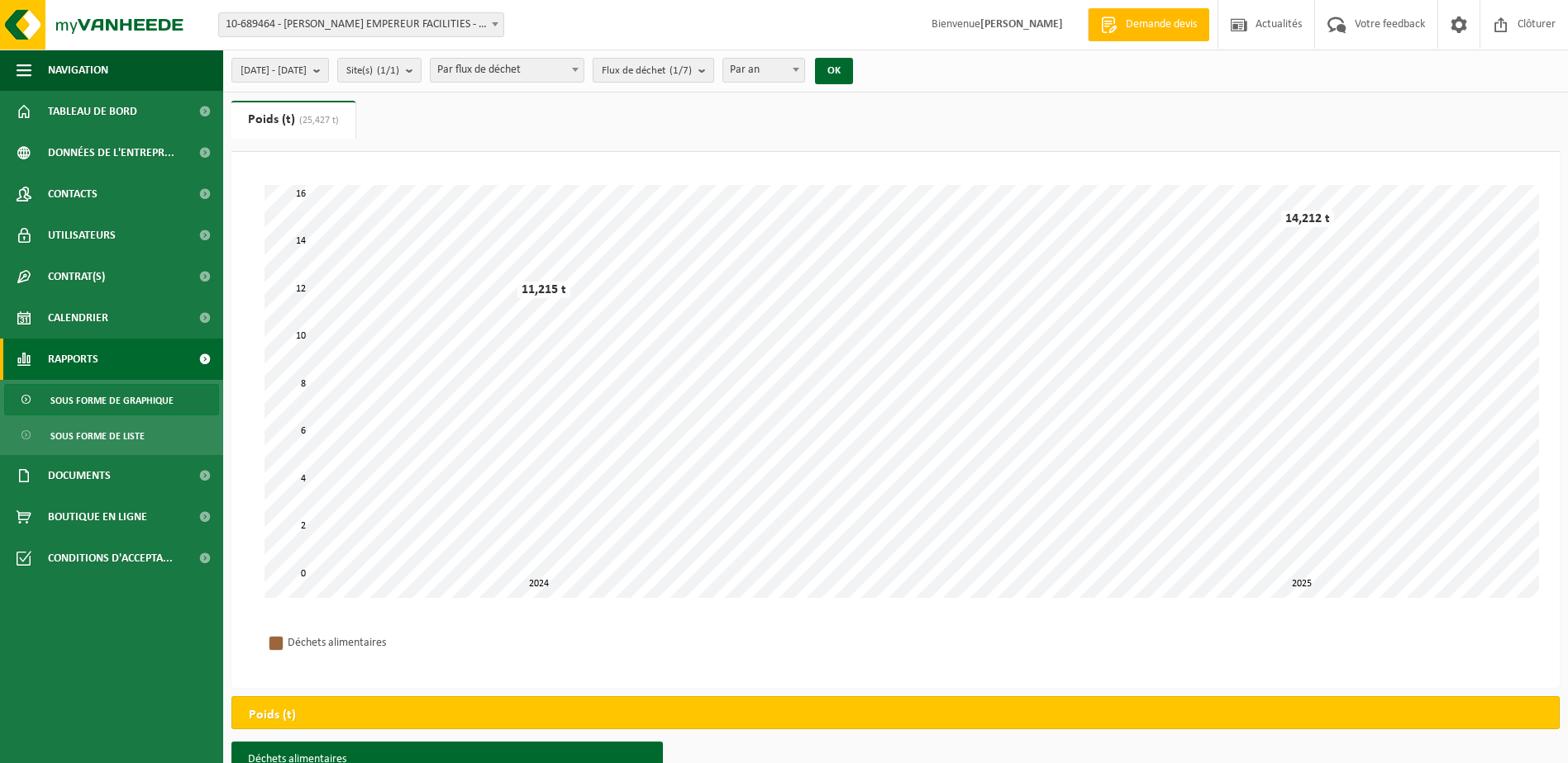
click at [713, 70] on b "submit" at bounding box center [705, 70] width 15 height 23
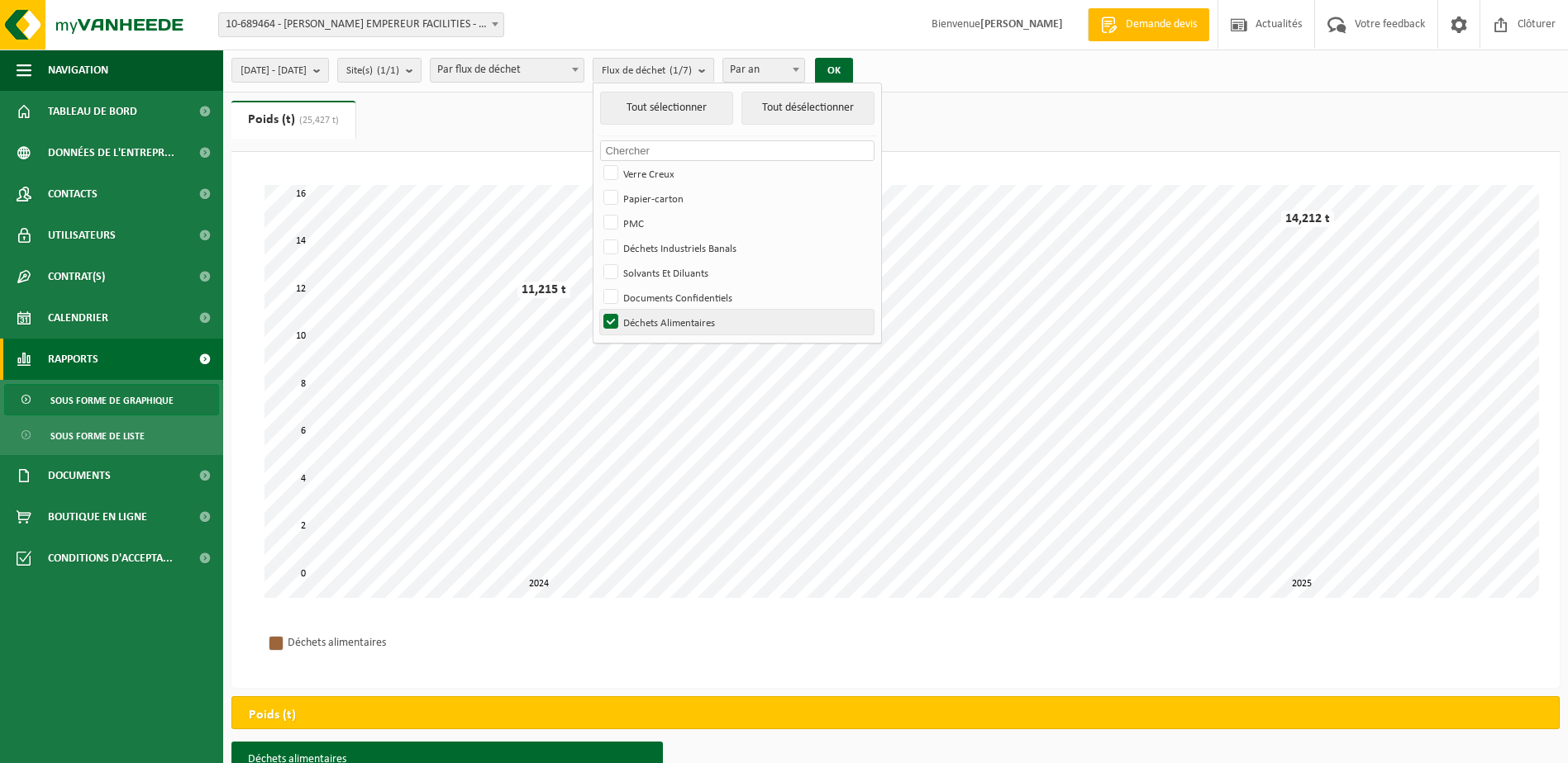
click at [657, 317] on label "Déchets Alimentaires" at bounding box center [737, 322] width 274 height 25
click at [597, 310] on input "Déchets Alimentaires" at bounding box center [597, 309] width 1 height 1
checkbox input "false"
click at [656, 223] on label "PMC" at bounding box center [737, 222] width 274 height 25
click at [597, 210] on input "PMC" at bounding box center [597, 210] width 1 height 1
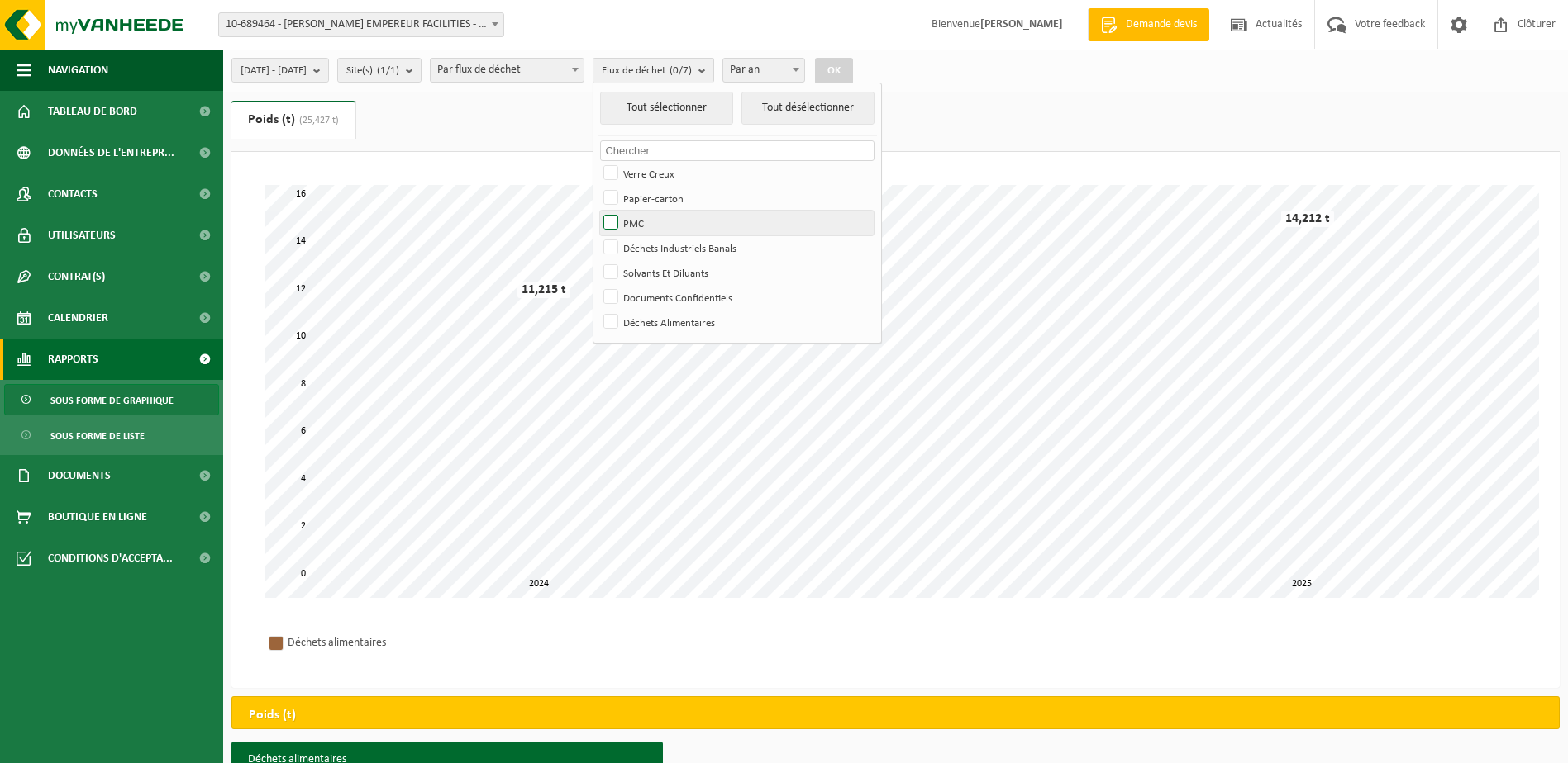
checkbox input "true"
click at [852, 65] on button "OK" at bounding box center [834, 71] width 38 height 27
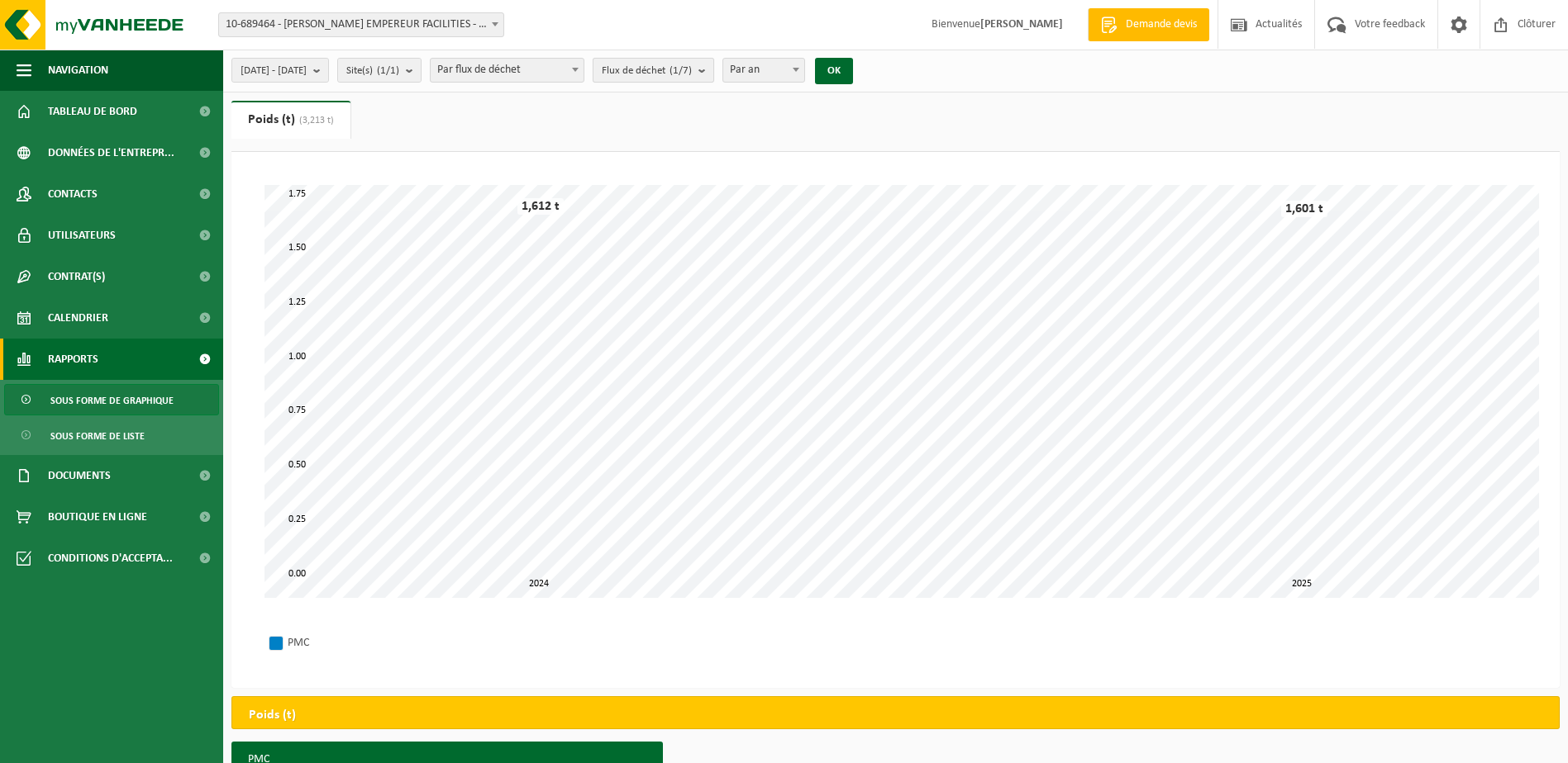
click at [714, 71] on button "Flux de déchet (1/7)" at bounding box center [653, 70] width 122 height 25
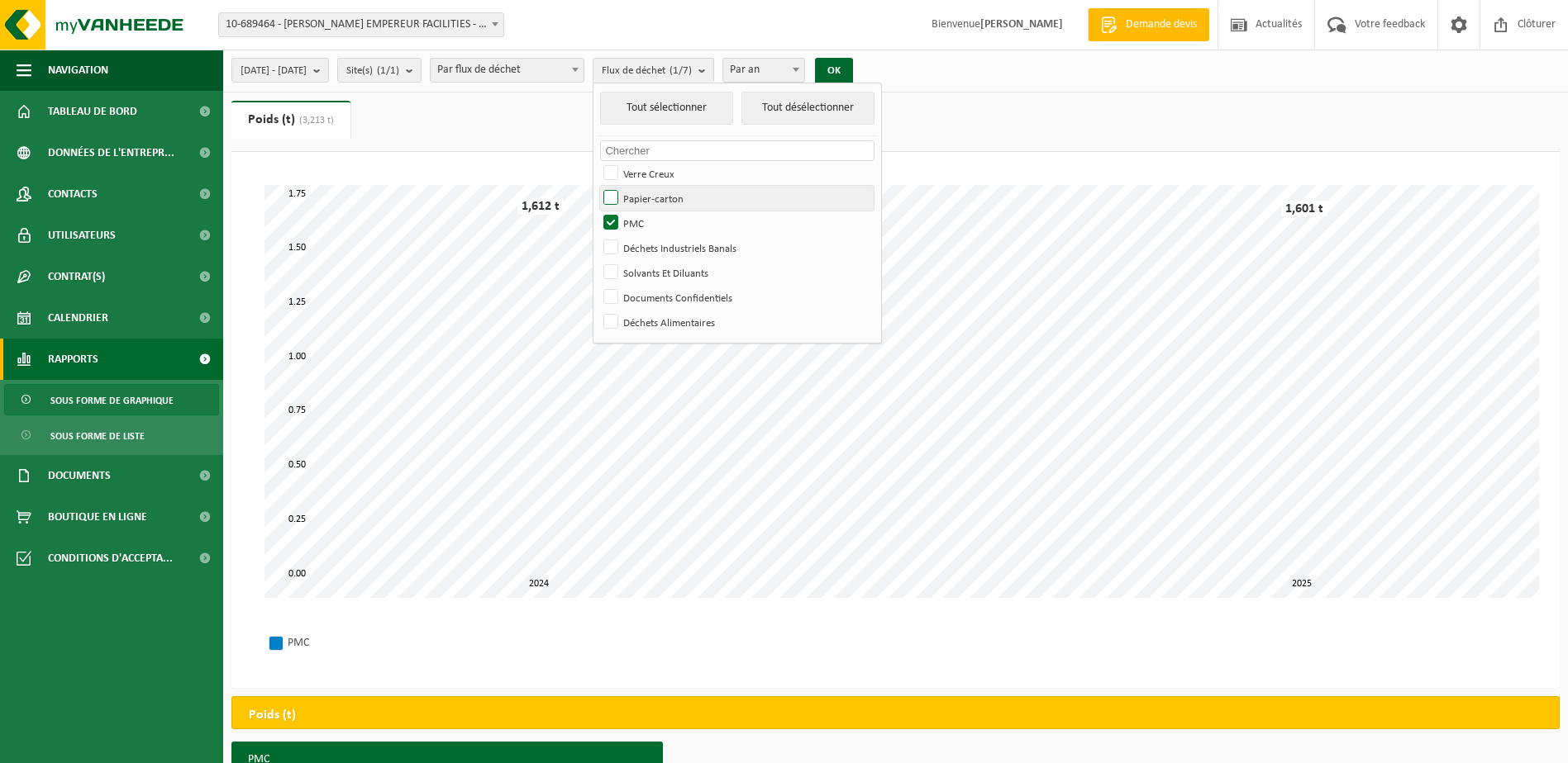
click at [656, 197] on label "Papier-carton" at bounding box center [737, 198] width 274 height 25
click at [597, 186] on input "Papier-carton" at bounding box center [597, 185] width 1 height 1
checkbox input "true"
drag, startPoint x: 655, startPoint y: 220, endPoint x: 686, endPoint y: 192, distance: 41.8
click at [656, 220] on label "PMC" at bounding box center [737, 222] width 274 height 25
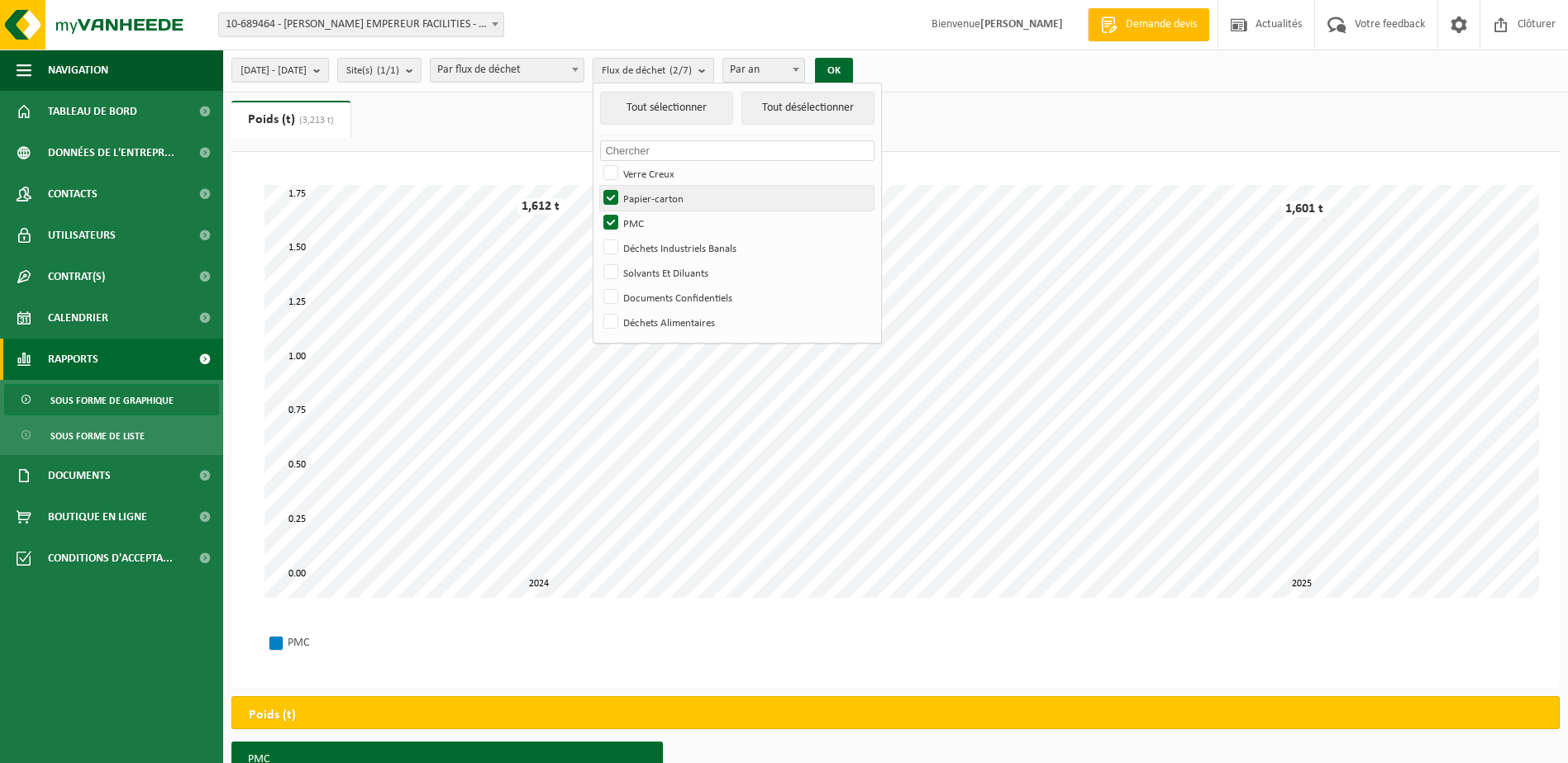
click at [597, 210] on input "PMC" at bounding box center [597, 210] width 1 height 1
checkbox input "false"
click at [852, 63] on button "OK" at bounding box center [834, 71] width 38 height 27
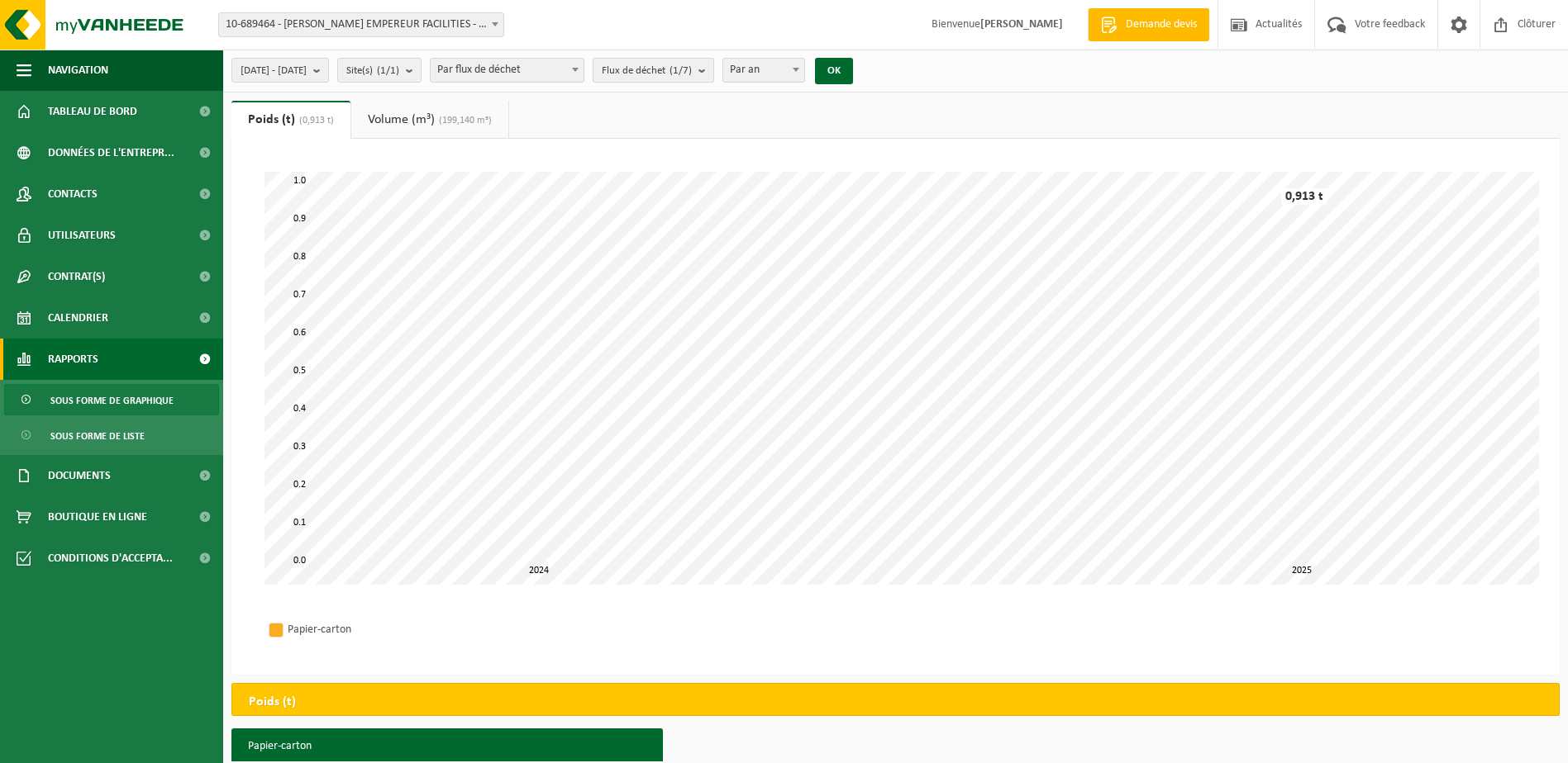
click at [713, 71] on b "submit" at bounding box center [705, 70] width 15 height 23
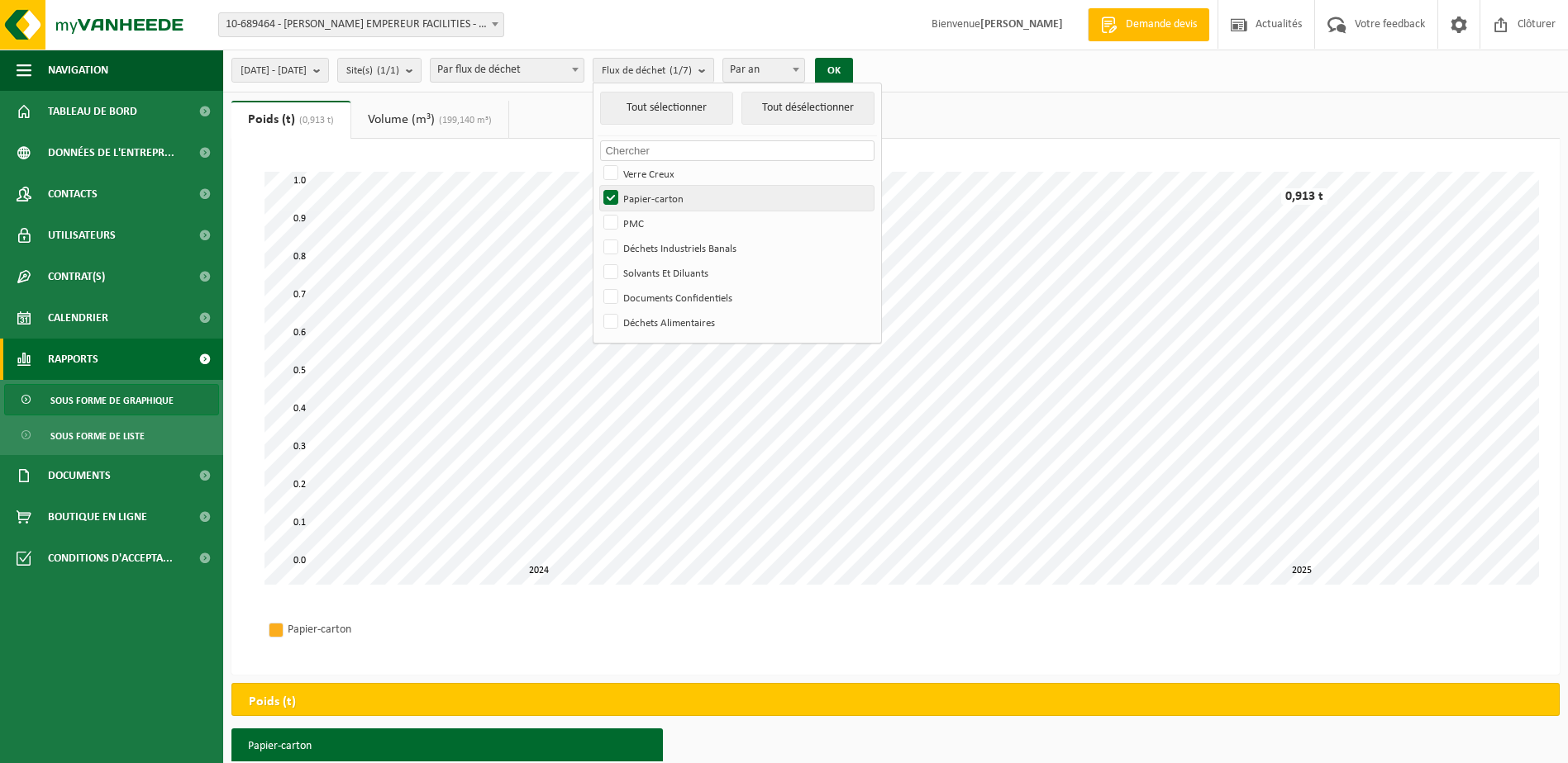
click at [657, 196] on label "Papier-carton" at bounding box center [737, 198] width 274 height 25
click at [597, 186] on input "Papier-carton" at bounding box center [597, 185] width 1 height 1
checkbox input "false"
click at [657, 249] on label "Déchets Industriels Banals" at bounding box center [737, 247] width 274 height 25
click at [597, 235] on input "Déchets Industriels Banals" at bounding box center [597, 234] width 1 height 1
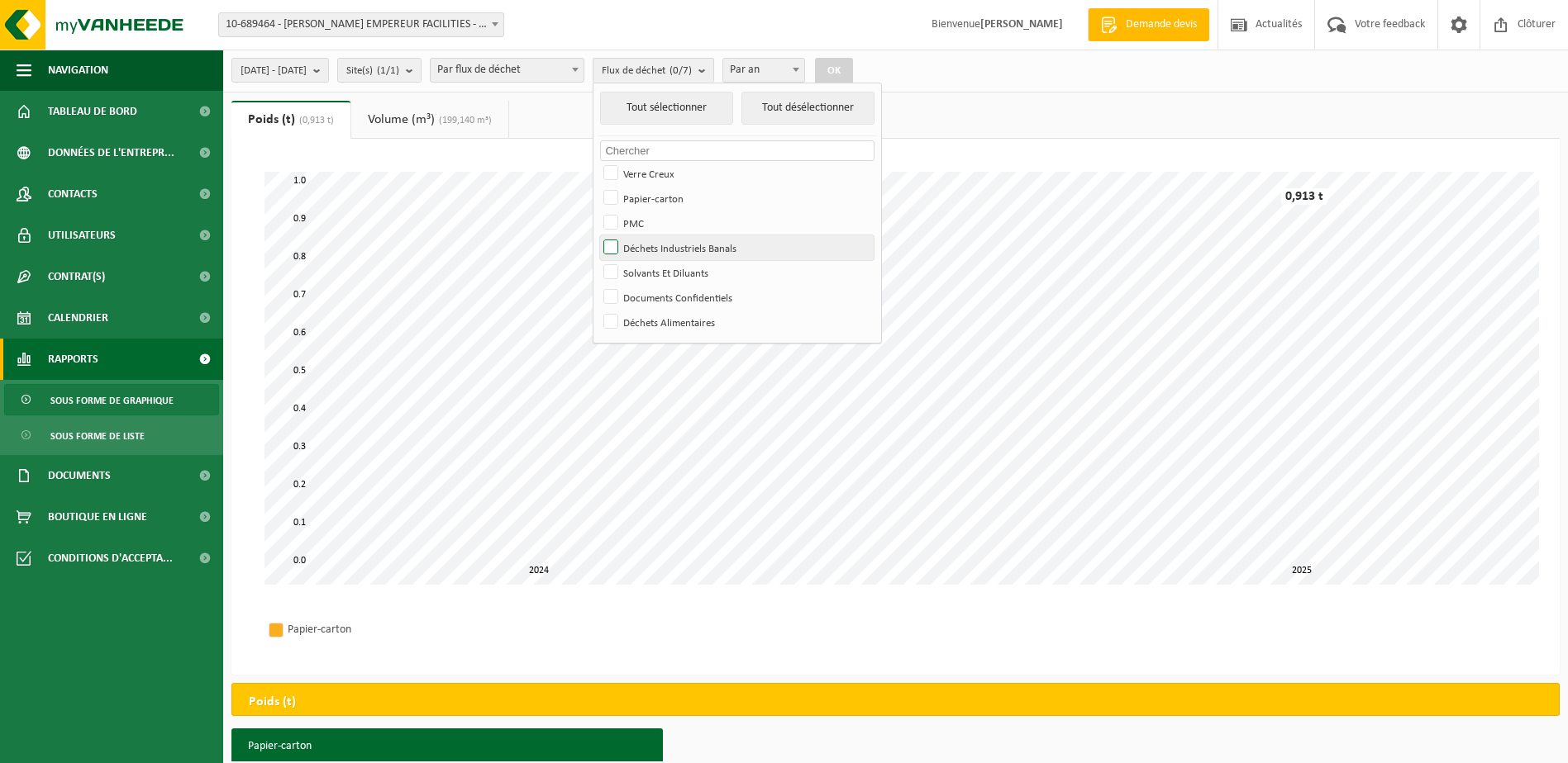
checkbox input "true"
click at [852, 67] on button "OK" at bounding box center [834, 71] width 38 height 27
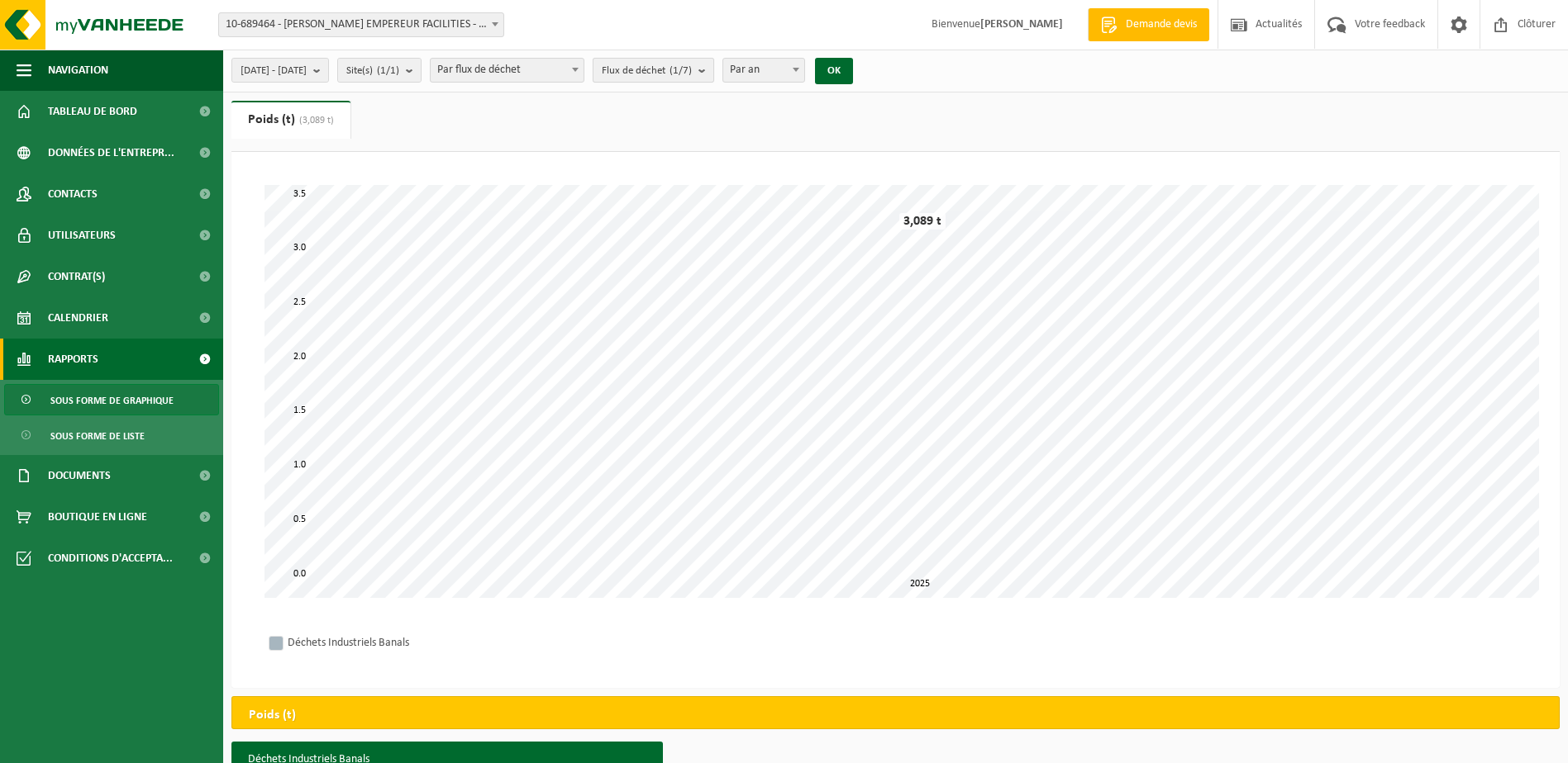
click at [713, 70] on b "submit" at bounding box center [705, 70] width 15 height 23
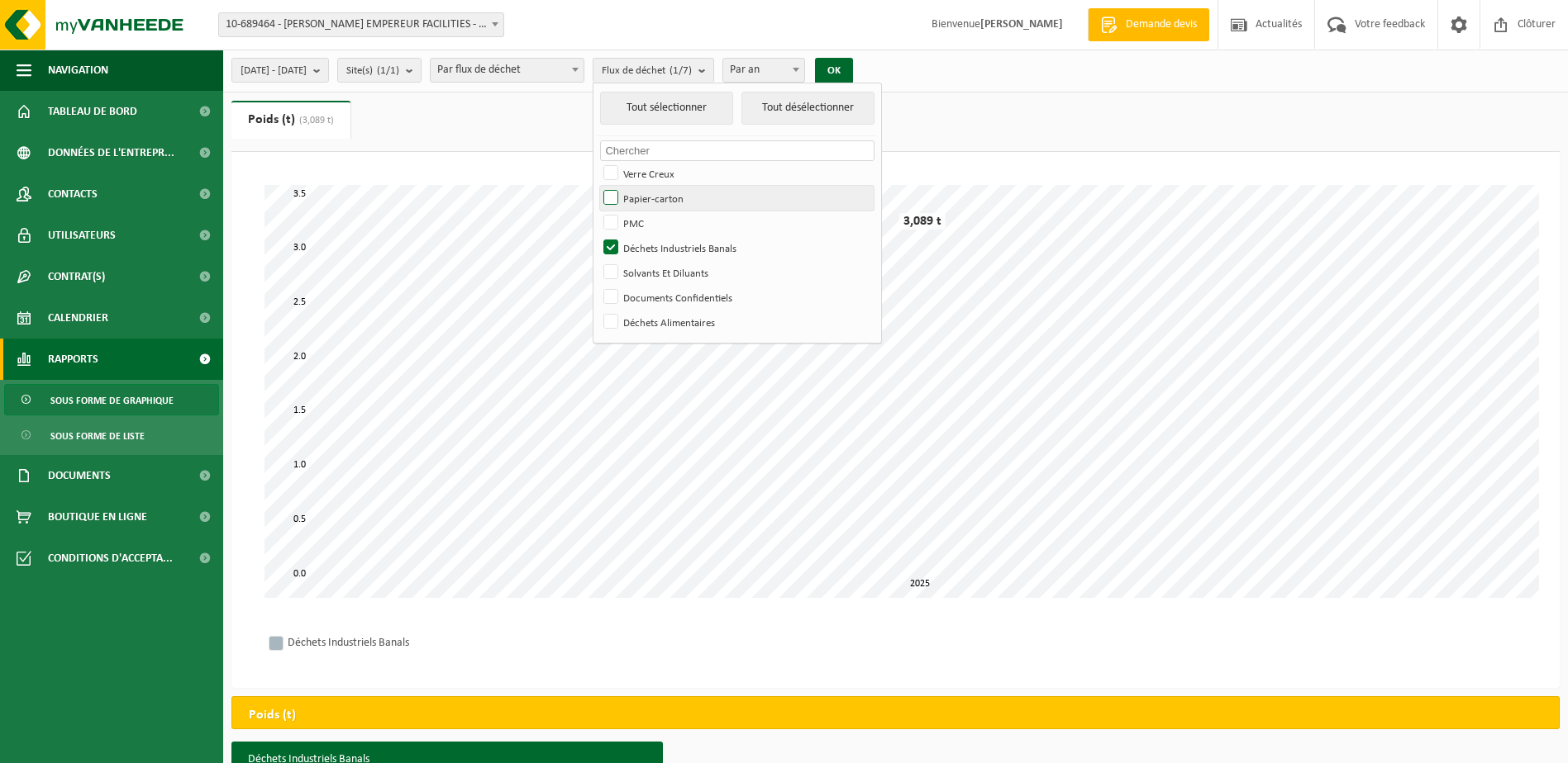
drag, startPoint x: 659, startPoint y: 171, endPoint x: 656, endPoint y: 203, distance: 32.1
click at [658, 172] on label "Verre Creux" at bounding box center [737, 173] width 274 height 25
click at [597, 161] on input "Verre Creux" at bounding box center [597, 160] width 1 height 1
checkbox input "true"
click at [659, 240] on label "Déchets Industriels Banals" at bounding box center [737, 247] width 274 height 25
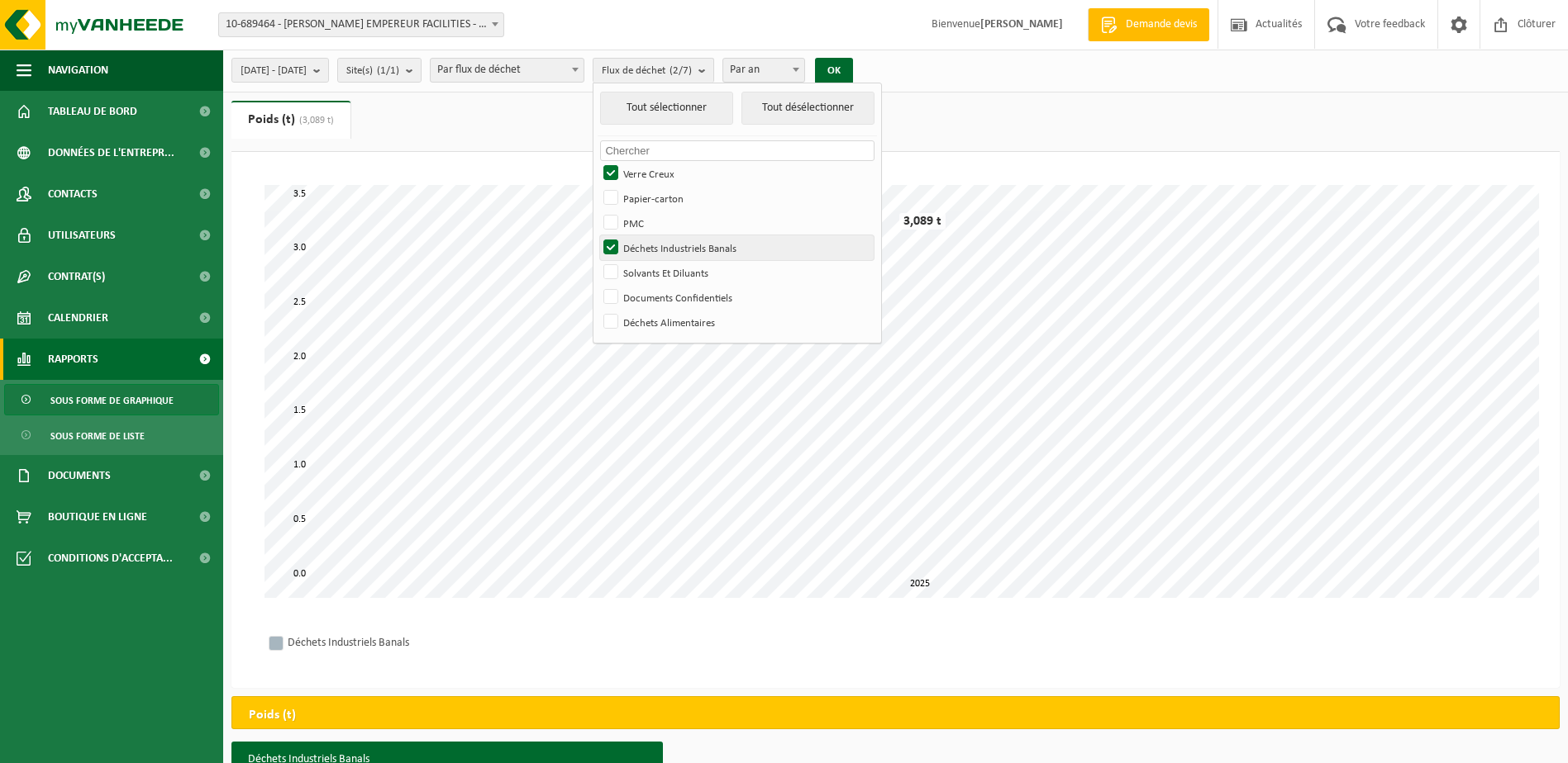
click at [597, 235] on input "Déchets Industriels Banals" at bounding box center [597, 234] width 1 height 1
checkbox input "false"
click at [852, 62] on button "OK" at bounding box center [834, 71] width 38 height 27
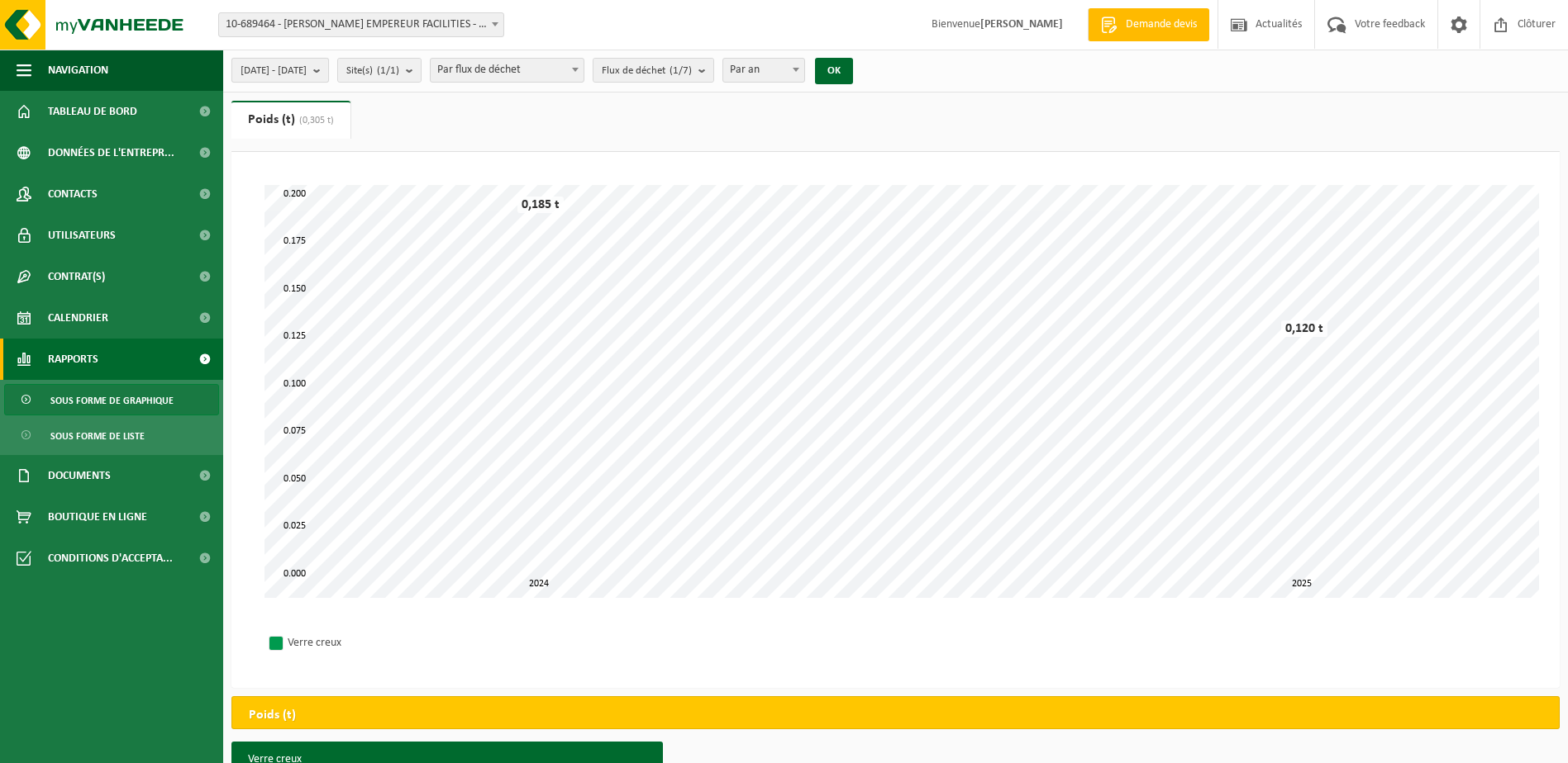
click at [328, 63] on b "submit" at bounding box center [320, 70] width 15 height 23
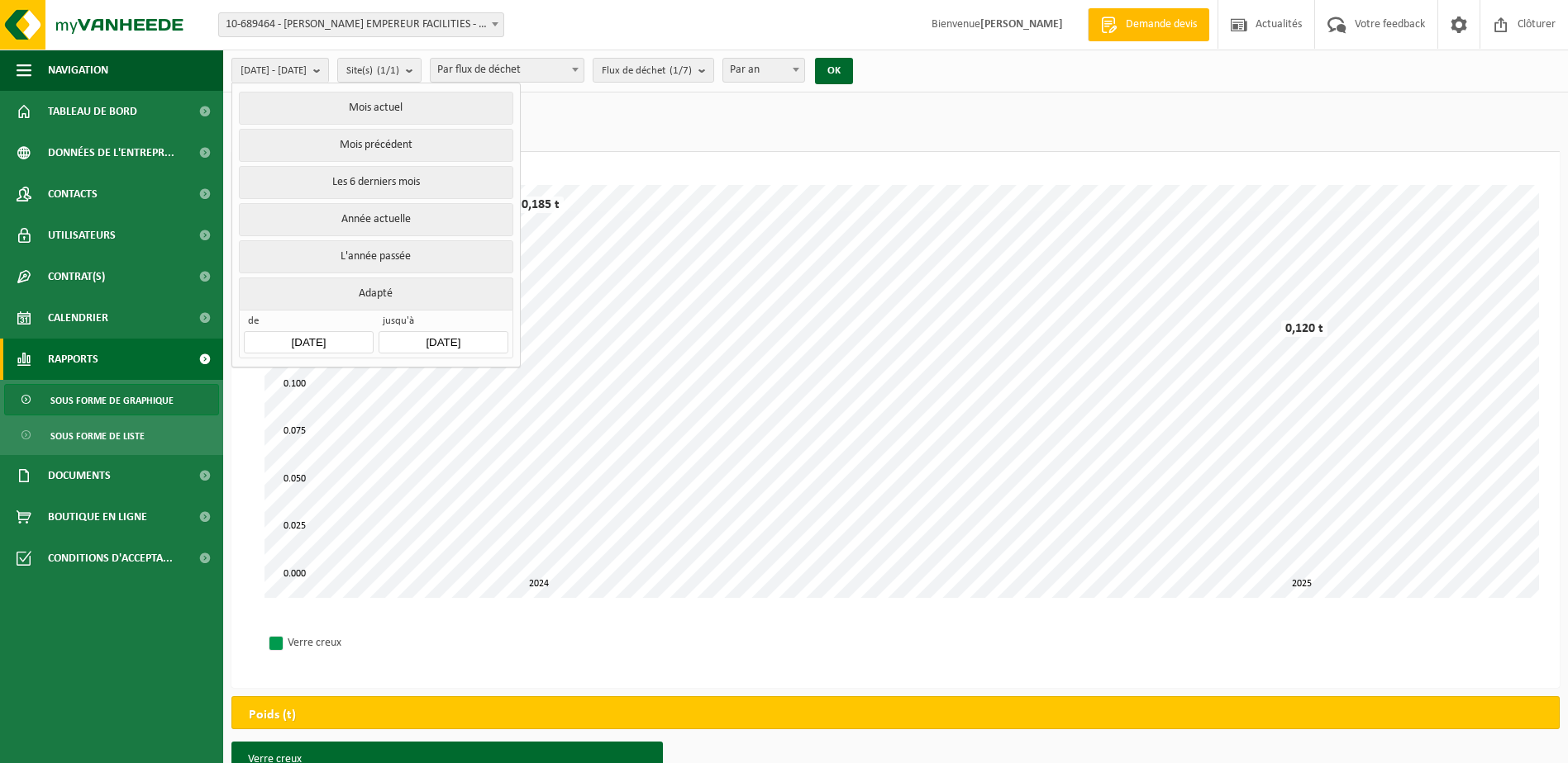
click at [314, 334] on input "[DATE]" at bounding box center [308, 342] width 129 height 22
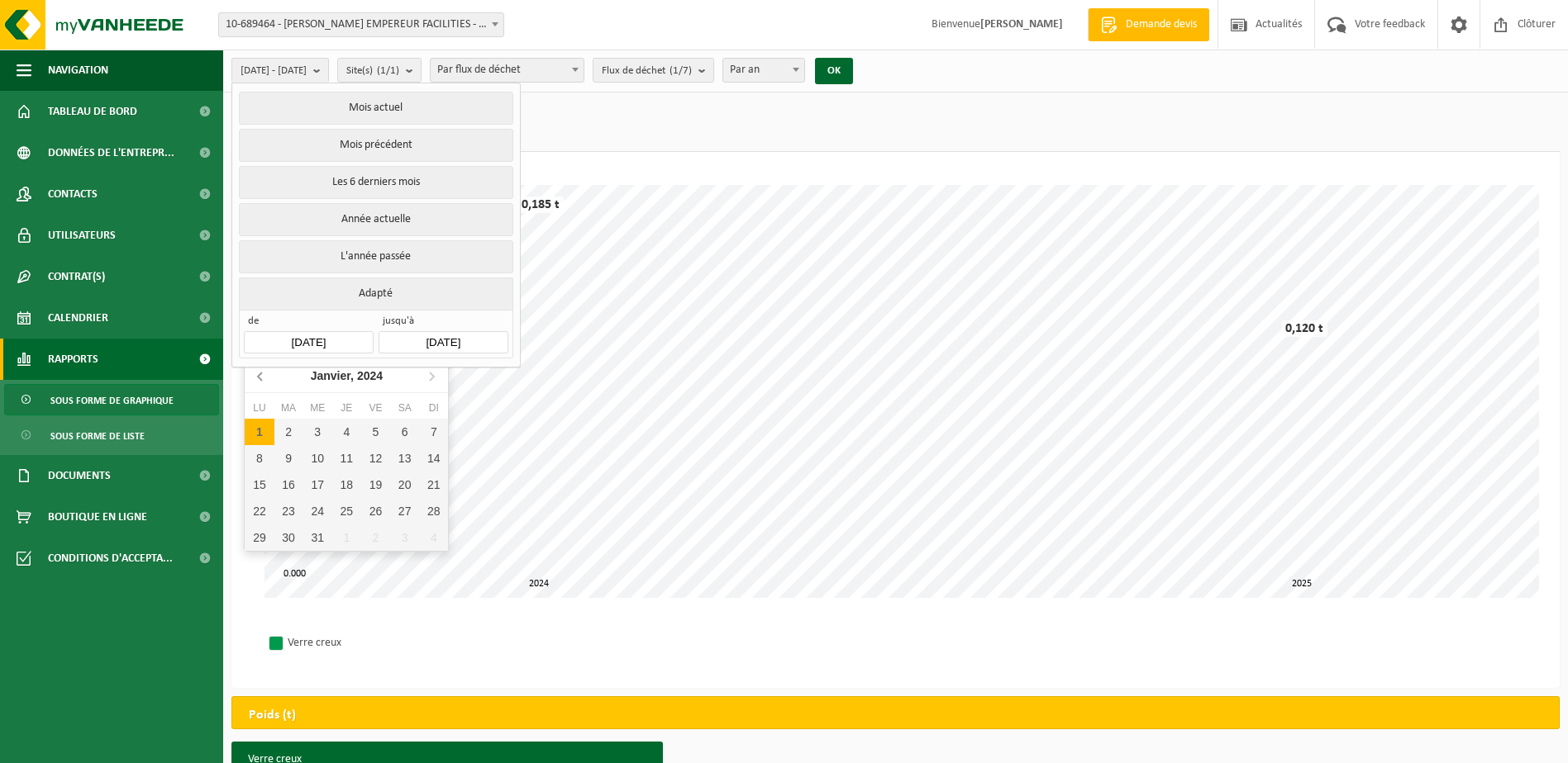
click at [260, 372] on icon at bounding box center [261, 376] width 27 height 27
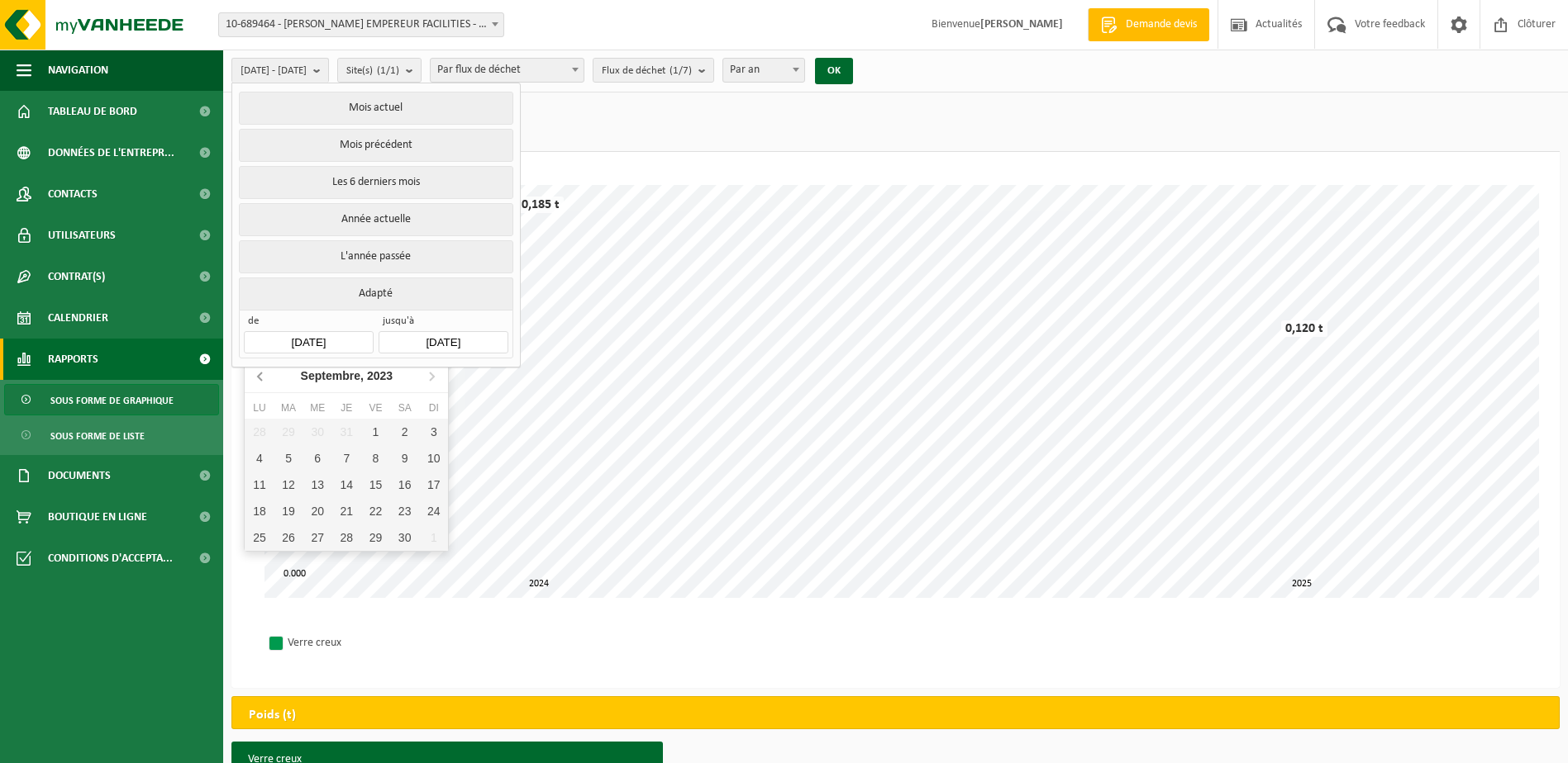
click at [260, 372] on icon at bounding box center [261, 376] width 27 height 27
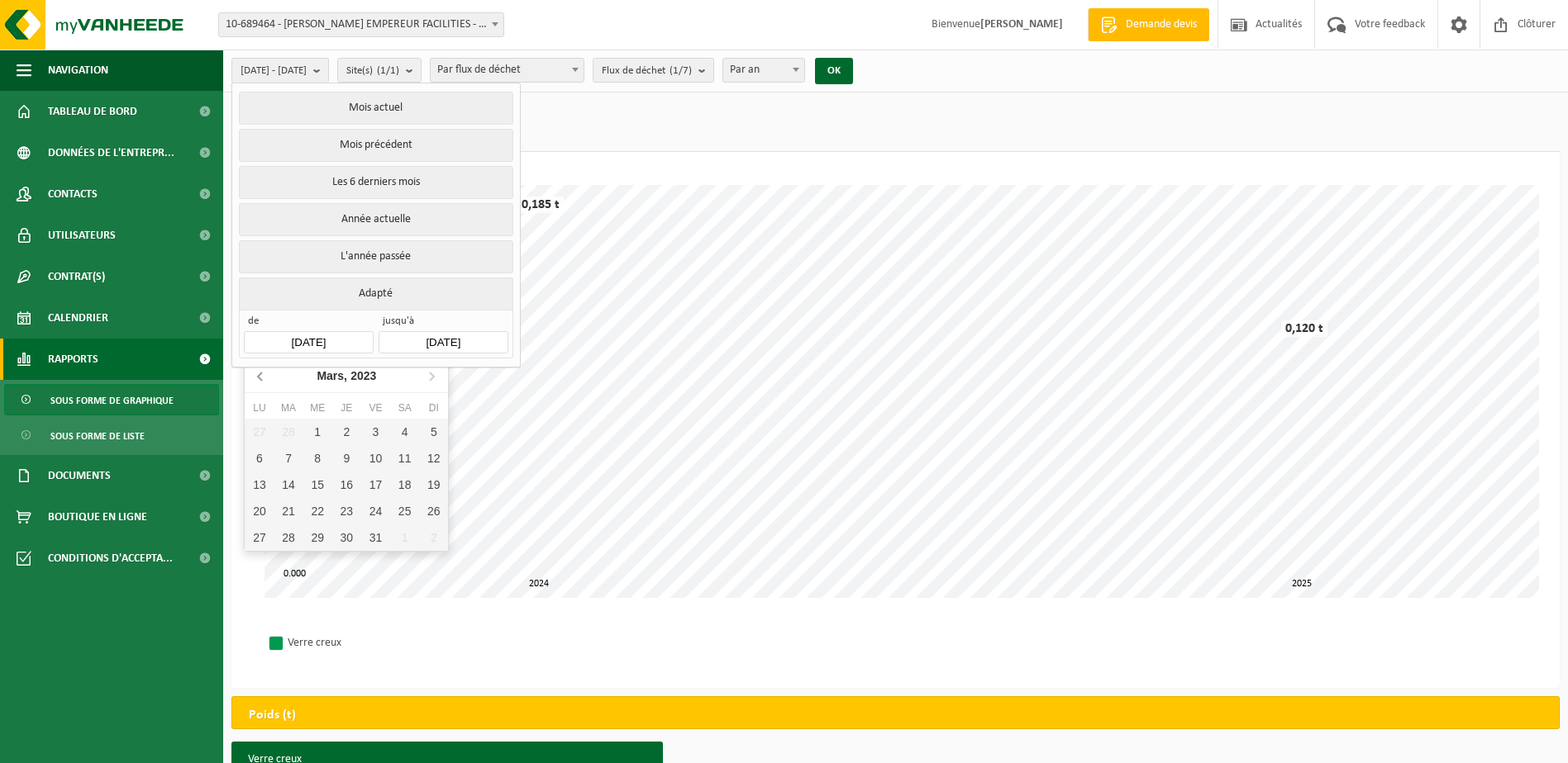
click at [260, 372] on icon at bounding box center [261, 376] width 27 height 27
click at [429, 372] on icon at bounding box center [431, 376] width 27 height 27
click at [426, 425] on div "1" at bounding box center [434, 432] width 29 height 27
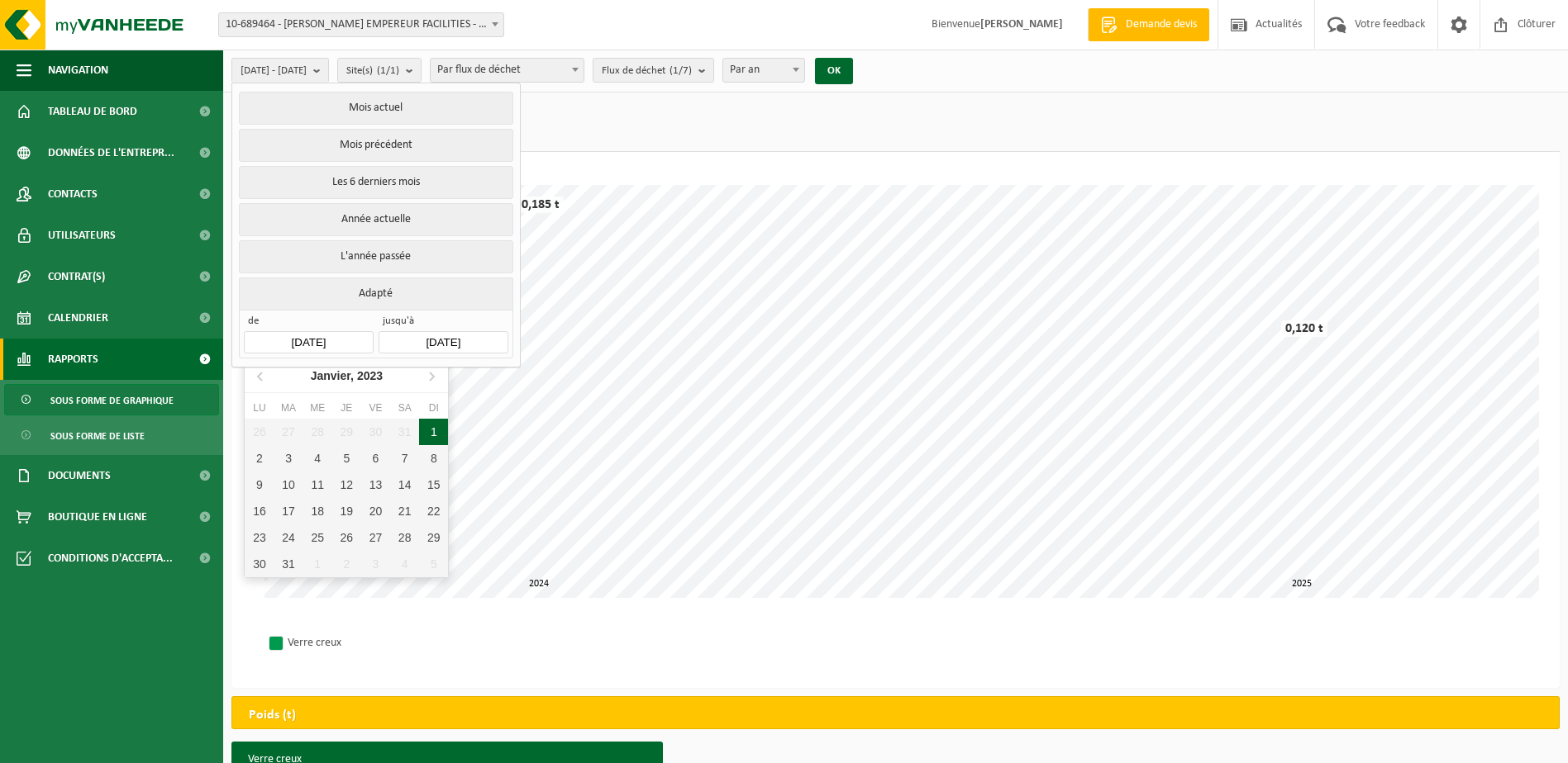
type input "[DATE]"
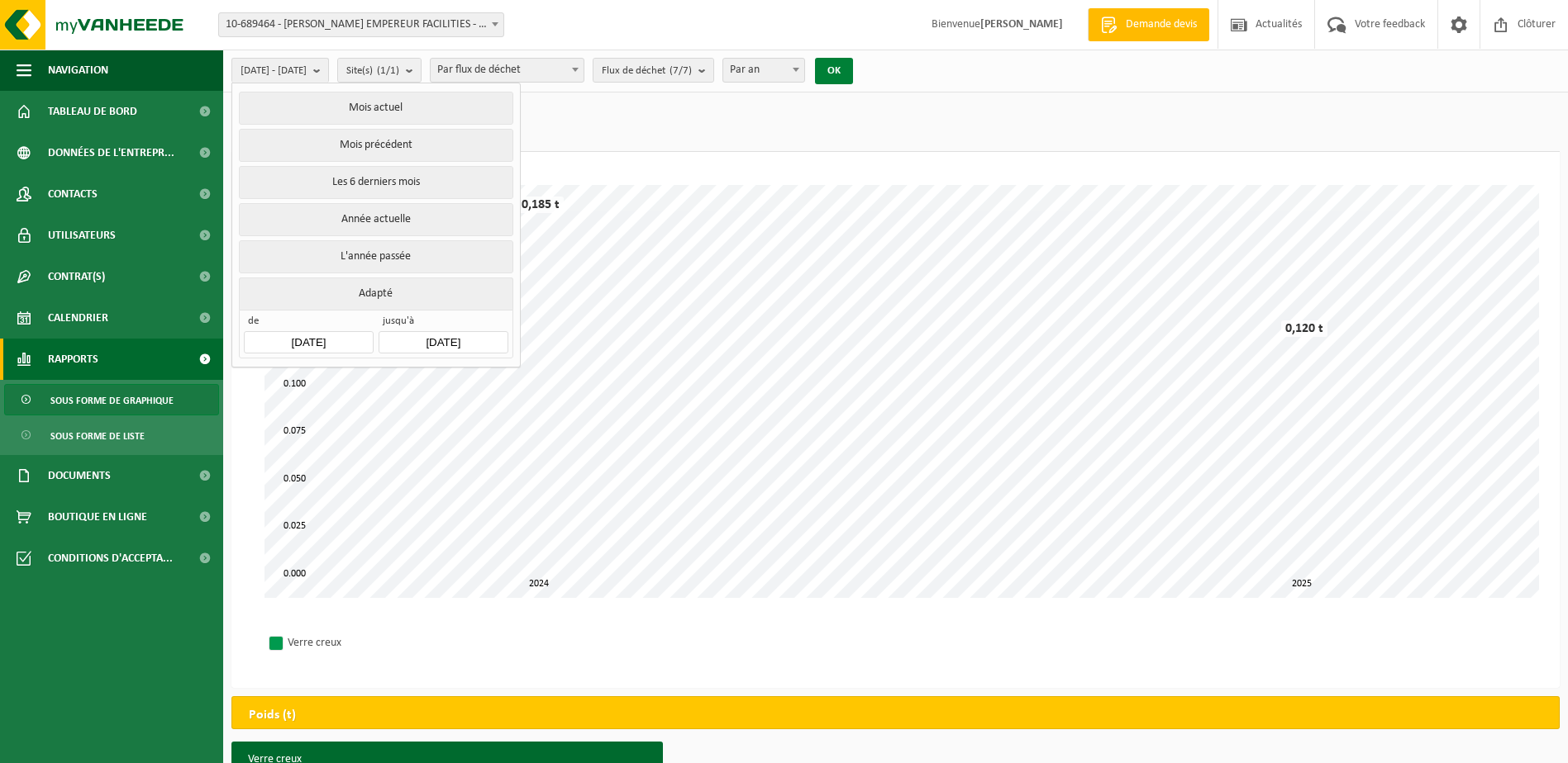
click at [852, 67] on button "OK" at bounding box center [834, 71] width 38 height 27
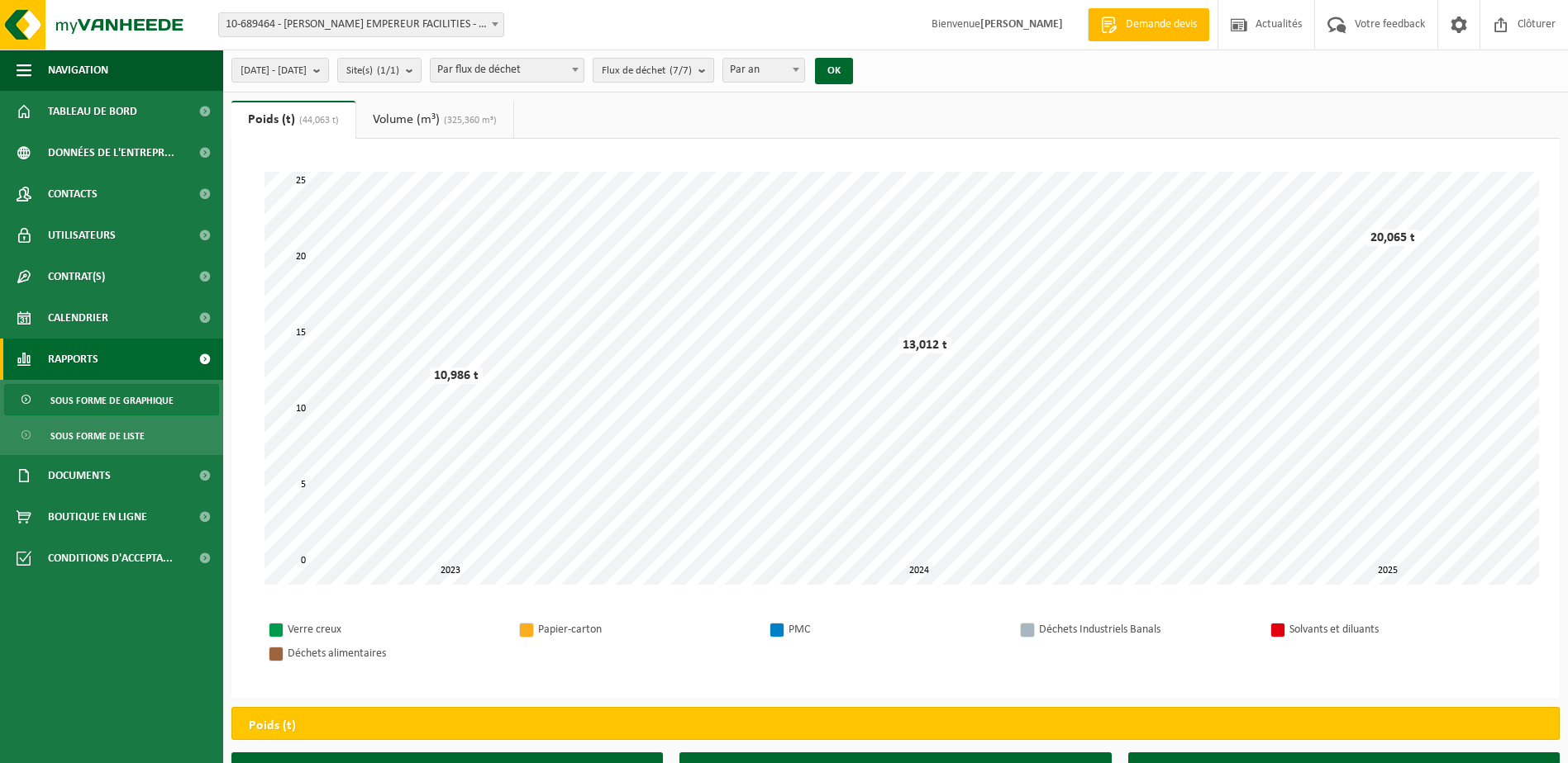
click at [713, 69] on b "submit" at bounding box center [705, 70] width 15 height 23
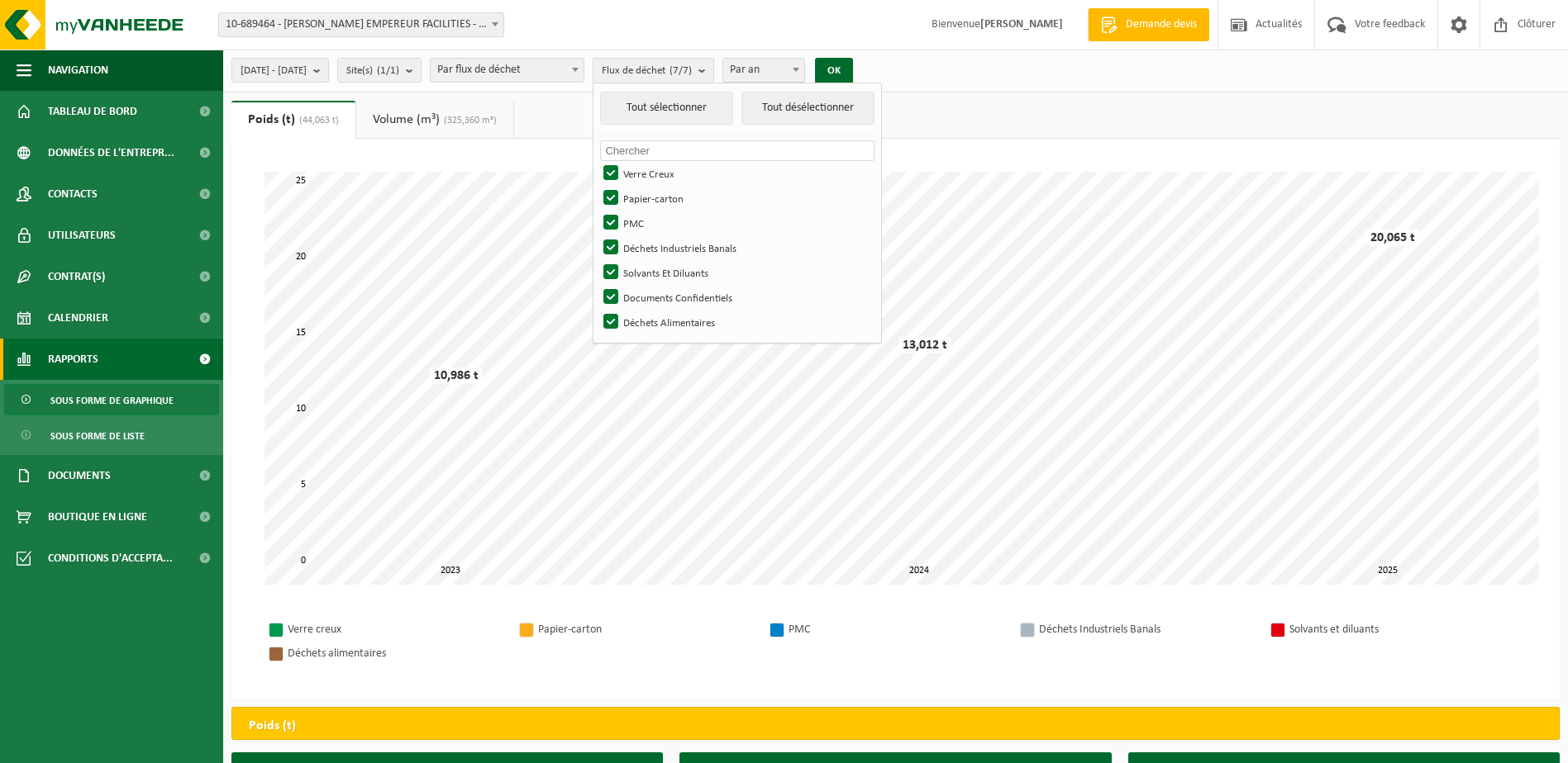
click at [993, 102] on ul "Poids (t) (44,063 t) Volume (m³) (325,360 m³)" at bounding box center [895, 120] width 1328 height 38
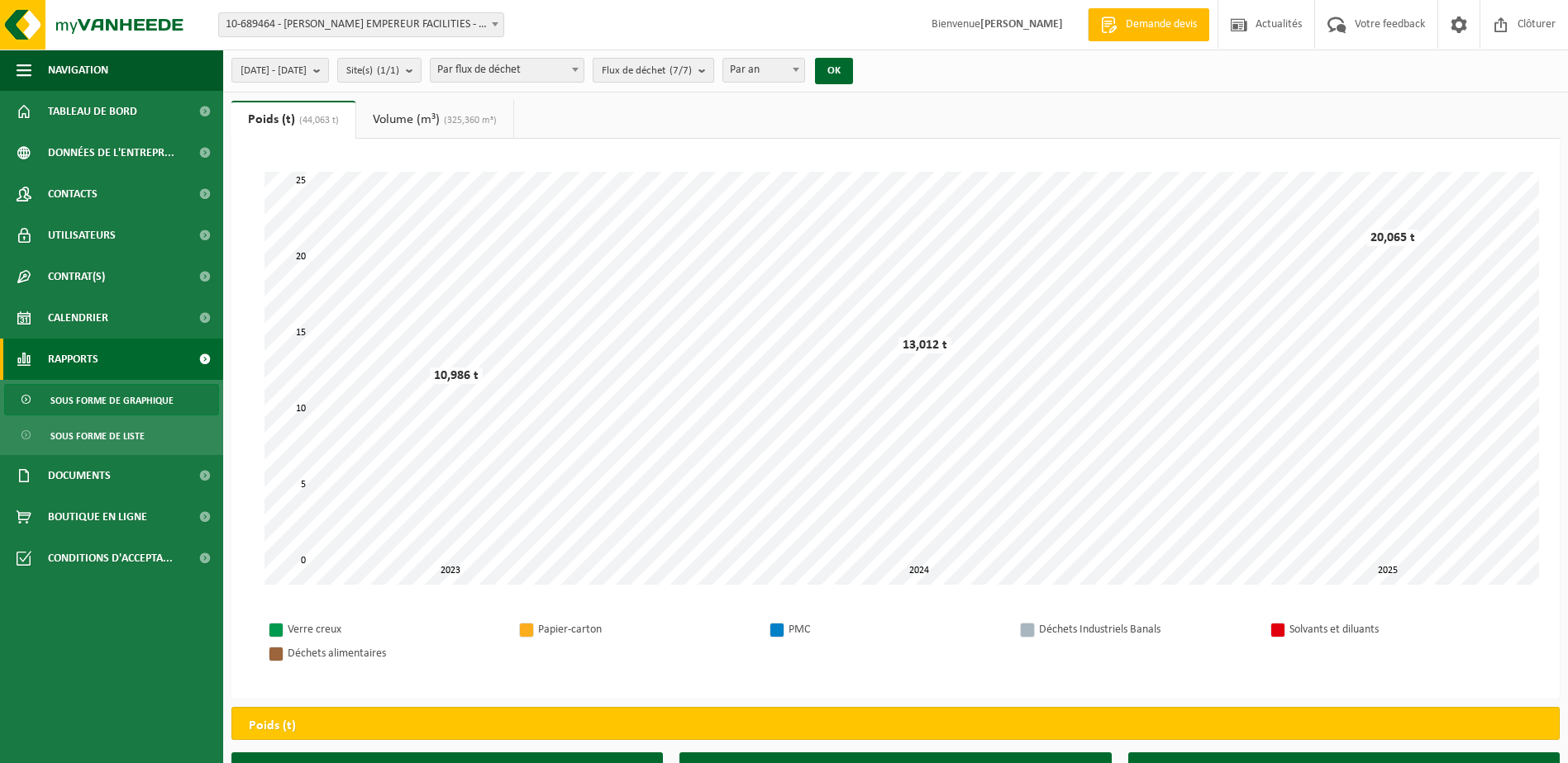
click at [713, 68] on b "submit" at bounding box center [705, 70] width 15 height 23
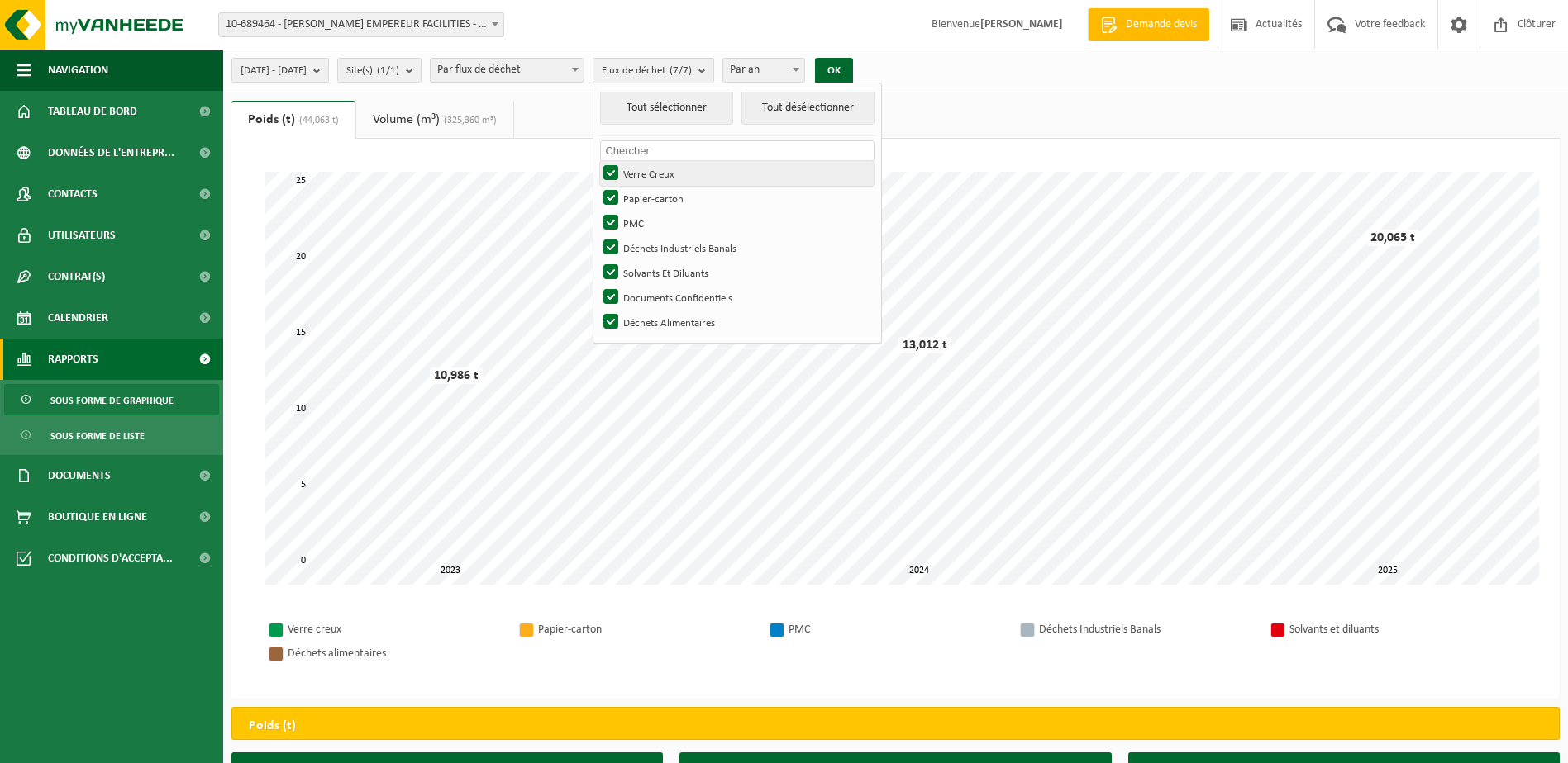
click at [654, 171] on label "Verre Creux" at bounding box center [737, 173] width 274 height 25
click at [597, 161] on input "Verre Creux" at bounding box center [597, 160] width 1 height 1
checkbox input "false"
drag, startPoint x: 653, startPoint y: 195, endPoint x: 654, endPoint y: 204, distance: 9.1
click at [654, 203] on label "Papier-carton" at bounding box center [737, 198] width 274 height 25
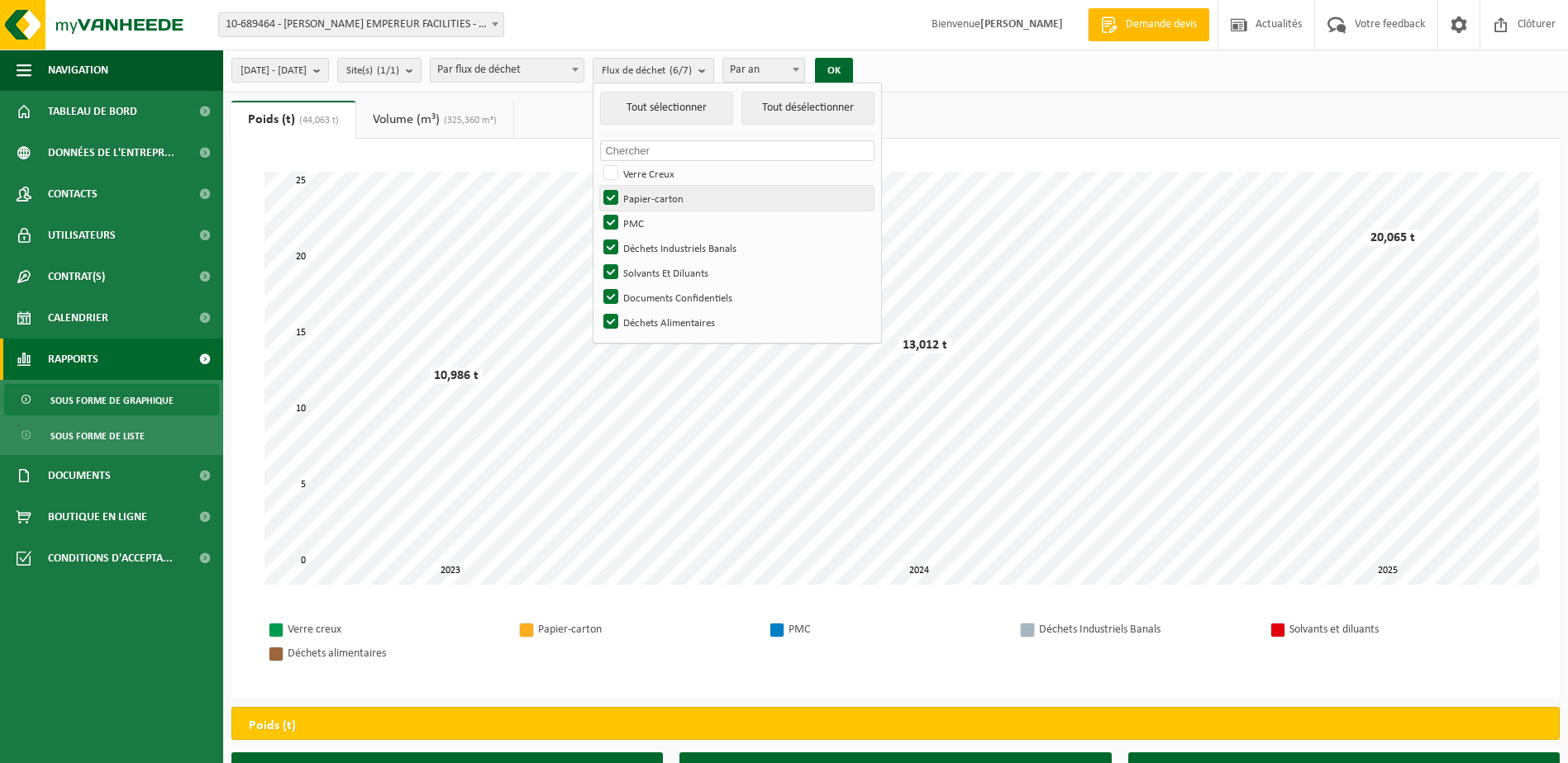
click at [597, 186] on input "Papier-carton" at bounding box center [597, 185] width 1 height 1
checkbox input "false"
click at [655, 249] on label "Déchets Industriels Banals" at bounding box center [737, 247] width 274 height 25
click at [597, 235] on input "Déchets Industriels Banals" at bounding box center [597, 234] width 1 height 1
checkbox input "false"
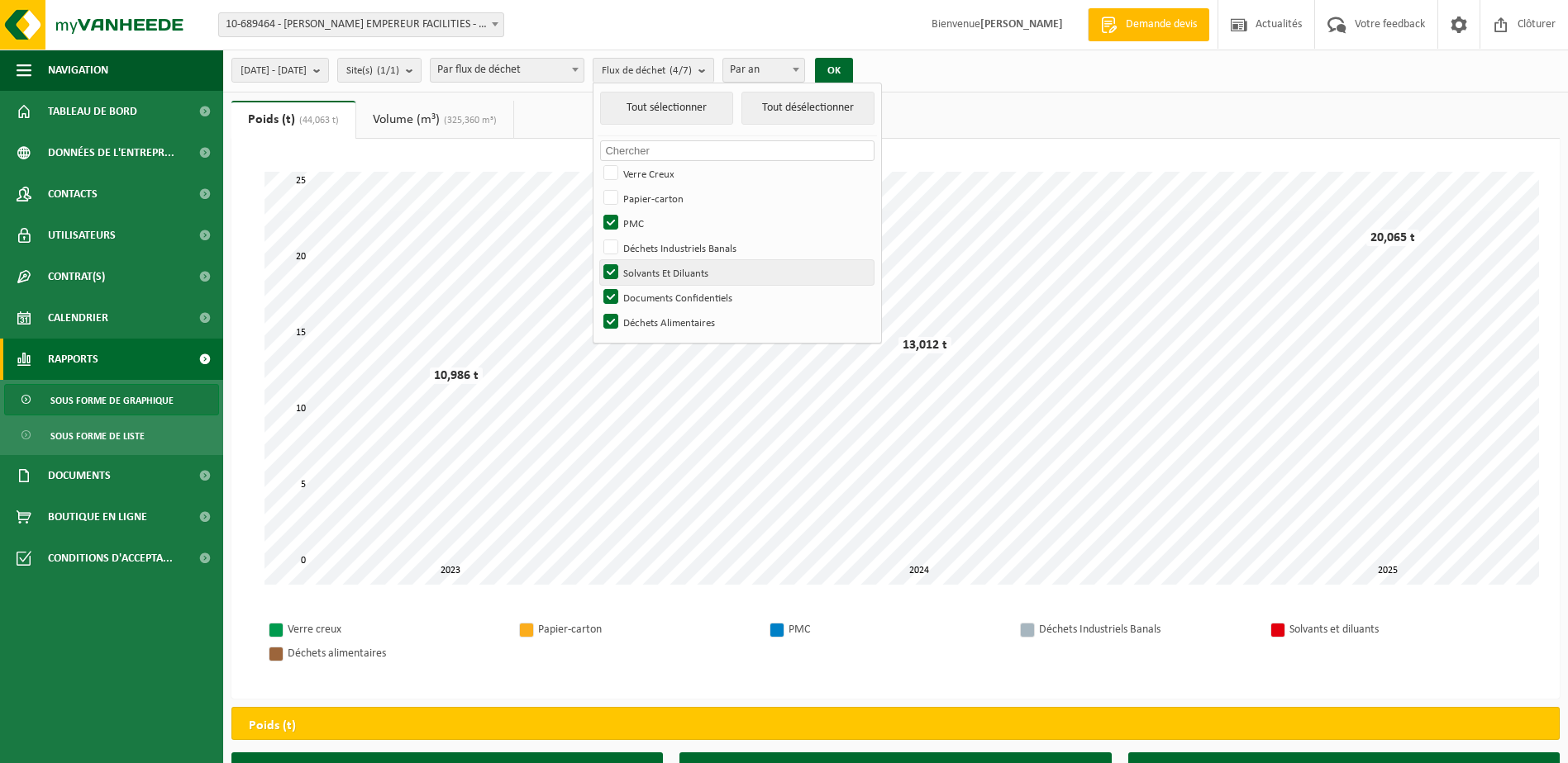
click at [655, 276] on label "Solvants Et Diluants" at bounding box center [737, 272] width 274 height 25
click at [597, 260] on input "Solvants Et Diluants" at bounding box center [597, 259] width 1 height 1
checkbox input "false"
click at [654, 302] on label "Documents Confidentiels" at bounding box center [737, 297] width 274 height 25
click at [597, 285] on input "Documents Confidentiels" at bounding box center [597, 284] width 1 height 1
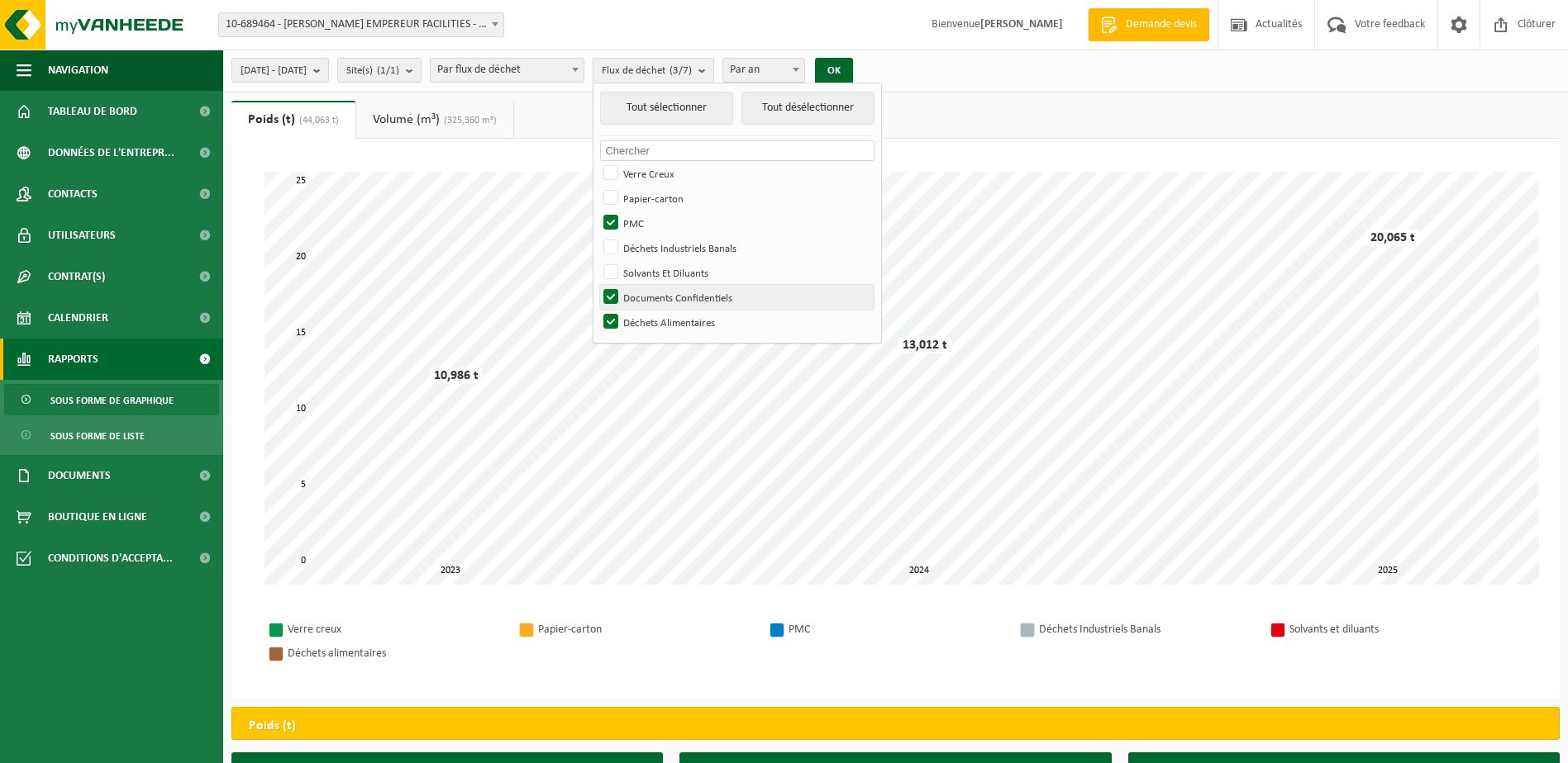
checkbox input "false"
drag, startPoint x: 656, startPoint y: 320, endPoint x: 821, endPoint y: 204, distance: 201.7
click at [659, 315] on label "Déchets Alimentaires" at bounding box center [737, 322] width 274 height 25
click at [597, 310] on input "Déchets Alimentaires" at bounding box center [597, 309] width 1 height 1
click at [852, 68] on button "OK" at bounding box center [834, 71] width 38 height 27
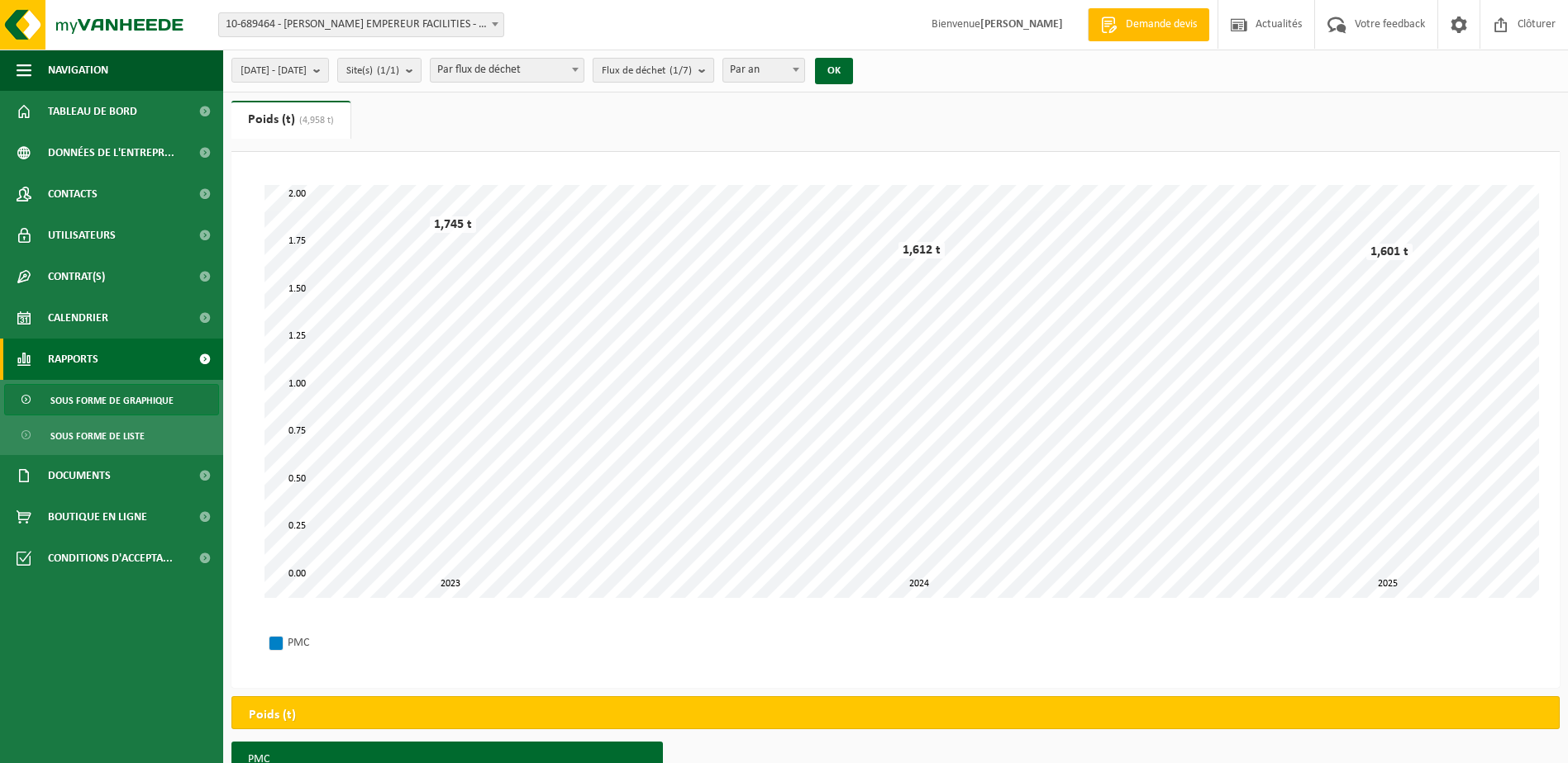
click at [713, 70] on b "submit" at bounding box center [705, 70] width 15 height 23
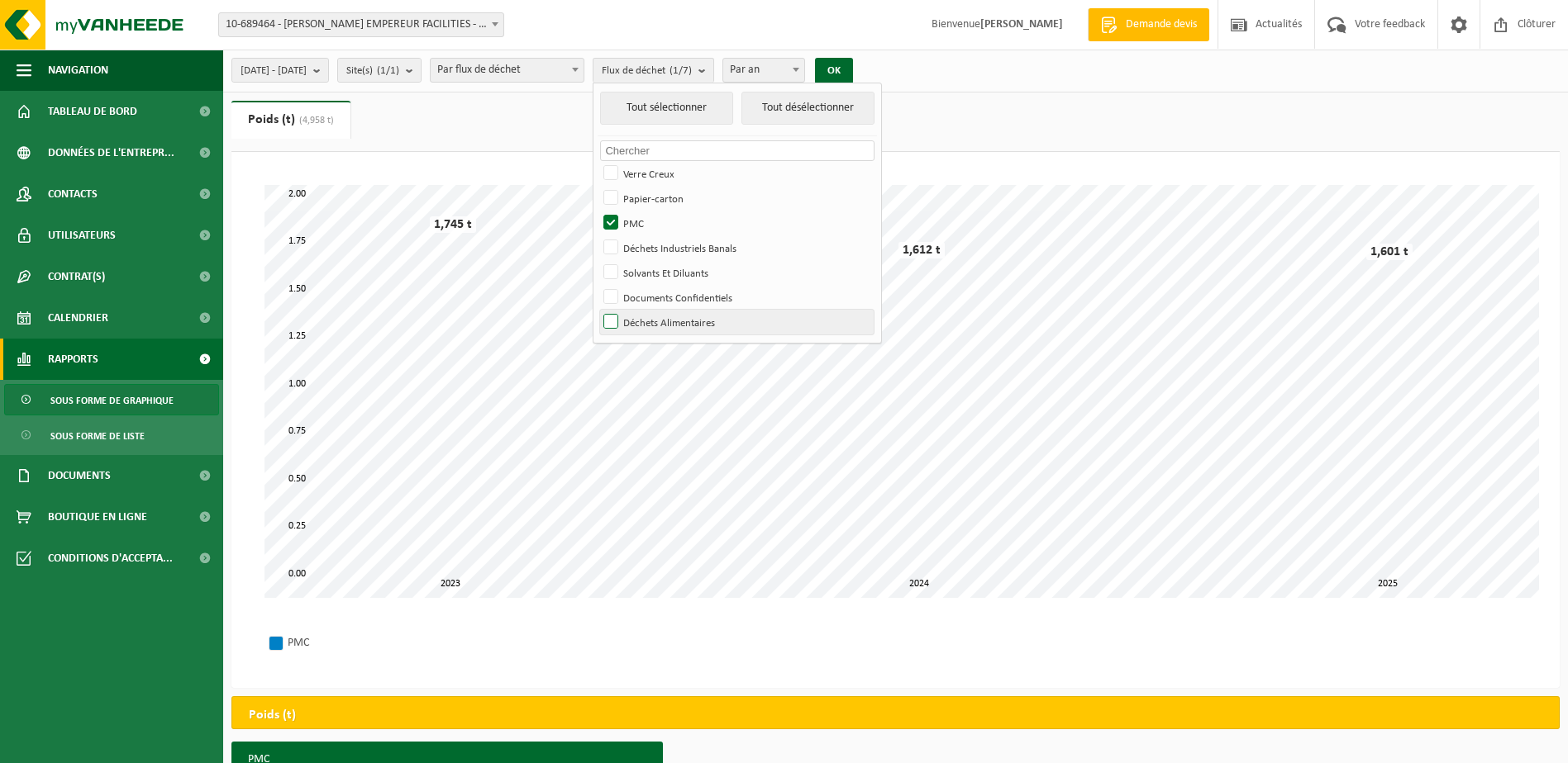
click at [657, 322] on label "Déchets Alimentaires" at bounding box center [737, 322] width 274 height 25
click at [597, 310] on input "Déchets Alimentaires" at bounding box center [597, 309] width 1 height 1
checkbox input "true"
click at [657, 220] on label "PMC" at bounding box center [737, 222] width 274 height 25
click at [597, 210] on input "PMC" at bounding box center [597, 210] width 1 height 1
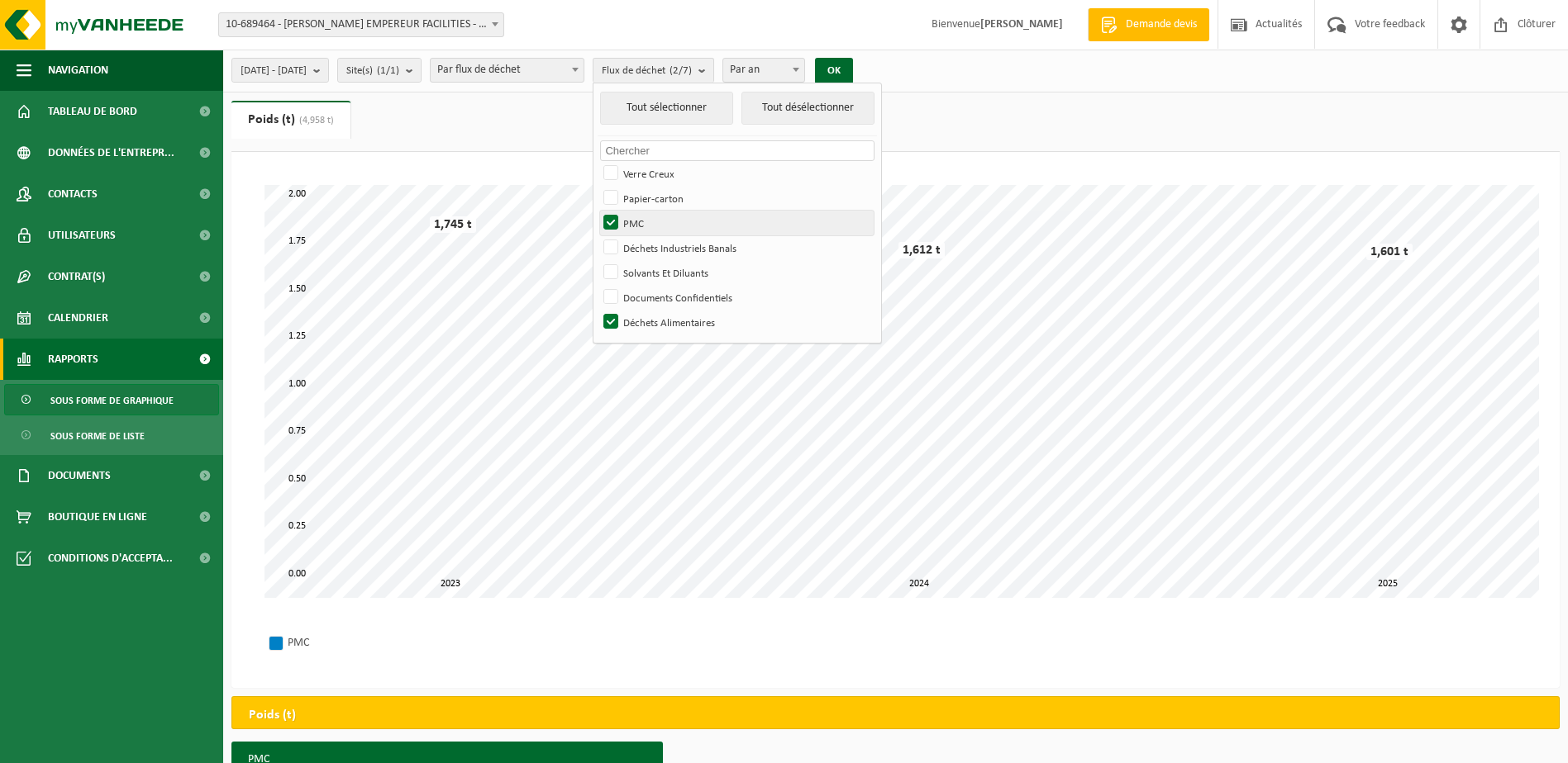
checkbox input "false"
click at [852, 67] on button "OK" at bounding box center [834, 71] width 38 height 27
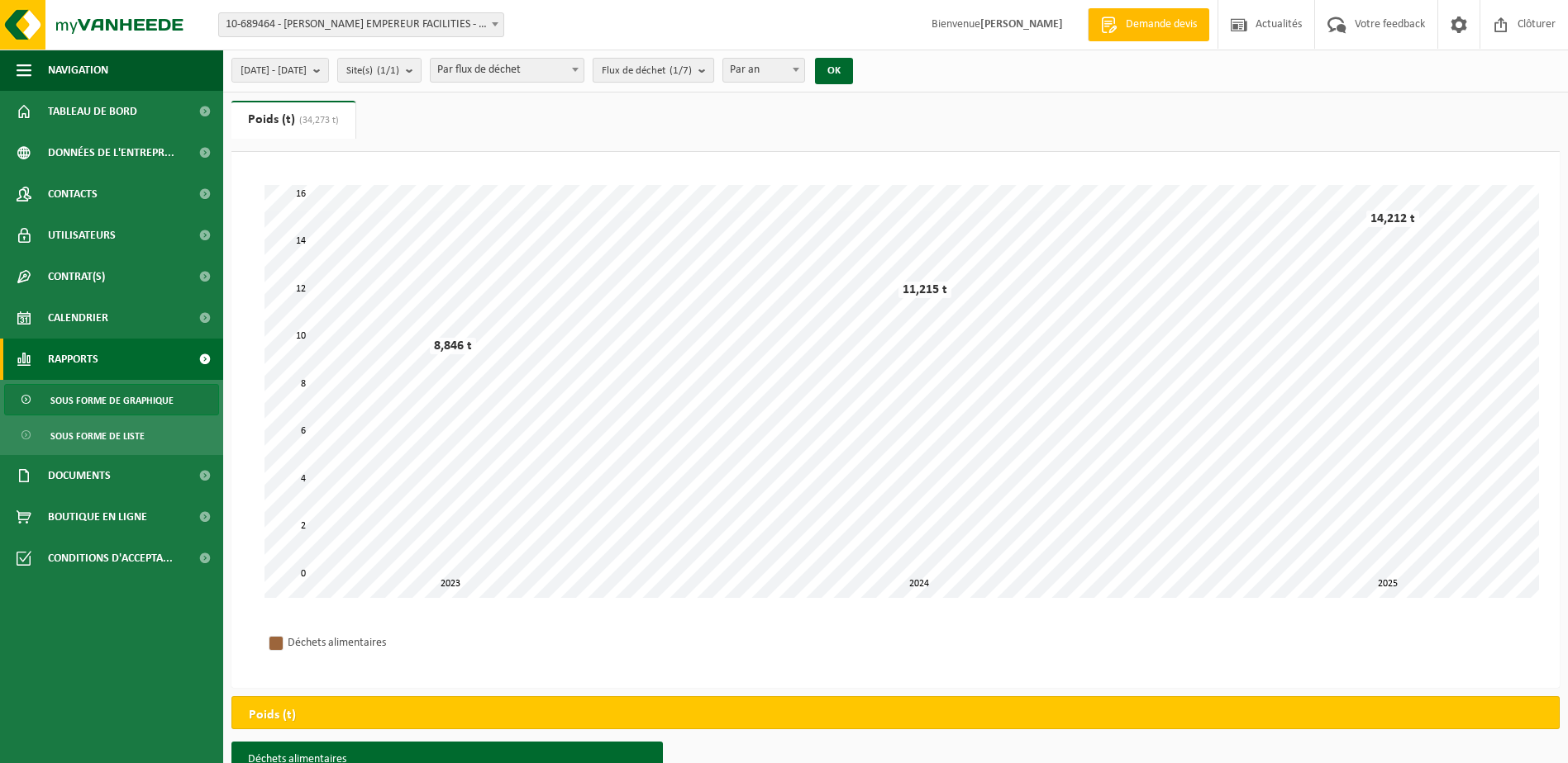
click at [713, 66] on b "submit" at bounding box center [705, 70] width 15 height 23
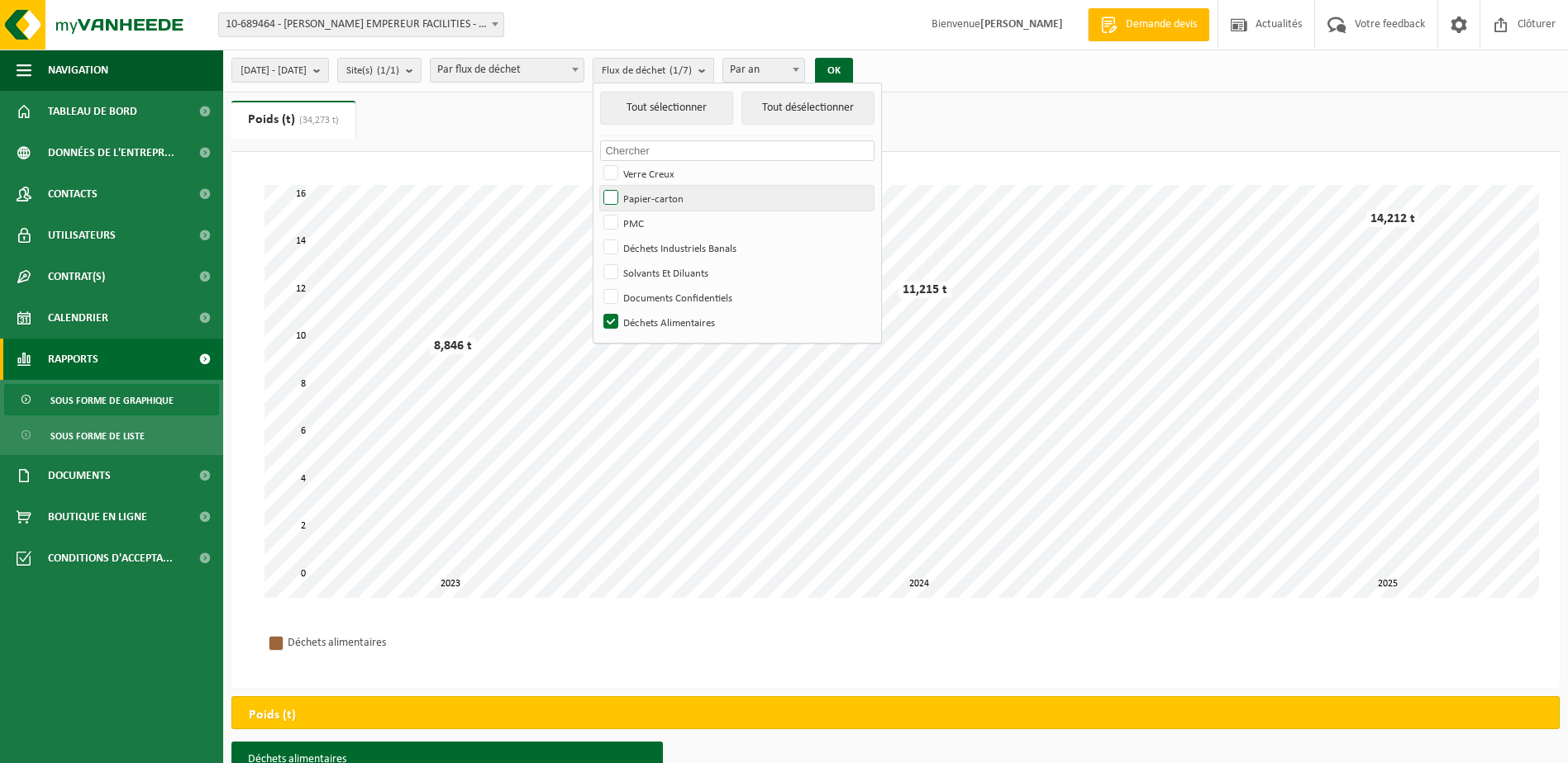
drag, startPoint x: 658, startPoint y: 169, endPoint x: 652, endPoint y: 186, distance: 18.0
click at [657, 174] on label "Verre Creux" at bounding box center [737, 173] width 274 height 25
click at [597, 161] on input "Verre Creux" at bounding box center [597, 160] width 1 height 1
checkbox input "true"
drag, startPoint x: 650, startPoint y: 197, endPoint x: 655, endPoint y: 208, distance: 12.1
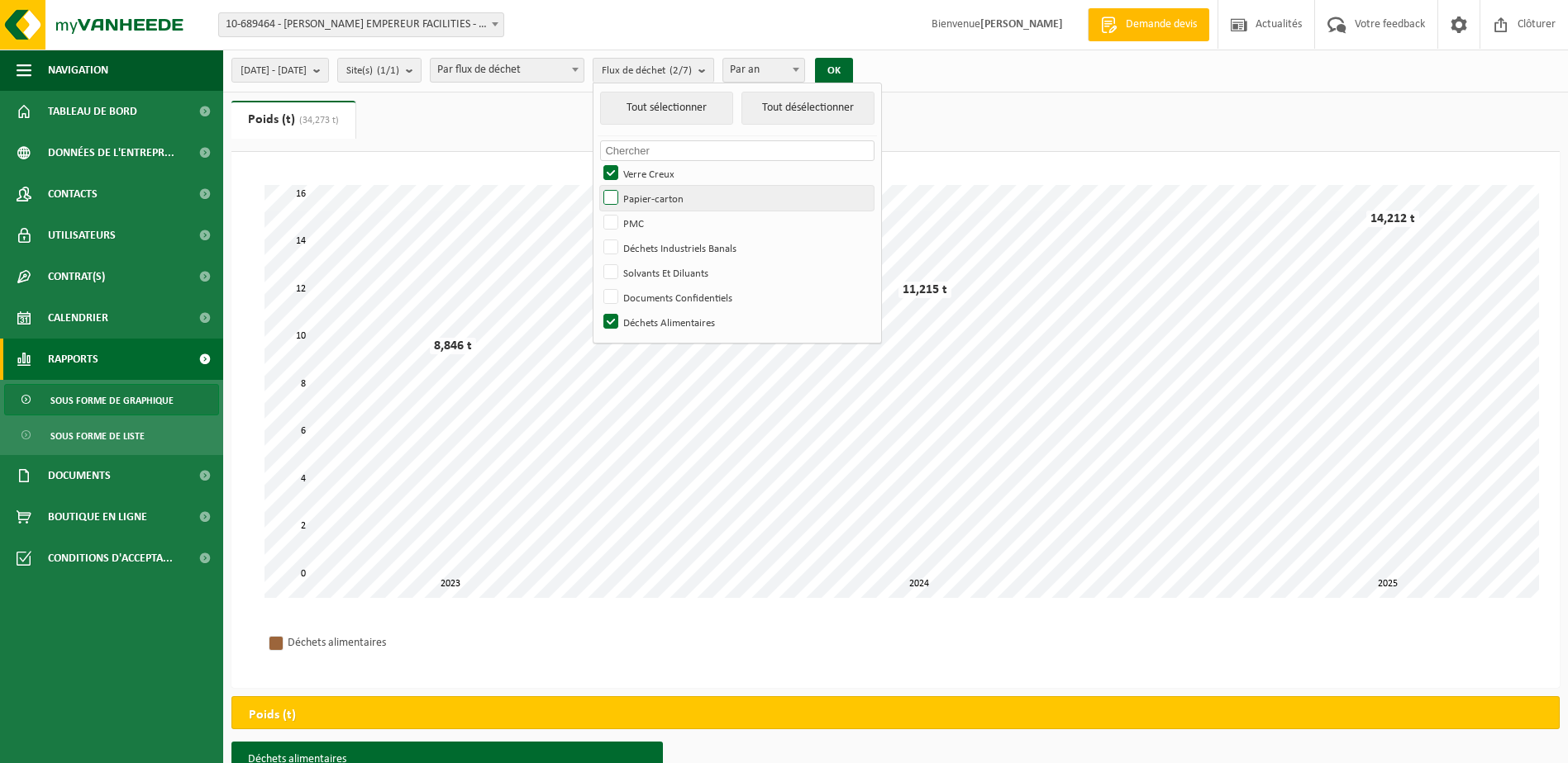
click at [651, 197] on label "Papier-carton" at bounding box center [737, 198] width 274 height 25
click at [597, 186] on input "Papier-carton" at bounding box center [597, 185] width 1 height 1
checkbox input "true"
drag, startPoint x: 656, startPoint y: 222, endPoint x: 657, endPoint y: 237, distance: 15.0
click at [656, 222] on label "PMC" at bounding box center [737, 222] width 274 height 25
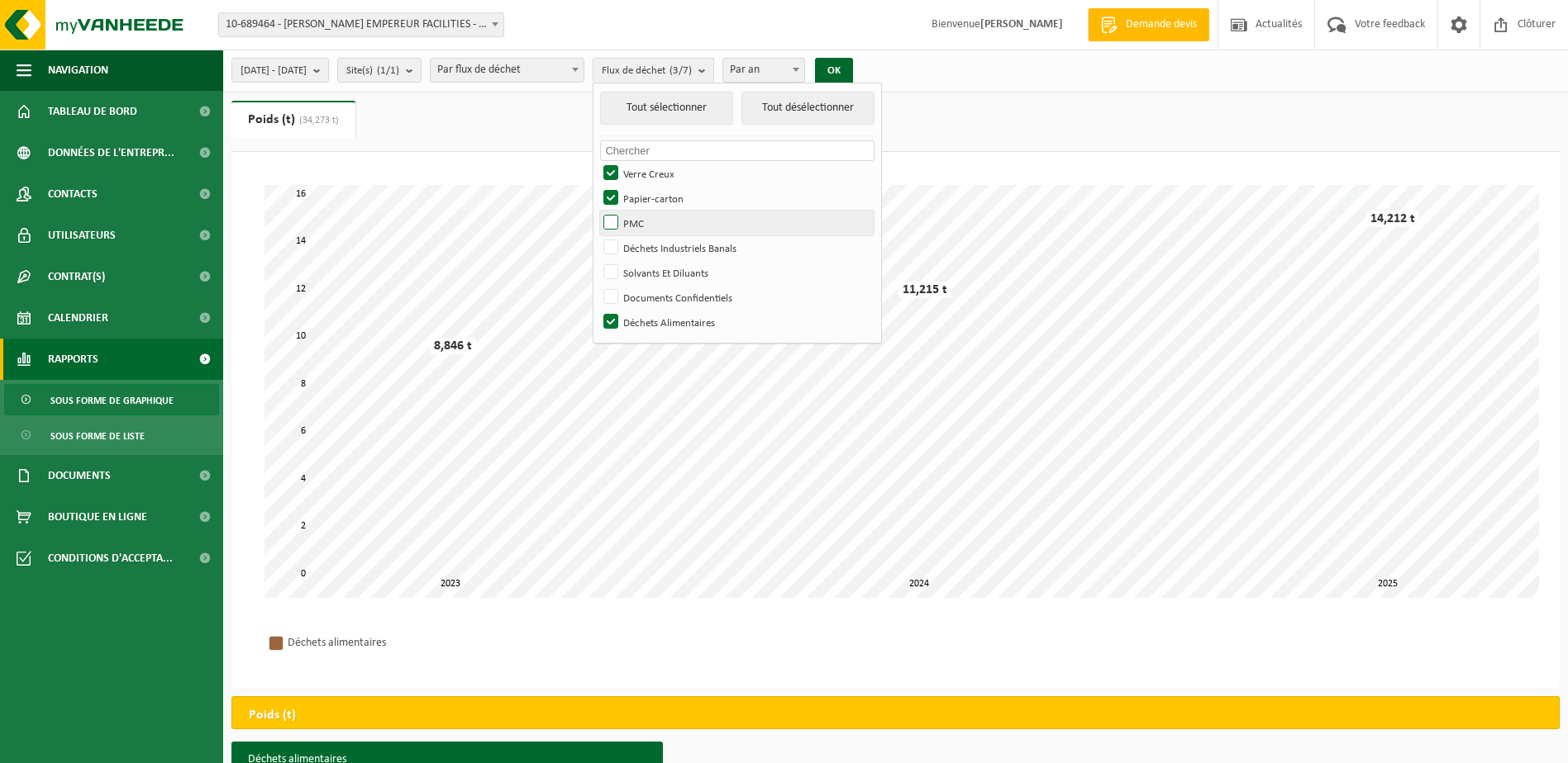
click at [597, 210] on input "PMC" at bounding box center [597, 210] width 1 height 1
checkbox input "true"
click at [657, 244] on label "Déchets Industriels Banals" at bounding box center [737, 247] width 274 height 25
click at [597, 235] on input "Déchets Industriels Banals" at bounding box center [597, 234] width 1 height 1
checkbox input "true"
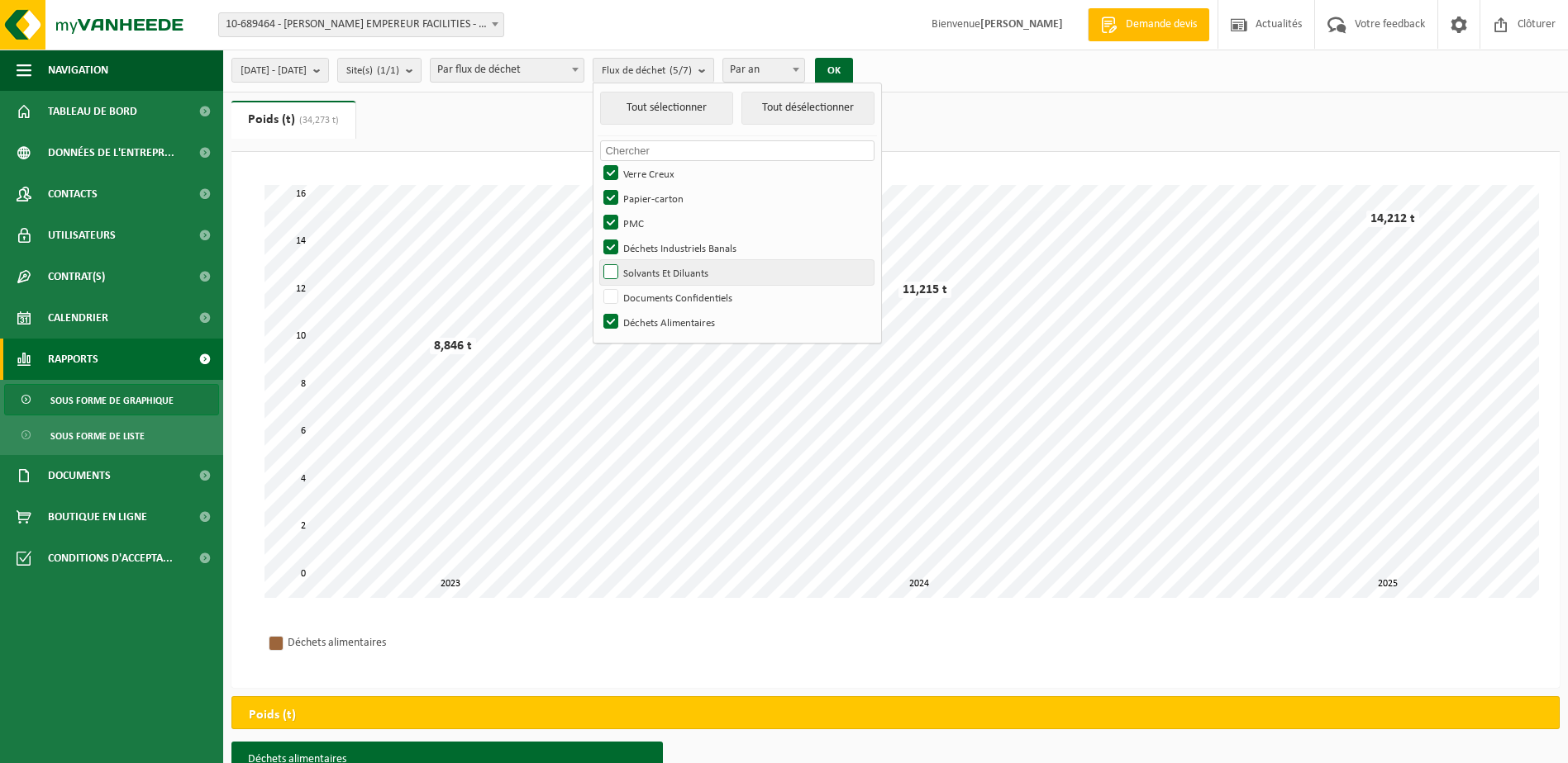
click at [653, 264] on label "Solvants Et Diluants" at bounding box center [737, 272] width 274 height 25
click at [597, 260] on input "Solvants Et Diluants" at bounding box center [597, 259] width 1 height 1
checkbox input "true"
click at [655, 295] on label "Documents Confidentiels" at bounding box center [737, 297] width 274 height 25
click at [597, 285] on input "Documents Confidentiels" at bounding box center [597, 284] width 1 height 1
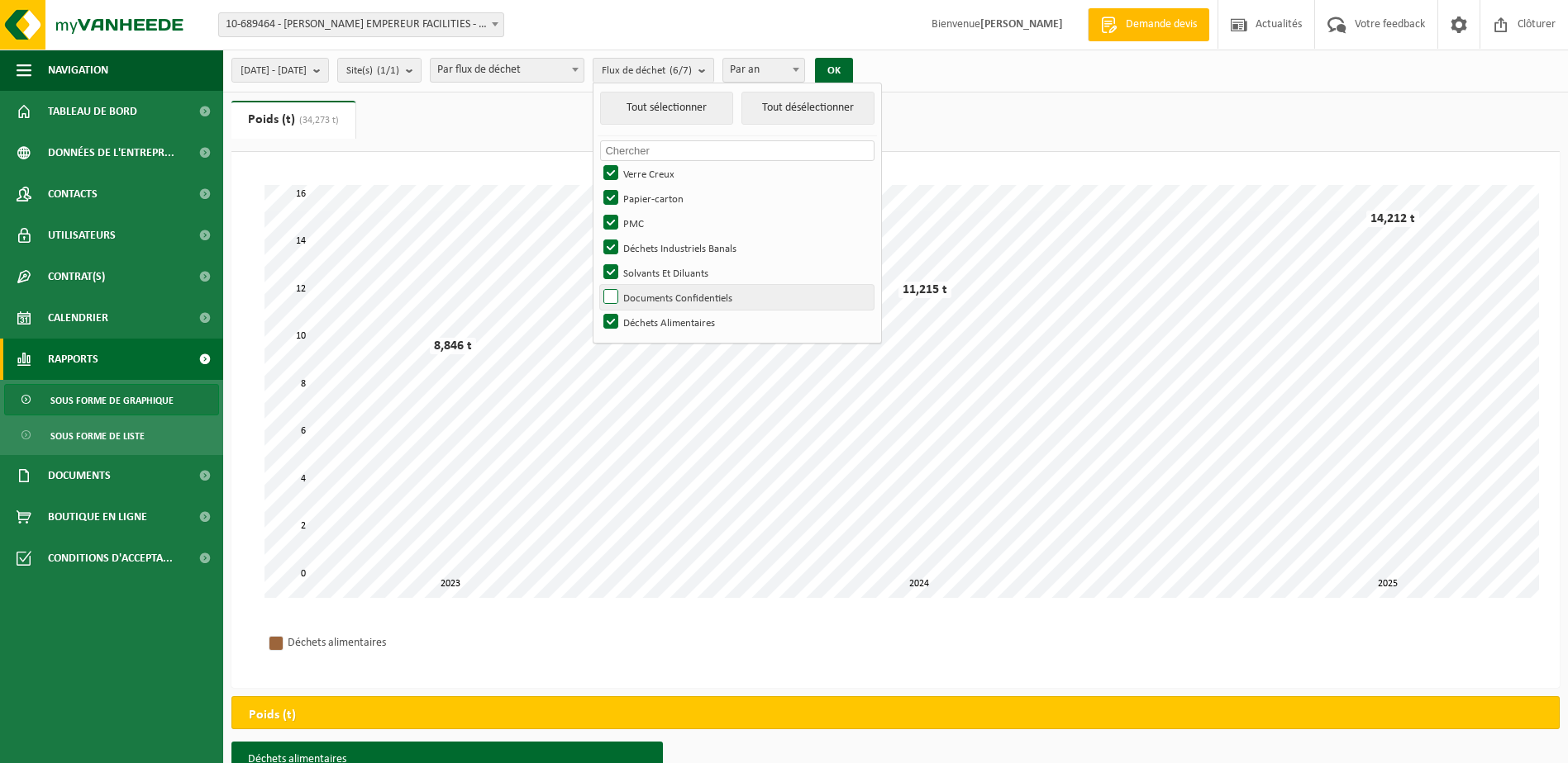
checkbox input "true"
drag, startPoint x: 655, startPoint y: 169, endPoint x: 649, endPoint y: 190, distance: 21.8
click at [652, 177] on label "Verre Creux" at bounding box center [737, 173] width 274 height 25
click at [597, 161] on input "Verre Creux" at bounding box center [597, 160] width 1 height 1
checkbox input "false"
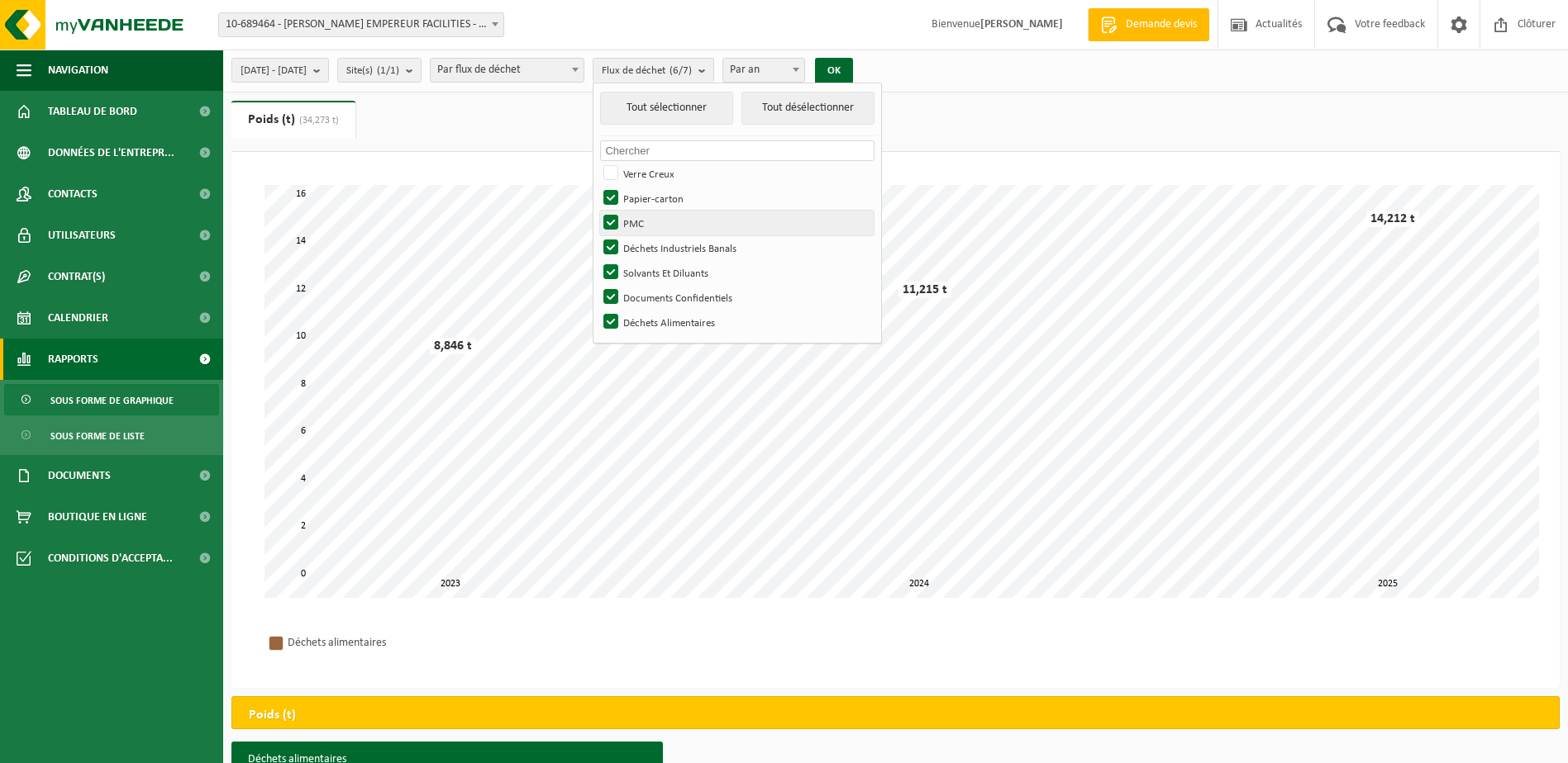
drag, startPoint x: 650, startPoint y: 192, endPoint x: 656, endPoint y: 210, distance: 19.0
click at [651, 193] on label "Papier-carton" at bounding box center [737, 198] width 274 height 25
click at [597, 186] on input "Papier-carton" at bounding box center [597, 185] width 1 height 1
checkbox input "false"
click at [656, 219] on label "PMC" at bounding box center [737, 222] width 274 height 25
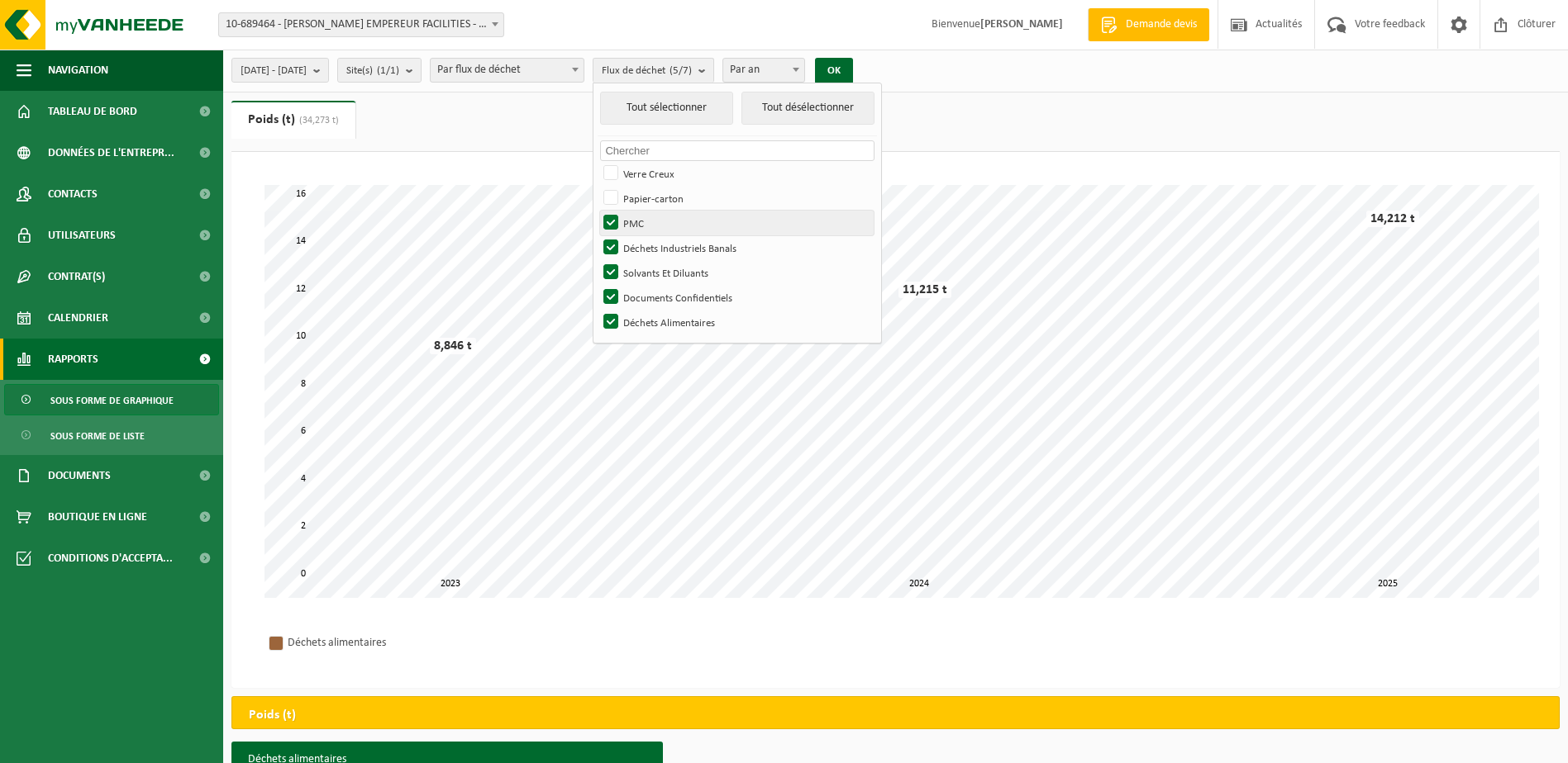
click at [597, 210] on input "PMC" at bounding box center [597, 210] width 1 height 1
checkbox input "false"
click at [658, 270] on label "Solvants Et Diluants" at bounding box center [737, 272] width 274 height 25
click at [597, 260] on input "Solvants Et Diluants" at bounding box center [597, 259] width 1 height 1
checkbox input "false"
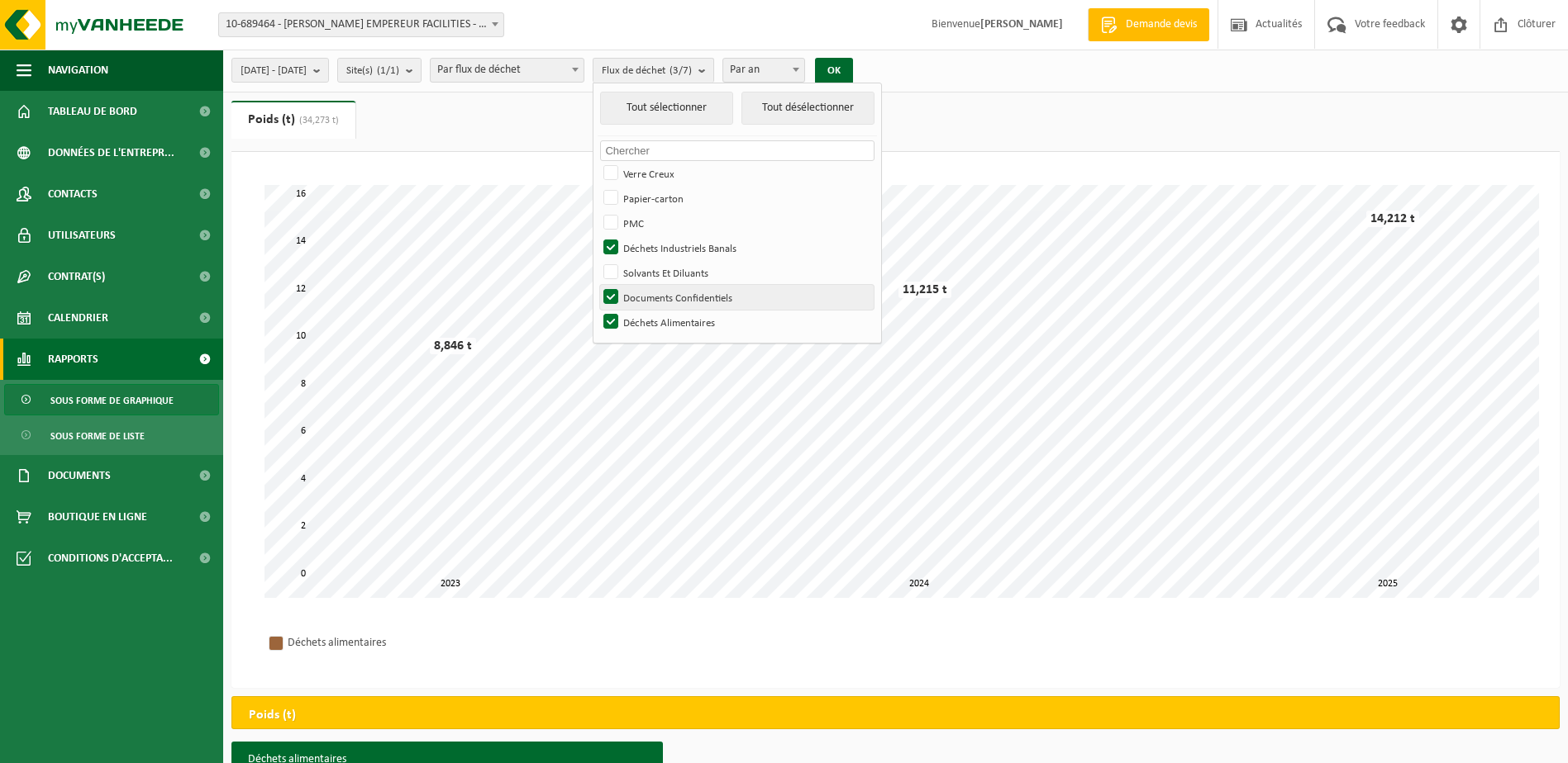
click at [661, 292] on label "Documents Confidentiels" at bounding box center [737, 297] width 274 height 25
click at [597, 285] on input "Documents Confidentiels" at bounding box center [597, 284] width 1 height 1
checkbox input "false"
click at [658, 312] on label "Déchets Alimentaires" at bounding box center [737, 322] width 274 height 25
click at [597, 310] on input "Déchets Alimentaires" at bounding box center [597, 309] width 1 height 1
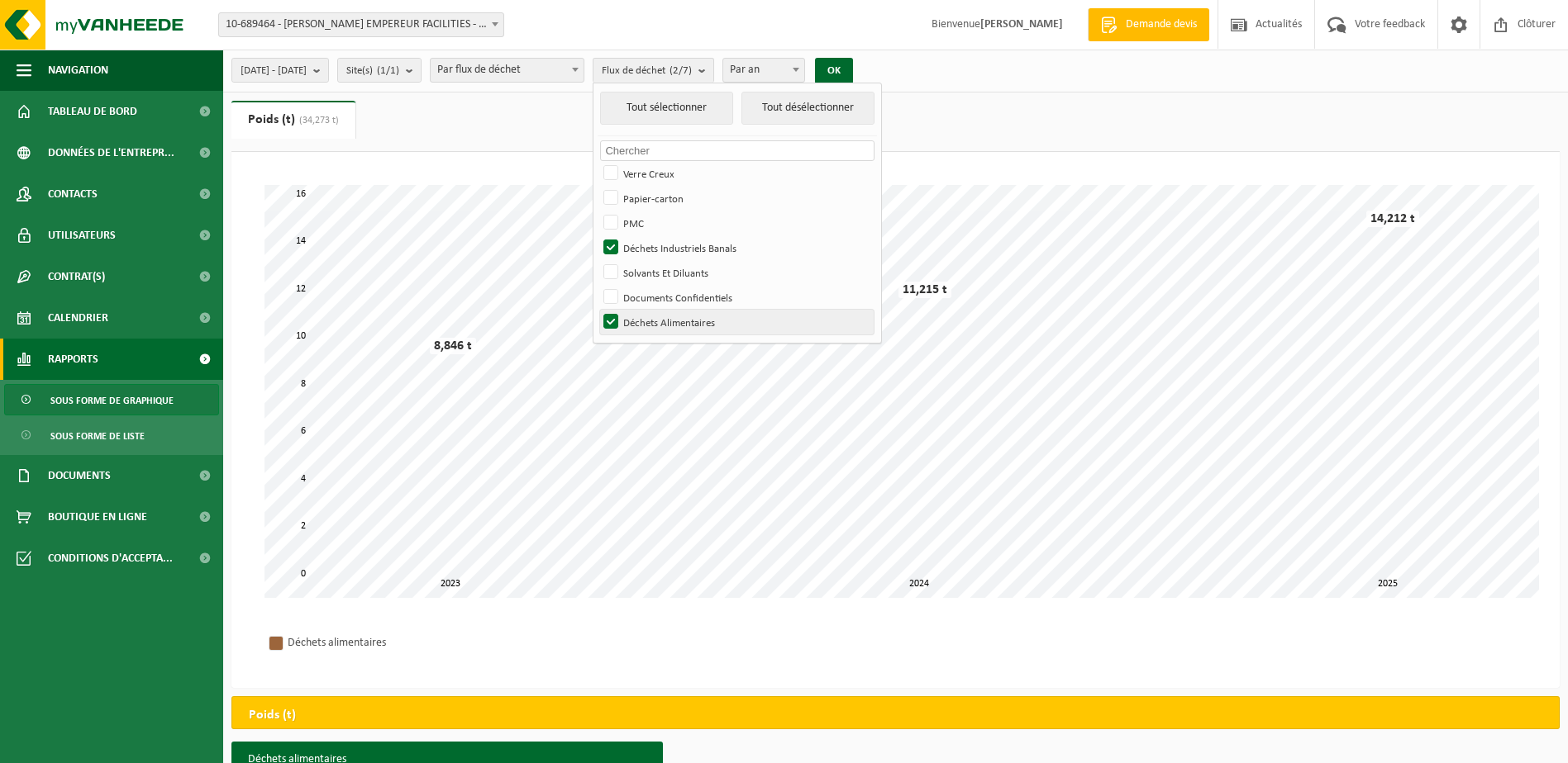
checkbox input "false"
click at [852, 66] on button "OK" at bounding box center [834, 71] width 38 height 27
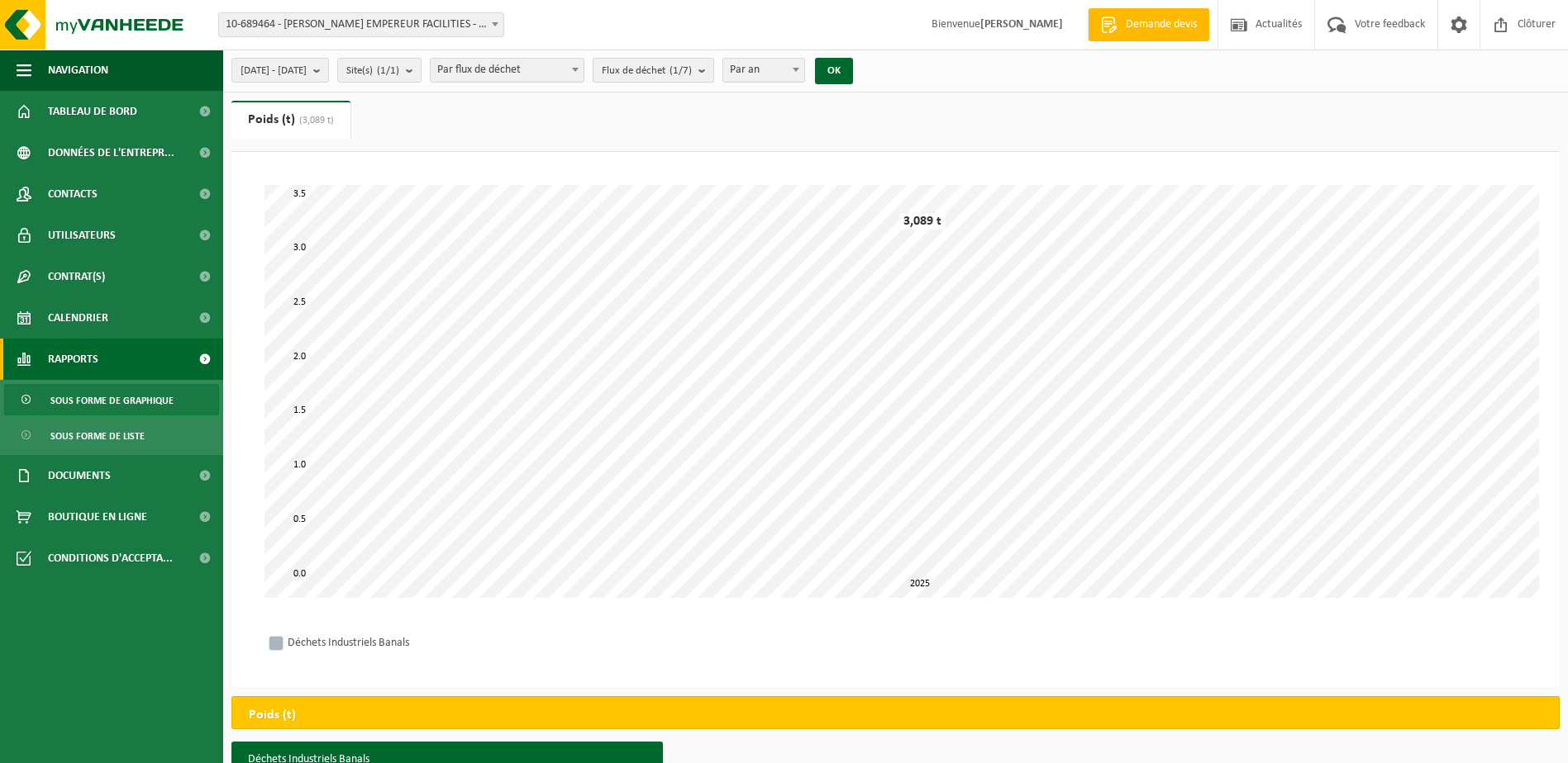
click at [713, 67] on b "submit" at bounding box center [705, 70] width 15 height 23
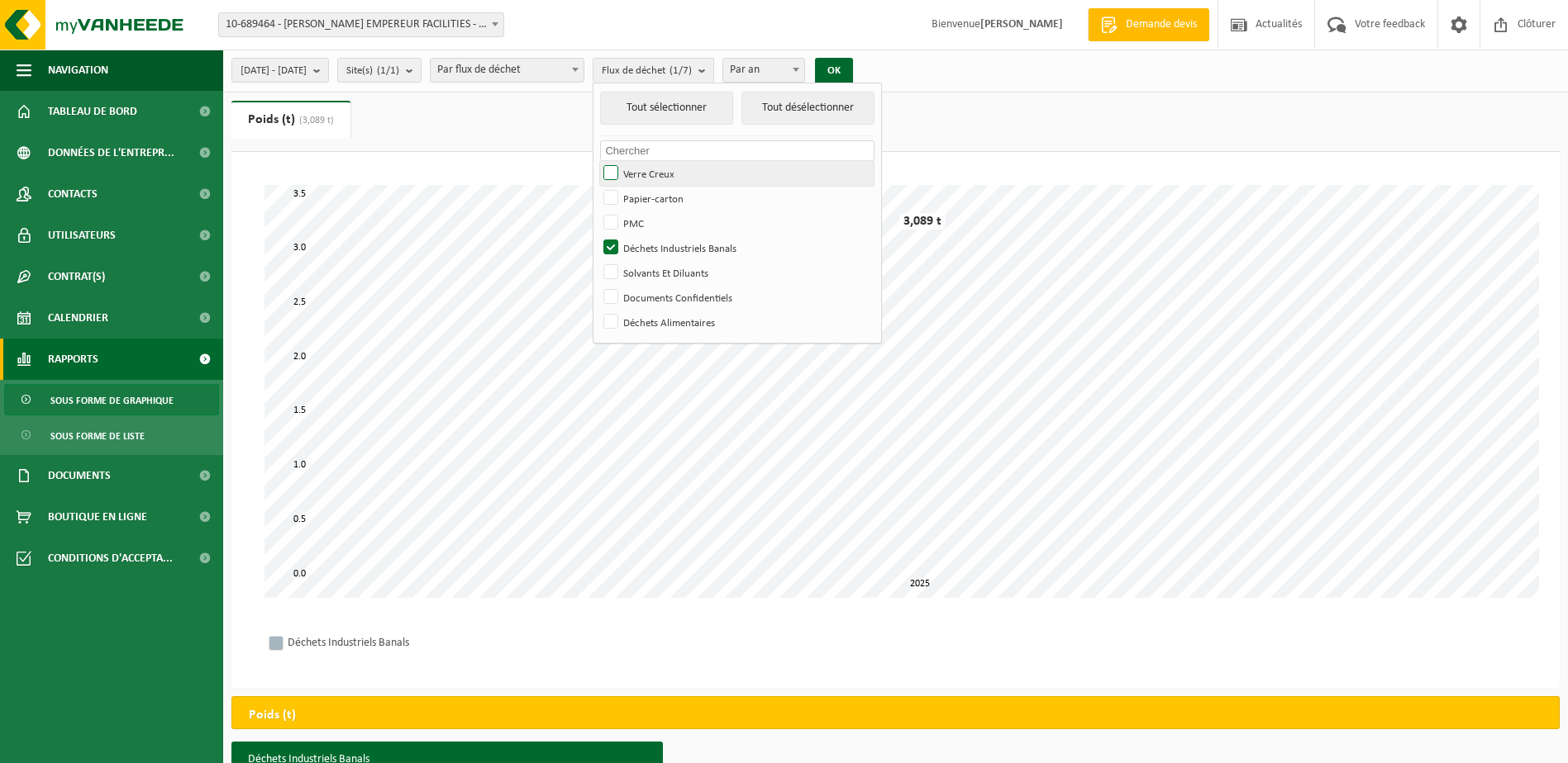
click at [656, 169] on label "Verre Creux" at bounding box center [737, 173] width 274 height 25
click at [597, 161] on input "Verre Creux" at bounding box center [597, 160] width 1 height 1
checkbox input "true"
click at [655, 192] on label "Papier-carton" at bounding box center [737, 198] width 274 height 25
click at [597, 186] on input "Papier-carton" at bounding box center [597, 185] width 1 height 1
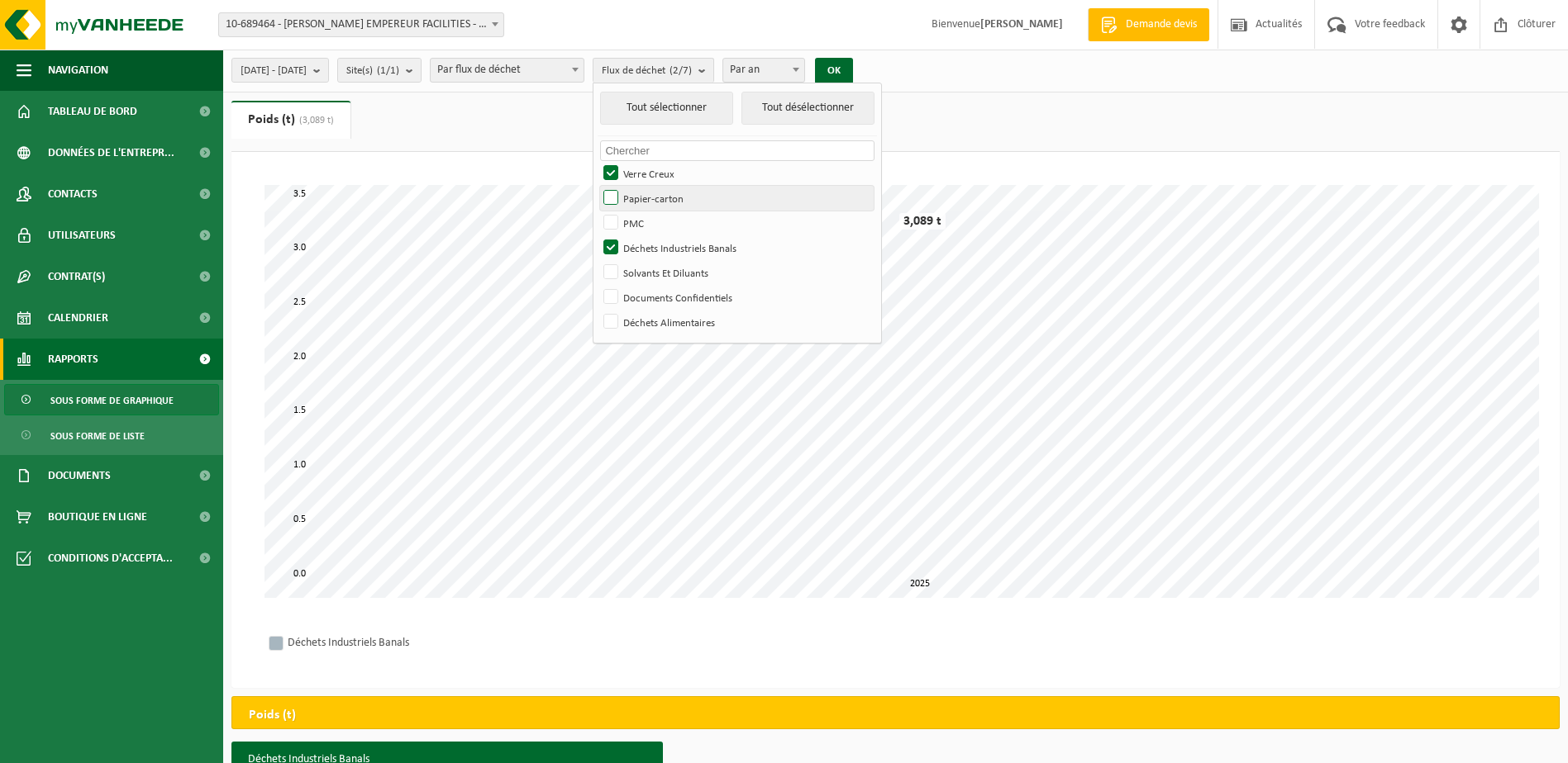
checkbox input "true"
drag, startPoint x: 656, startPoint y: 225, endPoint x: 661, endPoint y: 243, distance: 18.7
click at [658, 229] on label "PMC" at bounding box center [737, 222] width 274 height 25
click at [597, 210] on input "PMC" at bounding box center [597, 210] width 1 height 1
checkbox input "true"
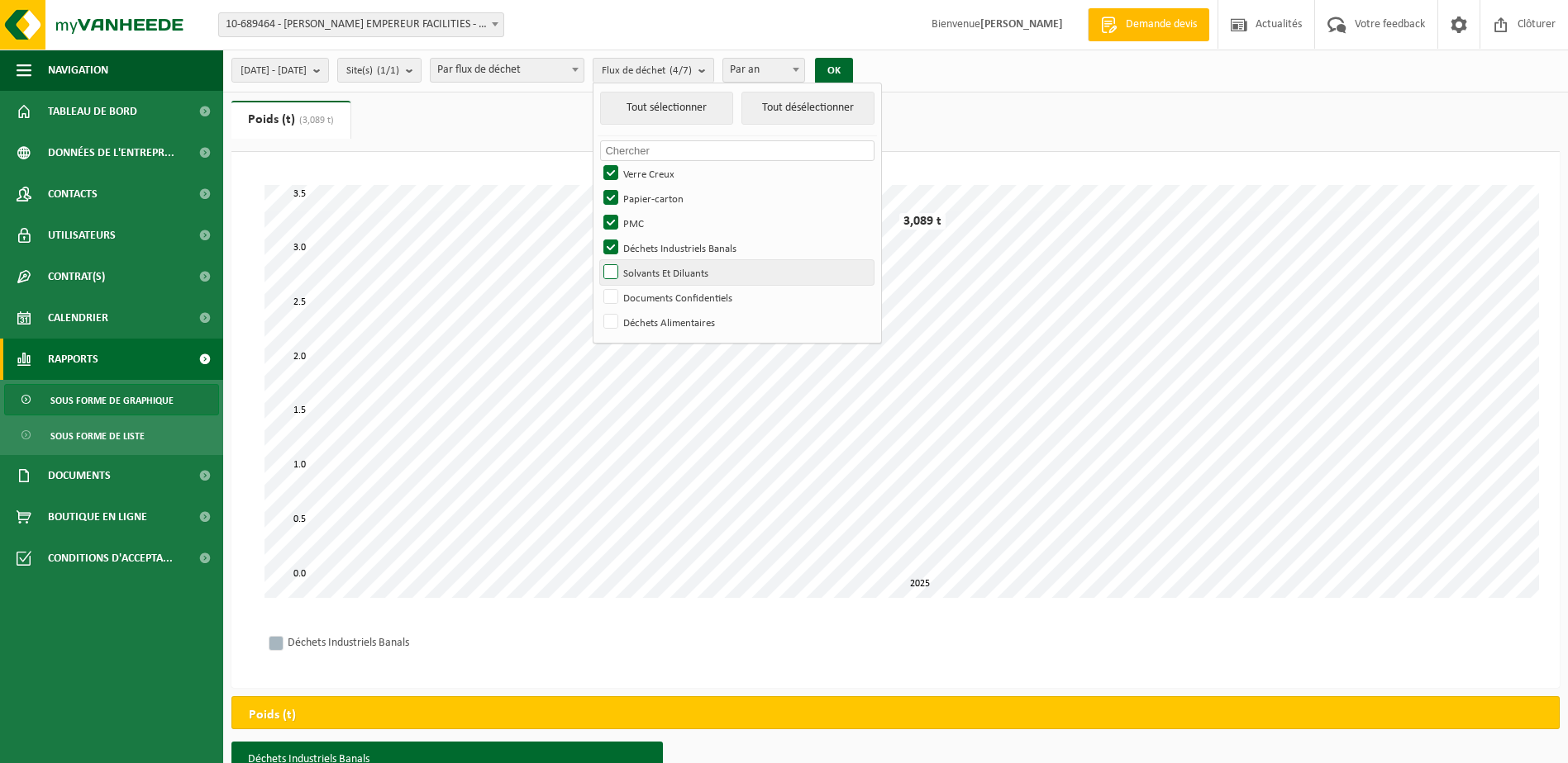
click at [649, 263] on label "Solvants Et Diluants" at bounding box center [737, 272] width 274 height 25
click at [597, 260] on input "Solvants Et Diluants" at bounding box center [597, 259] width 1 height 1
checkbox input "true"
drag, startPoint x: 662, startPoint y: 293, endPoint x: 650, endPoint y: 312, distance: 22.5
click at [662, 295] on label "Documents Confidentiels" at bounding box center [737, 297] width 274 height 25
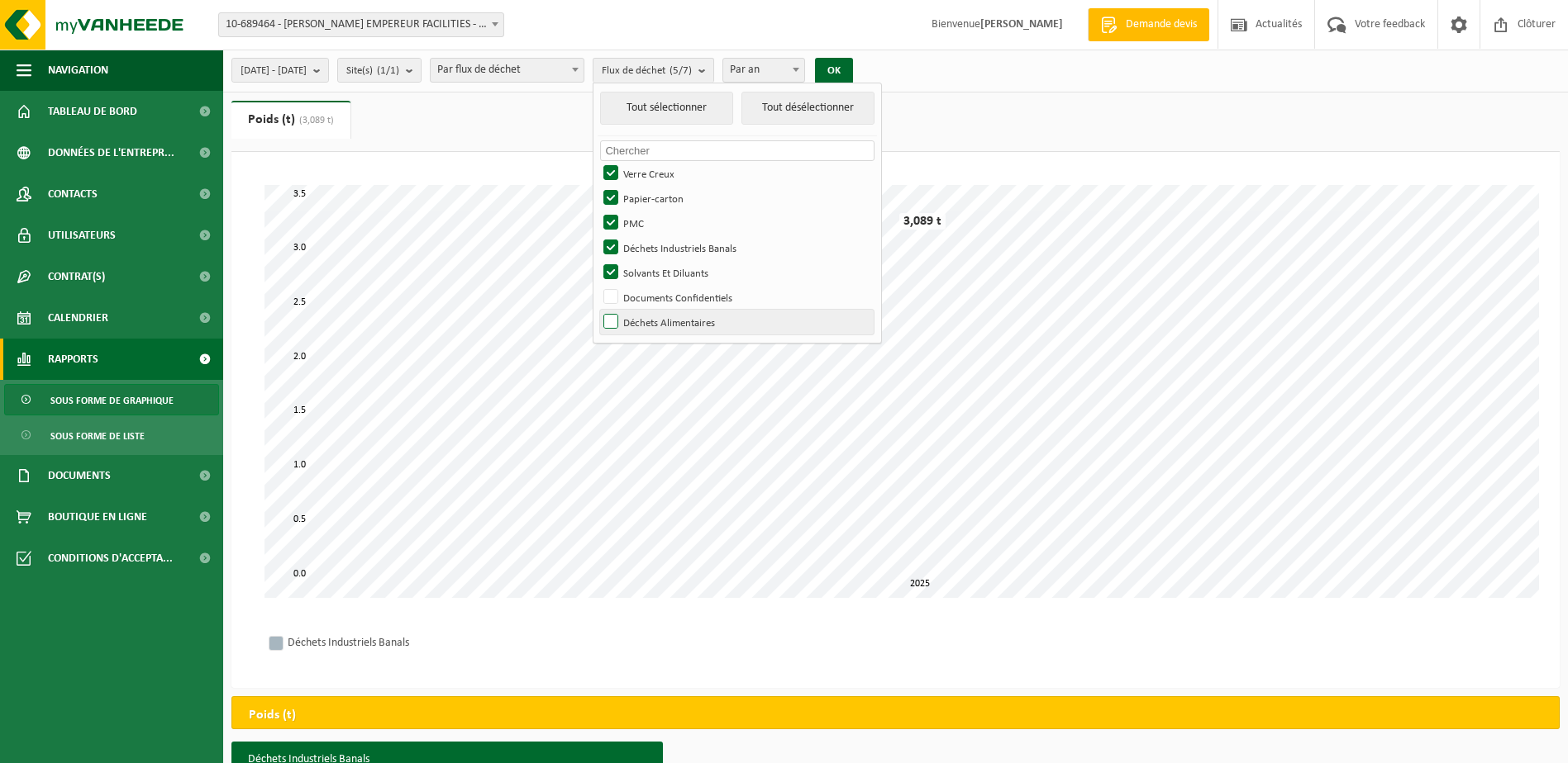
click at [597, 285] on input "Documents Confidentiels" at bounding box center [597, 284] width 1 height 1
checkbox input "true"
drag, startPoint x: 652, startPoint y: 323, endPoint x: 663, endPoint y: 316, distance: 13.0
click at [653, 322] on label "Déchets Alimentaires" at bounding box center [737, 322] width 274 height 25
click at [597, 310] on input "Déchets Alimentaires" at bounding box center [597, 309] width 1 height 1
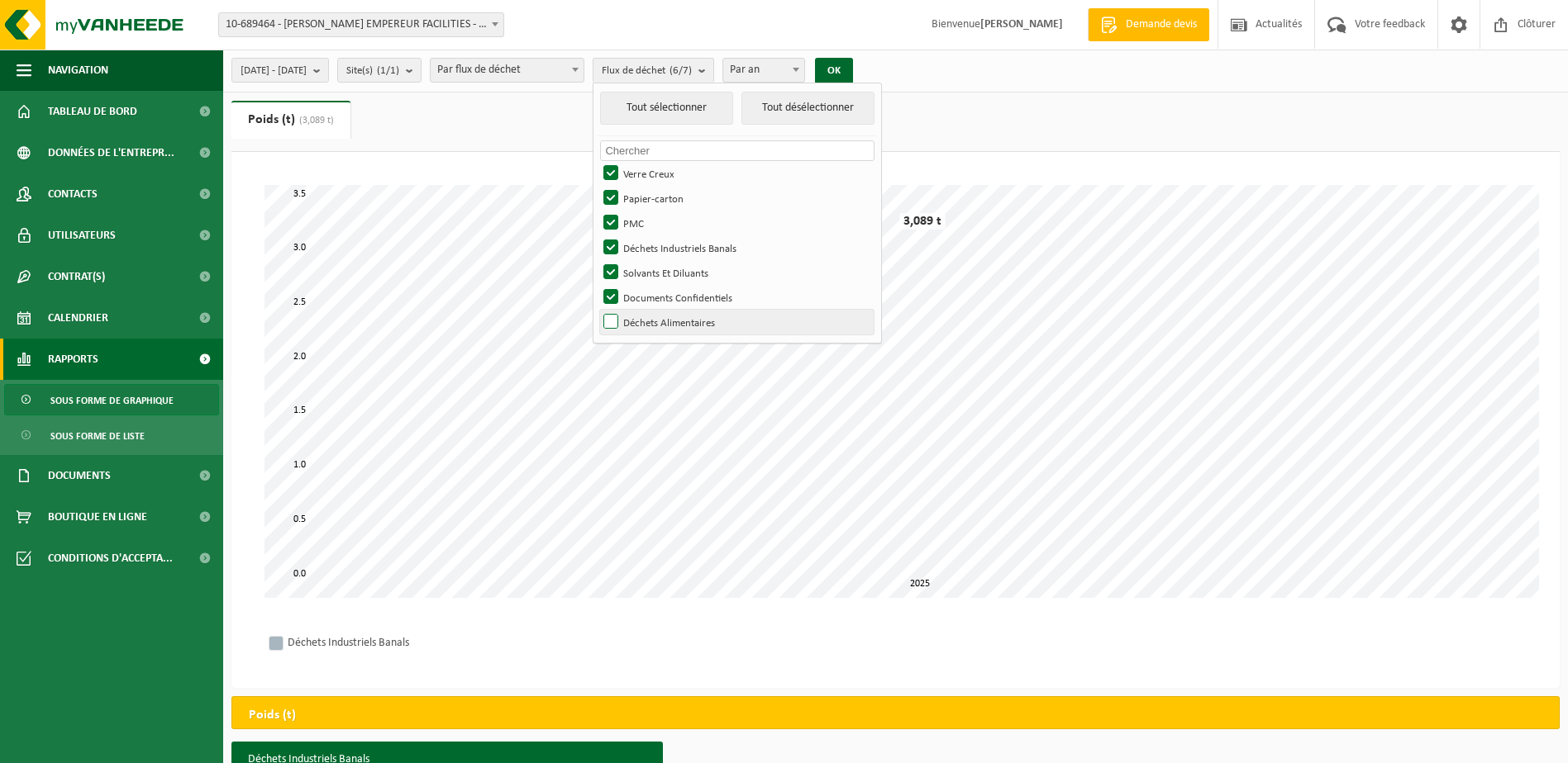
checkbox input "true"
click at [852, 69] on button "OK" at bounding box center [834, 71] width 38 height 27
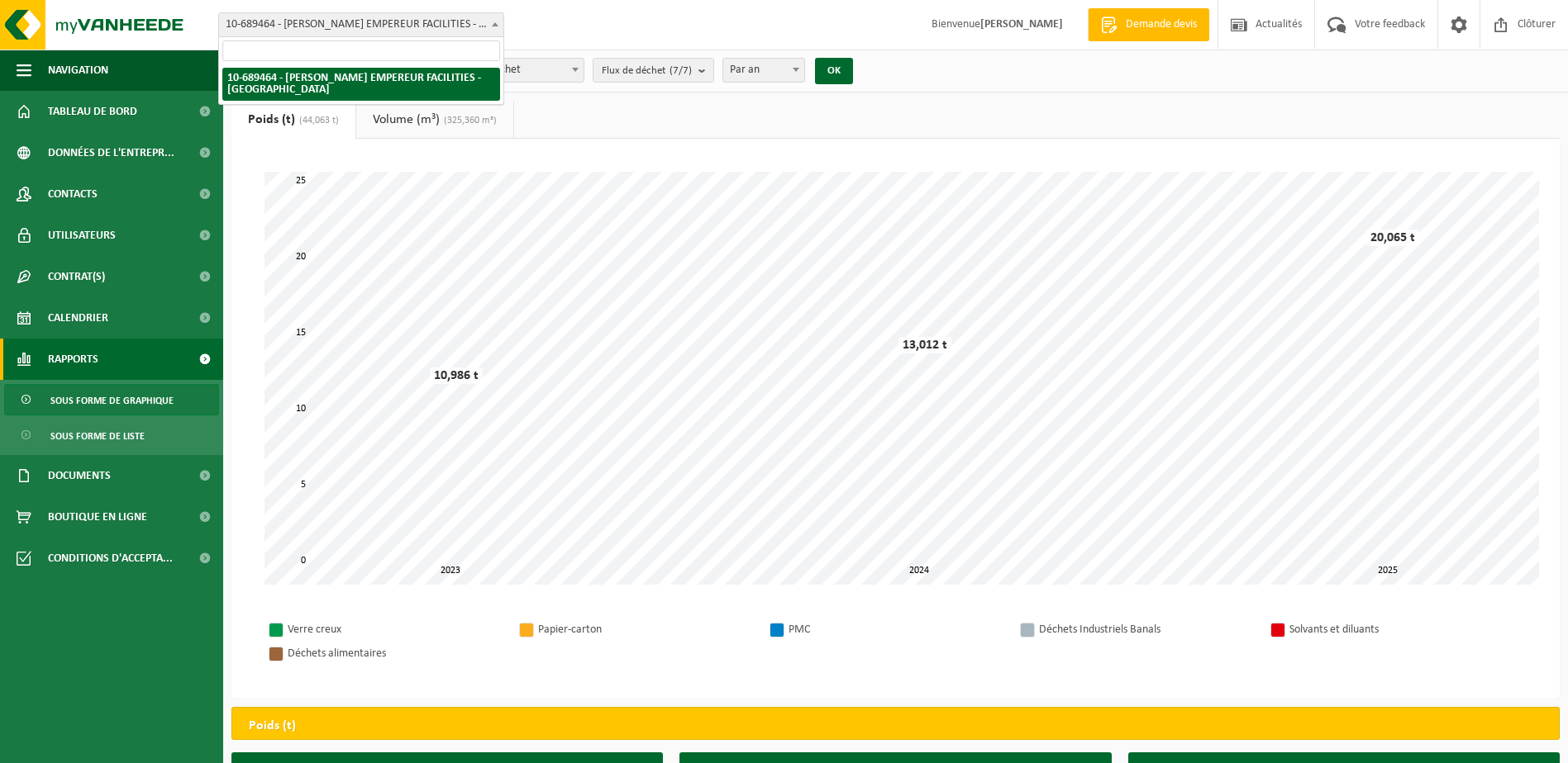
click at [492, 21] on span at bounding box center [495, 23] width 16 height 21
click at [555, 29] on div "Site: 10-689464 - [PERSON_NAME] EMPEREUR FACILITIES - [GEOGRAPHIC_DATA] 10-6894…" at bounding box center [784, 25] width 1568 height 50
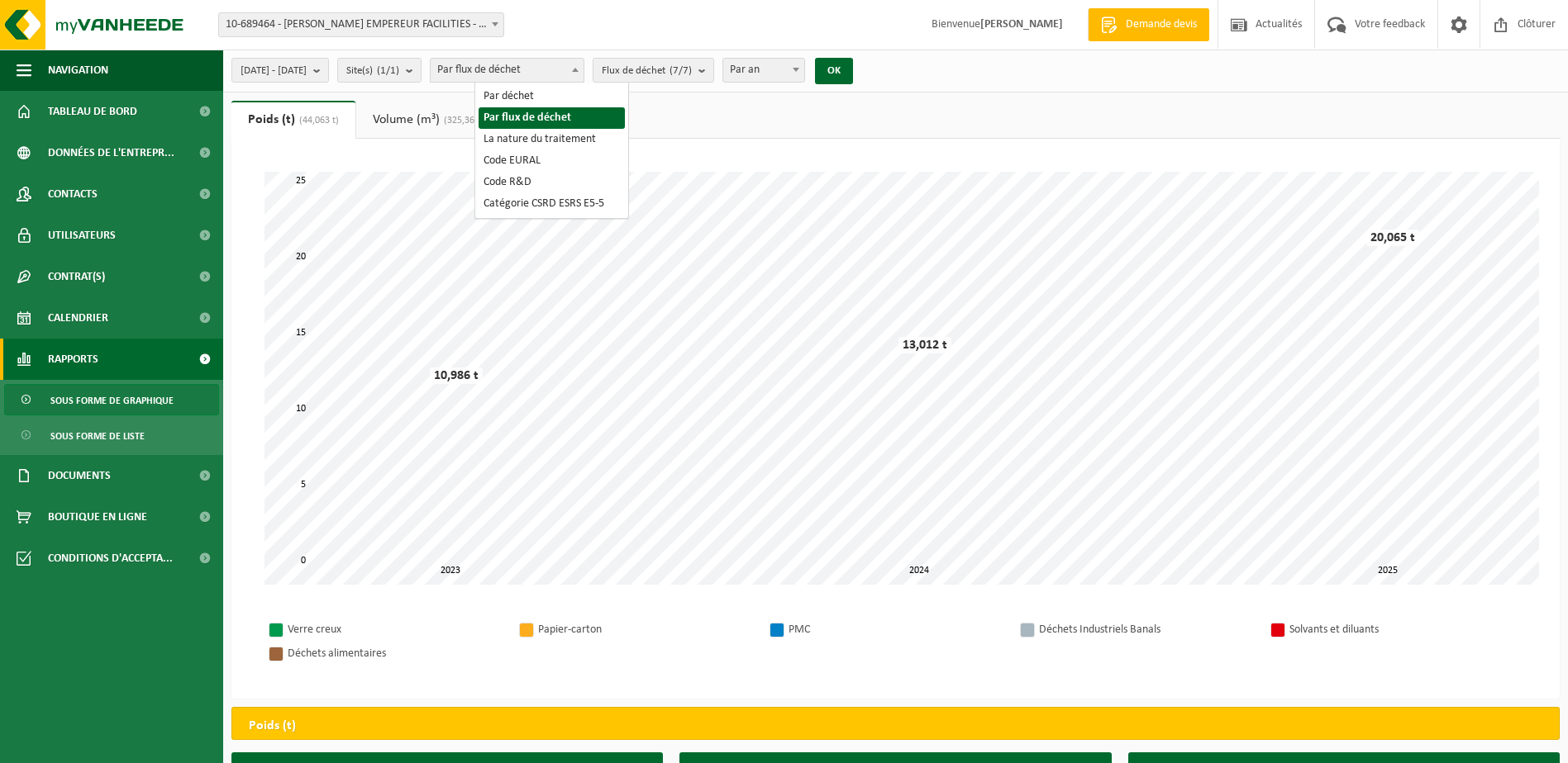
click at [584, 64] on span at bounding box center [574, 69] width 16 height 21
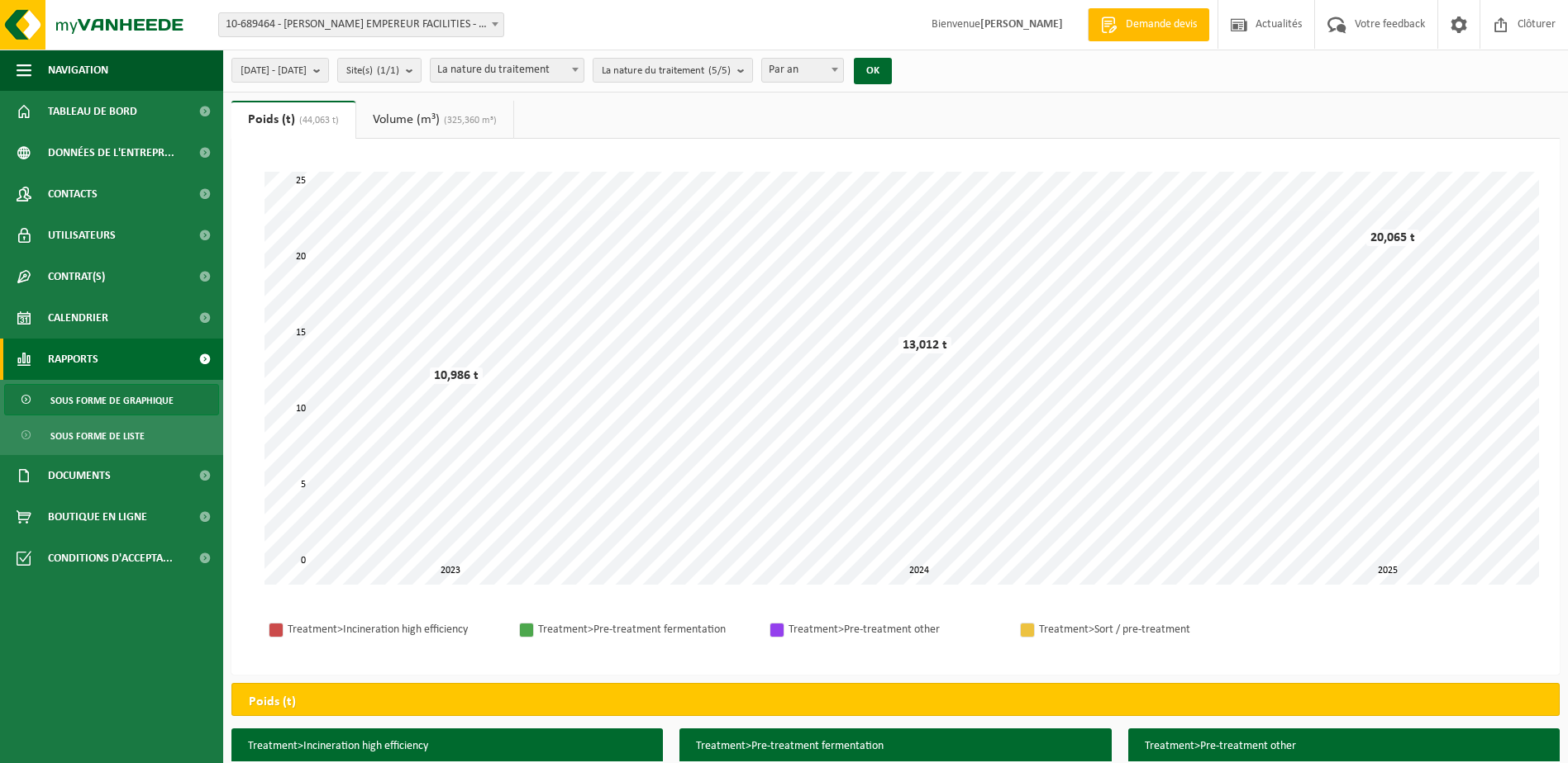
click at [584, 67] on span at bounding box center [574, 69] width 16 height 21
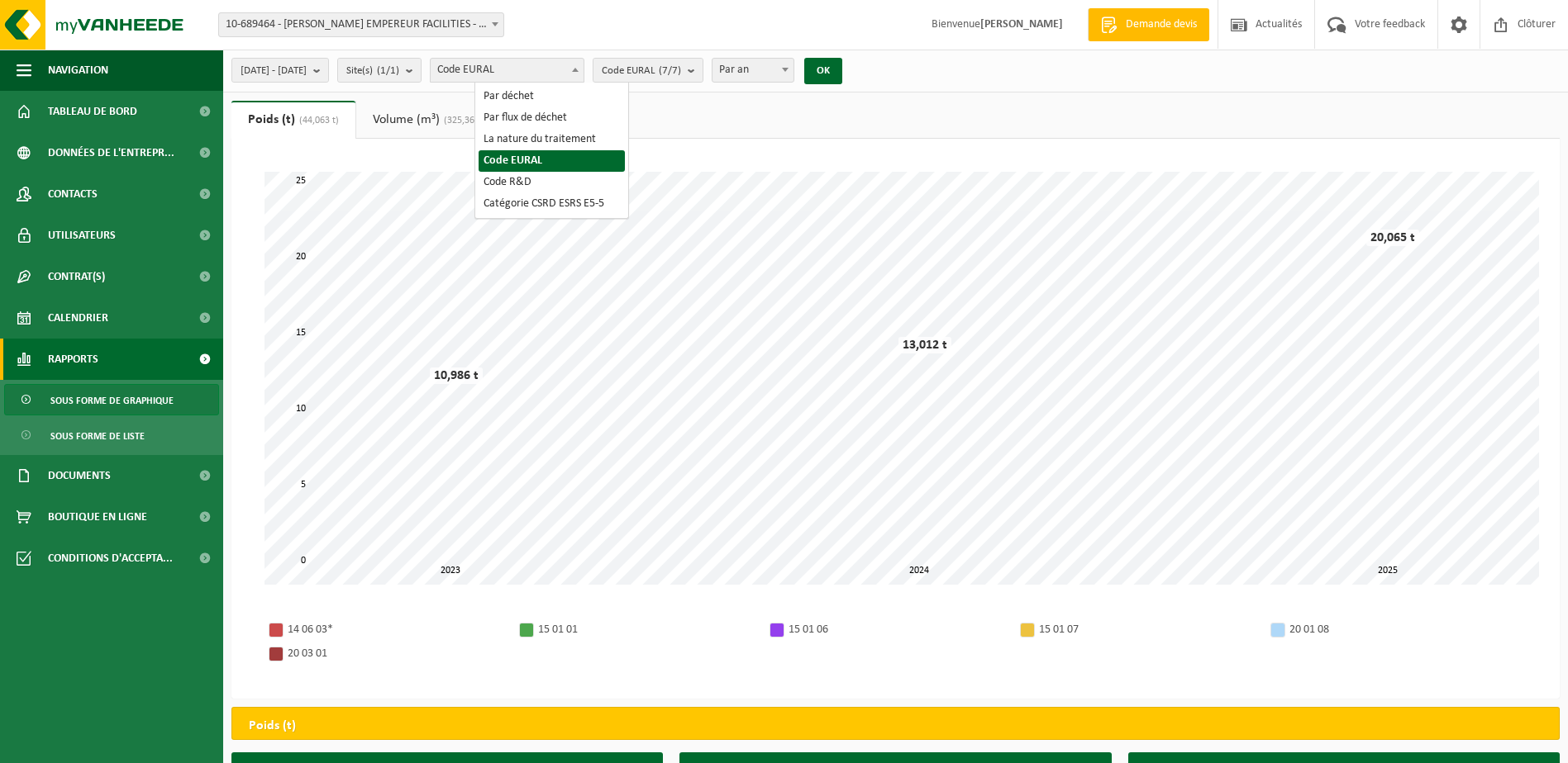
click at [584, 66] on span at bounding box center [574, 69] width 16 height 21
select select "1"
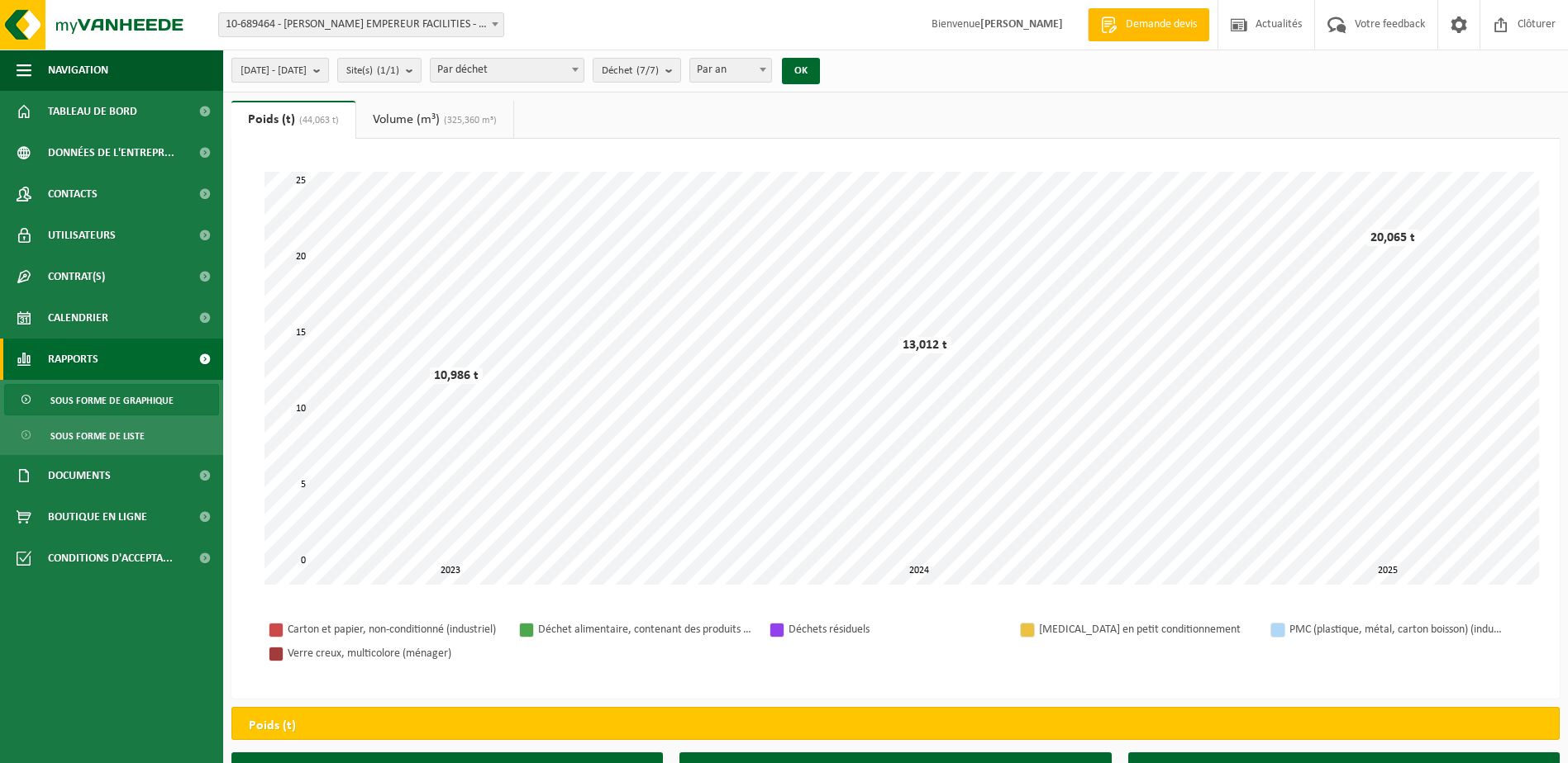
click at [328, 68] on b "submit" at bounding box center [320, 70] width 15 height 23
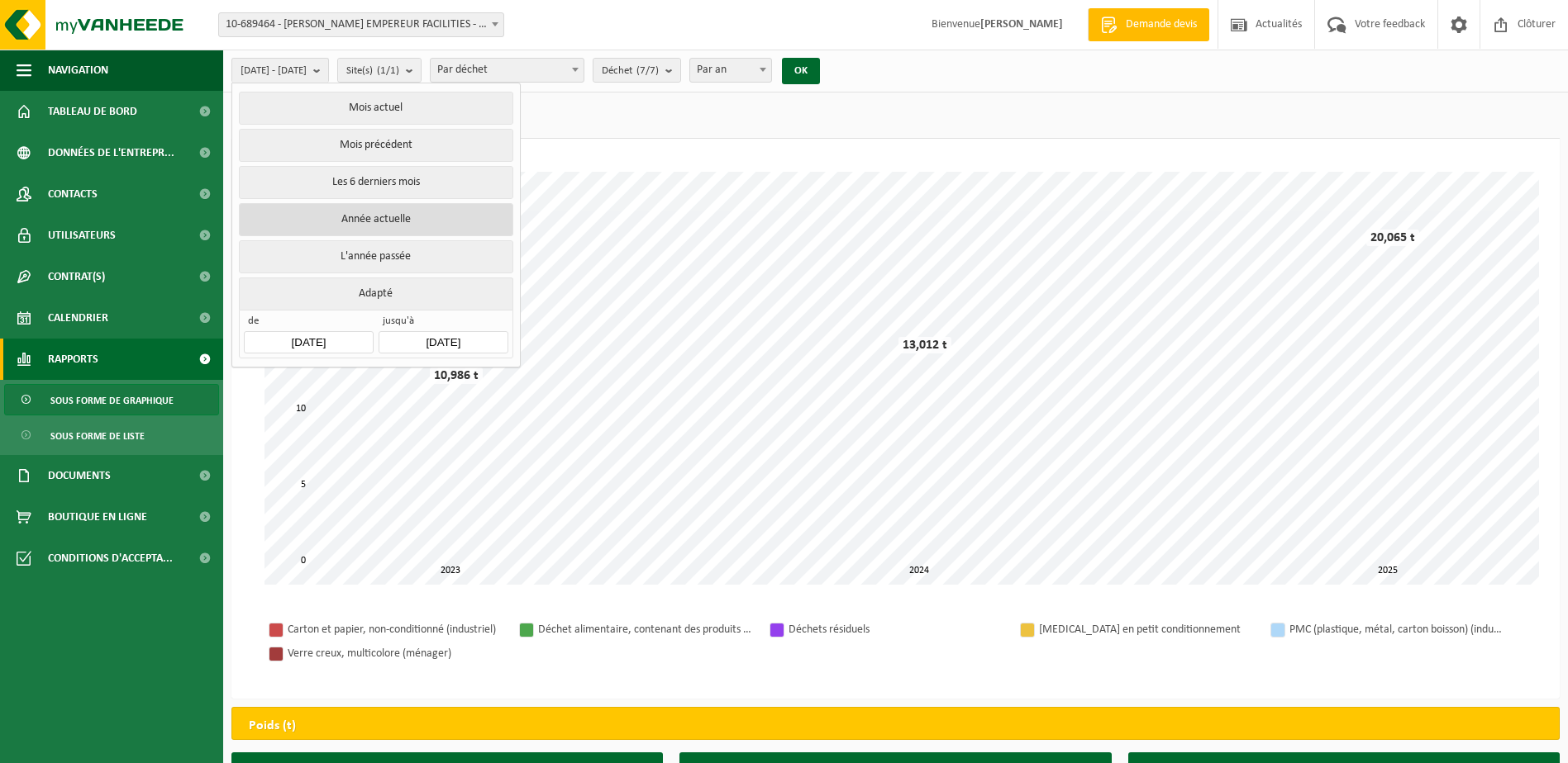
click at [372, 217] on button "Année actuelle" at bounding box center [376, 220] width 274 height 33
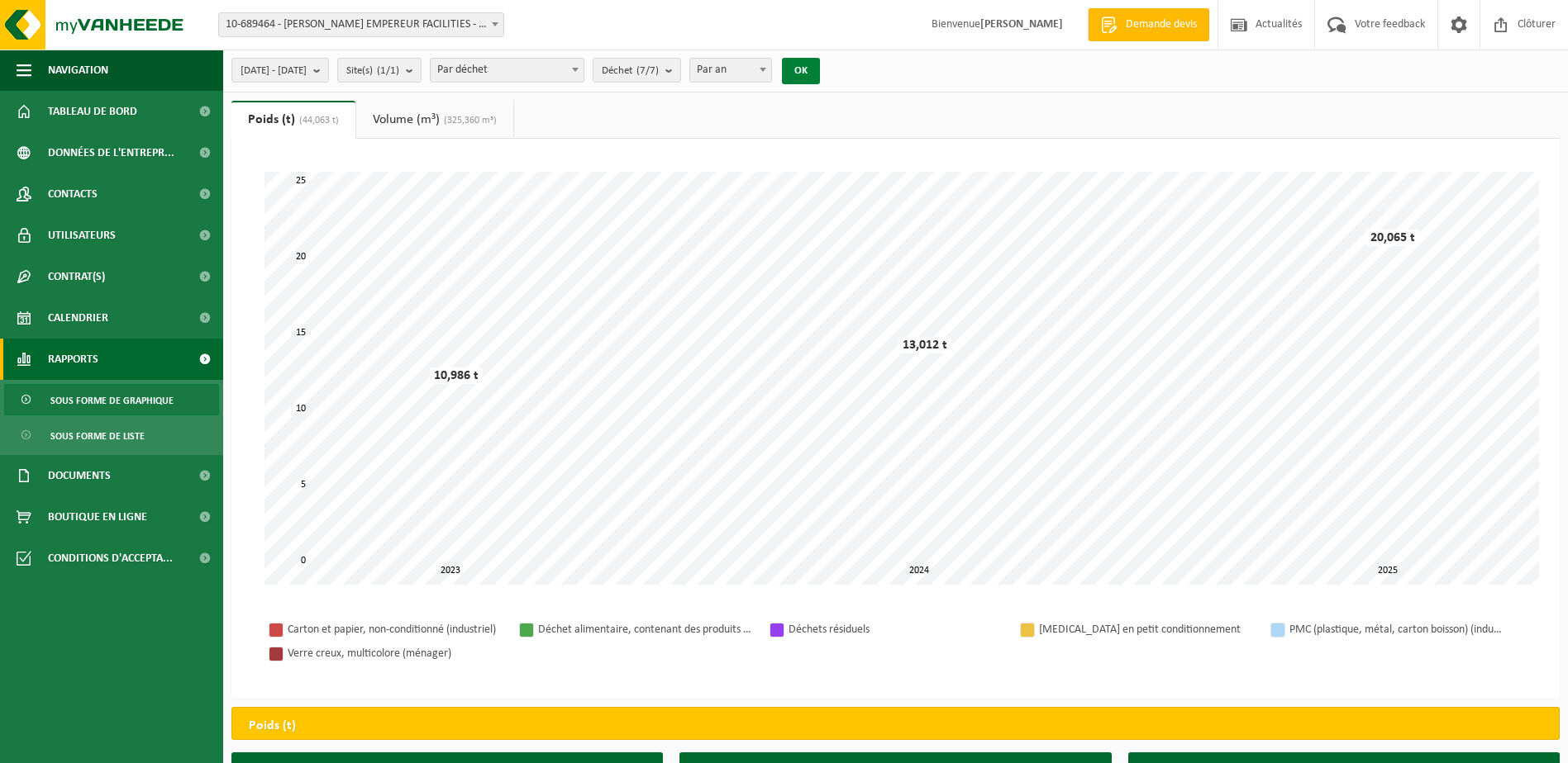
click at [820, 68] on button "OK" at bounding box center [800, 71] width 38 height 27
click at [771, 74] on span at bounding box center [763, 69] width 16 height 21
select select "2"
click at [820, 62] on button "OK" at bounding box center [800, 71] width 38 height 27
